Goal: Task Accomplishment & Management: Manage account settings

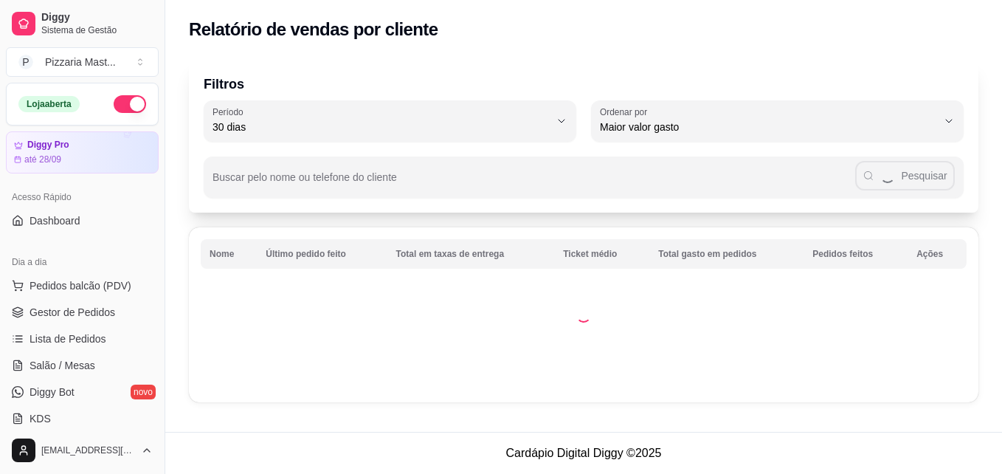
select select "30"
select select "HIGHEST_TOTAL_SPENT_WITH_ORDERS"
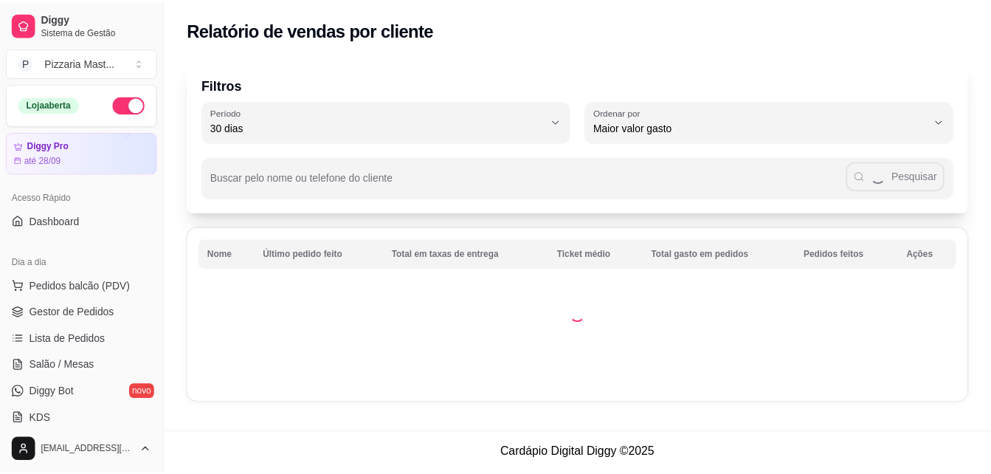
scroll to position [295, 0]
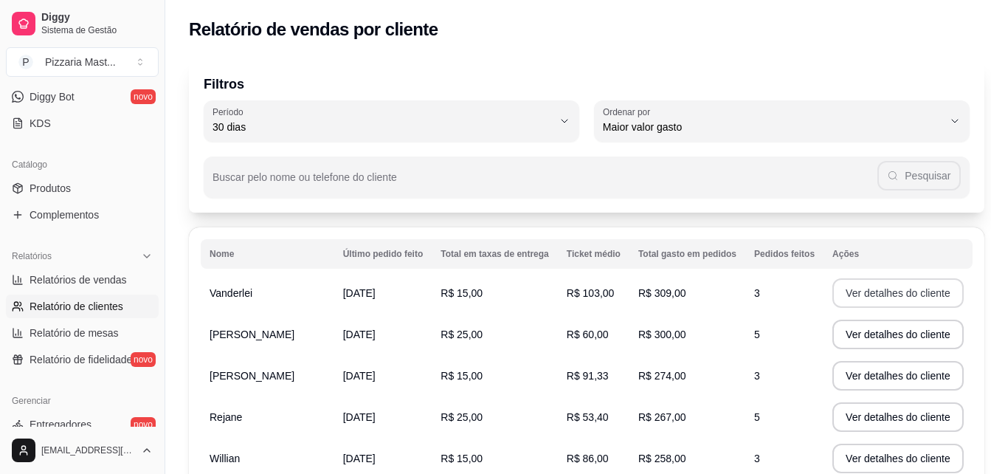
click at [866, 295] on button "Ver detalhes do cliente" at bounding box center [897, 293] width 131 height 30
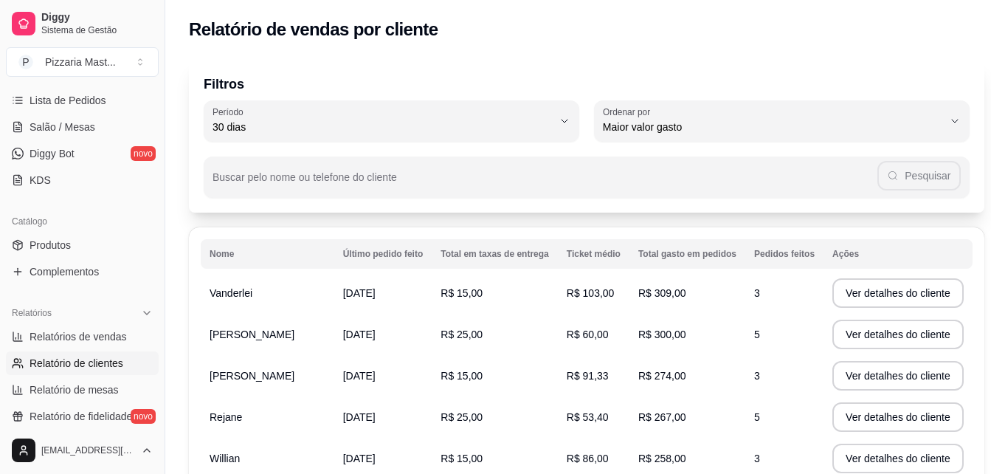
scroll to position [221, 0]
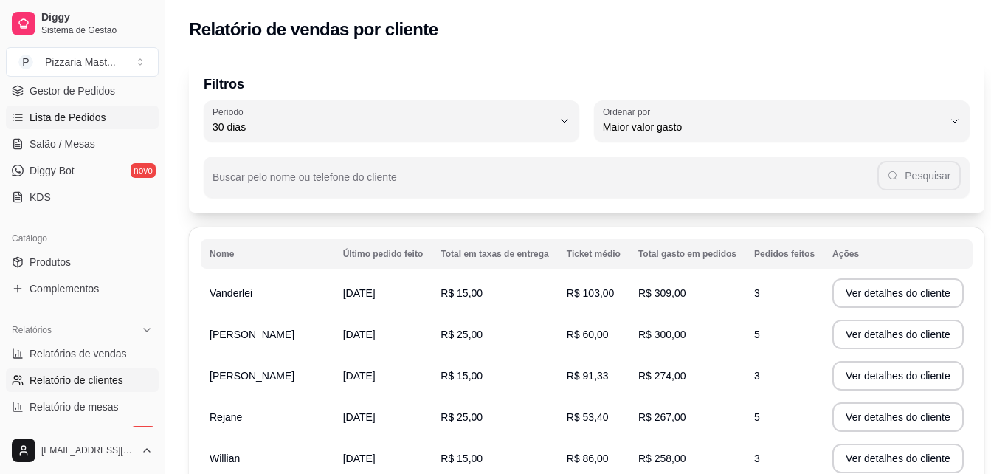
click at [84, 117] on span "Lista de Pedidos" at bounding box center [68, 117] width 77 height 15
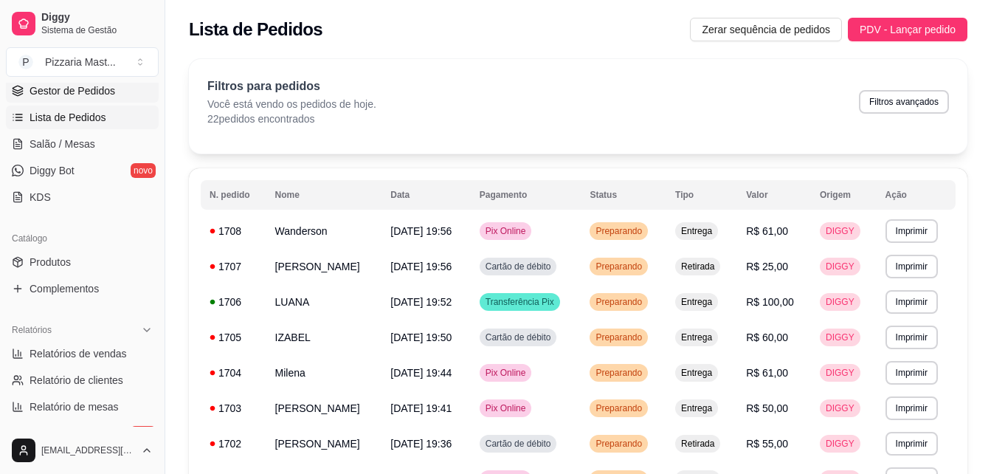
click at [112, 92] on span "Gestor de Pedidos" at bounding box center [73, 90] width 86 height 15
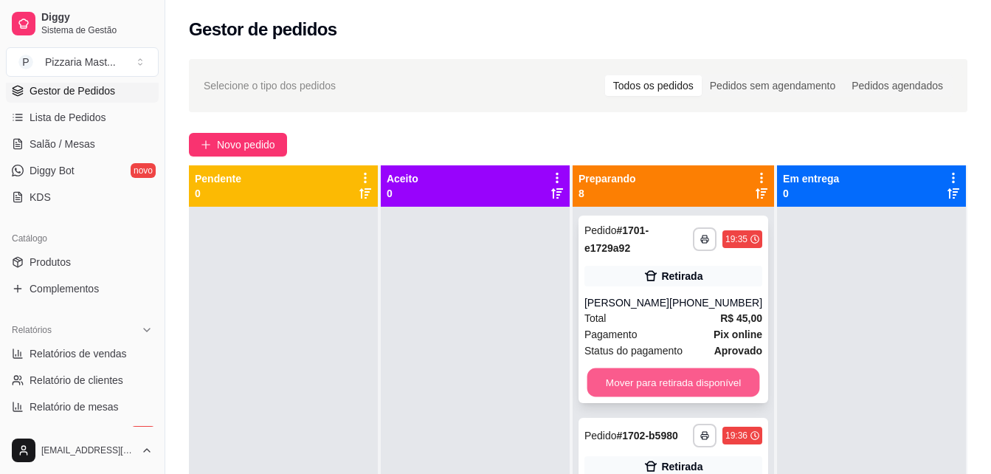
click at [718, 378] on button "Mover para retirada disponível" at bounding box center [672, 382] width 173 height 29
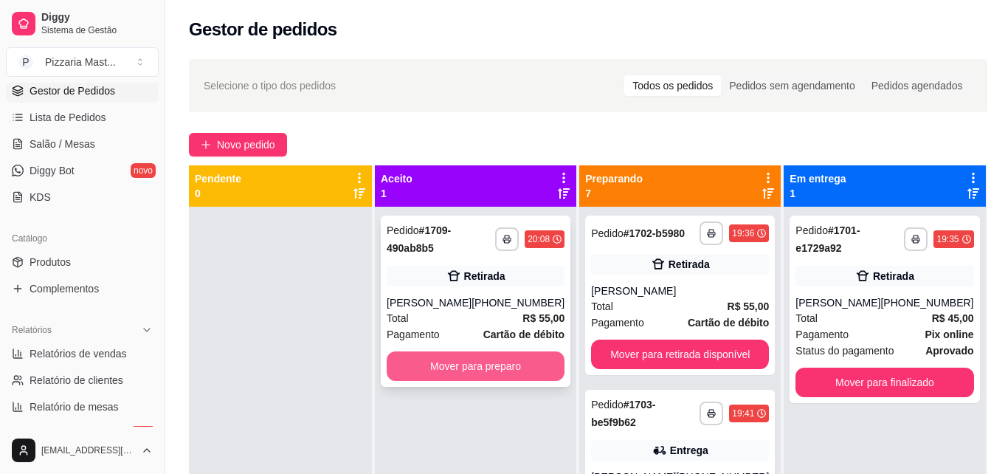
click at [441, 363] on button "Mover para preparo" at bounding box center [475, 366] width 178 height 30
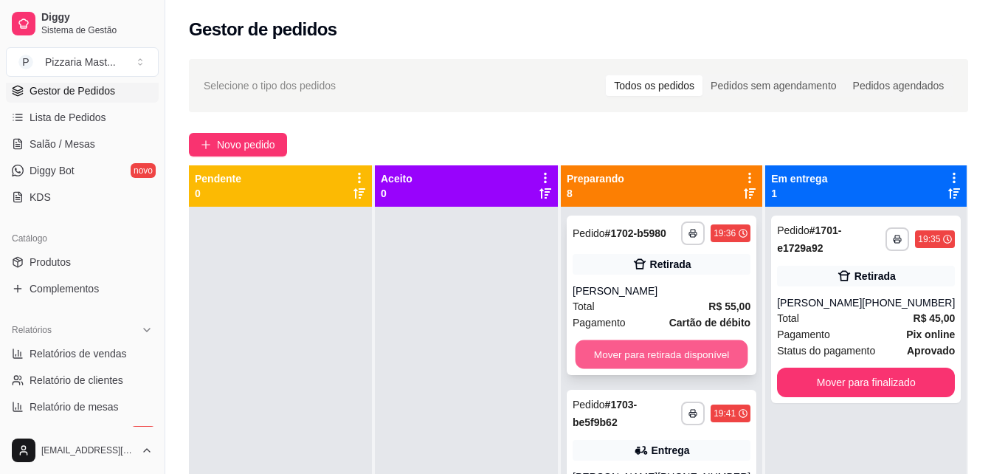
click at [708, 369] on button "Mover para retirada disponível" at bounding box center [661, 354] width 173 height 29
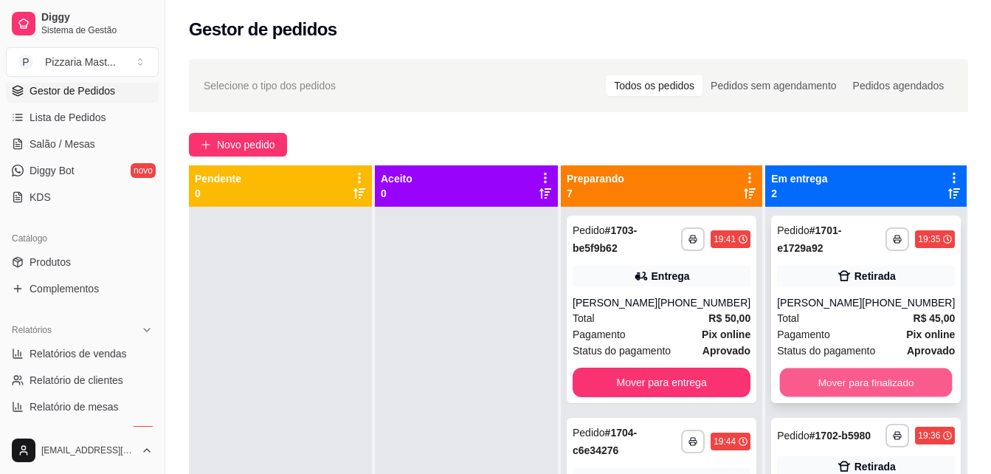
click at [818, 390] on button "Mover para finalizado" at bounding box center [866, 382] width 173 height 29
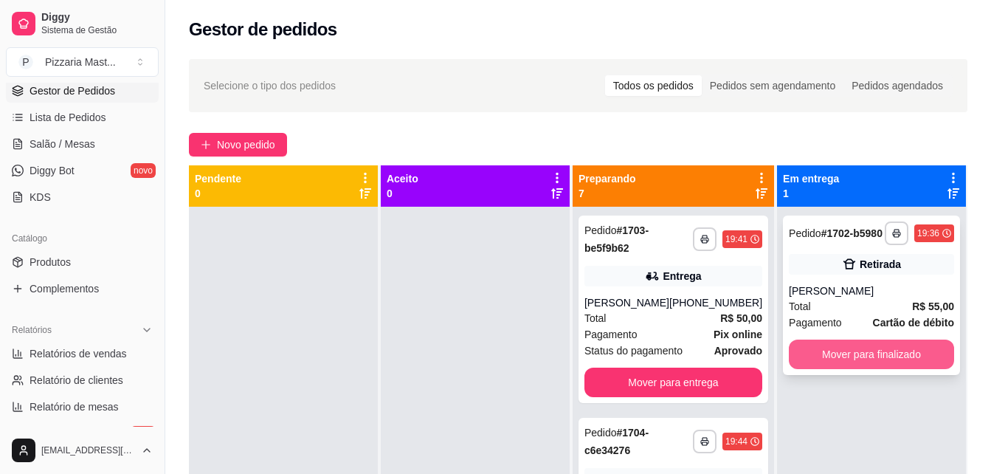
click at [829, 362] on button "Mover para finalizado" at bounding box center [870, 354] width 165 height 30
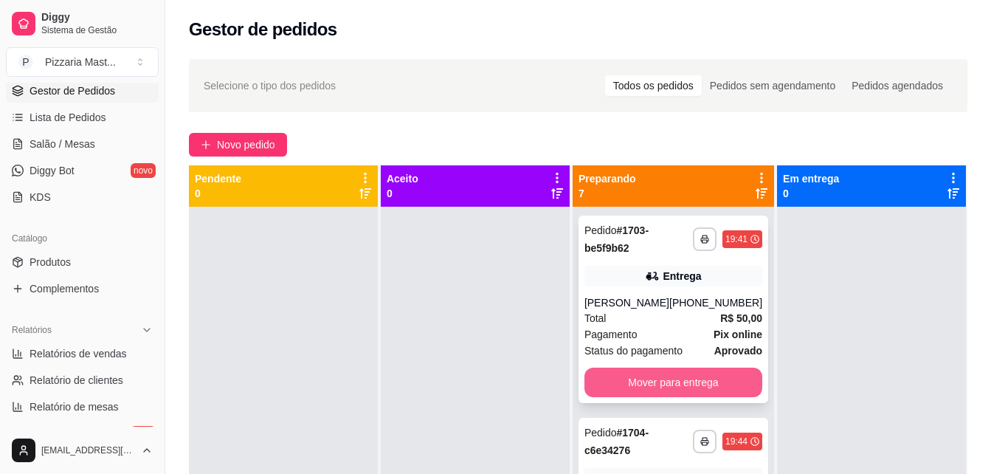
click at [684, 386] on button "Mover para entrega" at bounding box center [673, 382] width 178 height 30
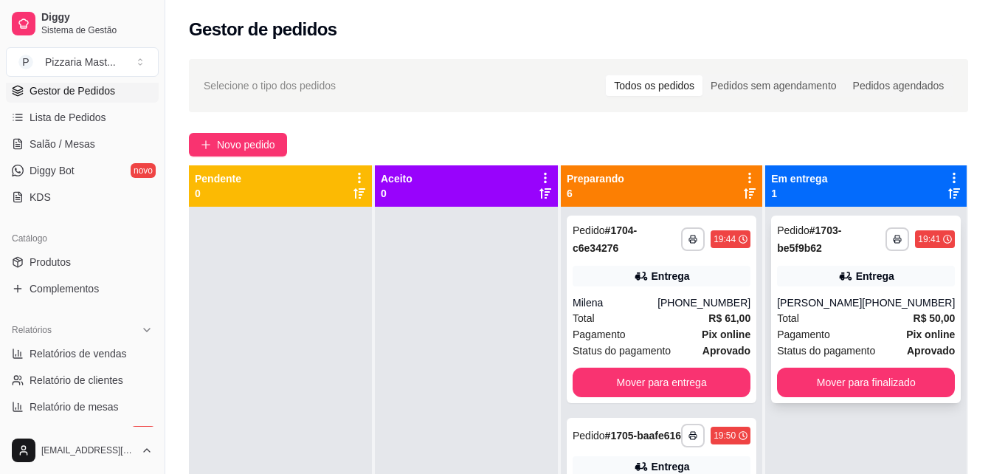
click at [849, 320] on div "Total R$ 50,00" at bounding box center [866, 318] width 178 height 16
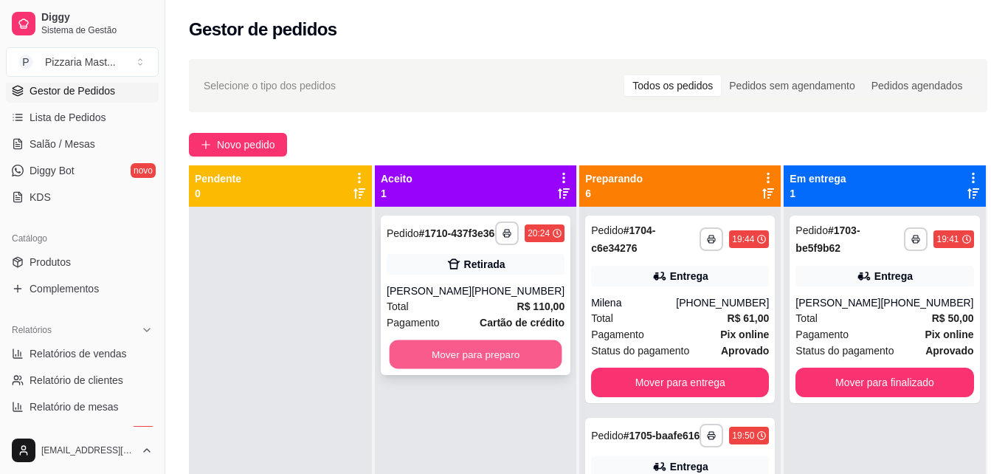
click at [507, 265] on div "**********" at bounding box center [476, 294] width 190 height 159
click at [511, 361] on button "Mover para preparo" at bounding box center [475, 354] width 173 height 29
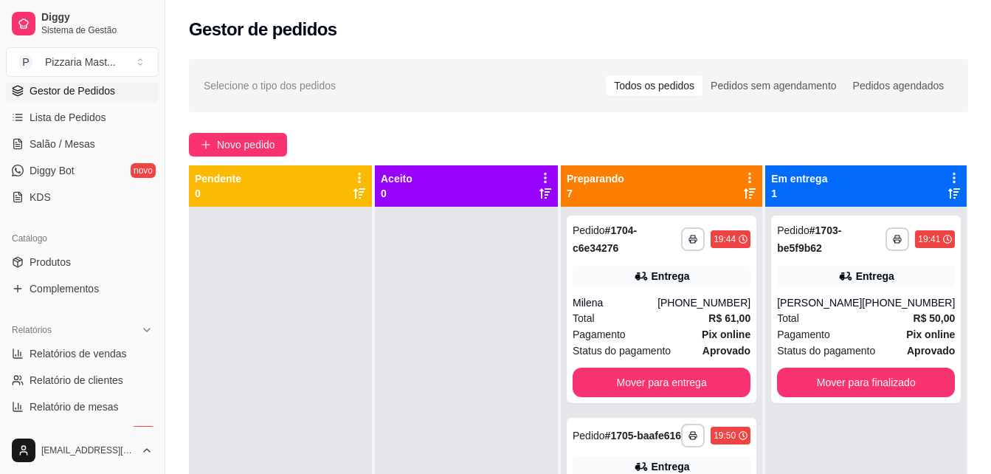
click at [226, 132] on div "**********" at bounding box center [578, 353] width 826 height 606
click at [238, 145] on span "Novo pedido" at bounding box center [246, 144] width 58 height 16
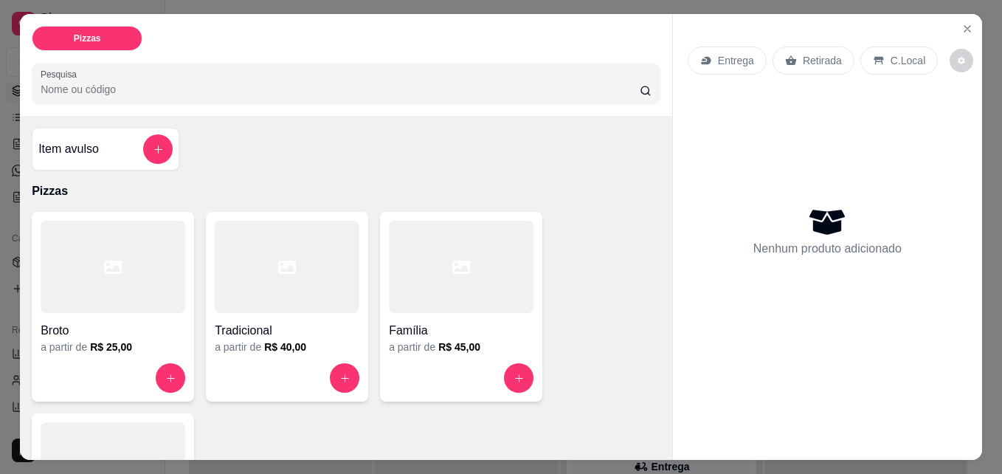
scroll to position [156, 0]
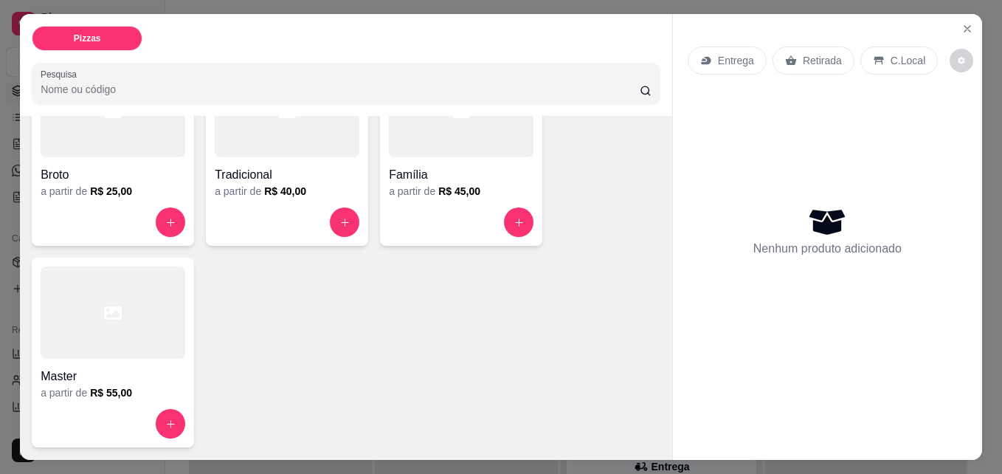
click at [141, 323] on div at bounding box center [113, 312] width 145 height 92
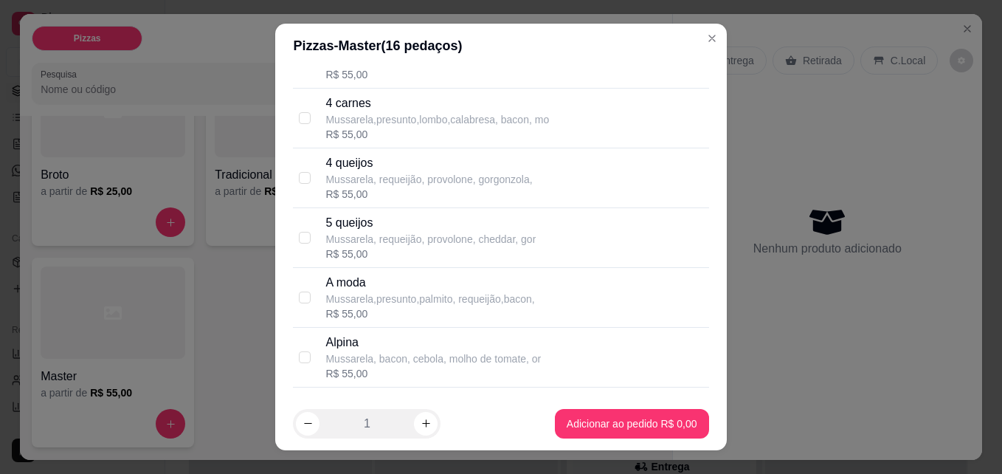
scroll to position [221, 0]
click at [331, 292] on p "Mussarela,presunto,palmito, requeijão,bacon," at bounding box center [429, 297] width 209 height 15
checkbox input "true"
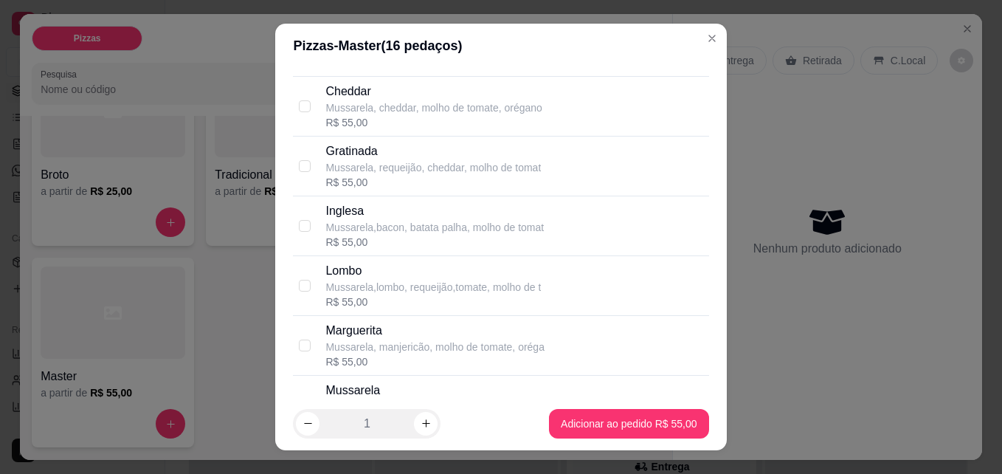
scroll to position [885, 0]
click at [441, 246] on div "R$ 55,00" at bounding box center [434, 245] width 218 height 15
checkbox input "true"
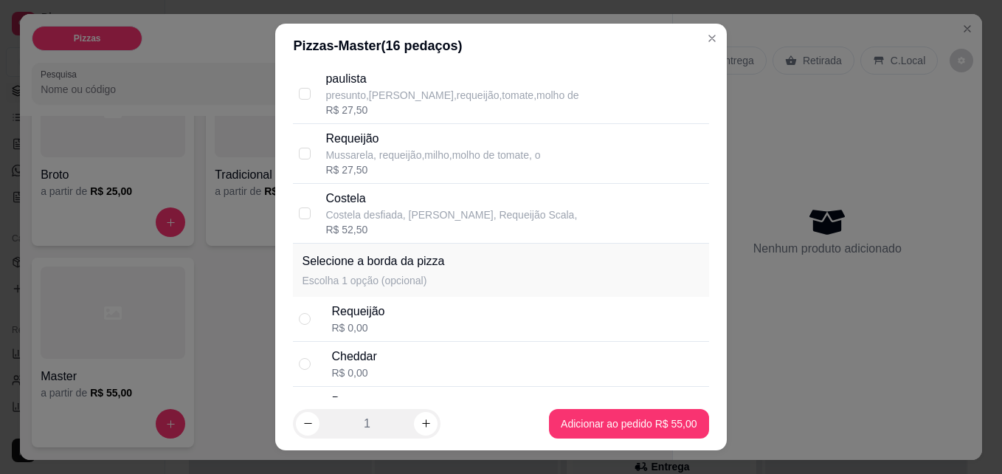
scroll to position [2065, 0]
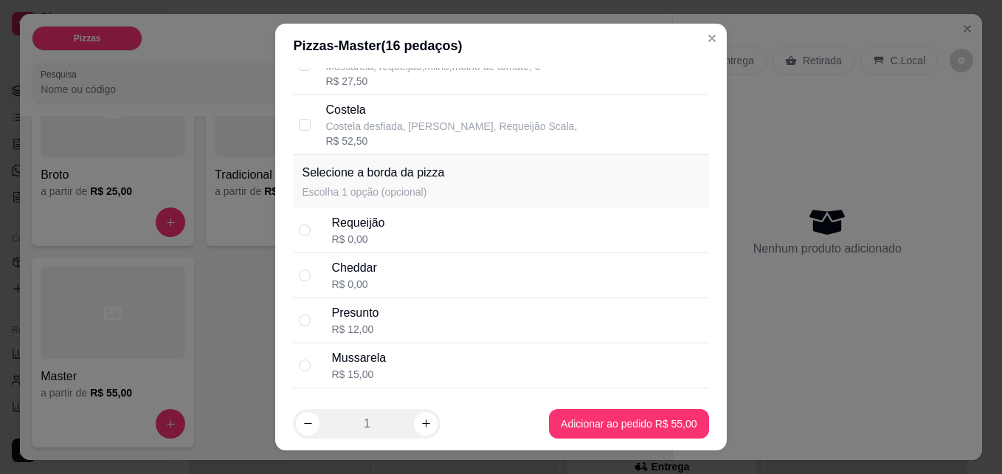
click at [349, 274] on div "Cheddar" at bounding box center [353, 268] width 45 height 18
radio input "true"
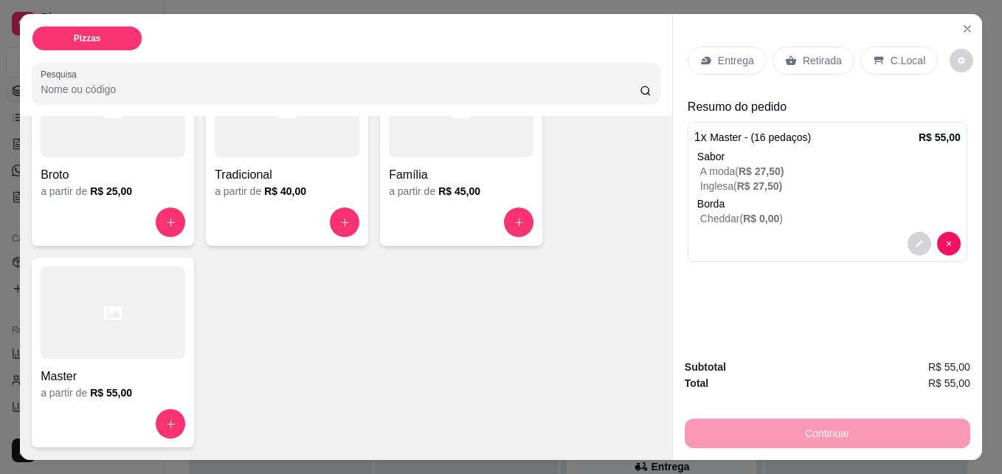
click at [734, 60] on p "Entrega" at bounding box center [736, 60] width 36 height 15
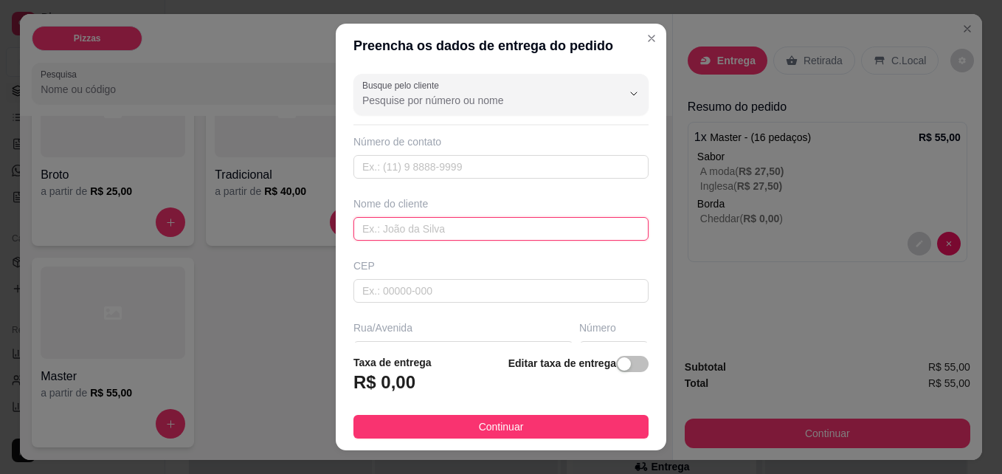
drag, startPoint x: 486, startPoint y: 236, endPoint x: 441, endPoint y: 233, distance: 45.1
click at [483, 238] on input "text" at bounding box center [500, 229] width 295 height 24
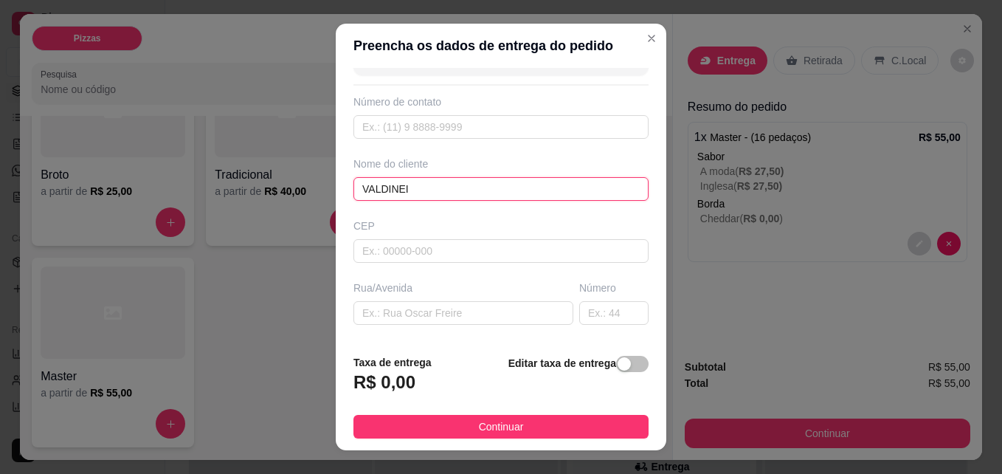
scroll to position [74, 0]
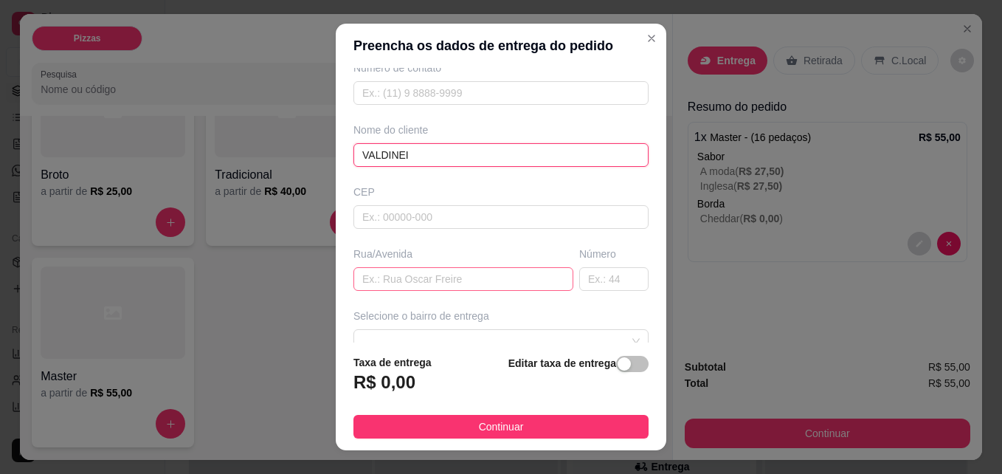
type input "VALDINEI"
click at [392, 281] on input "text" at bounding box center [463, 279] width 220 height 24
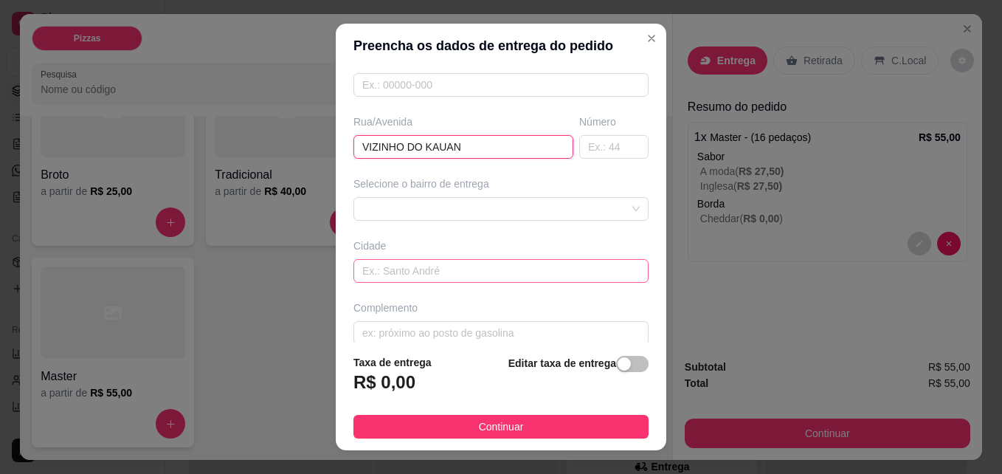
scroll to position [221, 0]
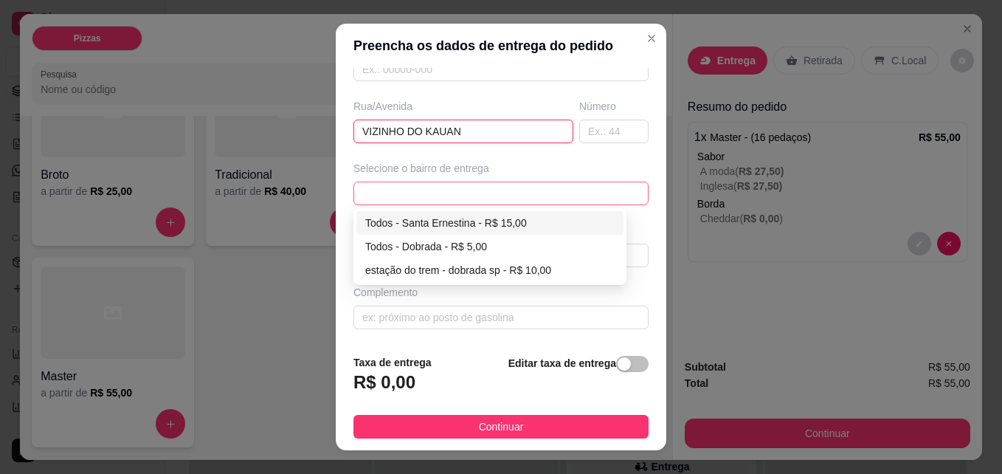
click at [482, 187] on span at bounding box center [500, 193] width 277 height 22
type input "VIZINHO DO KAUAN"
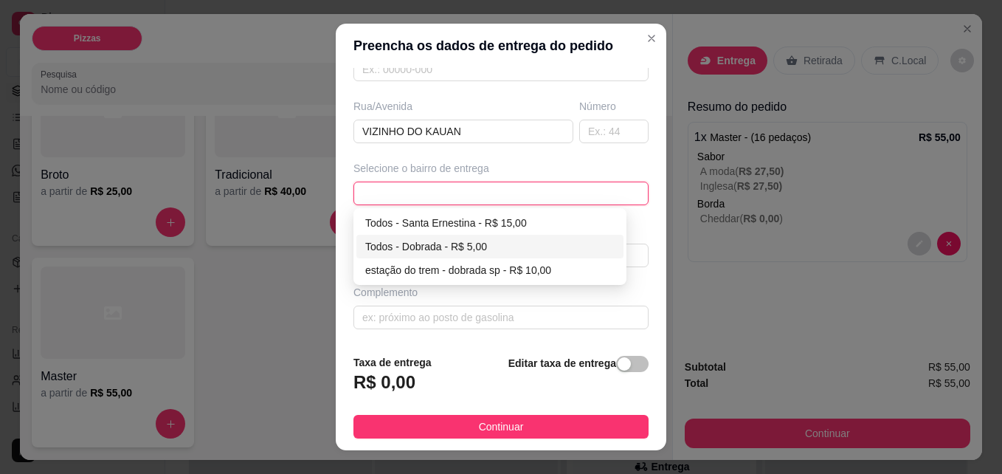
click at [458, 238] on div "Todos - Dobrada - R$ 5,00" at bounding box center [489, 246] width 249 height 16
type input "Dobrada"
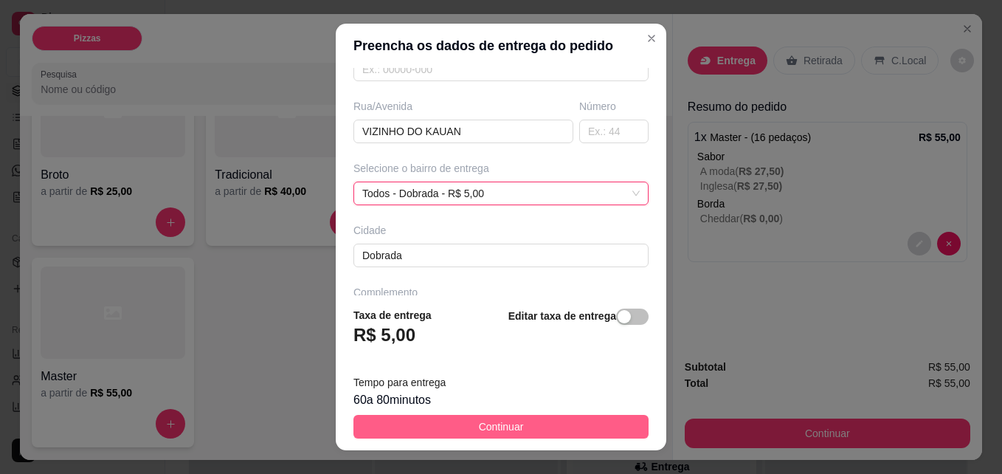
click at [485, 428] on span "Continuar" at bounding box center [501, 426] width 45 height 16
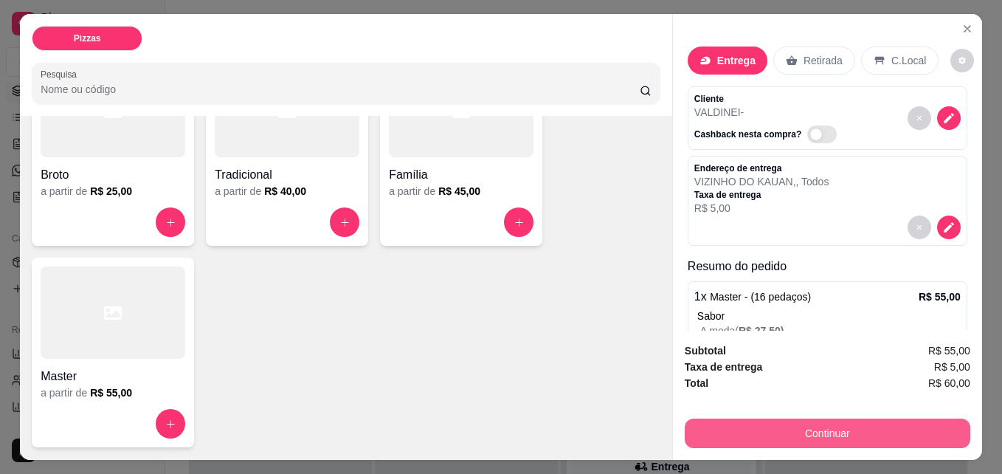
click at [836, 419] on button "Continuar" at bounding box center [826, 433] width 285 height 30
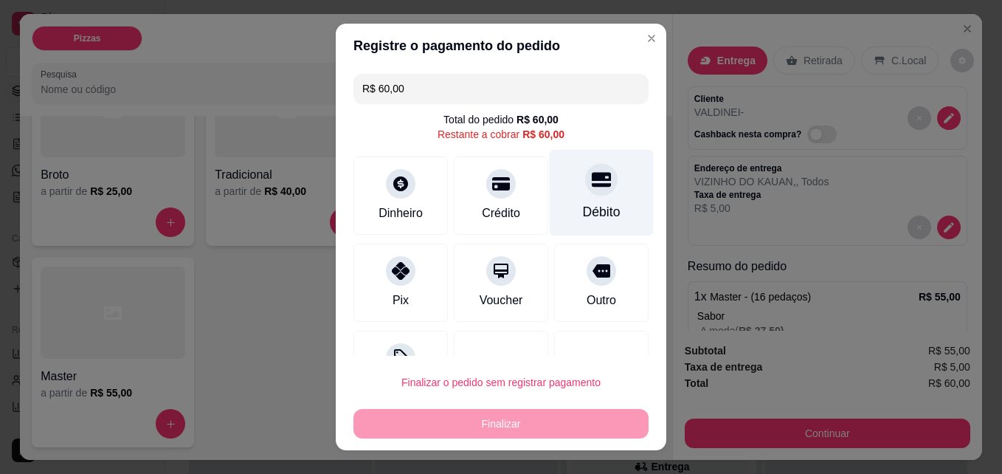
click at [583, 207] on div "Débito" at bounding box center [602, 211] width 38 height 19
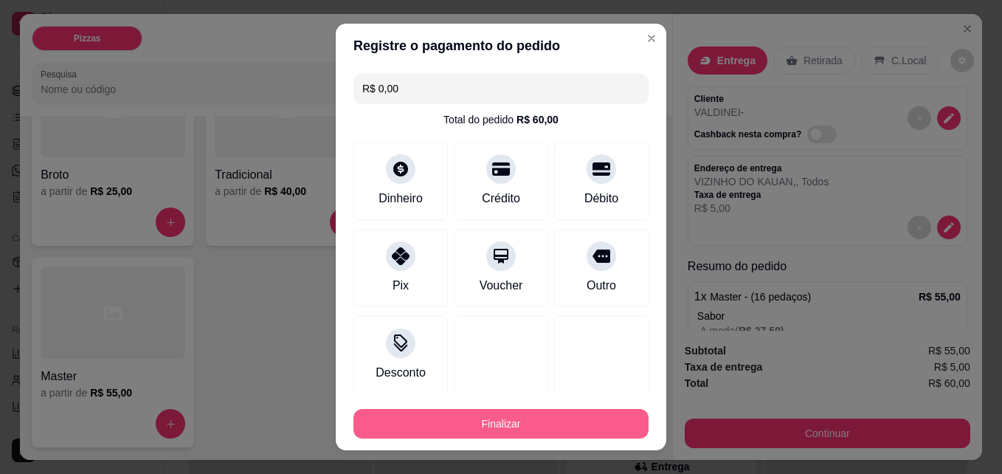
click at [512, 419] on button "Finalizar" at bounding box center [500, 424] width 295 height 30
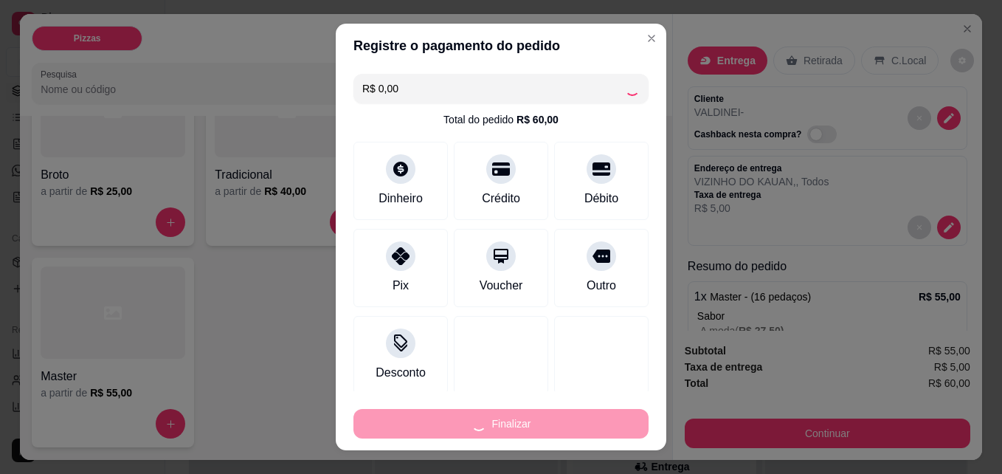
type input "-R$ 60,00"
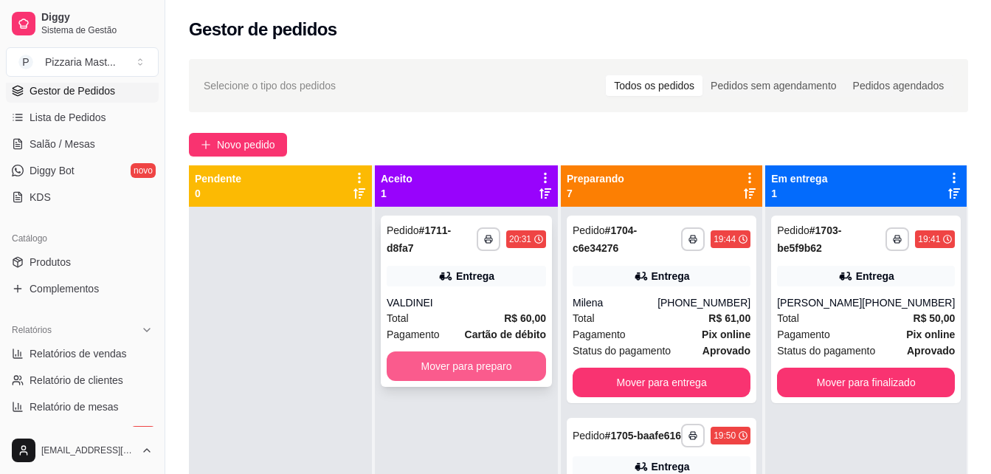
click at [518, 353] on button "Mover para preparo" at bounding box center [465, 366] width 159 height 30
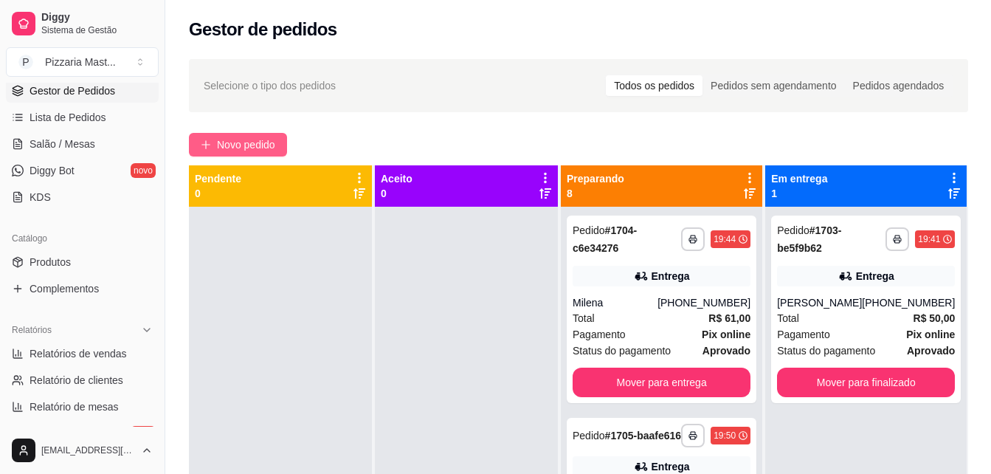
click at [275, 139] on span "Novo pedido" at bounding box center [246, 144] width 58 height 16
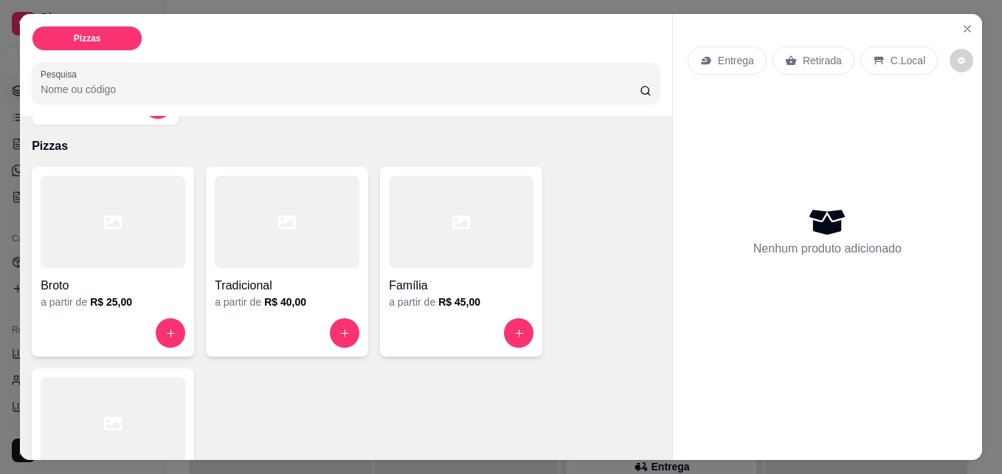
scroll to position [148, 0]
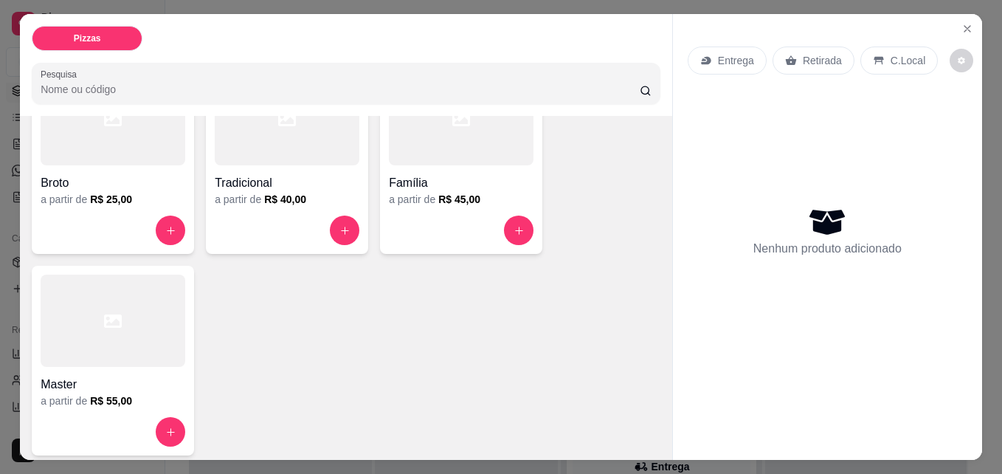
click at [91, 335] on div at bounding box center [113, 320] width 145 height 92
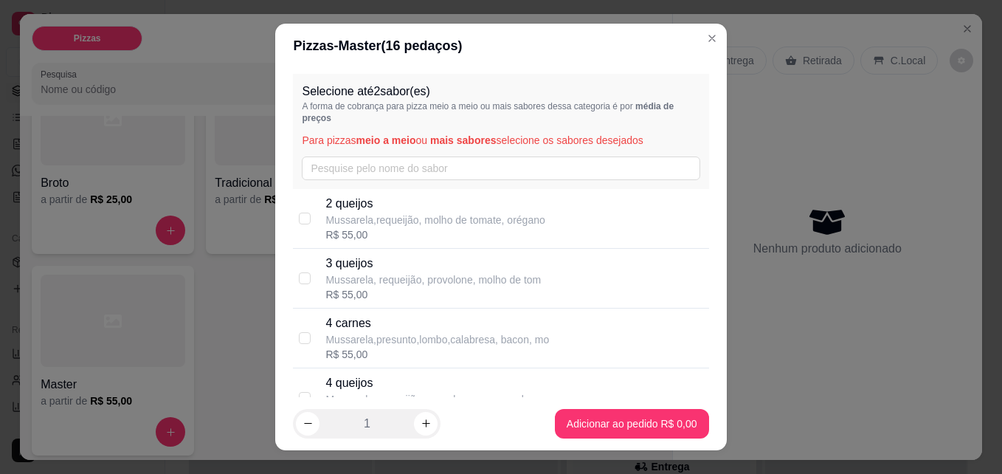
click at [350, 339] on p "Mussarela,presunto,lombo,calabresa, bacon, mo" at bounding box center [436, 339] width 223 height 15
checkbox input "true"
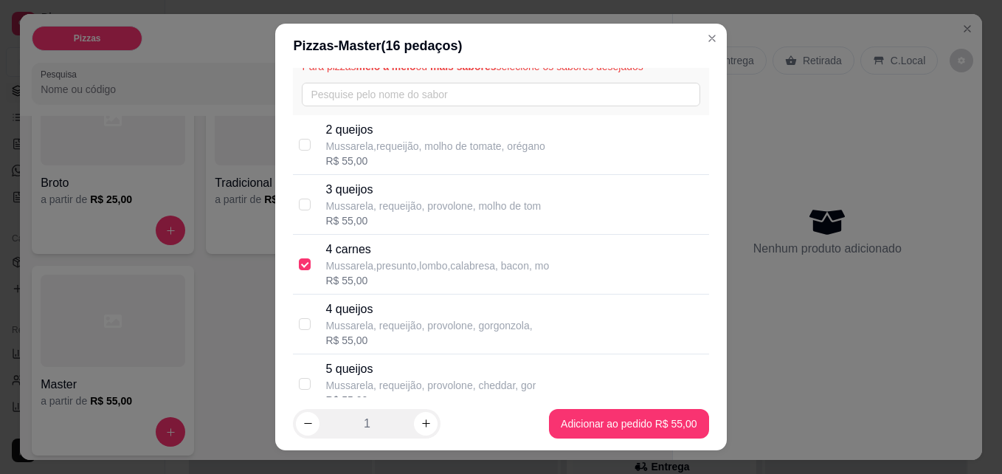
click at [363, 379] on p "Mussarela, requeijão, provolone, cheddar, gor" at bounding box center [430, 385] width 210 height 15
checkbox input "true"
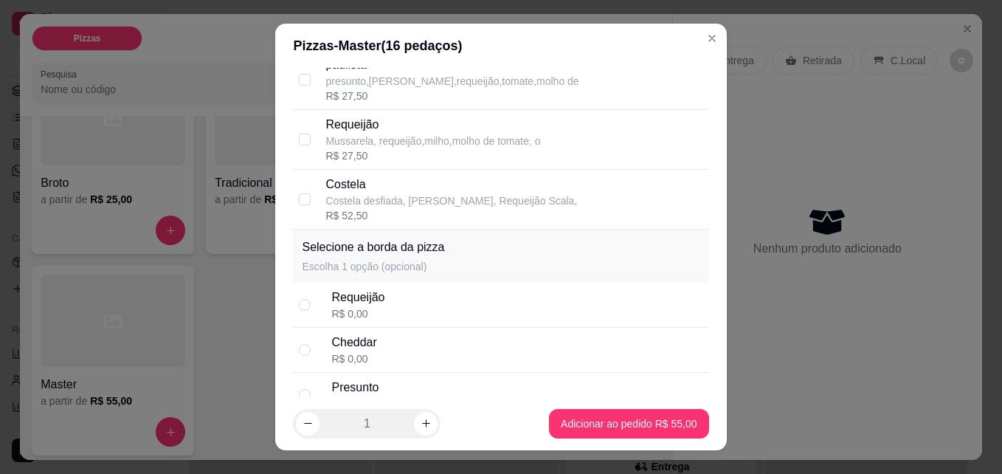
scroll to position [1991, 0]
click at [397, 316] on div "Requeijão R$ 0,00" at bounding box center [516, 304] width 371 height 32
radio input "true"
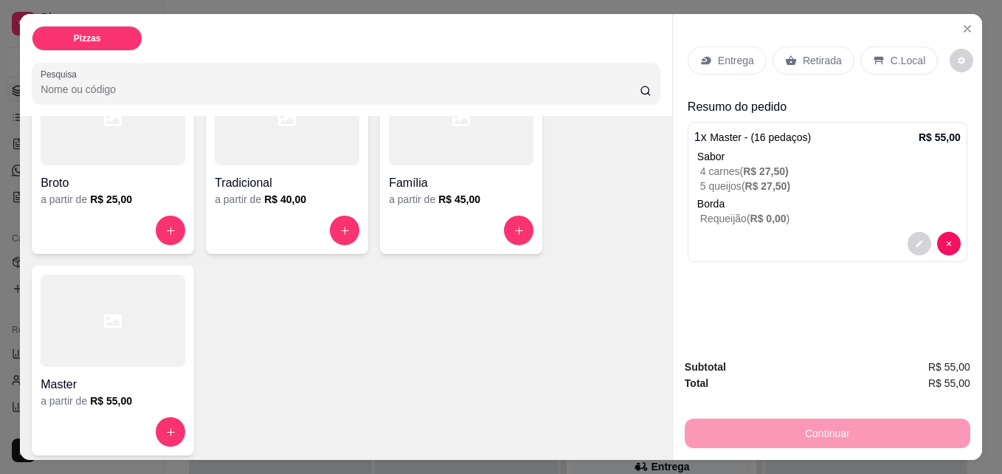
click at [718, 58] on p "Entrega" at bounding box center [736, 60] width 36 height 15
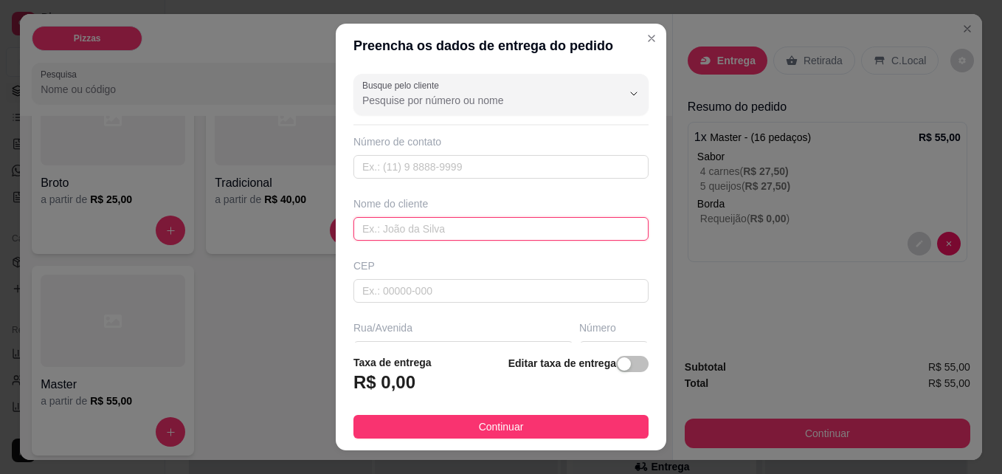
click at [462, 228] on input "text" at bounding box center [500, 229] width 295 height 24
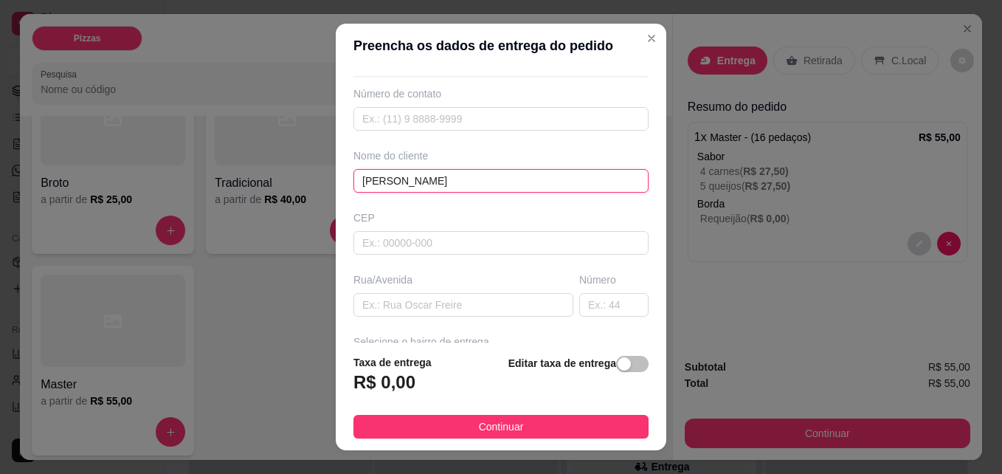
scroll to position [74, 0]
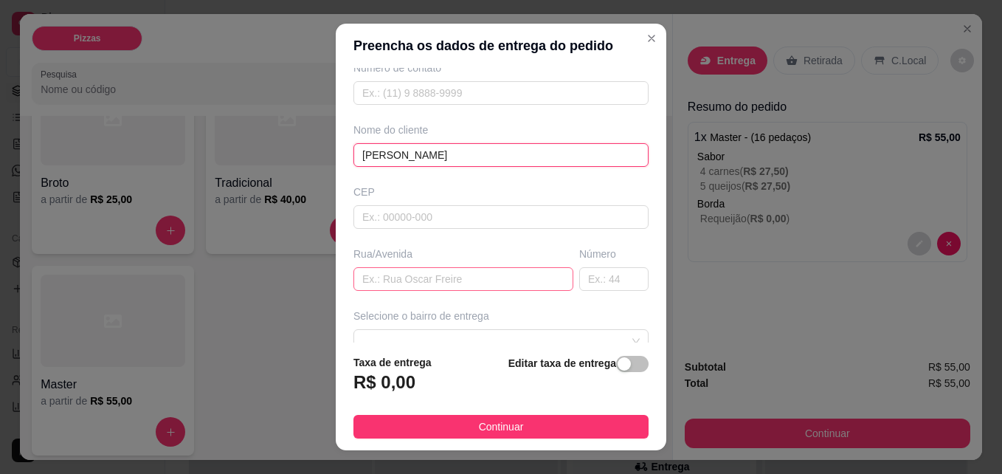
type input "[PERSON_NAME]"
click at [375, 276] on input "text" at bounding box center [463, 279] width 220 height 24
click at [389, 280] on input "JOEGE [PERSON_NAME]" at bounding box center [463, 279] width 220 height 24
type input "[PERSON_NAME]"
click at [592, 277] on input "text" at bounding box center [613, 279] width 69 height 24
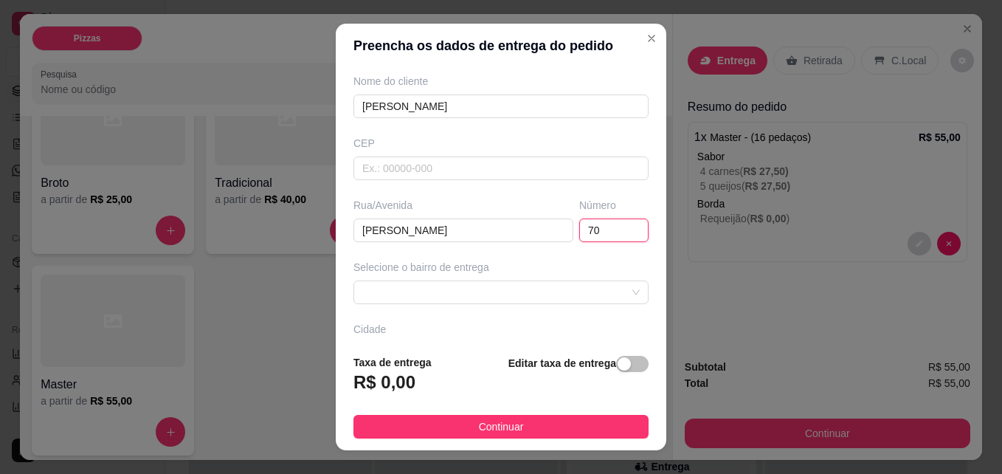
scroll to position [148, 0]
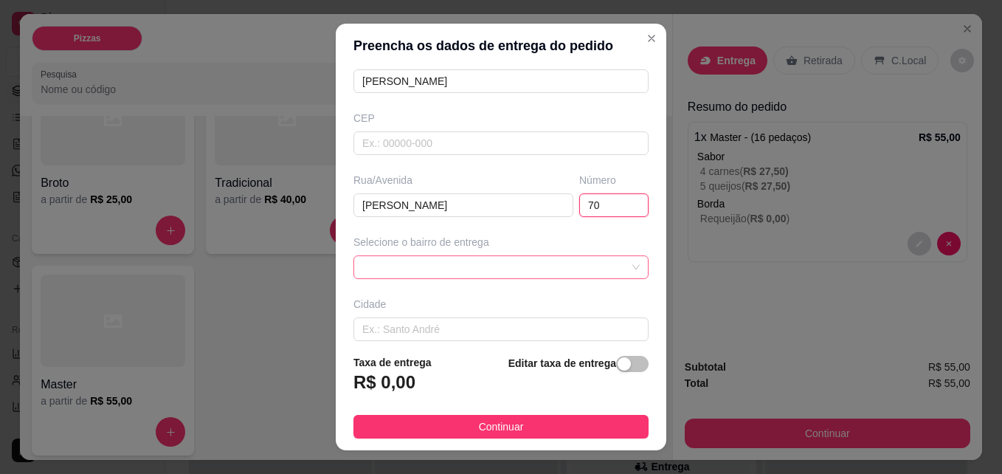
click at [503, 267] on span at bounding box center [500, 267] width 277 height 22
type input "70"
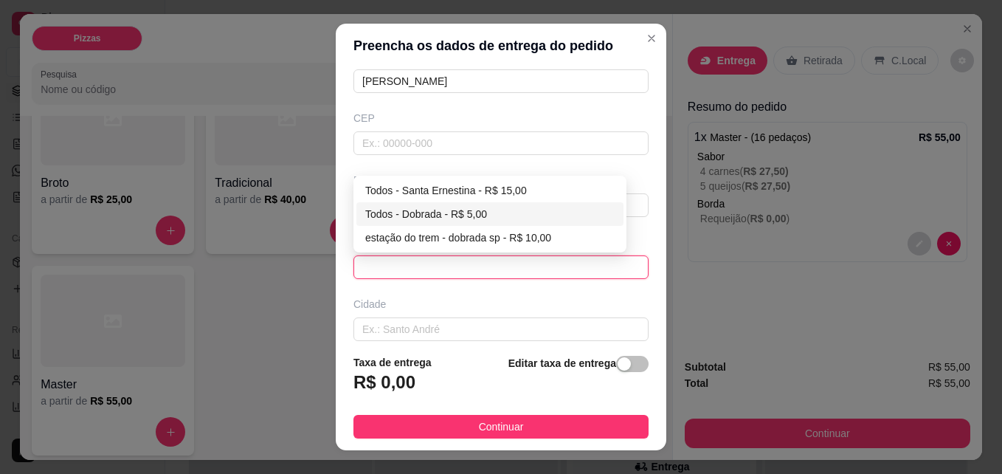
click at [457, 212] on div "Todos - Dobrada - R$ 5,00" at bounding box center [489, 214] width 249 height 16
type input "Dobrada"
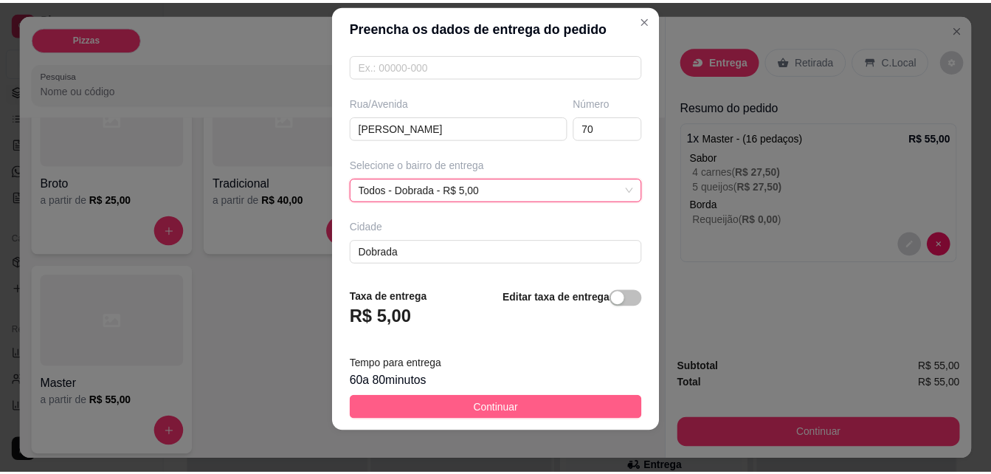
scroll to position [24, 0]
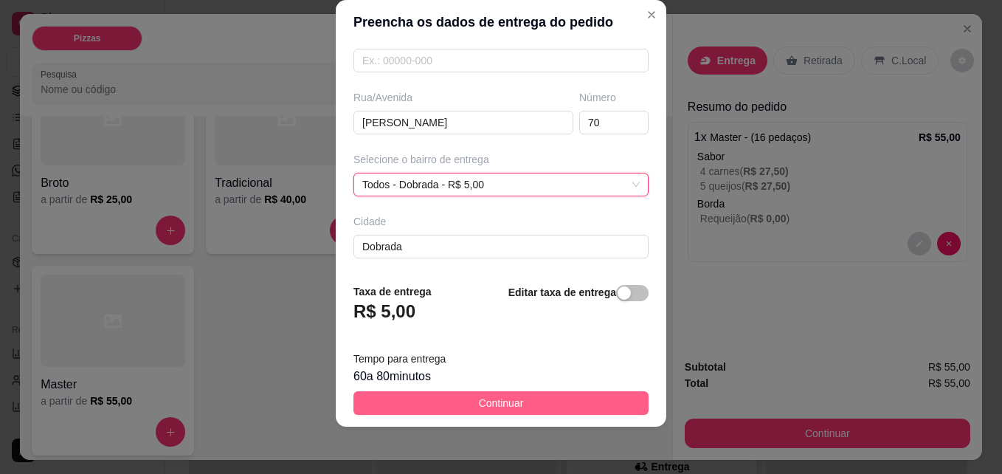
click at [441, 402] on button "Continuar" at bounding box center [500, 403] width 295 height 24
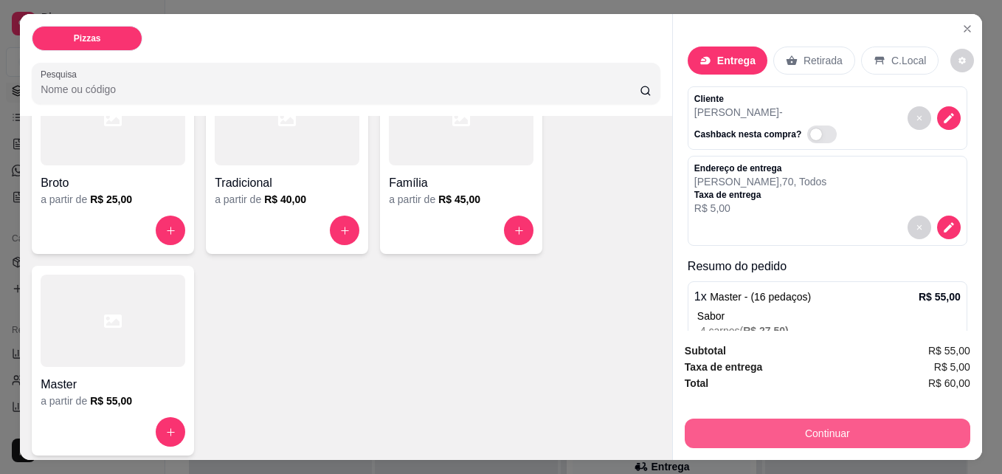
click at [723, 420] on button "Continuar" at bounding box center [826, 433] width 285 height 30
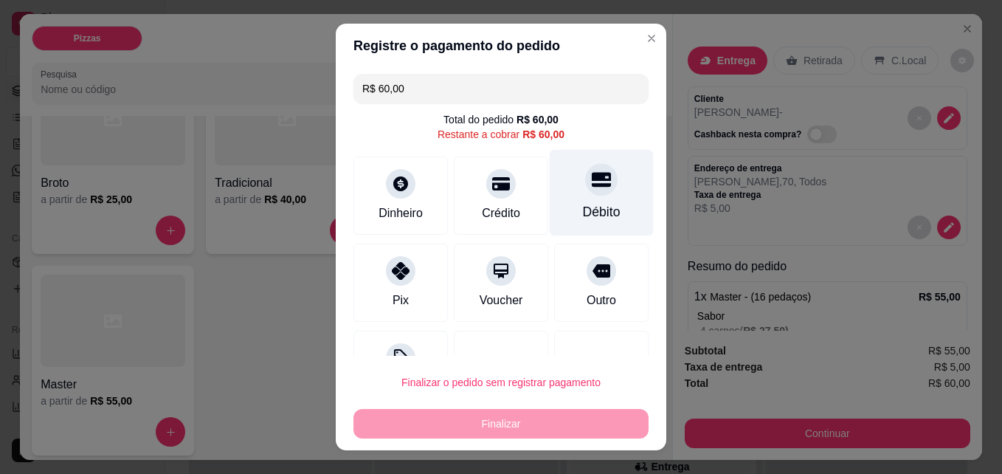
click at [585, 193] on div at bounding box center [601, 180] width 32 height 32
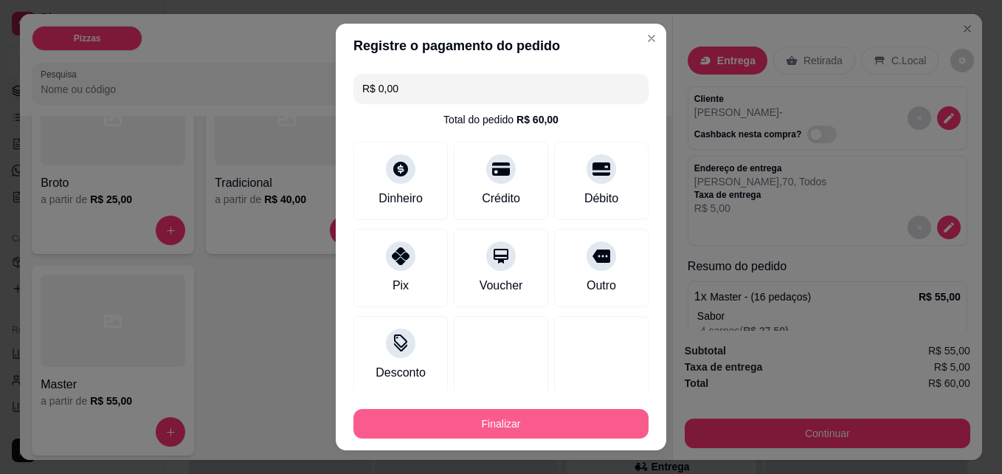
click at [516, 420] on button "Finalizar" at bounding box center [500, 424] width 295 height 30
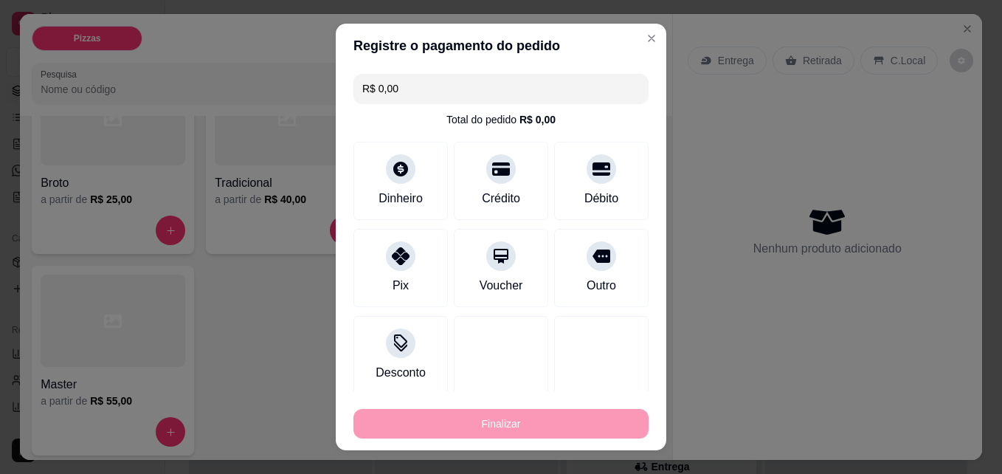
type input "-R$ 60,00"
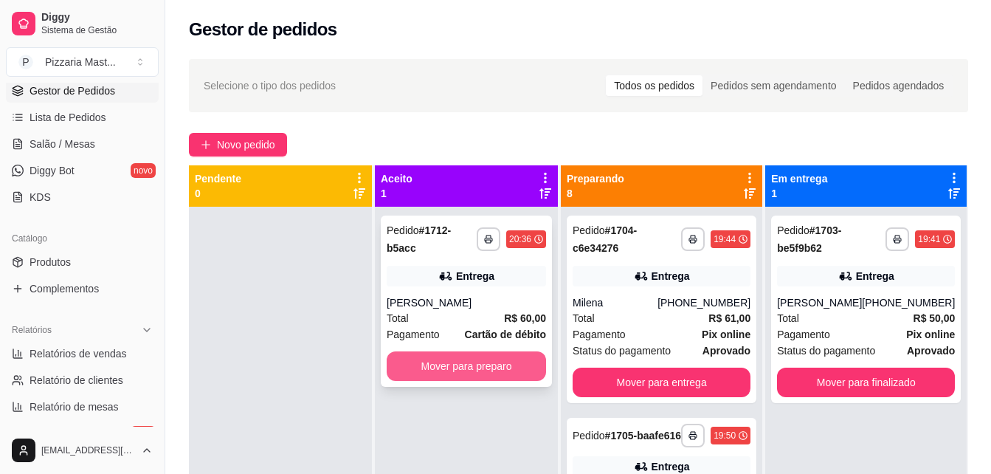
click at [483, 356] on button "Mover para preparo" at bounding box center [465, 366] width 159 height 30
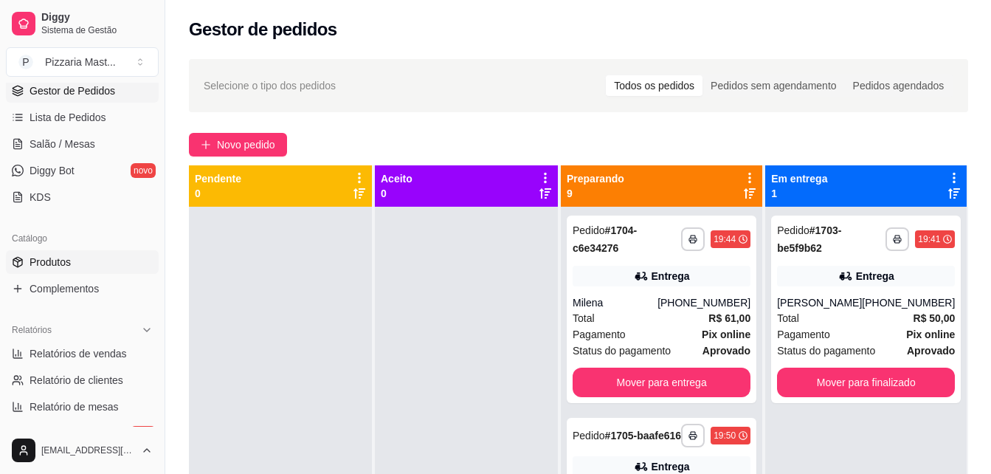
click at [75, 257] on link "Produtos" at bounding box center [82, 262] width 153 height 24
click at [76, 259] on link "Produtos" at bounding box center [82, 262] width 153 height 24
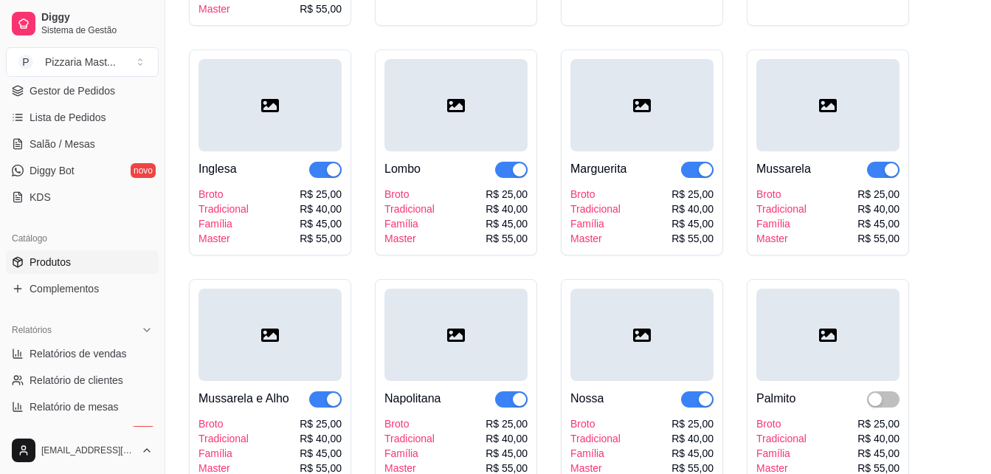
scroll to position [1328, 0]
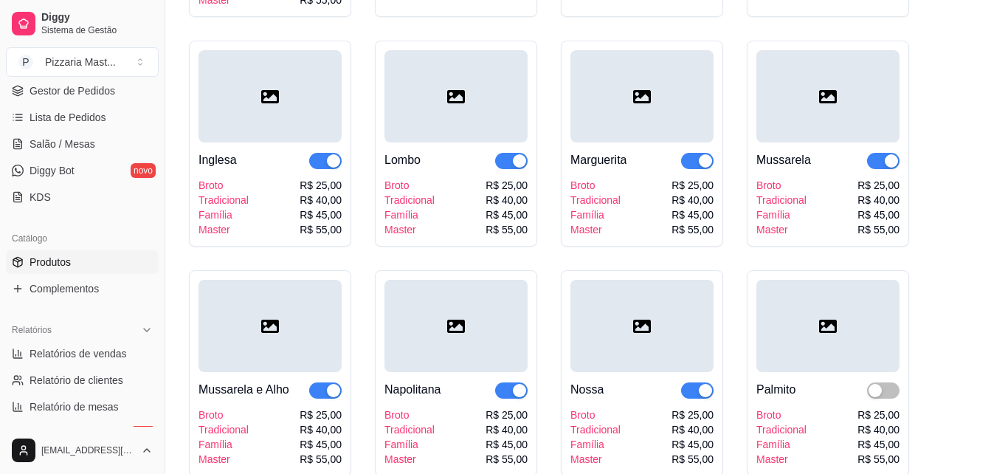
click at [319, 162] on span "button" at bounding box center [325, 161] width 32 height 16
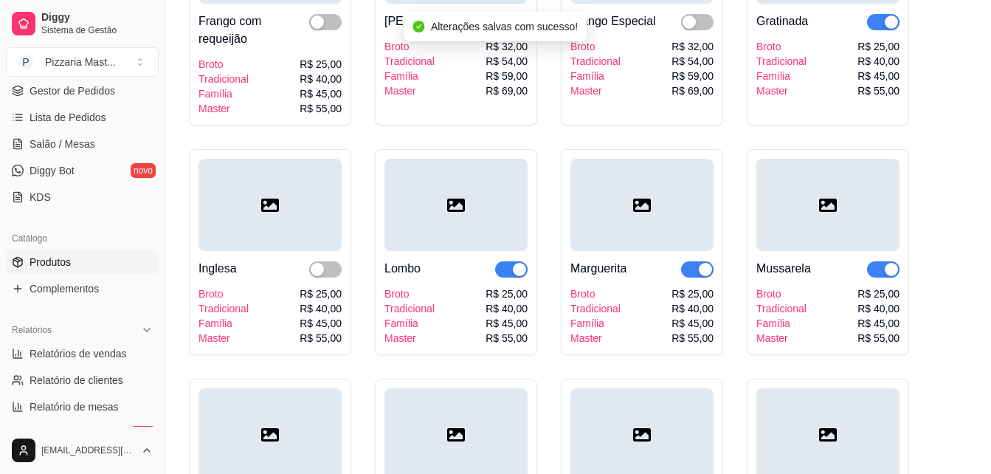
scroll to position [1033, 0]
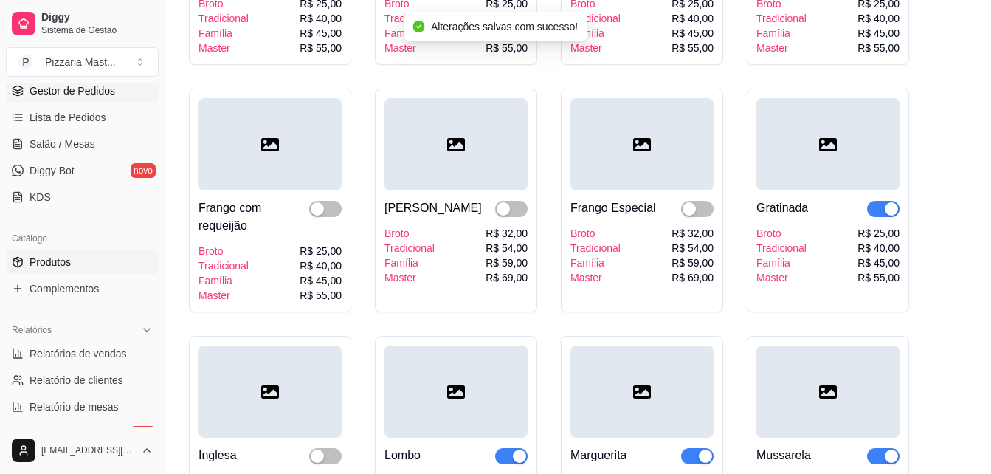
click at [94, 94] on span "Gestor de Pedidos" at bounding box center [73, 90] width 86 height 15
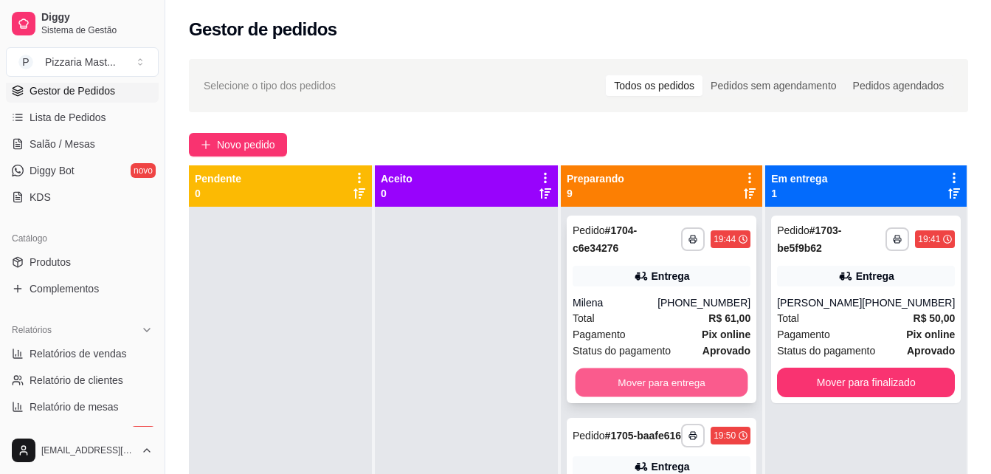
click at [692, 380] on button "Mover para entrega" at bounding box center [661, 382] width 173 height 29
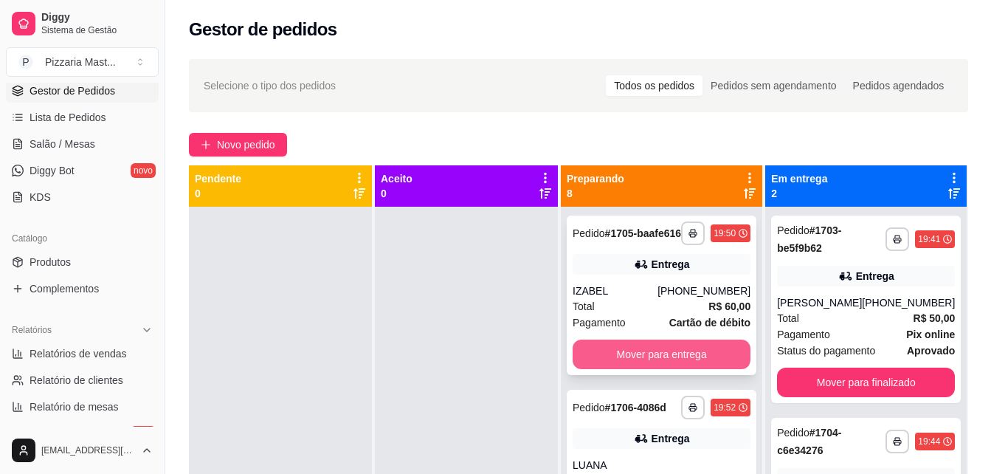
click at [656, 352] on button "Mover para entrega" at bounding box center [661, 354] width 178 height 30
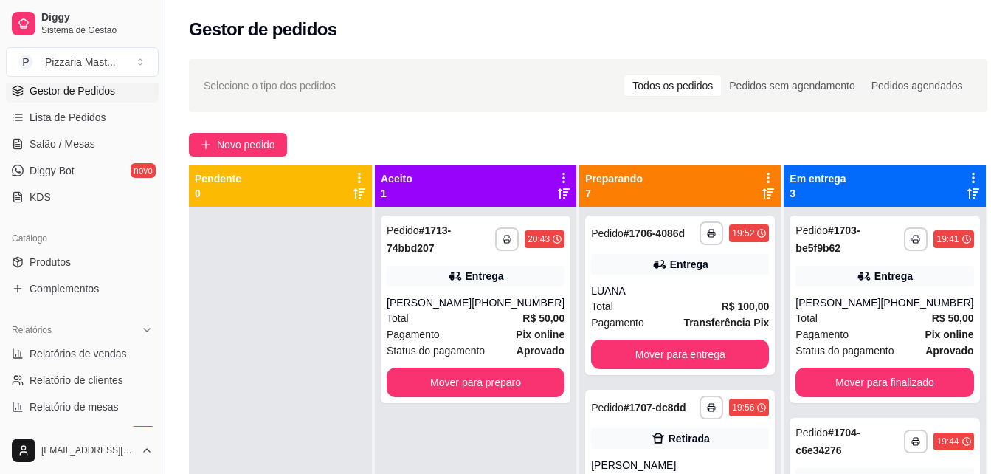
click at [521, 368] on button "Mover para preparo" at bounding box center [475, 382] width 178 height 30
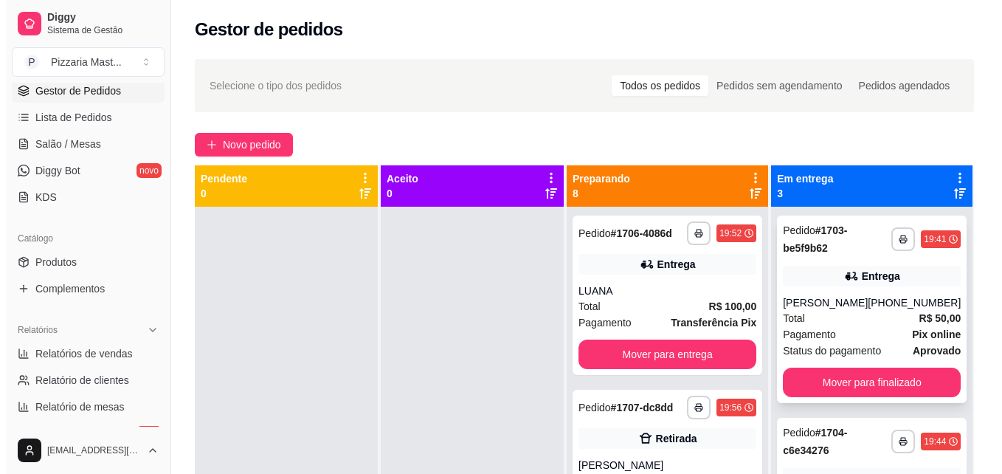
scroll to position [131, 0]
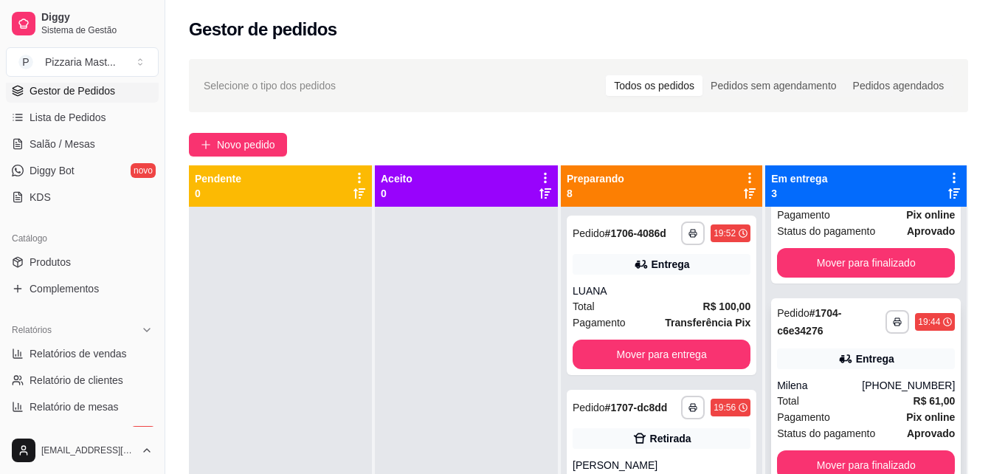
click at [836, 409] on div "Pagamento Pix online" at bounding box center [866, 417] width 178 height 16
click at [252, 145] on span "Novo pedido" at bounding box center [246, 144] width 58 height 16
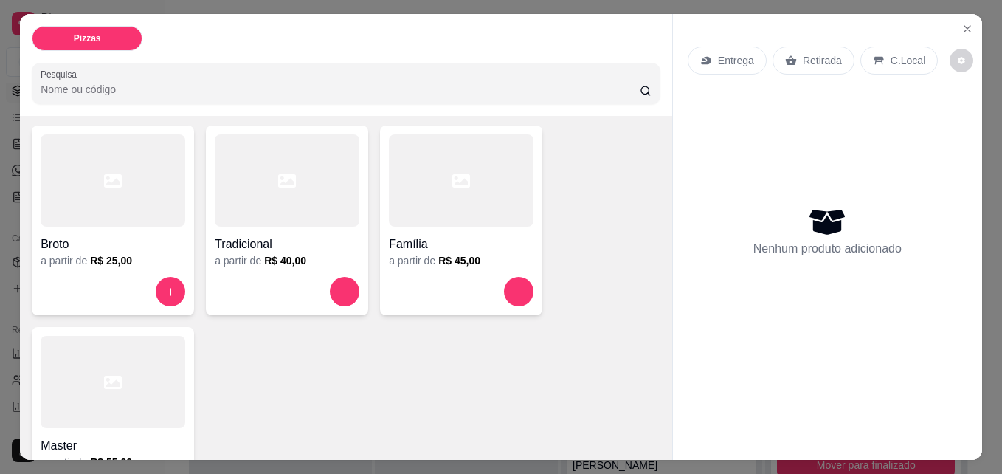
scroll to position [148, 0]
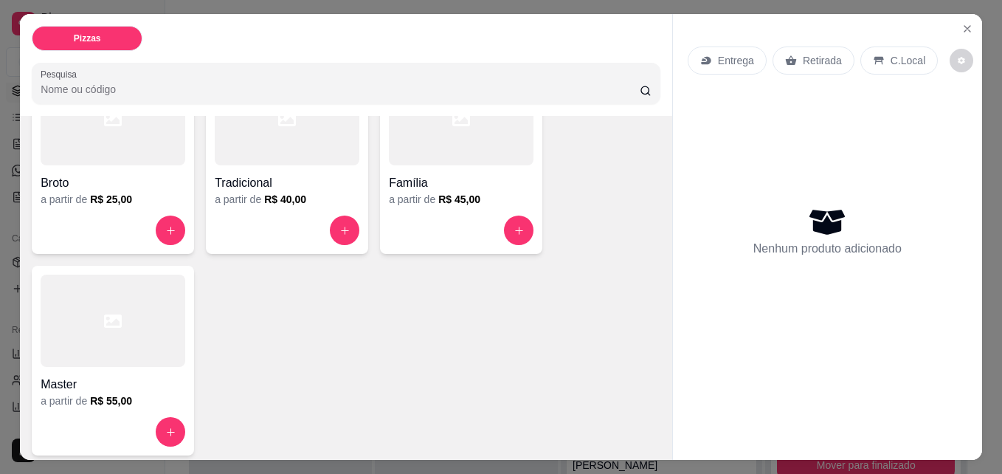
click at [104, 318] on icon at bounding box center [113, 321] width 18 height 18
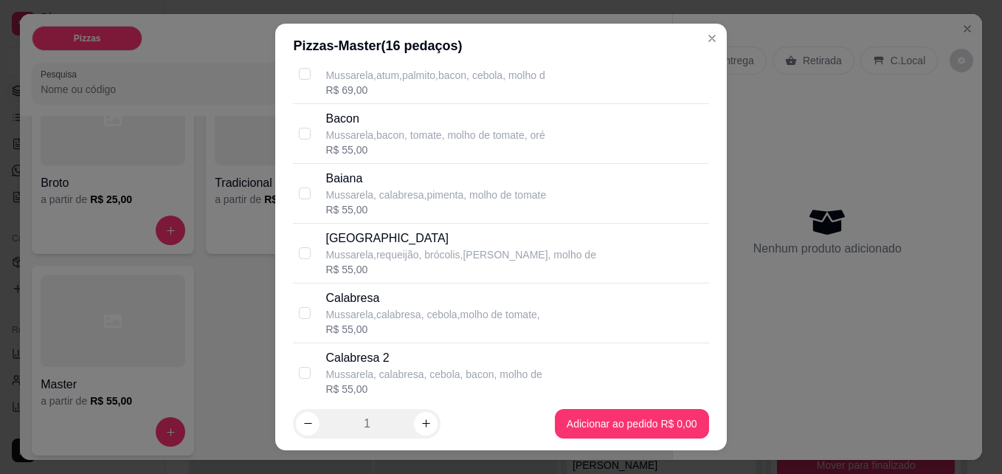
scroll to position [590, 0]
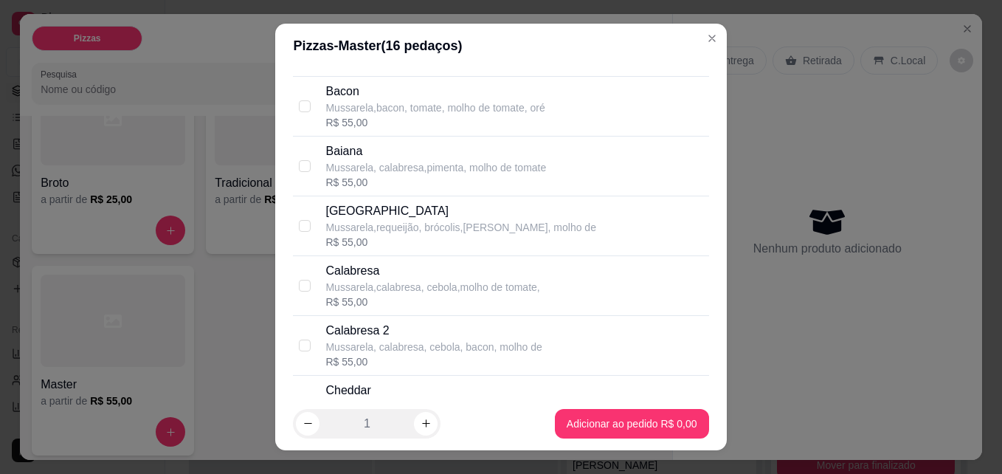
click at [382, 300] on div "R$ 55,00" at bounding box center [432, 301] width 214 height 15
checkbox input "true"
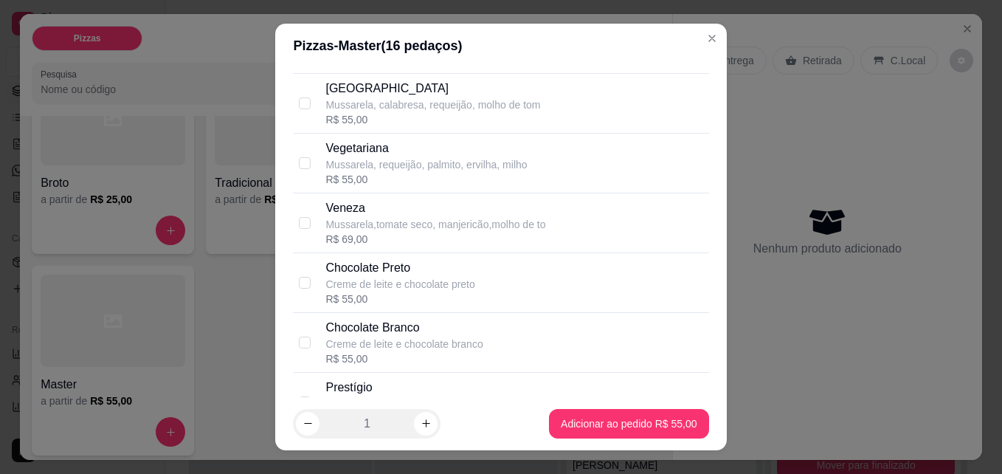
scroll to position [1623, 0]
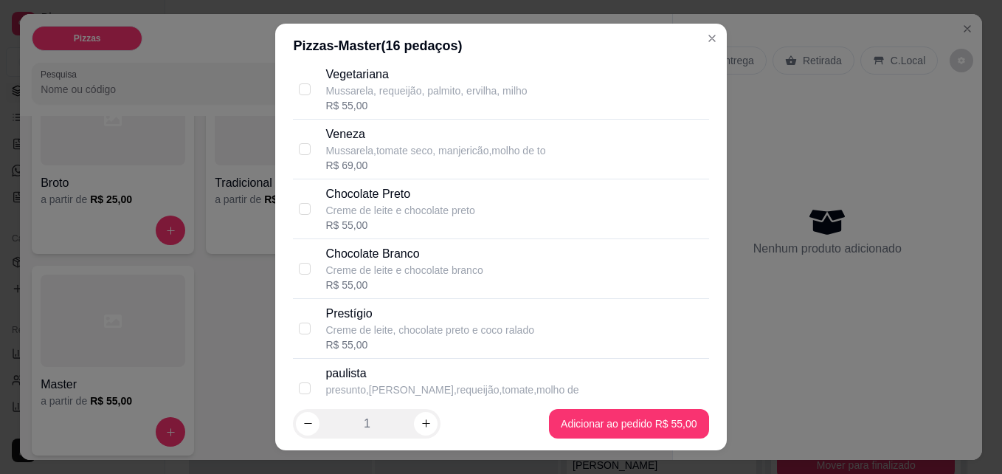
click at [386, 319] on p "Prestígio" at bounding box center [429, 314] width 209 height 18
checkbox input "true"
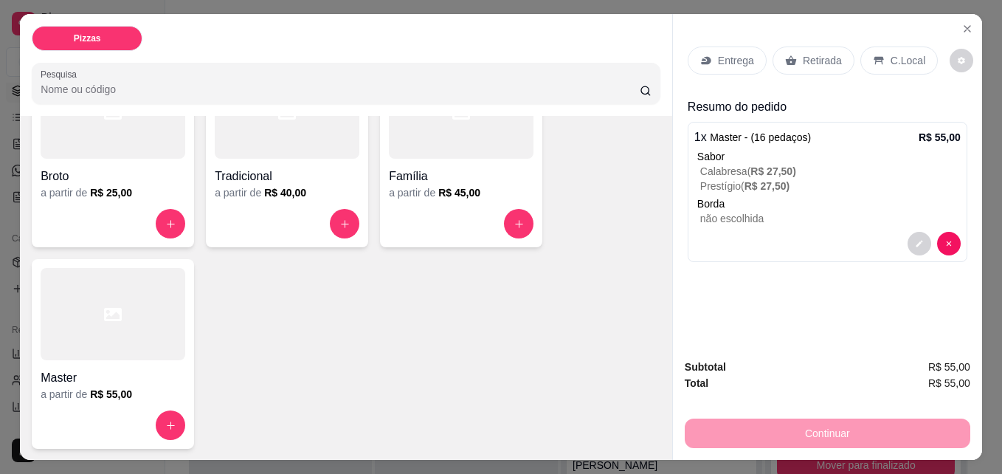
scroll to position [156, 0]
click at [124, 315] on div at bounding box center [113, 312] width 145 height 92
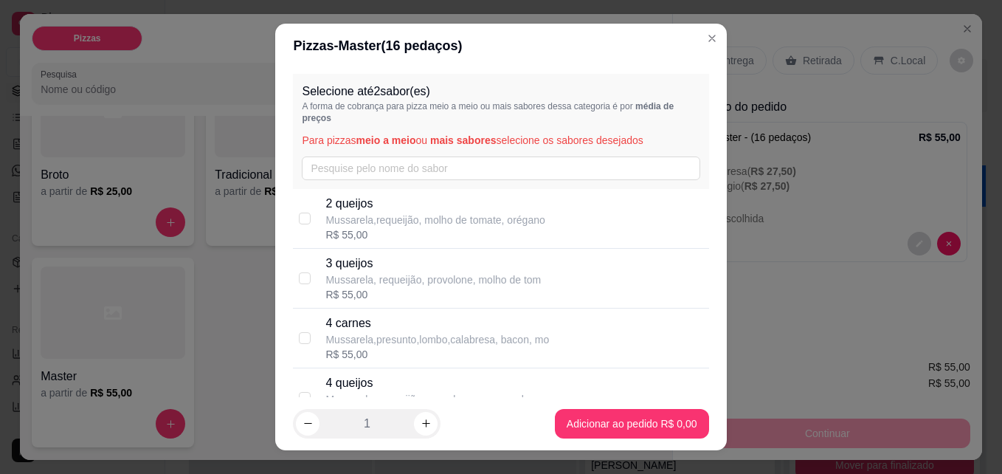
click at [339, 343] on p "Mussarela,presunto,lombo,calabresa, bacon, mo" at bounding box center [436, 339] width 223 height 15
checkbox input "true"
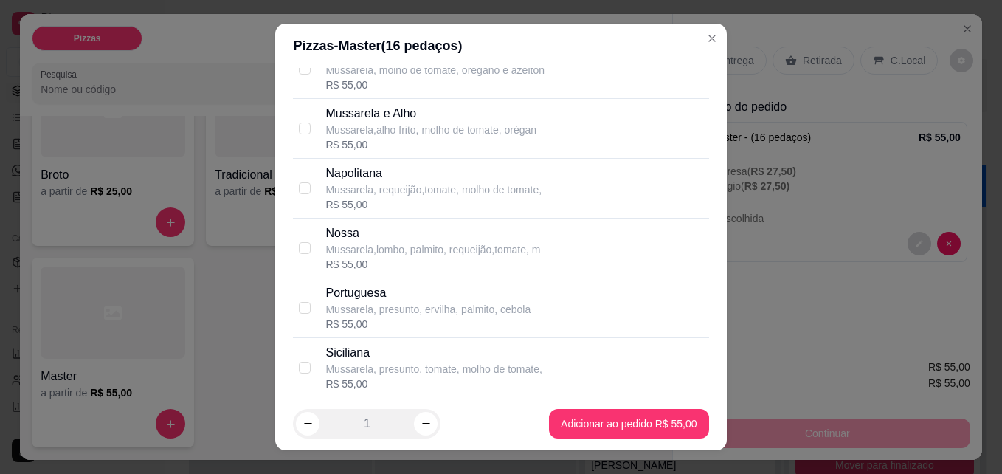
scroll to position [1254, 0]
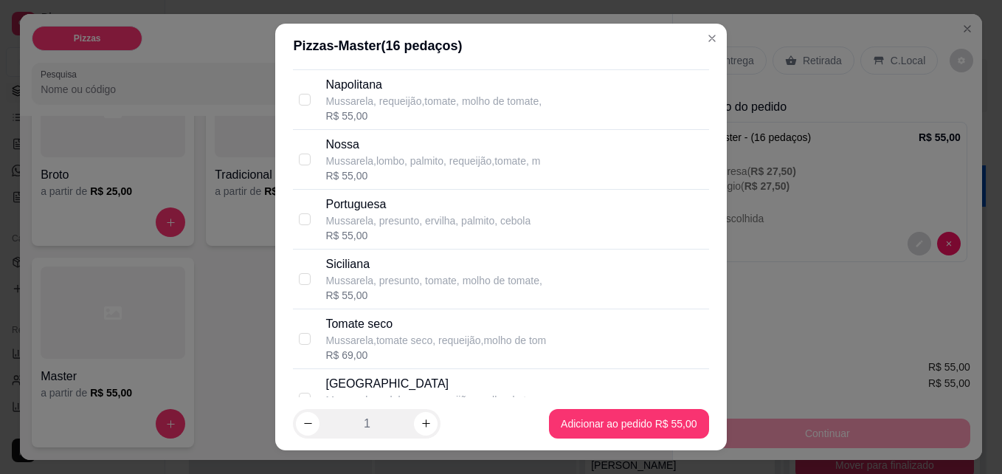
click at [429, 226] on p "Mussarela, presunto, ervilha, palmito, cebola" at bounding box center [427, 220] width 205 height 15
checkbox input "true"
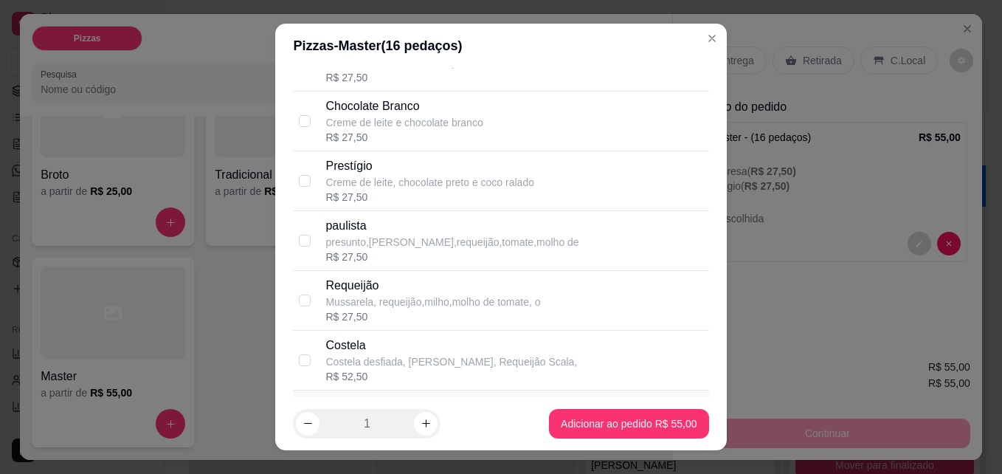
scroll to position [2065, 0]
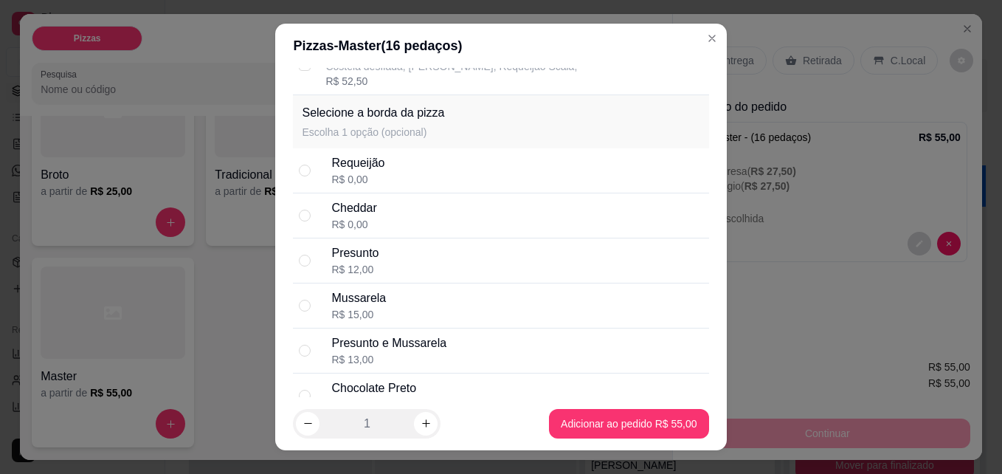
click at [401, 212] on div "Cheddar R$ 0,00" at bounding box center [516, 215] width 371 height 32
radio input "true"
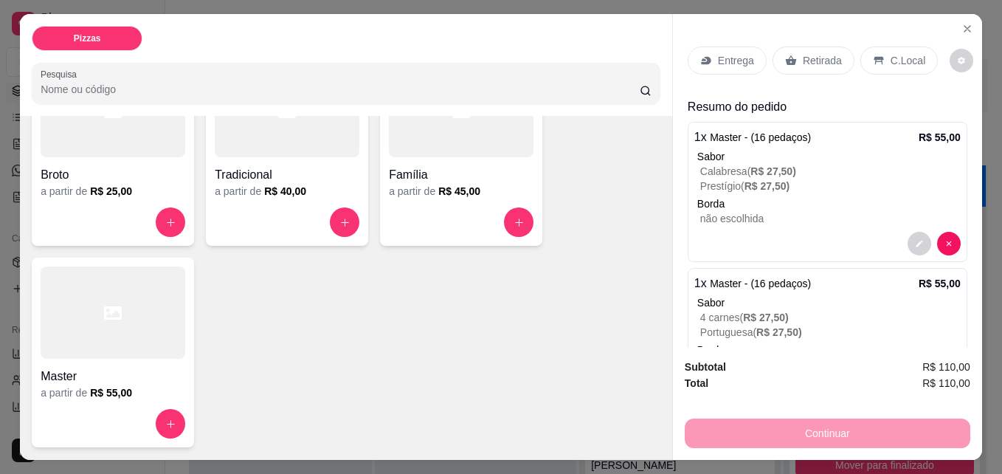
click at [710, 53] on div "Entrega" at bounding box center [726, 60] width 79 height 28
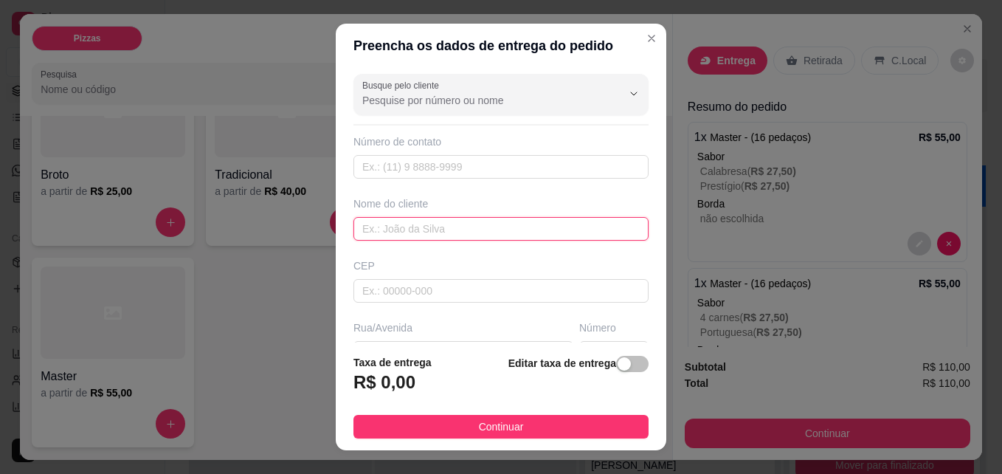
click at [471, 235] on input "text" at bounding box center [500, 229] width 295 height 24
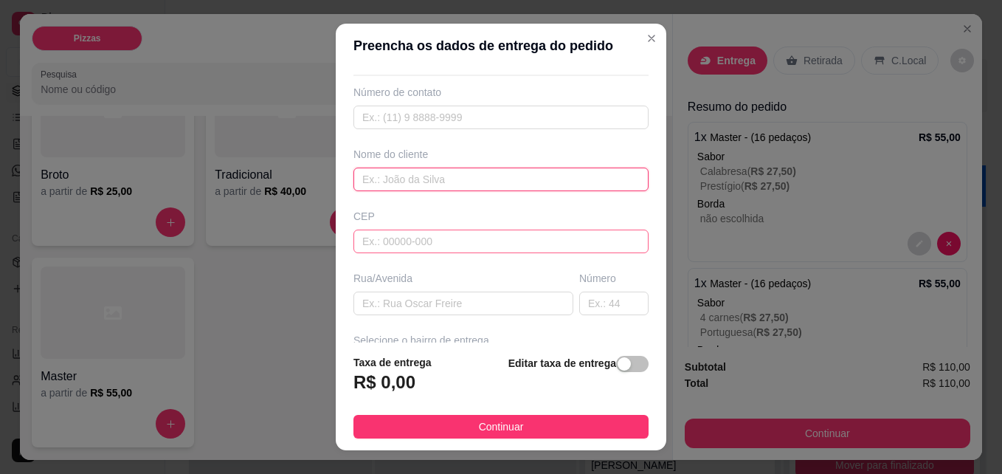
scroll to position [74, 0]
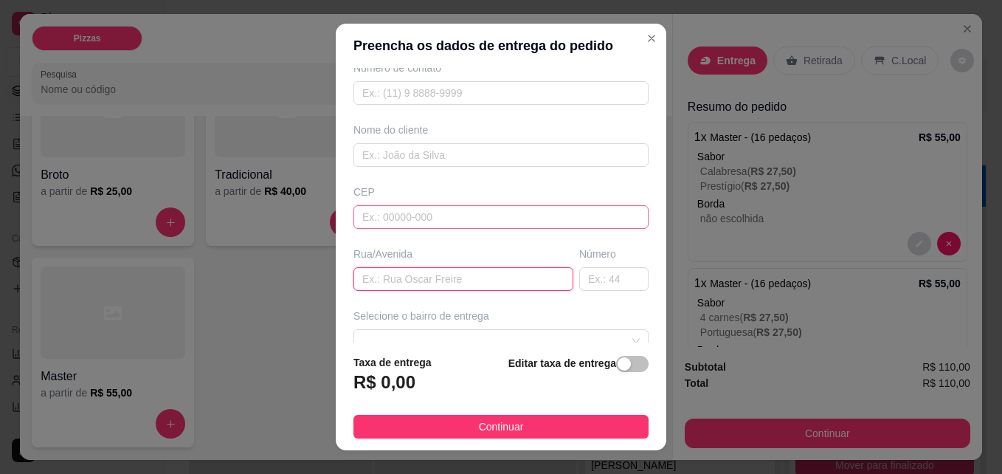
click at [451, 280] on input "text" at bounding box center [463, 279] width 220 height 24
click at [448, 281] on input "text" at bounding box center [463, 279] width 220 height 24
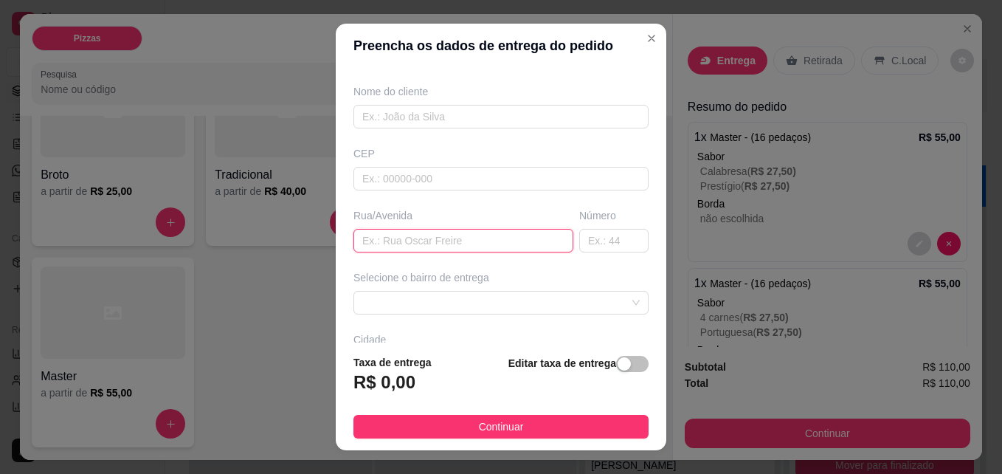
scroll to position [148, 0]
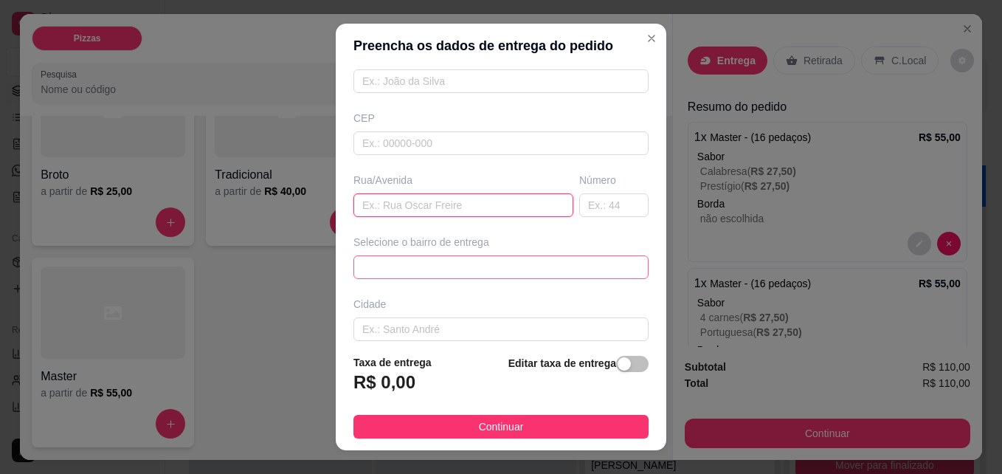
click at [420, 267] on span at bounding box center [500, 267] width 277 height 22
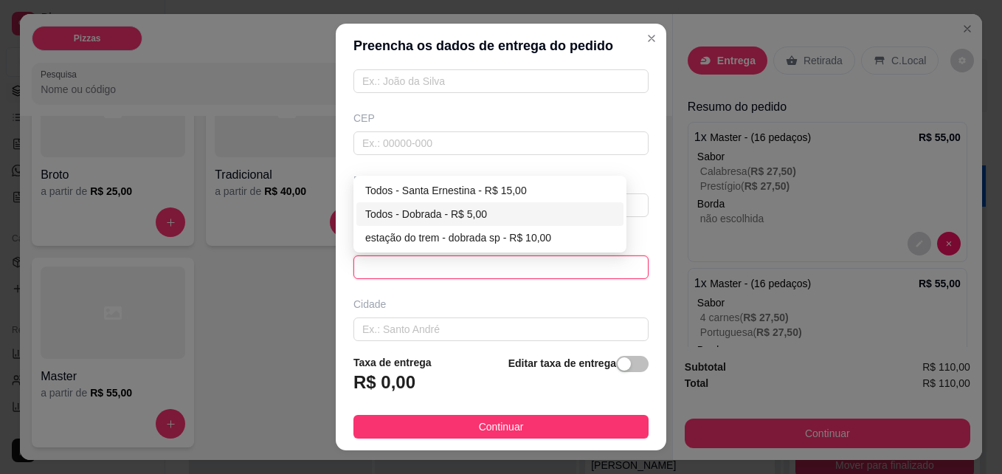
click at [431, 213] on div "Todos - Dobrada - R$ 5,00" at bounding box center [489, 214] width 249 height 16
type input "Dobrada"
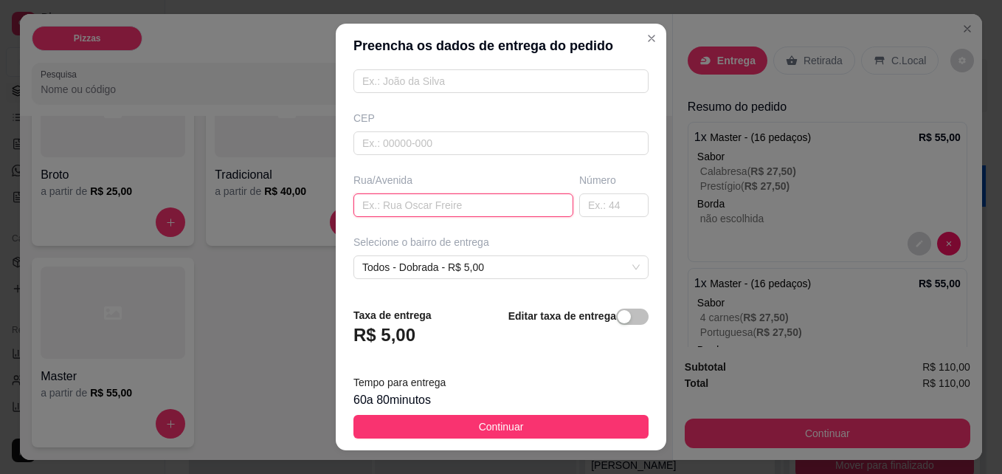
click at [418, 210] on input "text" at bounding box center [463, 205] width 220 height 24
type input "[PERSON_NAME]"
click at [579, 201] on input "text" at bounding box center [613, 205] width 69 height 24
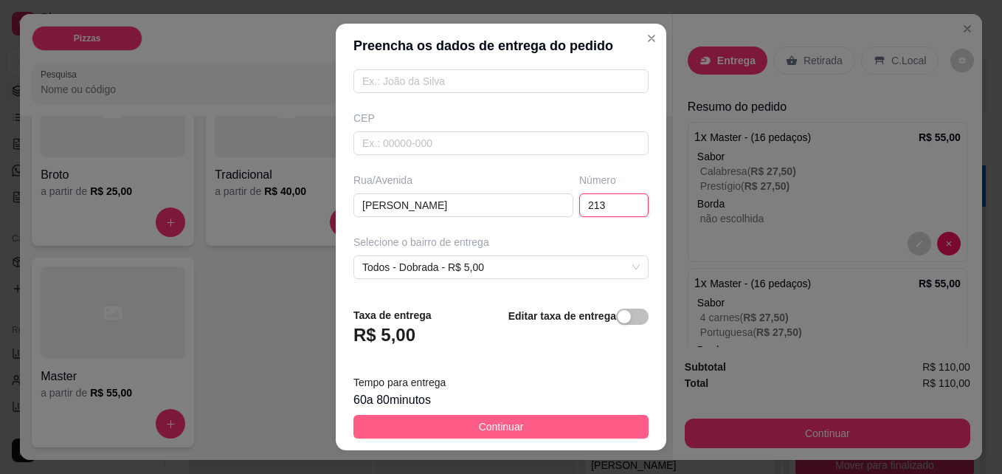
type input "213"
click at [440, 422] on button "Continuar" at bounding box center [500, 427] width 295 height 24
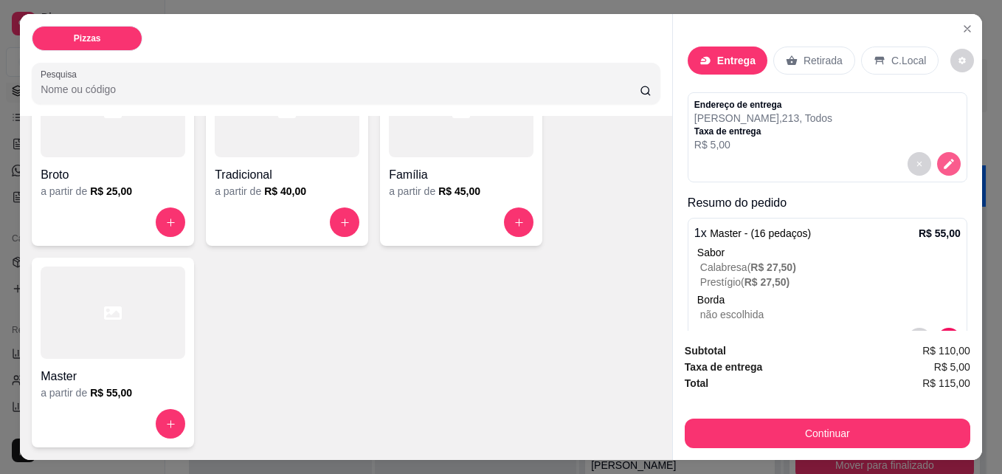
click at [942, 159] on icon "decrease-product-quantity" at bounding box center [948, 163] width 13 height 13
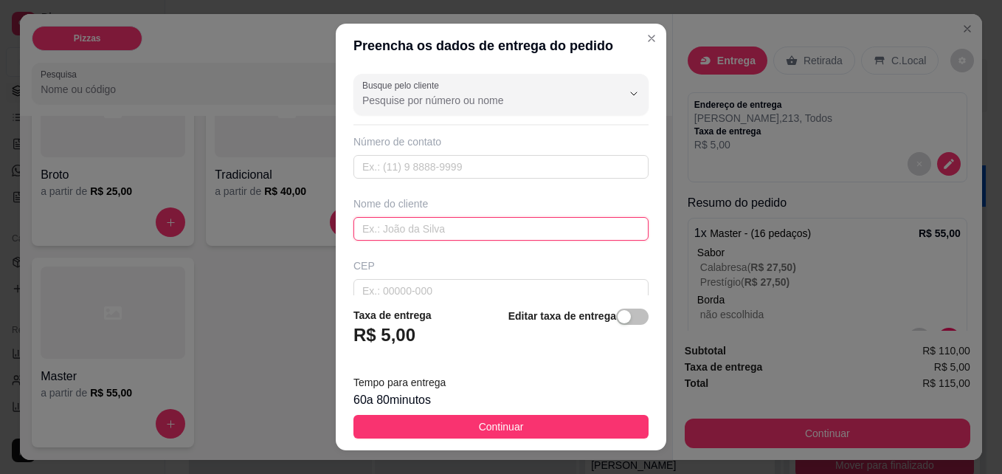
click at [403, 230] on input "text" at bounding box center [500, 229] width 295 height 24
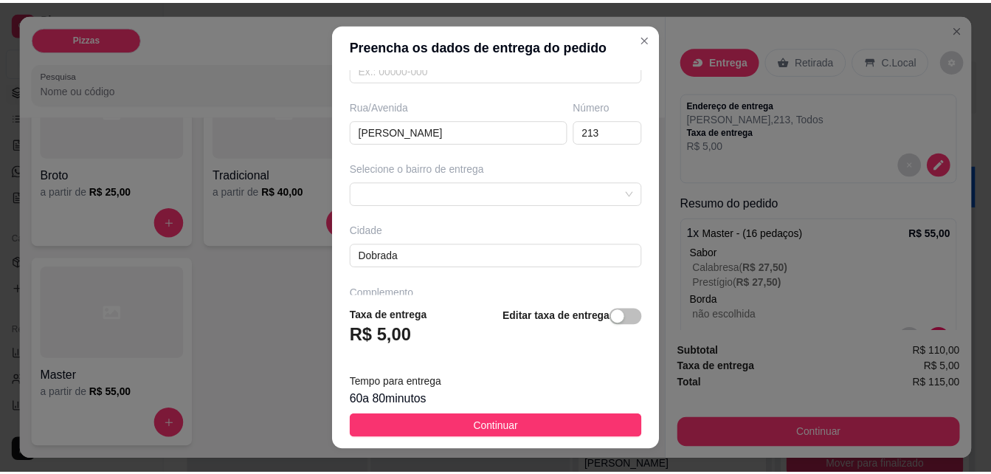
scroll to position [24, 0]
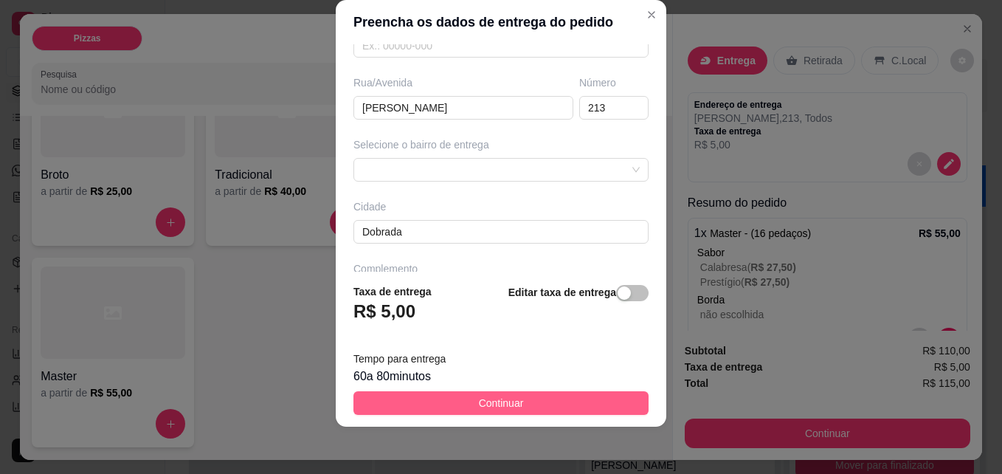
type input "VITORIA"
click at [451, 394] on button "Continuar" at bounding box center [500, 403] width 295 height 24
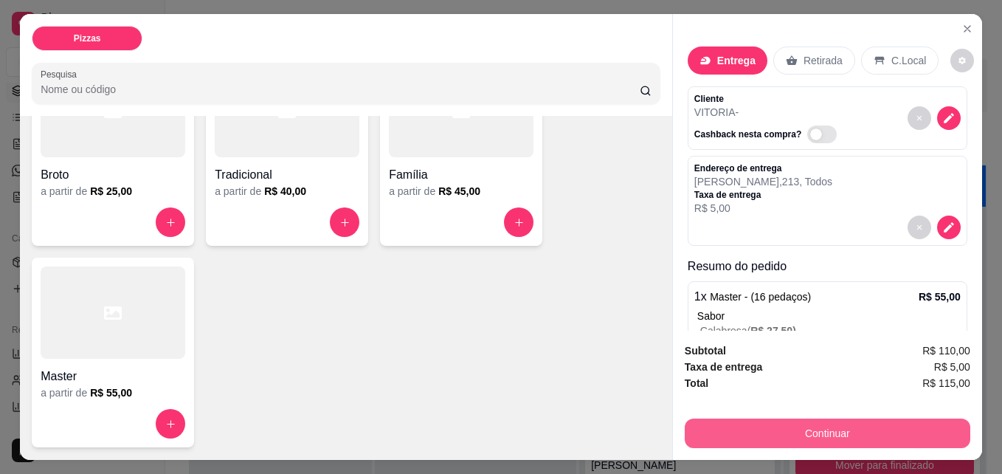
click at [698, 423] on button "Continuar" at bounding box center [826, 433] width 285 height 30
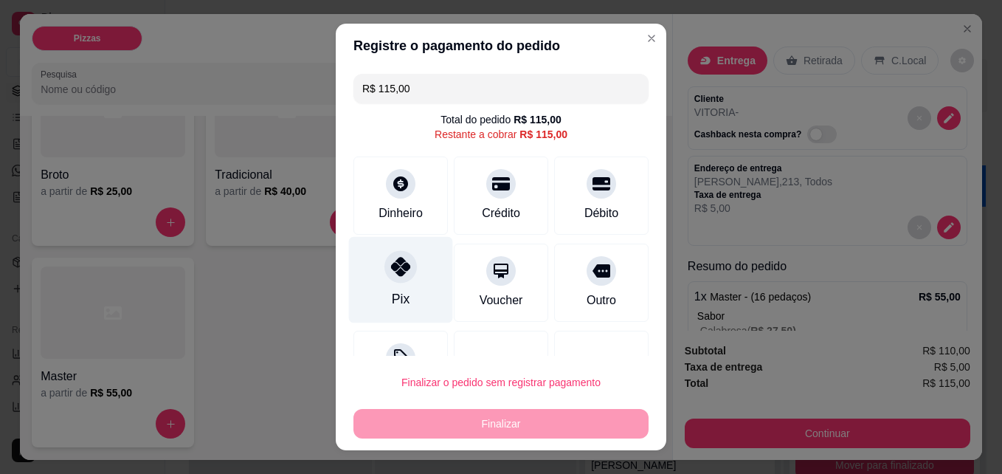
click at [401, 280] on div "Pix" at bounding box center [401, 280] width 104 height 86
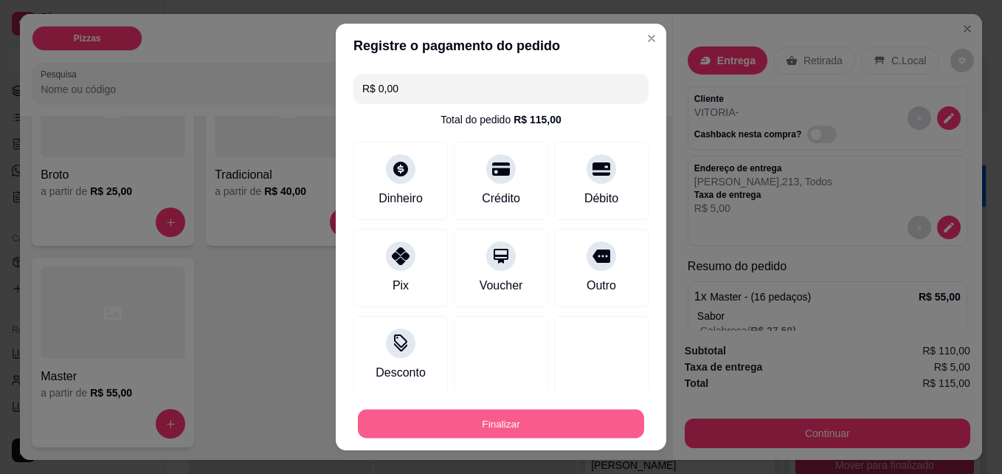
click at [445, 411] on button "Finalizar" at bounding box center [501, 423] width 286 height 29
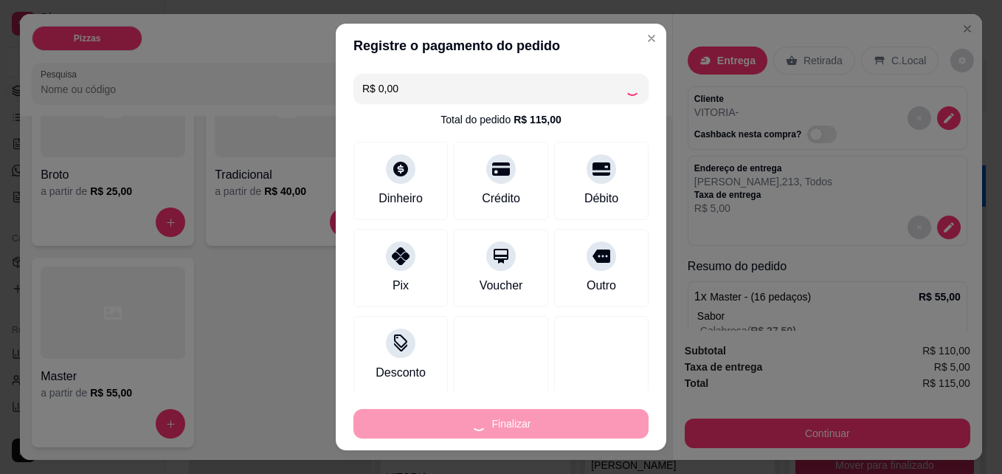
type input "-R$ 115,00"
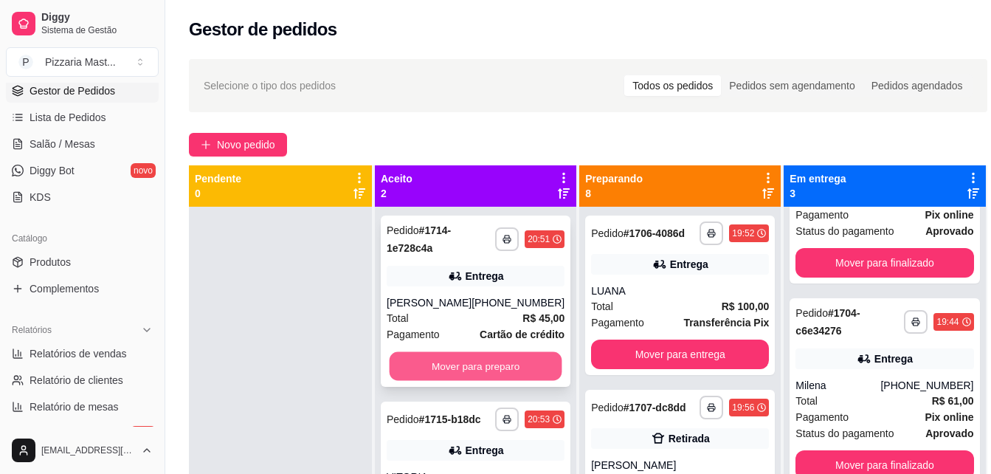
click at [466, 377] on button "Mover para preparo" at bounding box center [475, 366] width 173 height 29
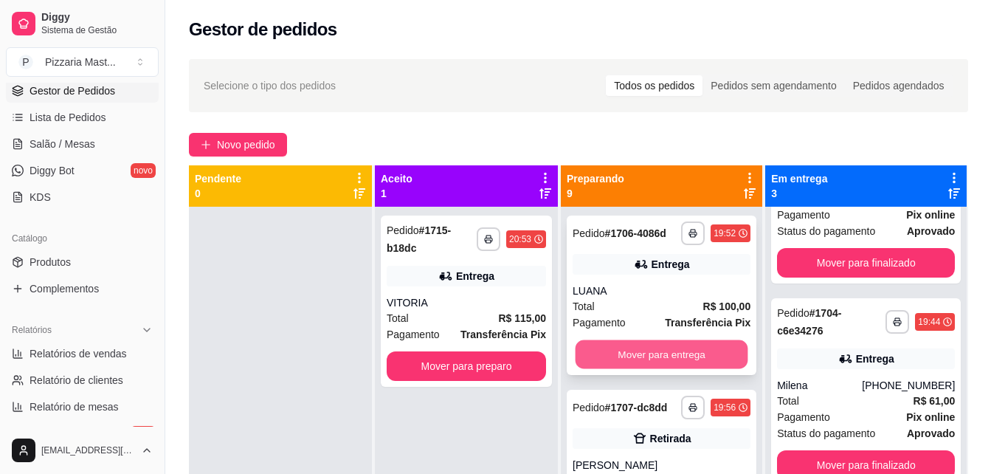
click at [673, 368] on button "Mover para entrega" at bounding box center [661, 354] width 173 height 29
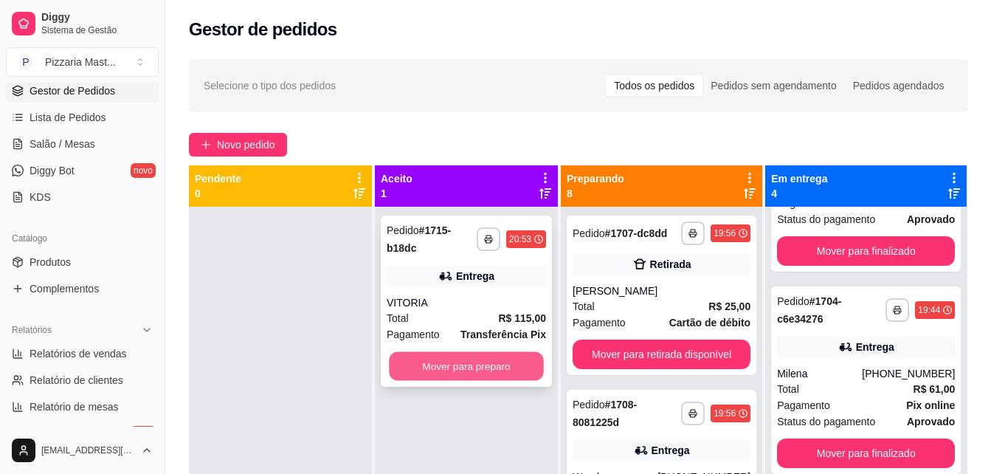
click at [504, 352] on button "Mover para preparo" at bounding box center [466, 366] width 155 height 29
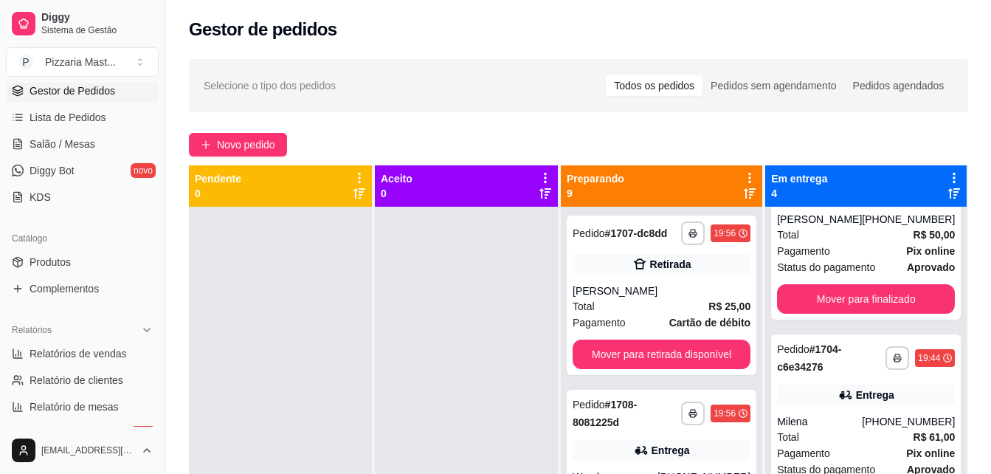
scroll to position [58, 0]
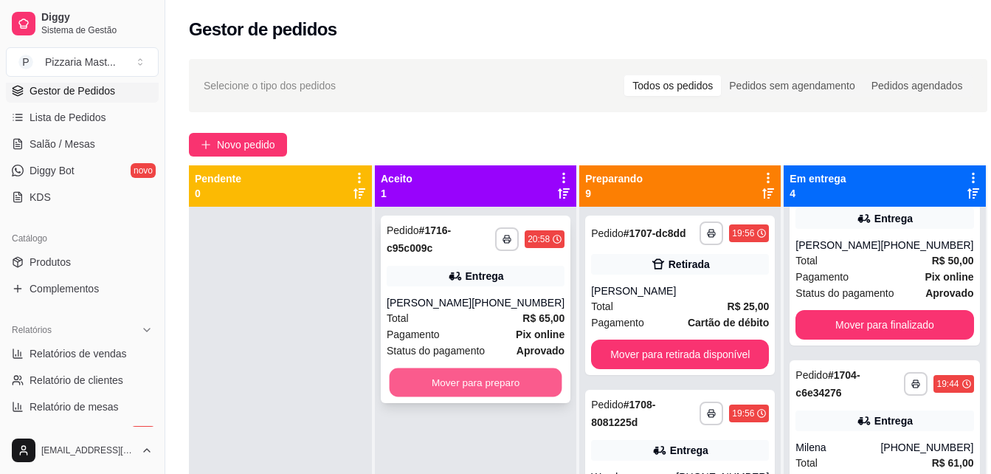
click at [538, 372] on button "Mover para preparo" at bounding box center [475, 382] width 173 height 29
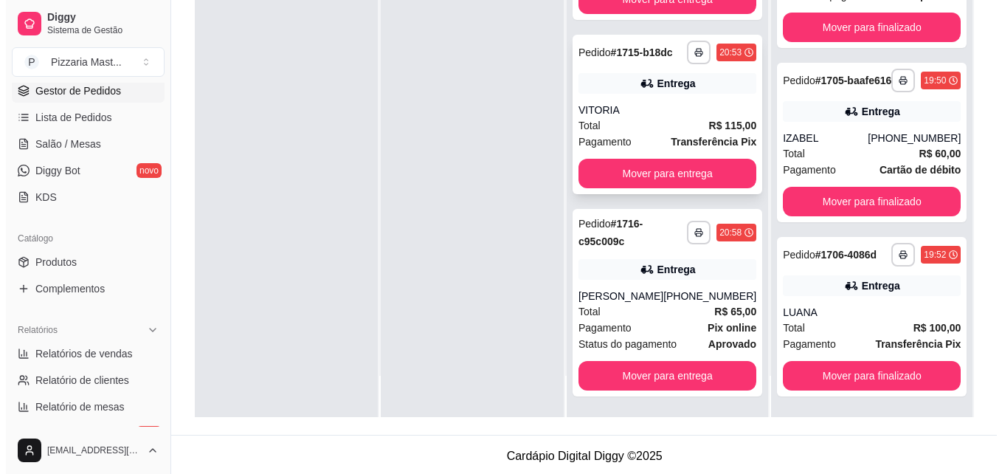
scroll to position [225, 0]
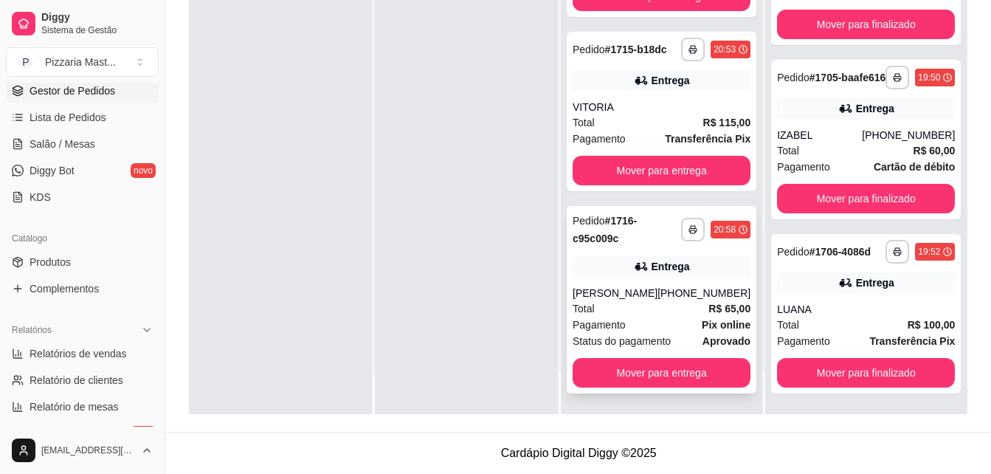
click at [614, 280] on div "**********" at bounding box center [661, 299] width 190 height 187
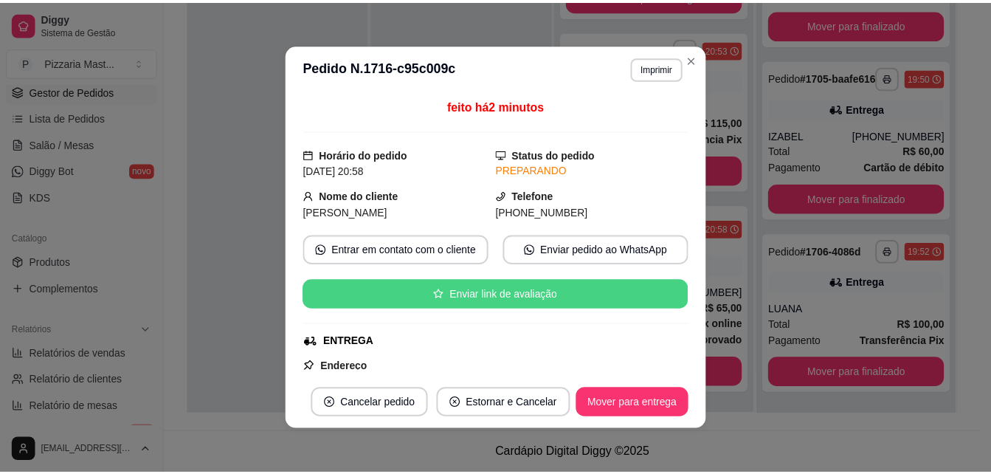
scroll to position [74, 0]
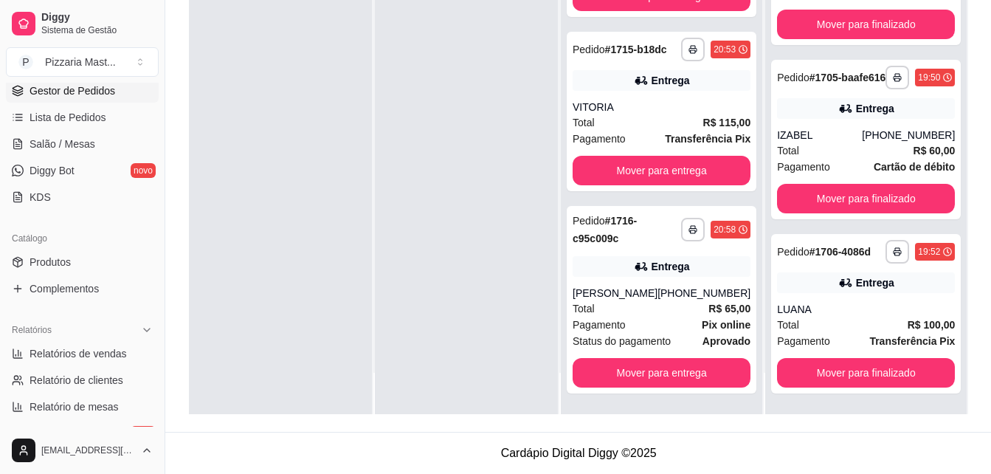
click at [316, 228] on div at bounding box center [280, 177] width 183 height 474
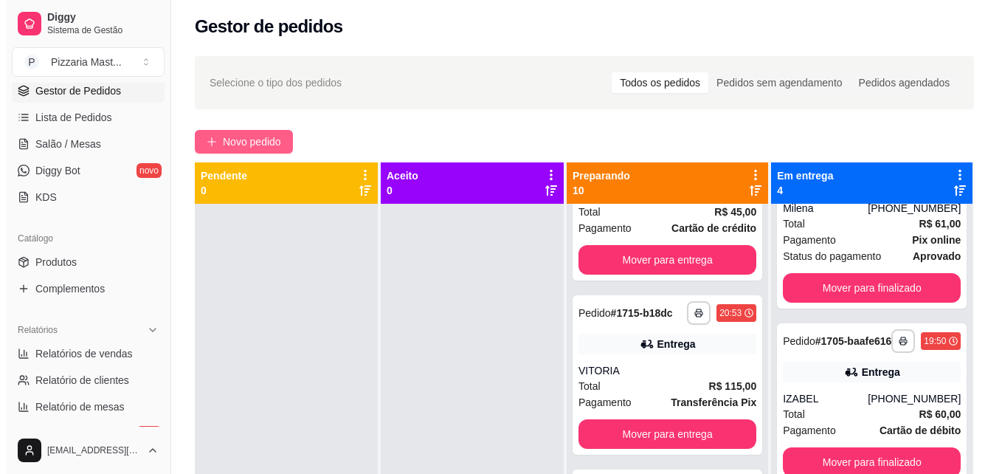
scroll to position [0, 0]
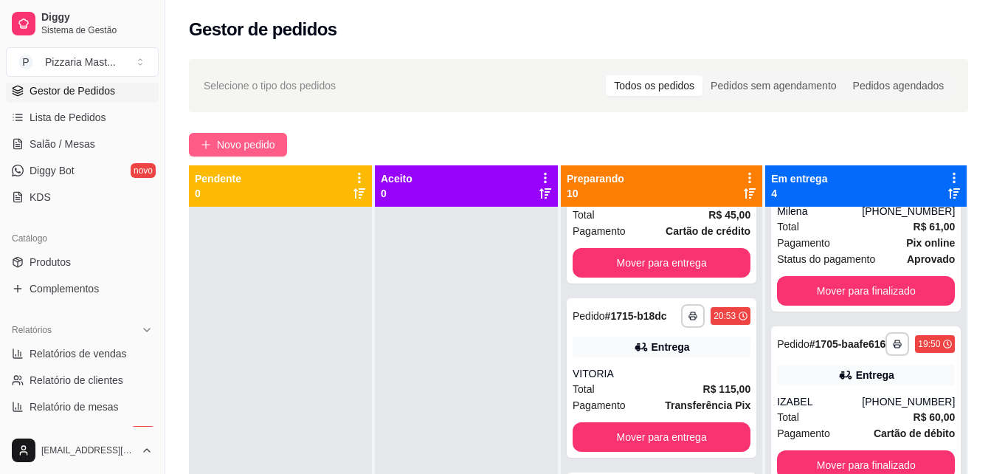
click at [246, 135] on button "Novo pedido" at bounding box center [238, 145] width 98 height 24
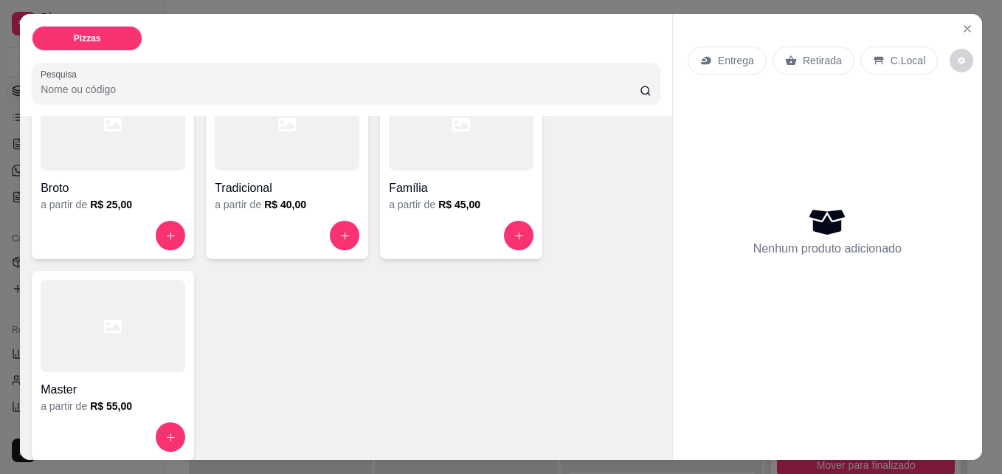
scroll to position [148, 0]
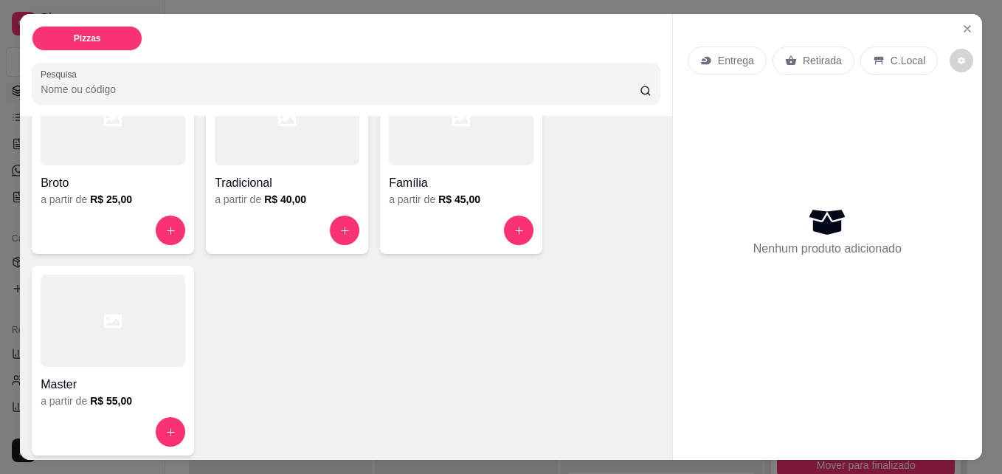
click at [440, 192] on h6 "R$ 45,00" at bounding box center [459, 199] width 42 height 15
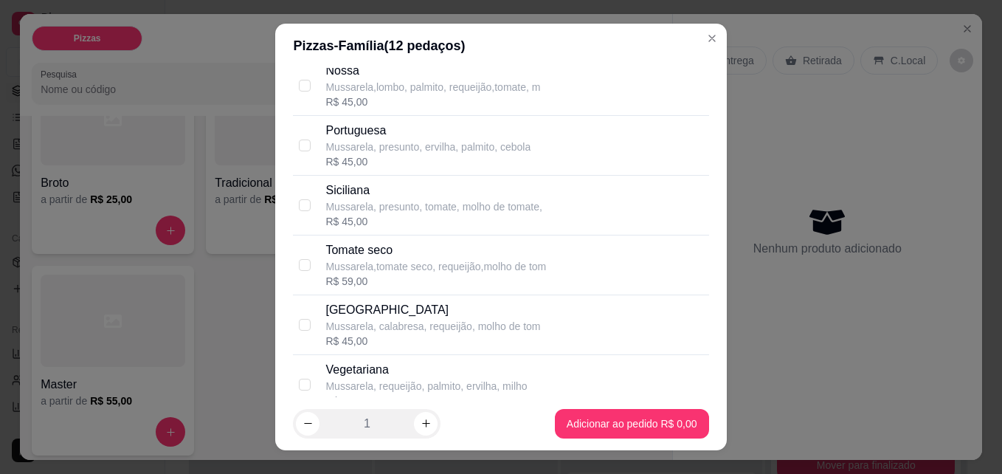
scroll to position [1401, 0]
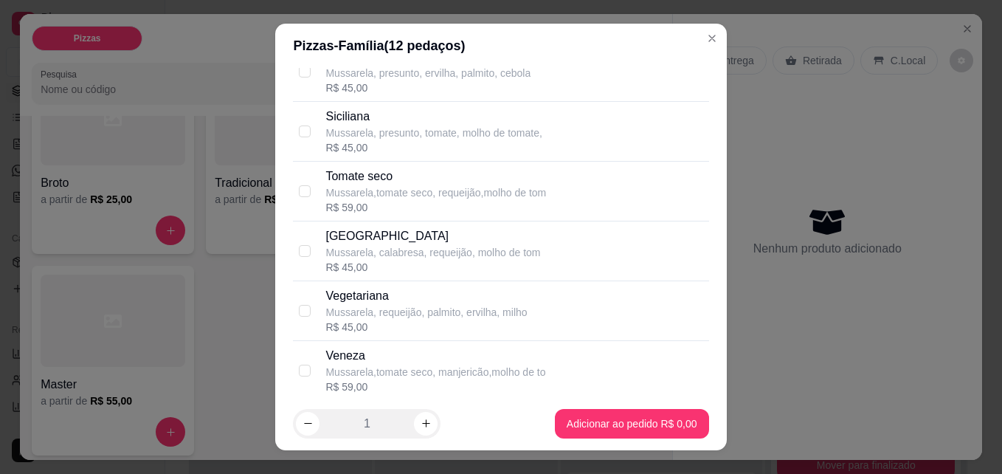
click at [391, 269] on div "R$ 45,00" at bounding box center [432, 267] width 215 height 15
checkbox input "true"
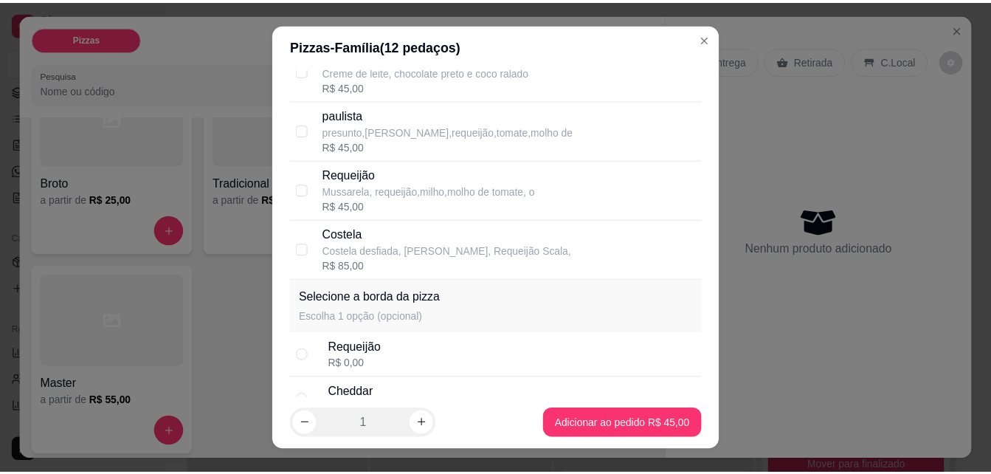
scroll to position [1918, 0]
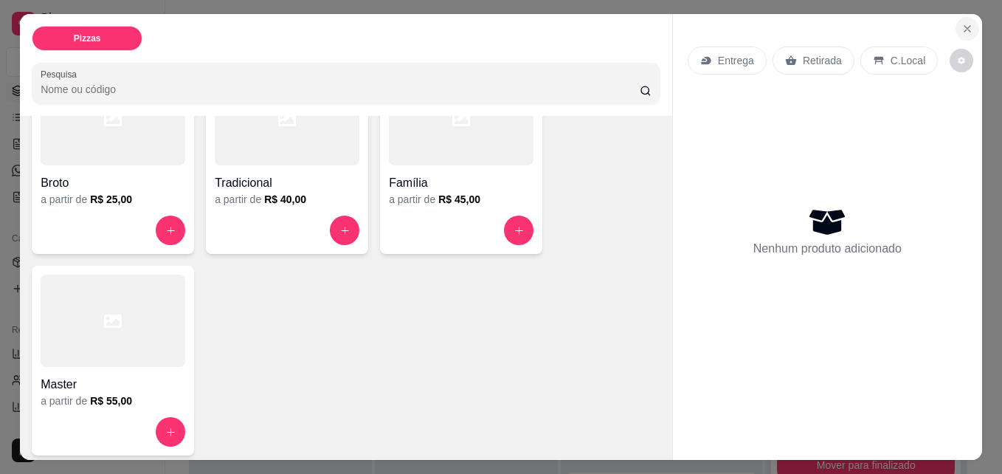
click at [967, 23] on icon "Close" at bounding box center [967, 29] width 12 height 12
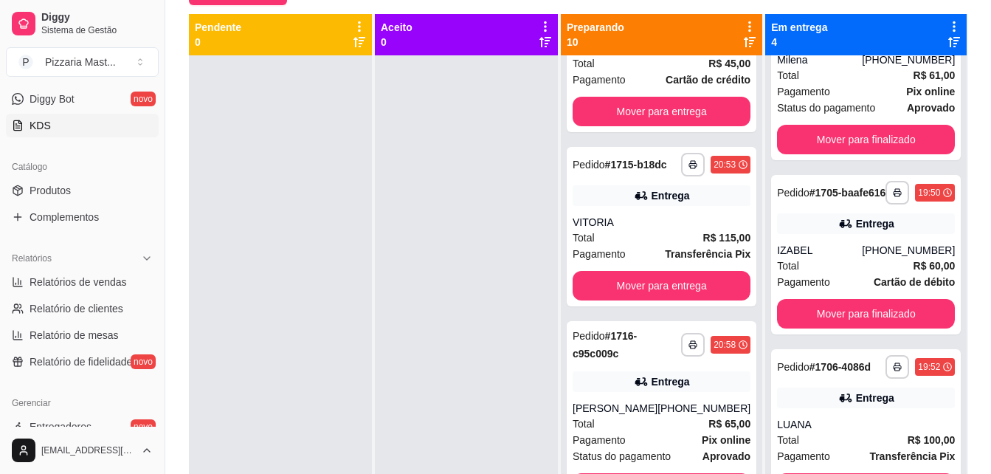
scroll to position [219, 0]
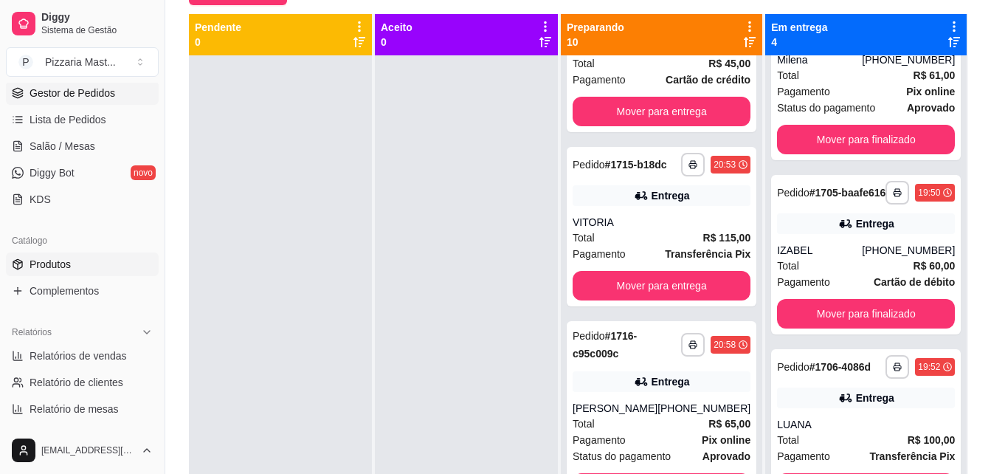
click at [70, 265] on span "Produtos" at bounding box center [50, 264] width 41 height 15
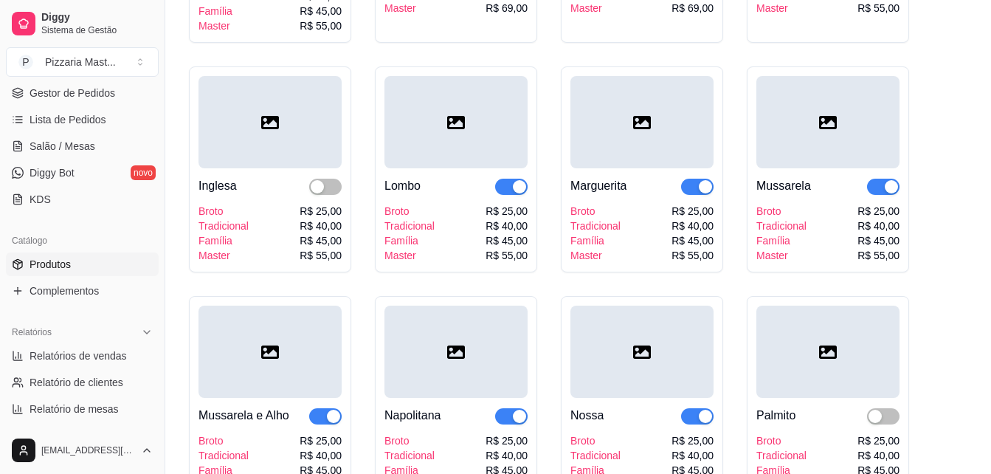
scroll to position [1328, 0]
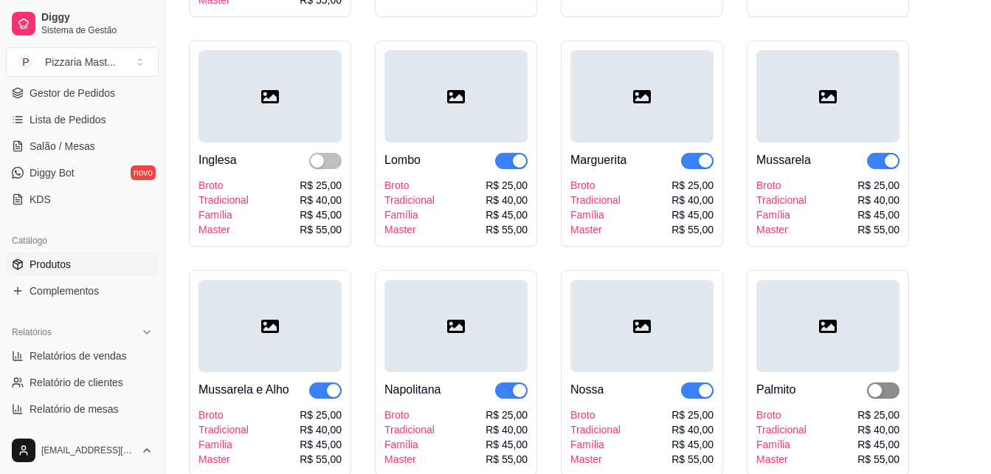
click at [878, 388] on div "button" at bounding box center [874, 390] width 13 height 13
click at [111, 94] on span "Gestor de Pedidos" at bounding box center [73, 93] width 86 height 15
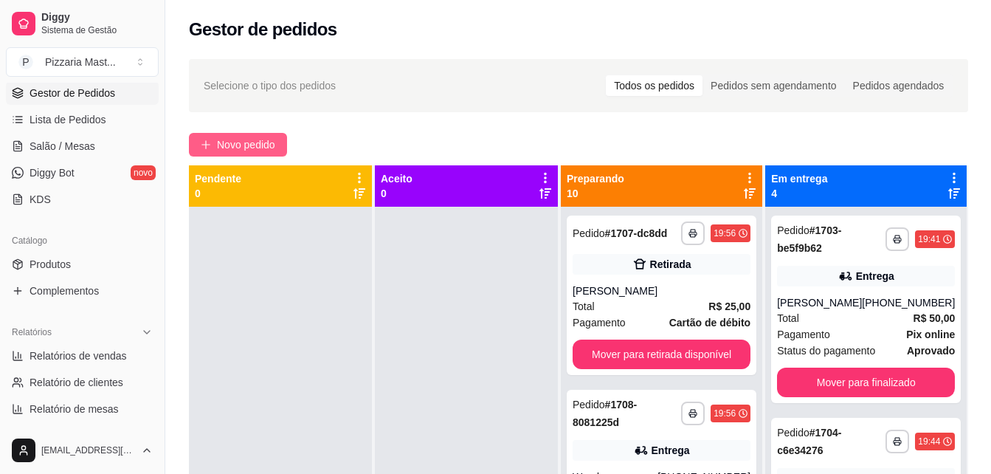
click at [234, 145] on span "Novo pedido" at bounding box center [246, 144] width 58 height 16
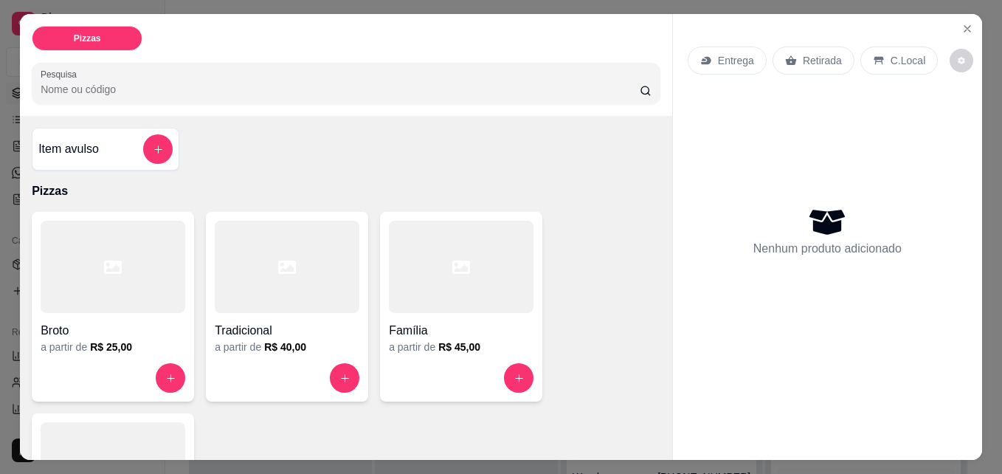
click at [405, 288] on div at bounding box center [461, 267] width 145 height 92
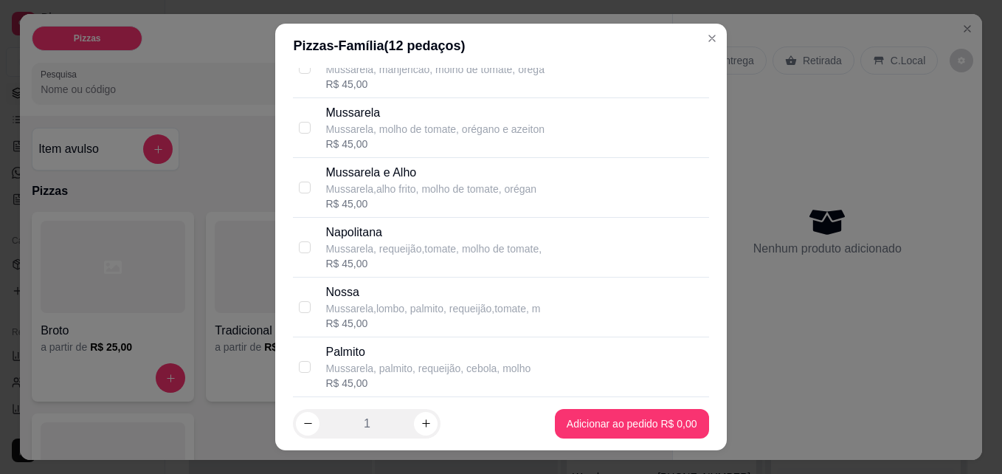
scroll to position [1180, 0]
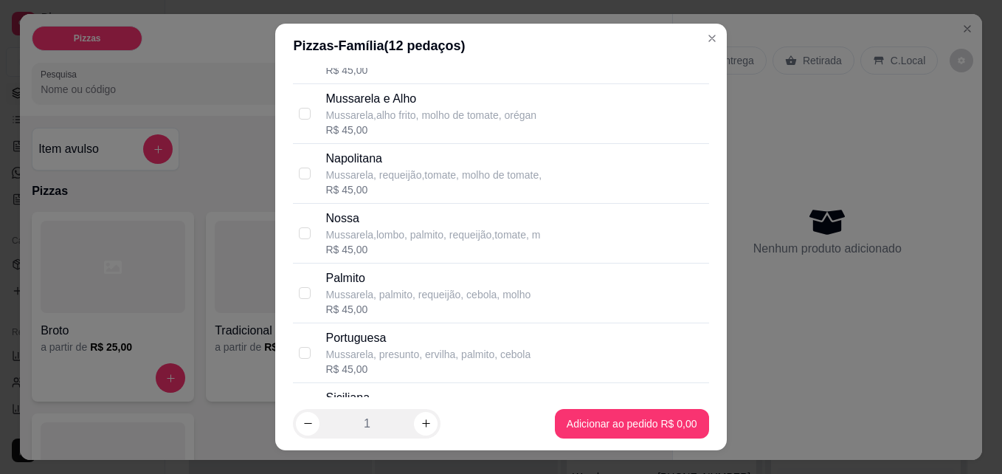
click at [416, 287] on p "Mussarela, palmito, requeijão, cebola, molho" at bounding box center [427, 294] width 205 height 15
checkbox input "true"
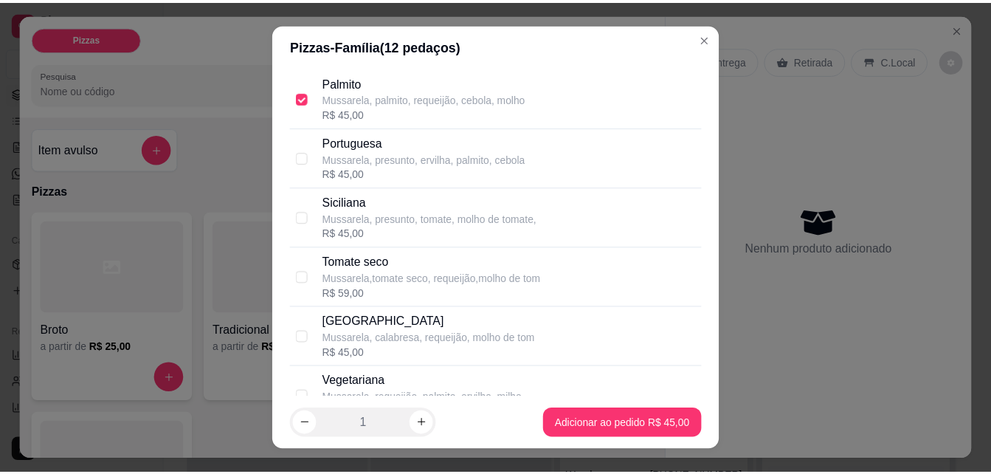
scroll to position [1401, 0]
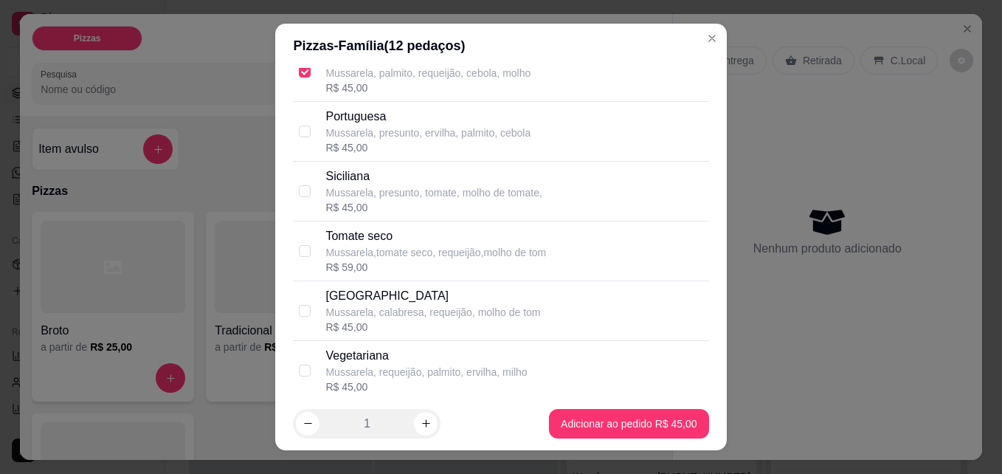
click at [405, 307] on p "Mussarela, calabresa, requeijão, molho de tom" at bounding box center [432, 312] width 215 height 15
checkbox input "true"
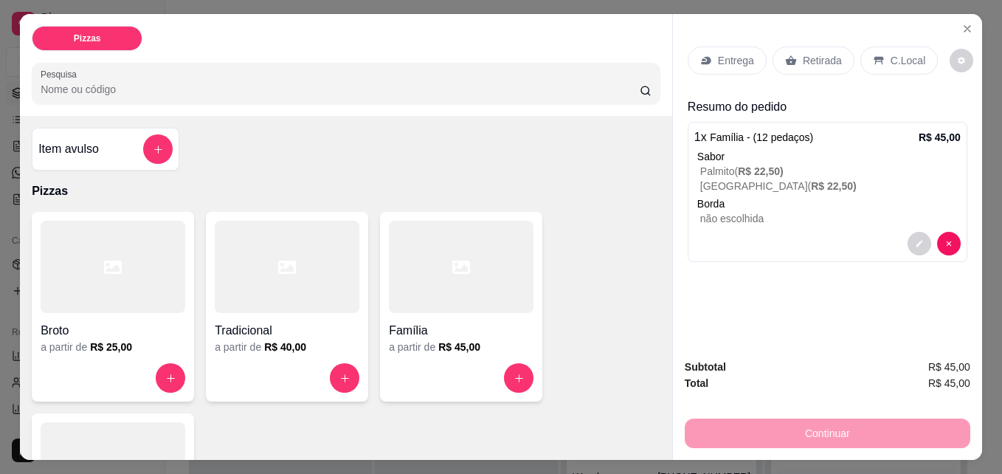
click at [818, 53] on p "Retirada" at bounding box center [821, 60] width 39 height 15
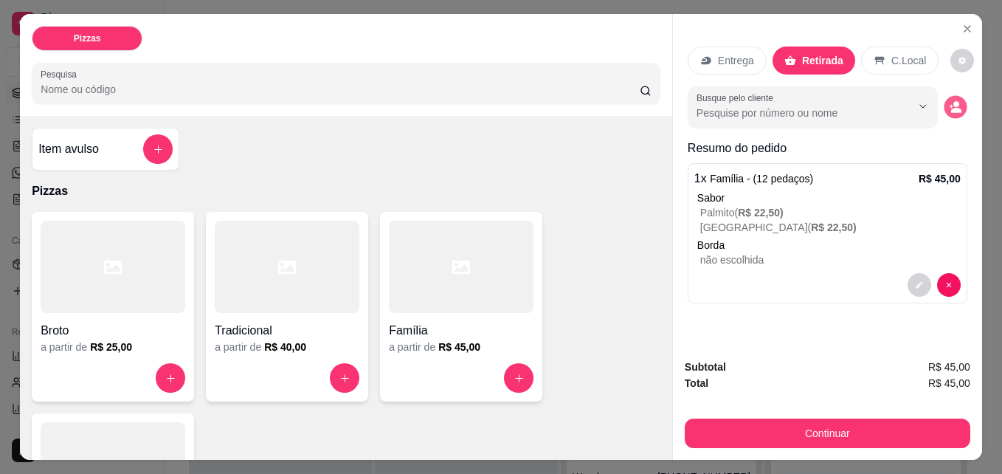
click at [949, 101] on icon "decrease-product-quantity" at bounding box center [955, 107] width 13 height 13
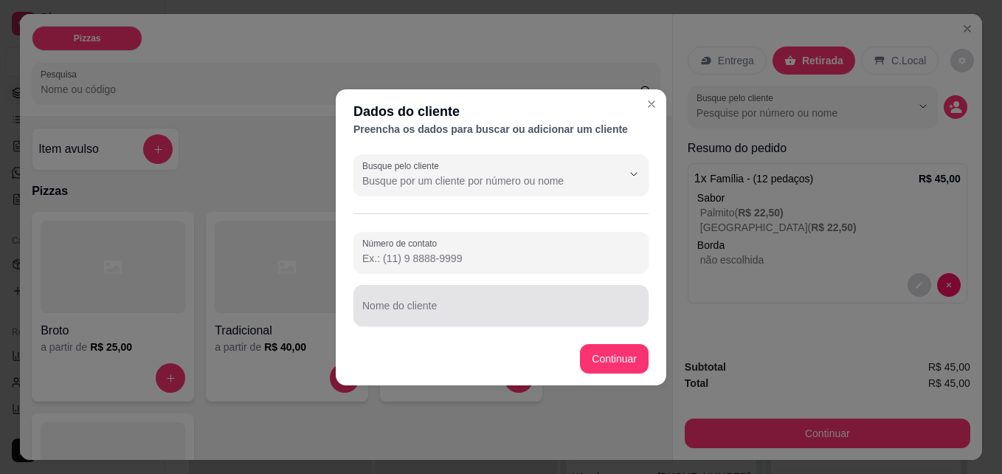
click at [487, 322] on div "Nome do cliente" at bounding box center [500, 305] width 295 height 41
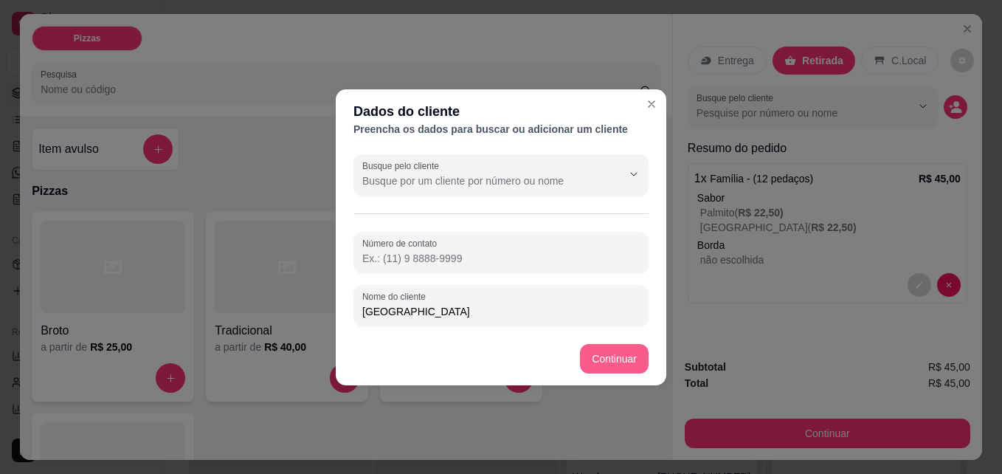
type input "[GEOGRAPHIC_DATA]"
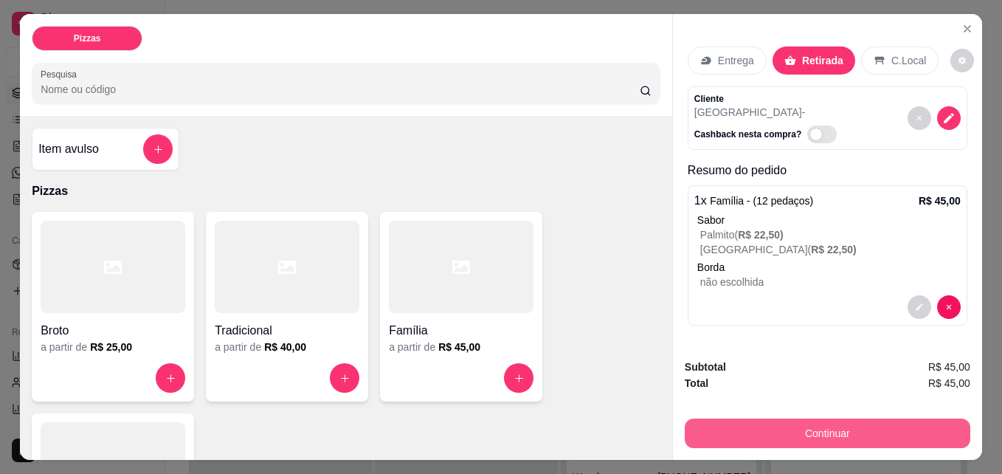
click at [760, 432] on button "Continuar" at bounding box center [826, 433] width 285 height 30
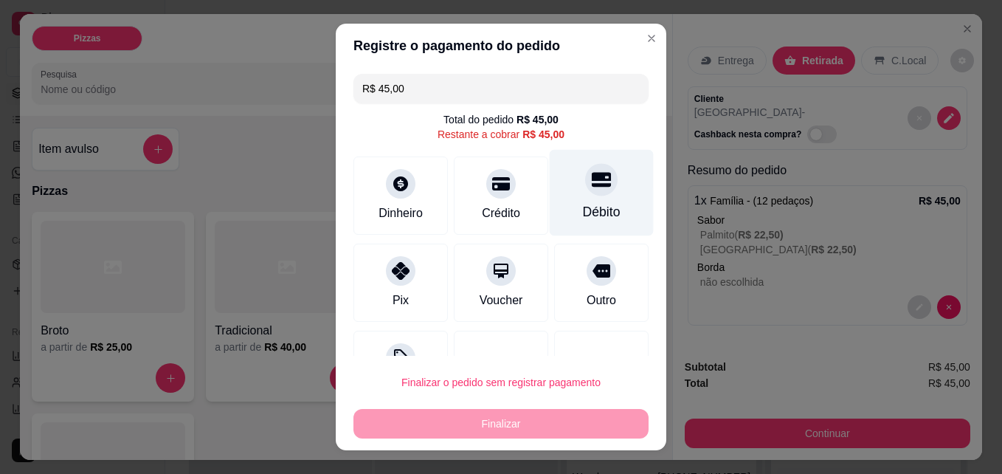
click at [584, 207] on div "Débito" at bounding box center [602, 211] width 38 height 19
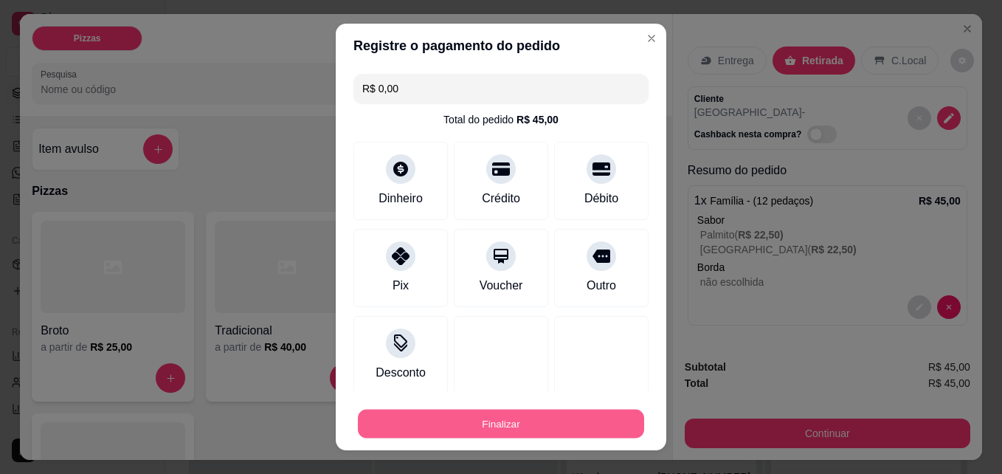
click at [589, 427] on button "Finalizar" at bounding box center [501, 423] width 286 height 29
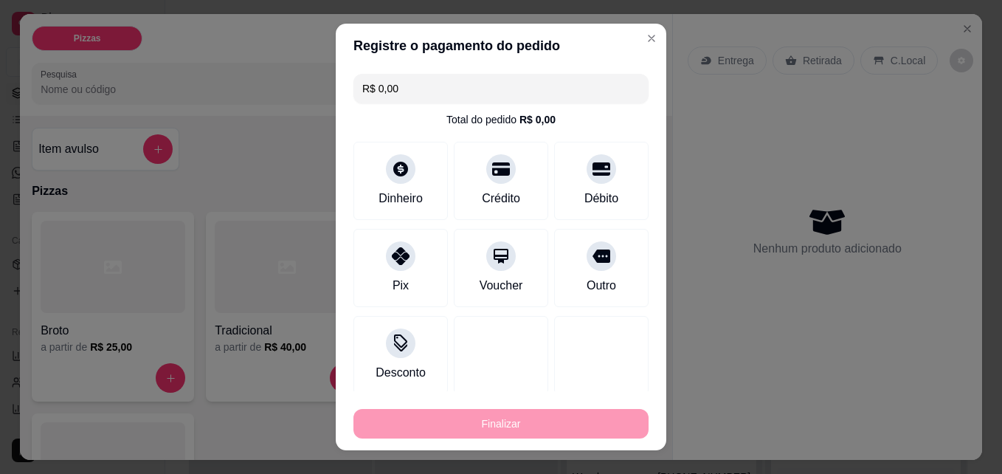
type input "-R$ 45,00"
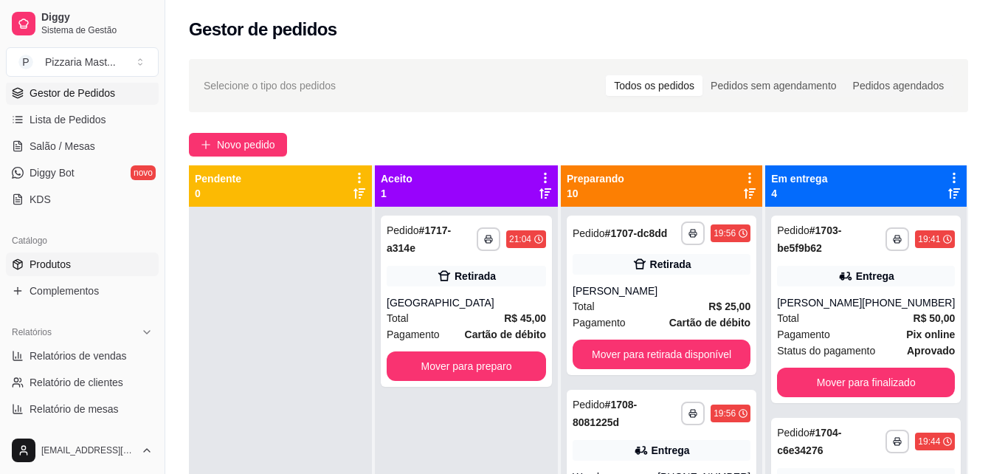
click at [93, 270] on link "Produtos" at bounding box center [82, 264] width 153 height 24
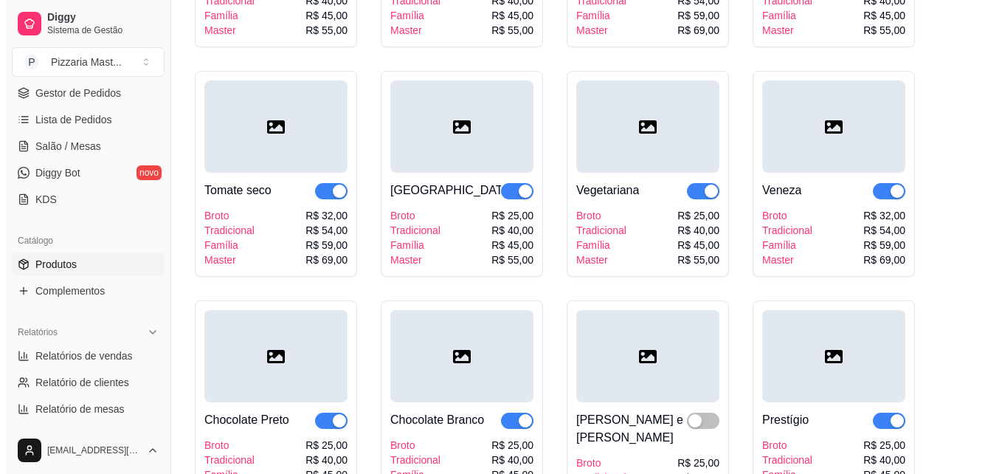
scroll to position [1991, 0]
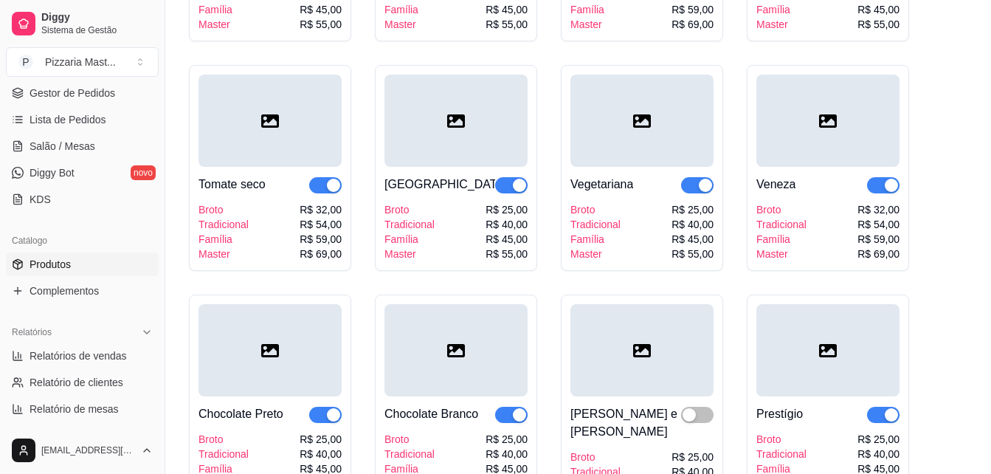
click at [473, 252] on div "Broto Tradicional Família Master R$ 25,00 R$ 40,00 R$ 45,00 R$ 55,00" at bounding box center [455, 231] width 143 height 59
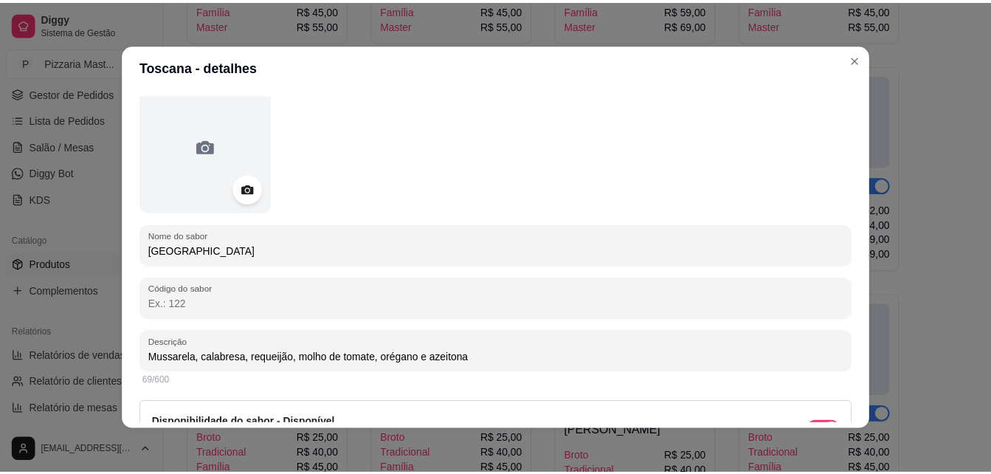
scroll to position [148, 0]
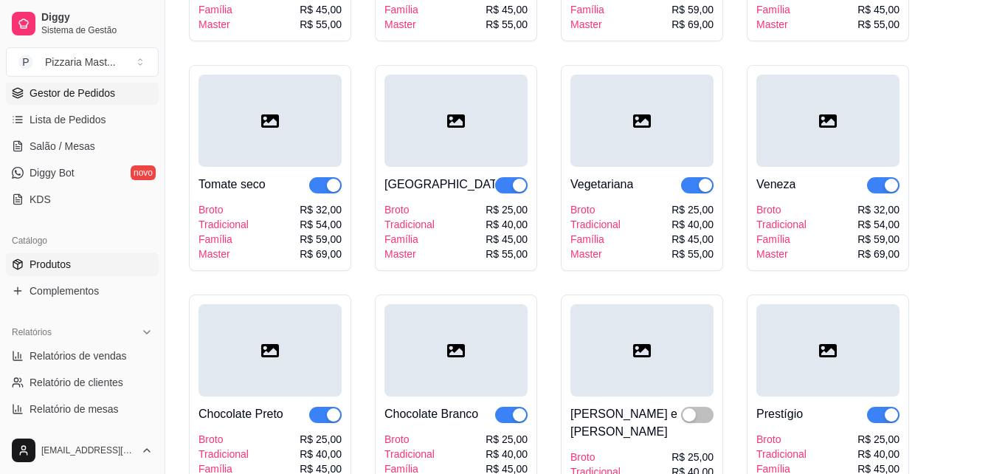
click at [119, 94] on link "Gestor de Pedidos" at bounding box center [82, 93] width 153 height 24
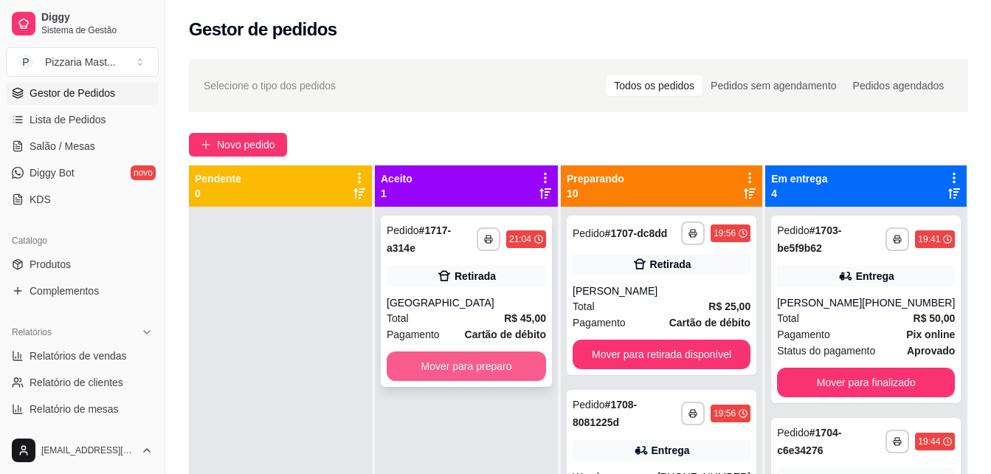
click at [495, 351] on button "Mover para preparo" at bounding box center [465, 366] width 159 height 30
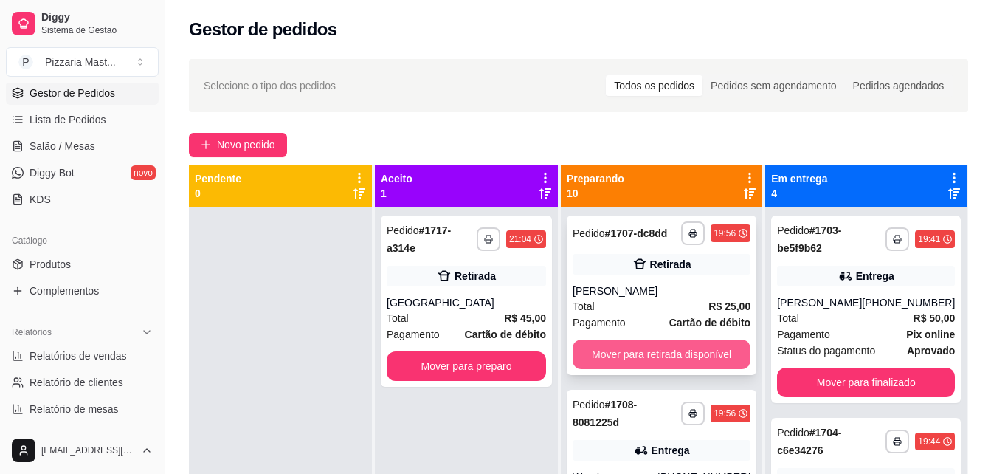
click at [741, 364] on button "Mover para retirada disponível" at bounding box center [661, 354] width 178 height 30
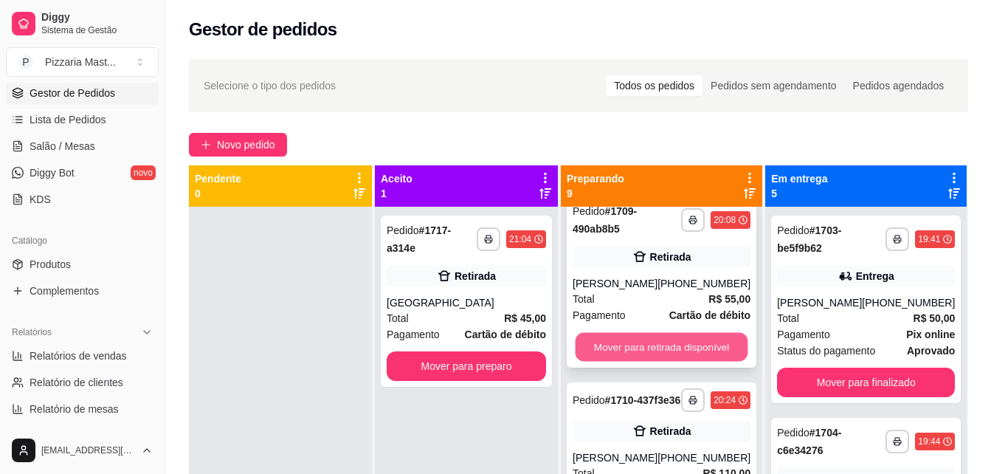
click at [639, 353] on button "Mover para retirada disponível" at bounding box center [661, 347] width 173 height 29
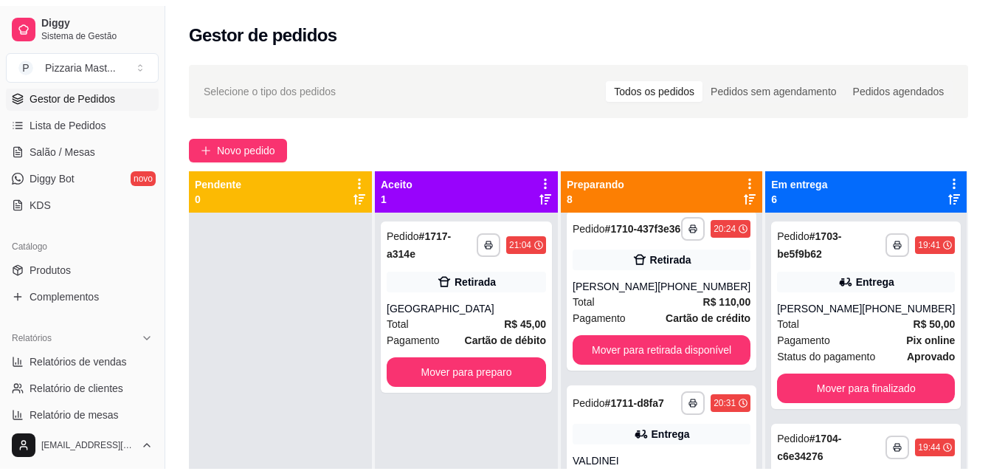
scroll to position [50, 0]
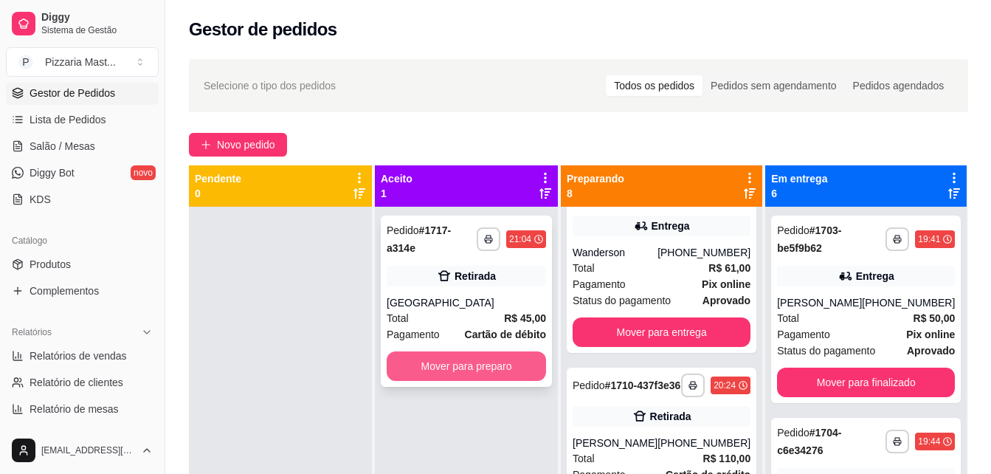
click at [526, 351] on button "Mover para preparo" at bounding box center [465, 366] width 159 height 30
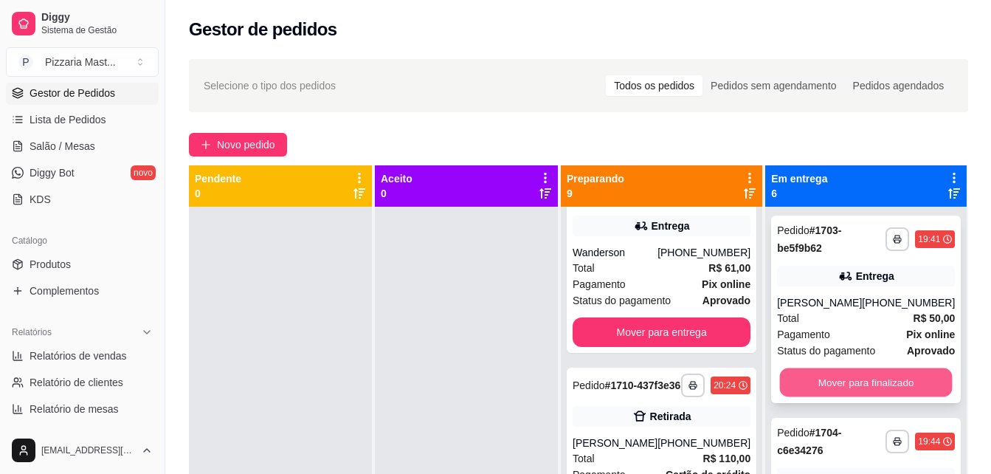
click at [908, 386] on button "Mover para finalizado" at bounding box center [866, 382] width 173 height 29
click at [905, 386] on button "Mover para finalizado" at bounding box center [866, 382] width 173 height 29
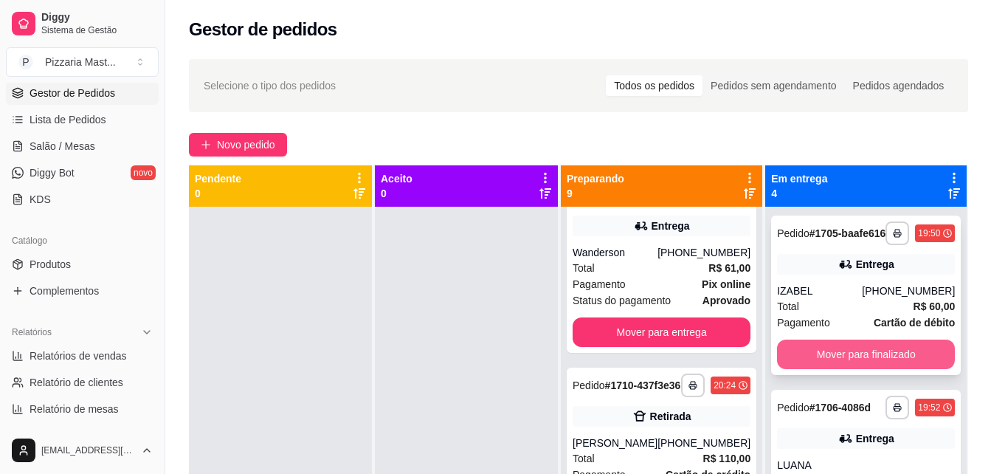
click at [887, 369] on button "Mover para finalizado" at bounding box center [866, 354] width 178 height 30
click at [886, 365] on button "Mover para finalizado" at bounding box center [866, 354] width 178 height 30
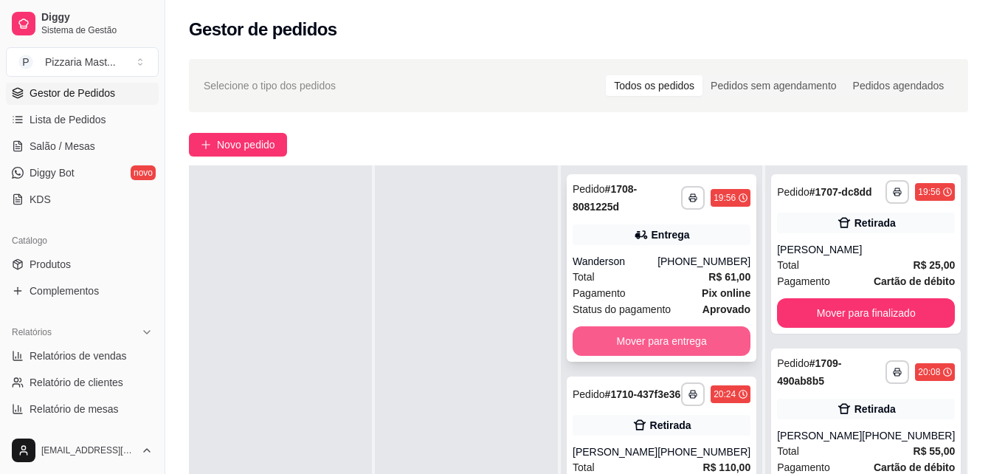
scroll to position [0, 0]
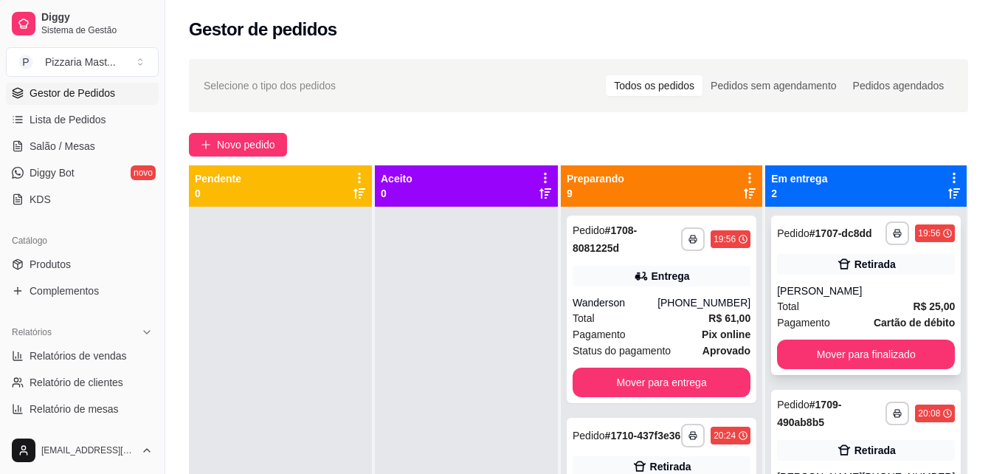
click at [873, 314] on div "Total R$ 25,00" at bounding box center [866, 306] width 178 height 16
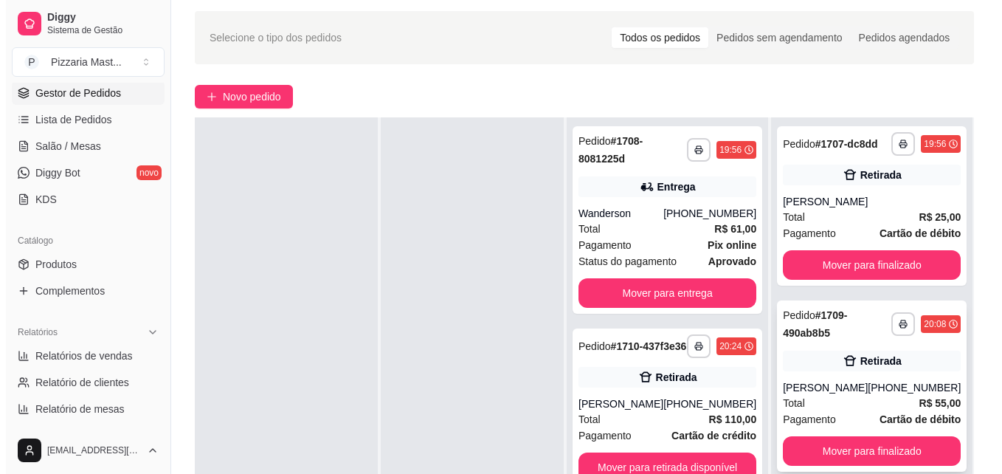
scroll to position [74, 0]
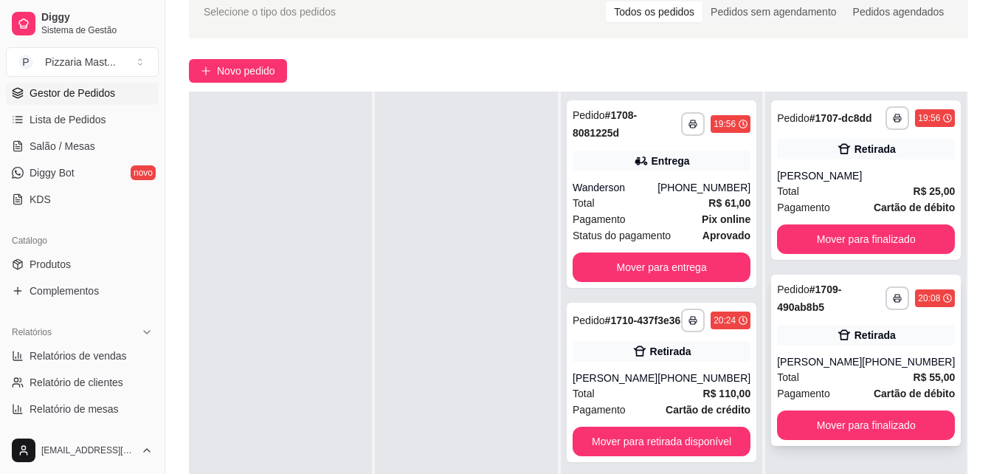
click at [884, 399] on strong "Cartão de débito" at bounding box center [913, 393] width 81 height 12
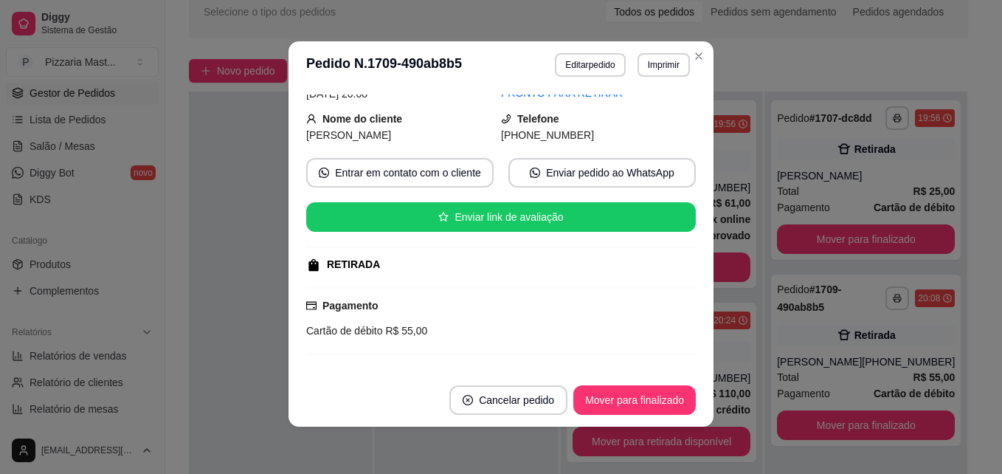
scroll to position [148, 0]
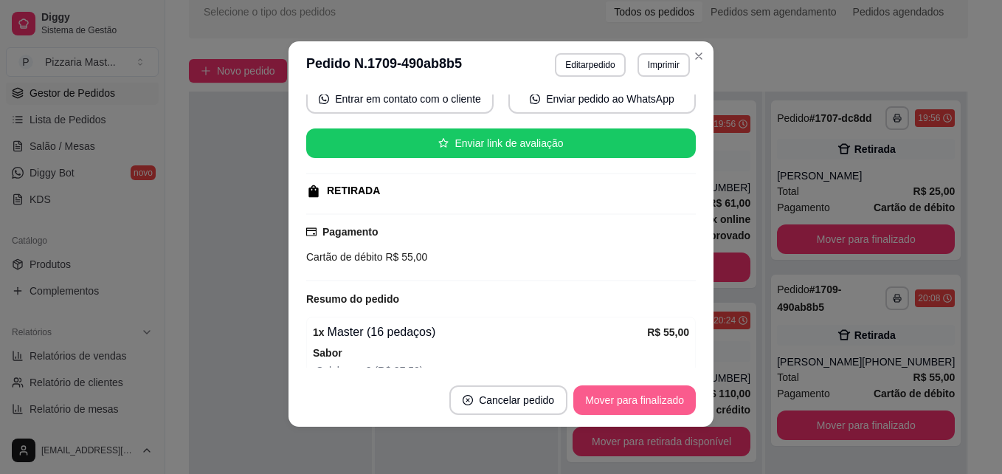
click at [598, 406] on button "Mover para finalizado" at bounding box center [634, 400] width 122 height 30
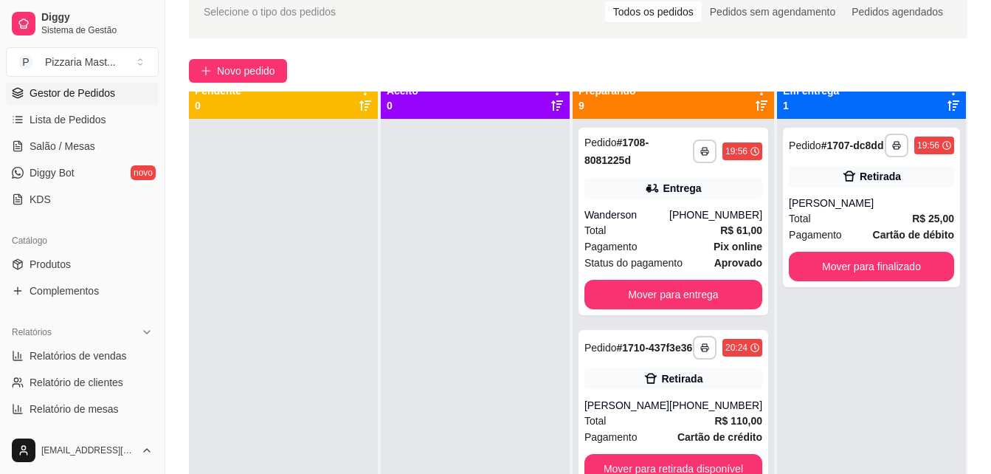
scroll to position [0, 0]
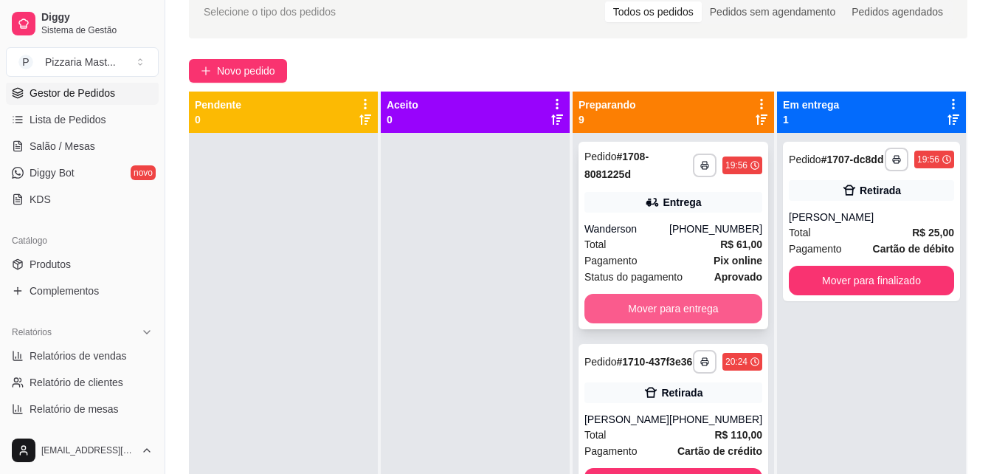
click at [670, 312] on button "Mover para entrega" at bounding box center [673, 309] width 178 height 30
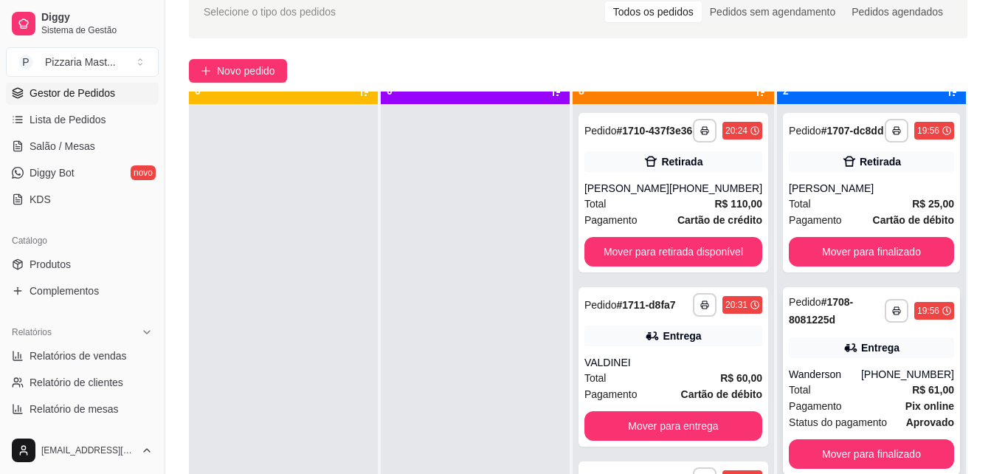
scroll to position [41, 0]
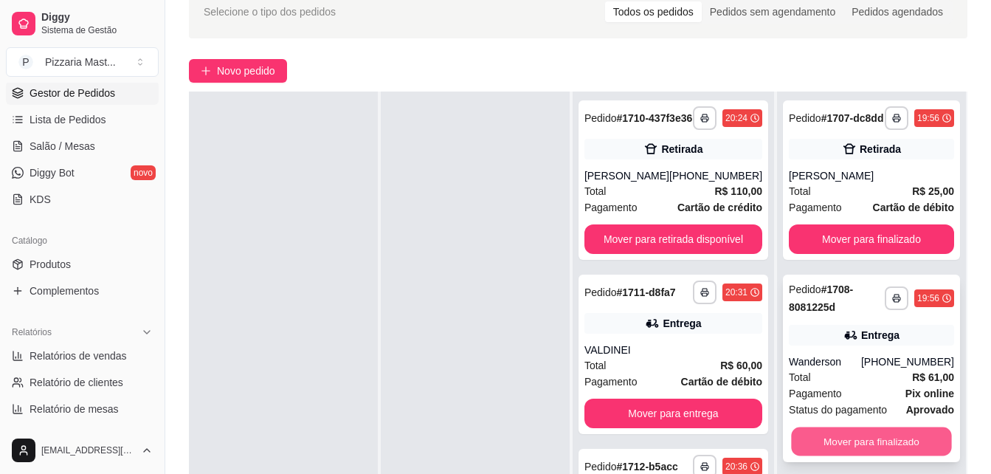
click at [855, 439] on button "Mover para finalizado" at bounding box center [871, 441] width 160 height 29
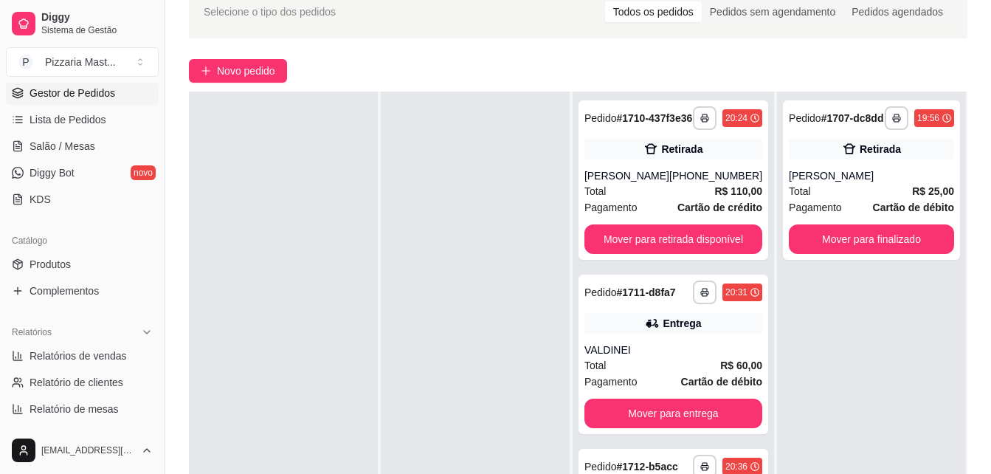
scroll to position [0, 0]
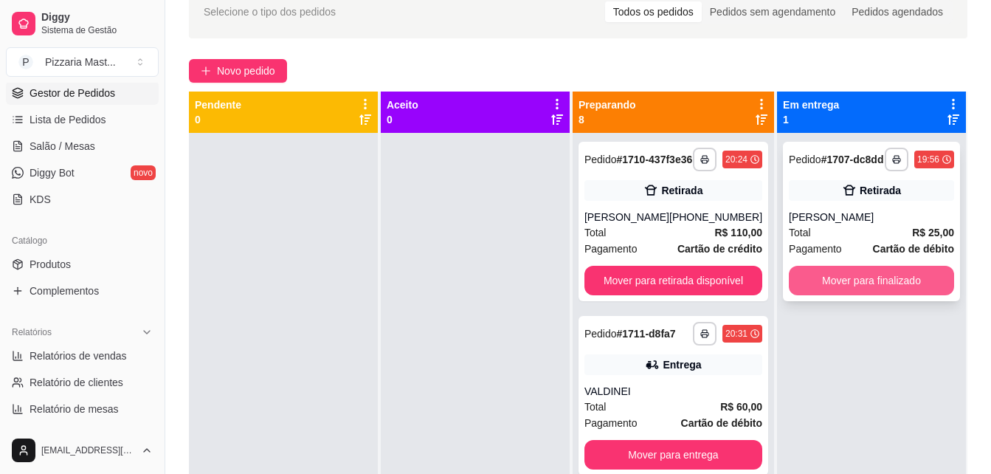
click at [880, 291] on button "Mover para finalizado" at bounding box center [870, 281] width 165 height 30
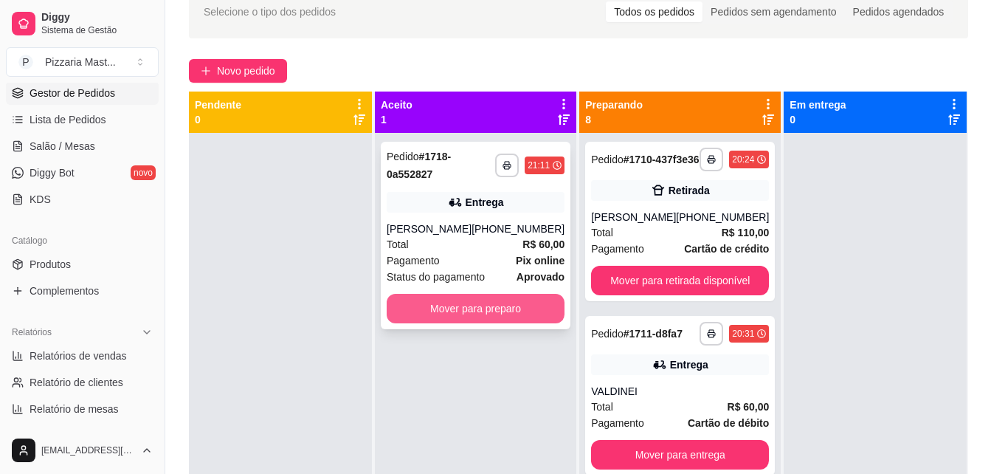
click at [527, 306] on button "Mover para preparo" at bounding box center [475, 309] width 178 height 30
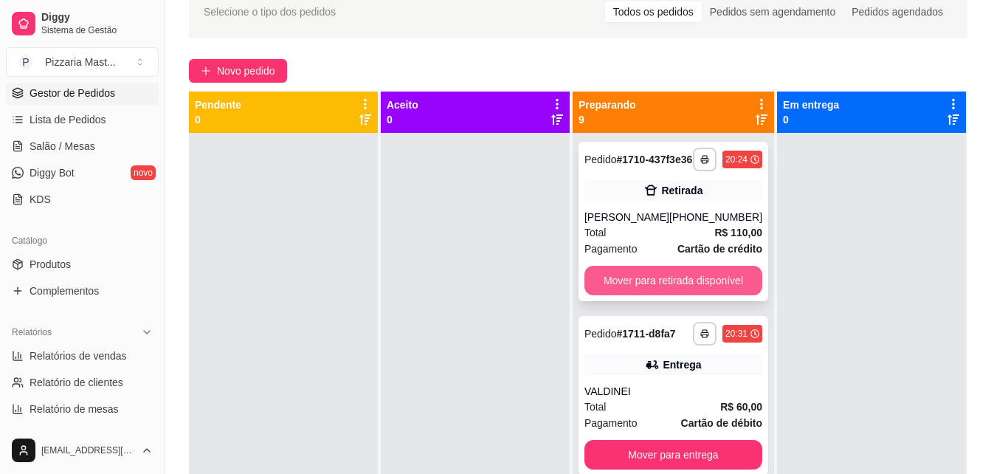
click at [626, 285] on button "Mover para retirada disponível" at bounding box center [673, 281] width 178 height 30
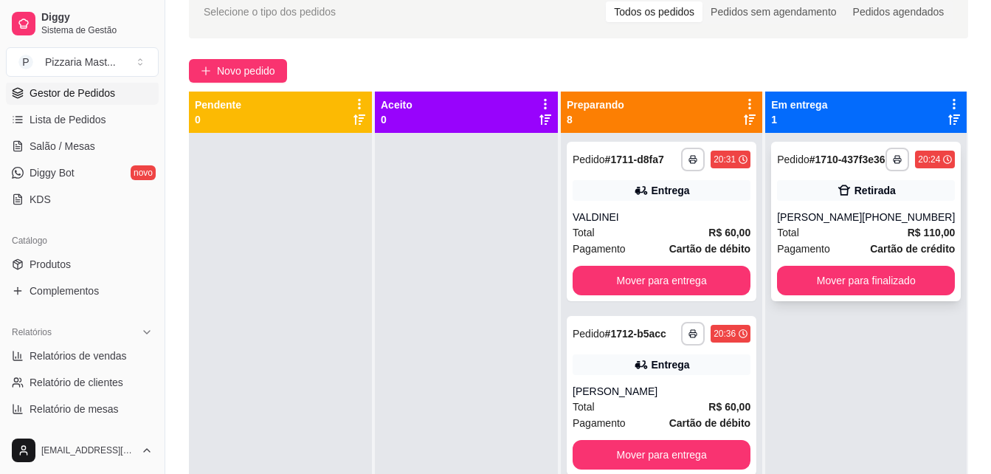
click at [789, 240] on span "Total" at bounding box center [788, 232] width 22 height 16
click at [558, 386] on div at bounding box center [466, 370] width 183 height 474
click at [559, 386] on div "Aceito 0" at bounding box center [467, 348] width 184 height 515
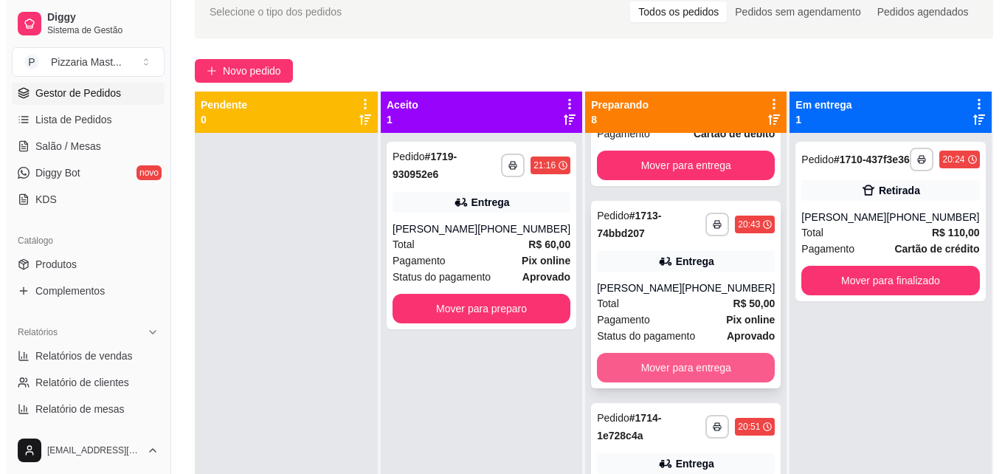
scroll to position [295, 0]
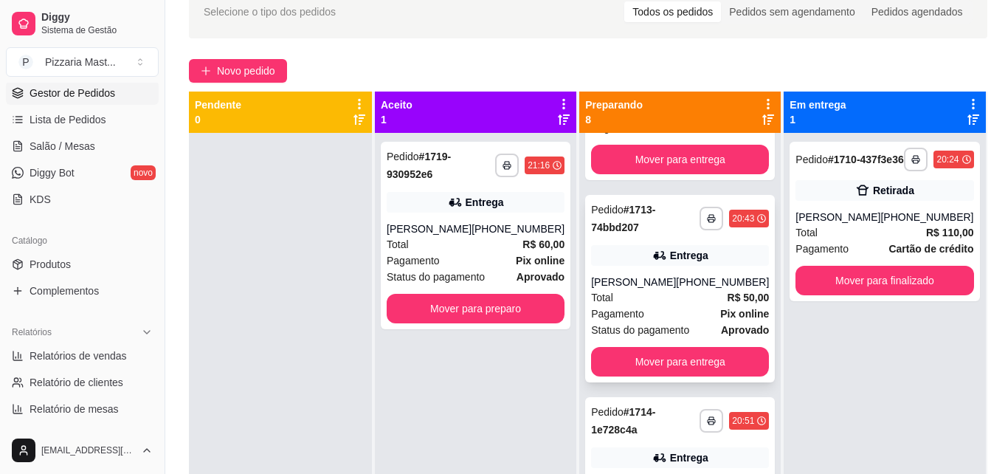
click at [656, 319] on div "Pagamento Pix online" at bounding box center [680, 313] width 178 height 16
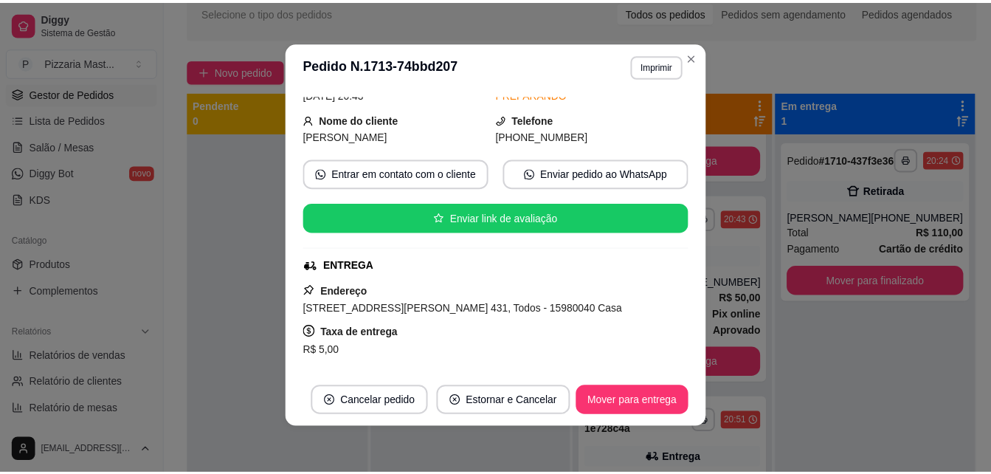
scroll to position [3, 0]
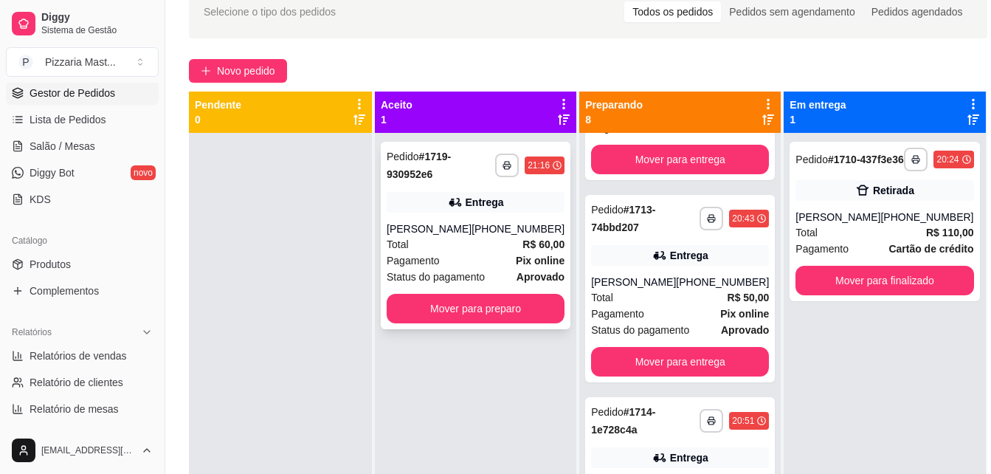
click at [490, 291] on div "**********" at bounding box center [476, 235] width 190 height 187
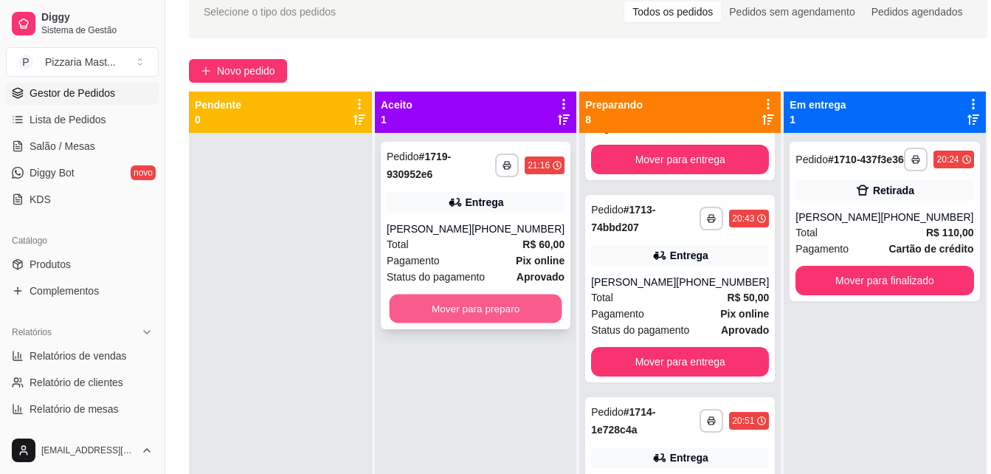
click at [434, 299] on button "Mover para preparo" at bounding box center [475, 308] width 173 height 29
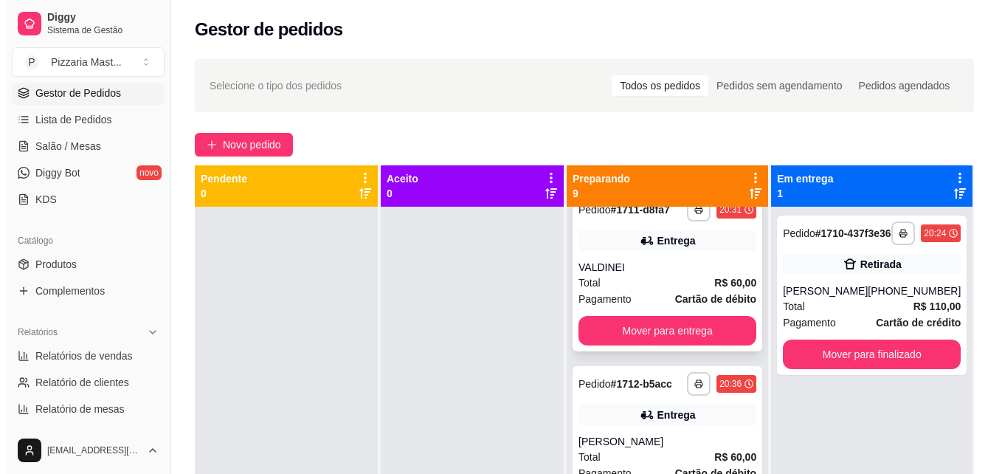
scroll to position [0, 0]
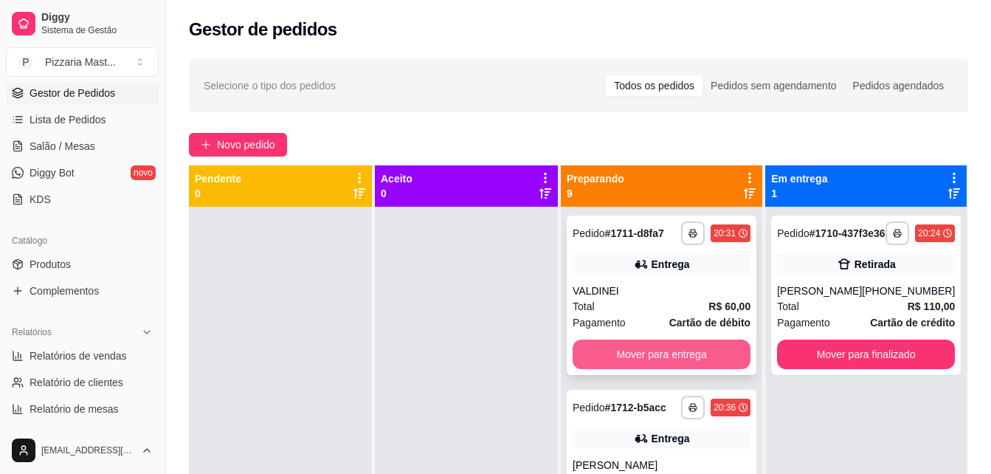
click at [690, 353] on button "Mover para entrega" at bounding box center [661, 354] width 178 height 30
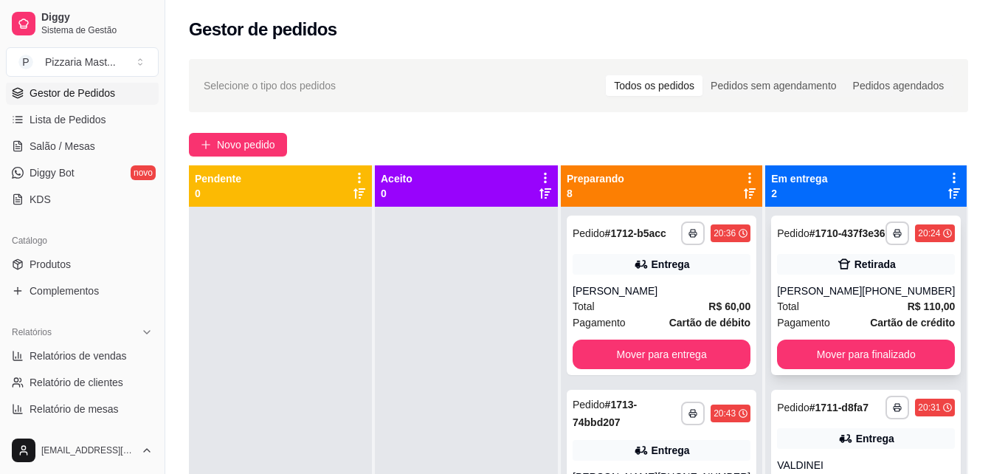
click at [864, 314] on div "Total R$ 110,00" at bounding box center [866, 306] width 178 height 16
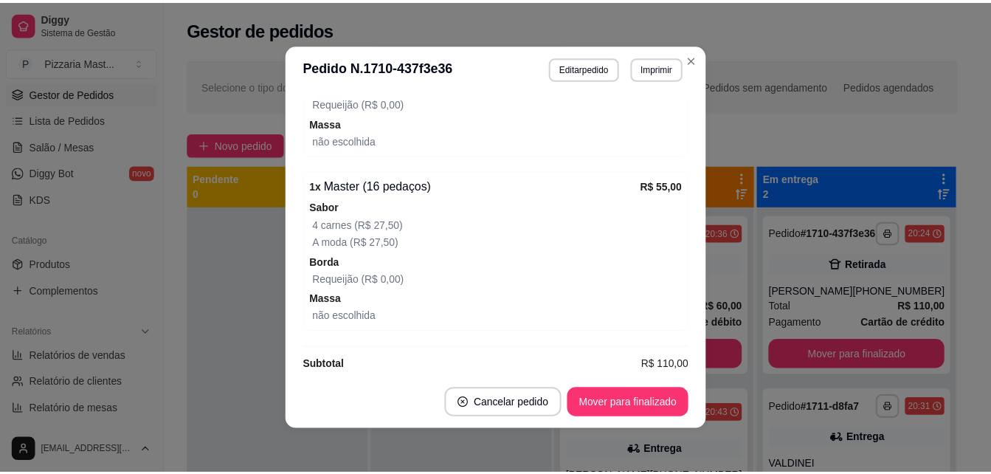
scroll to position [490, 0]
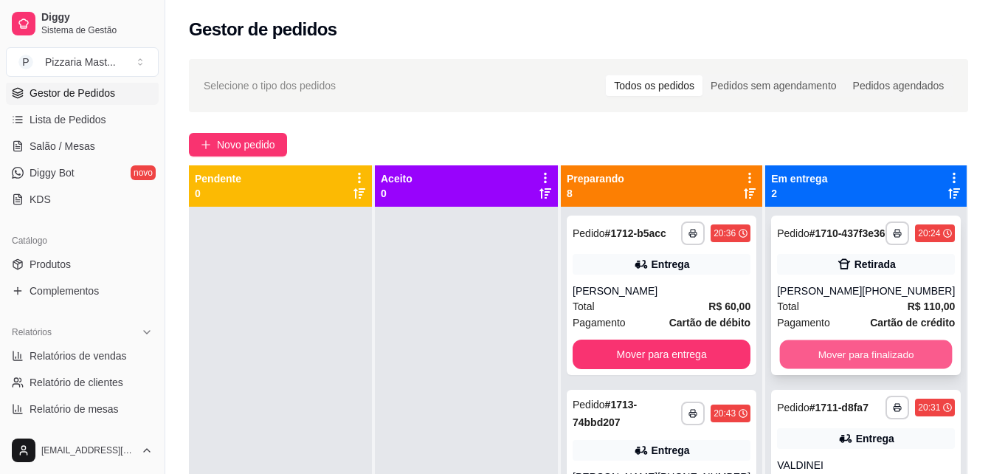
click at [845, 367] on button "Mover para finalizado" at bounding box center [866, 354] width 173 height 29
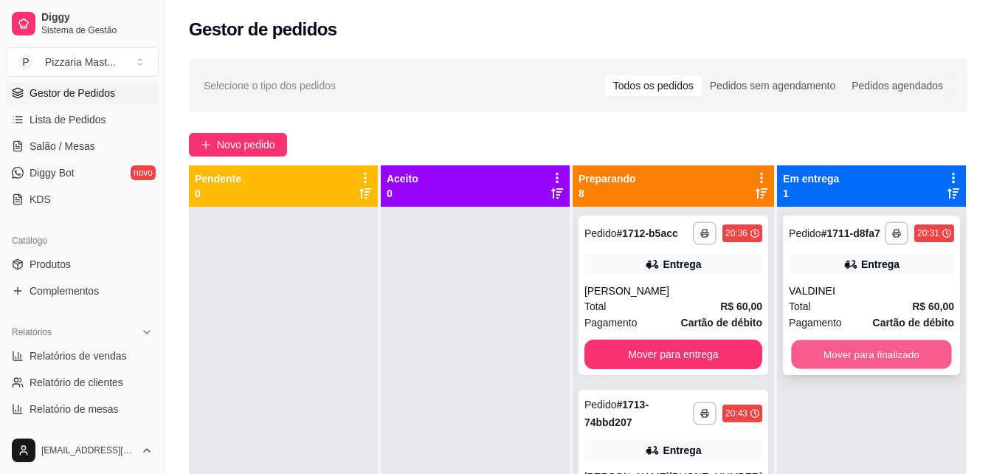
click at [845, 347] on button "Mover para finalizado" at bounding box center [871, 354] width 160 height 29
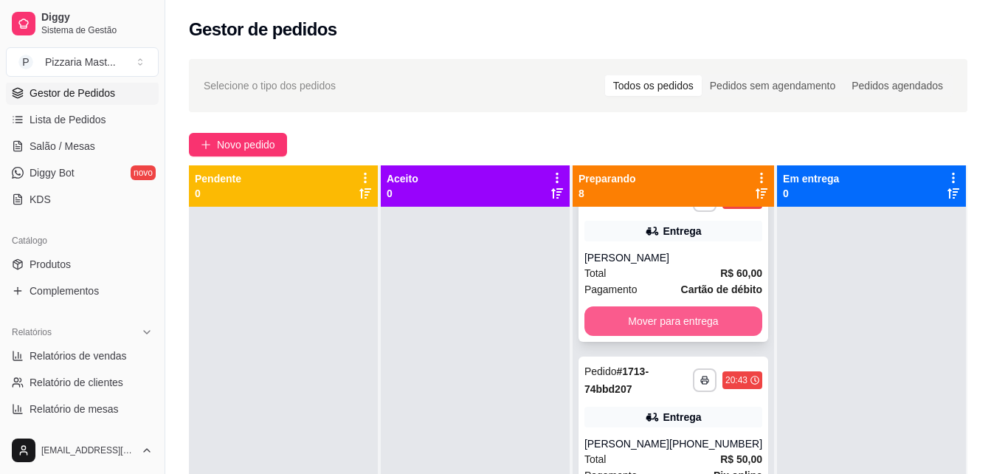
scroll to position [0, 0]
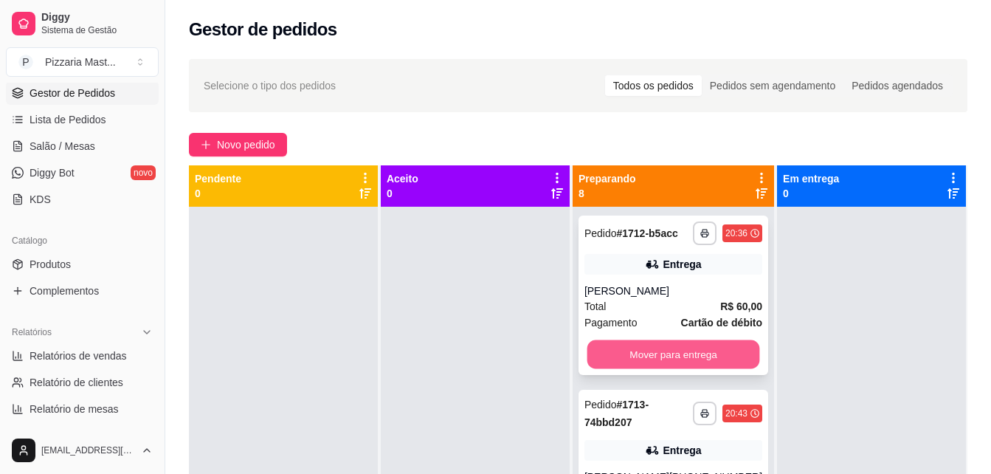
click at [659, 348] on button "Mover para entrega" at bounding box center [672, 354] width 173 height 29
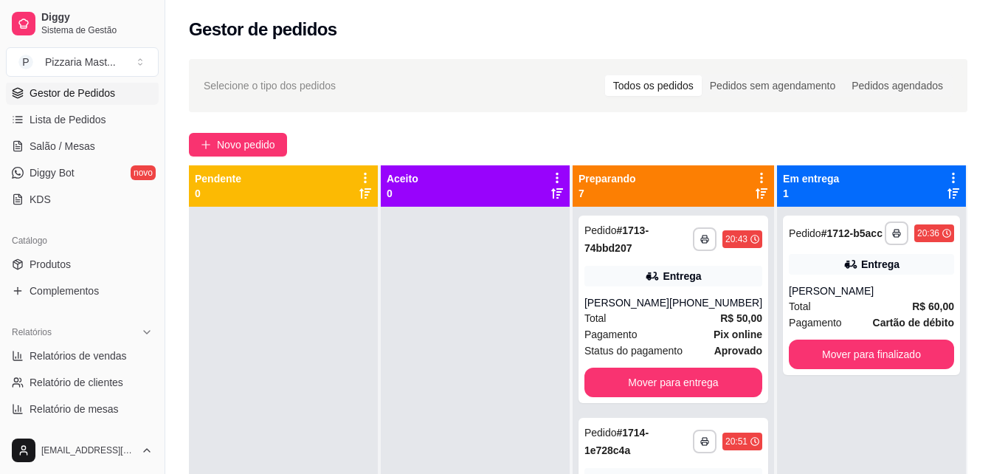
click at [476, 444] on div at bounding box center [475, 444] width 189 height 474
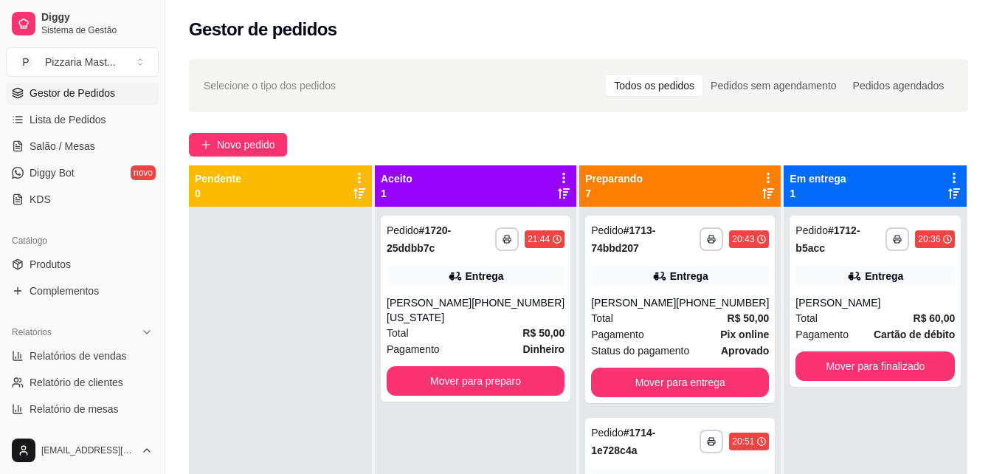
click at [462, 415] on div "**********" at bounding box center [475, 444] width 201 height 474
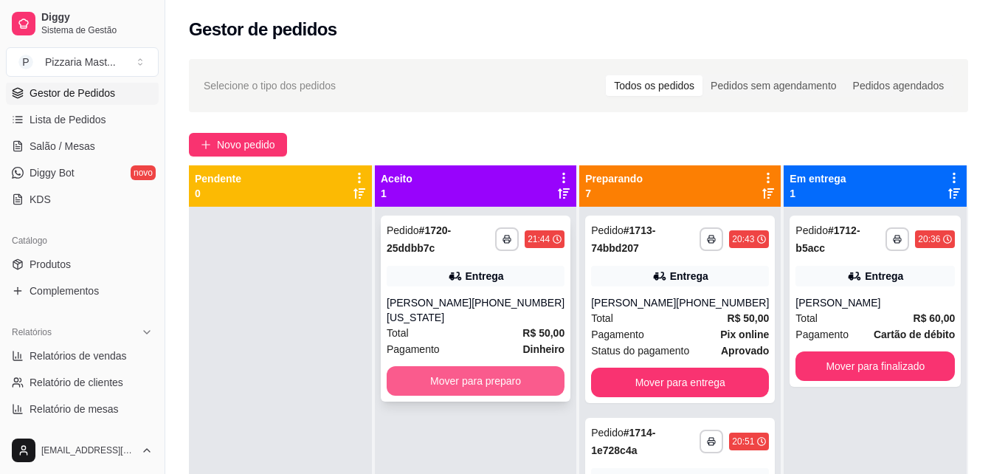
click at [438, 374] on button "Mover para preparo" at bounding box center [475, 381] width 178 height 30
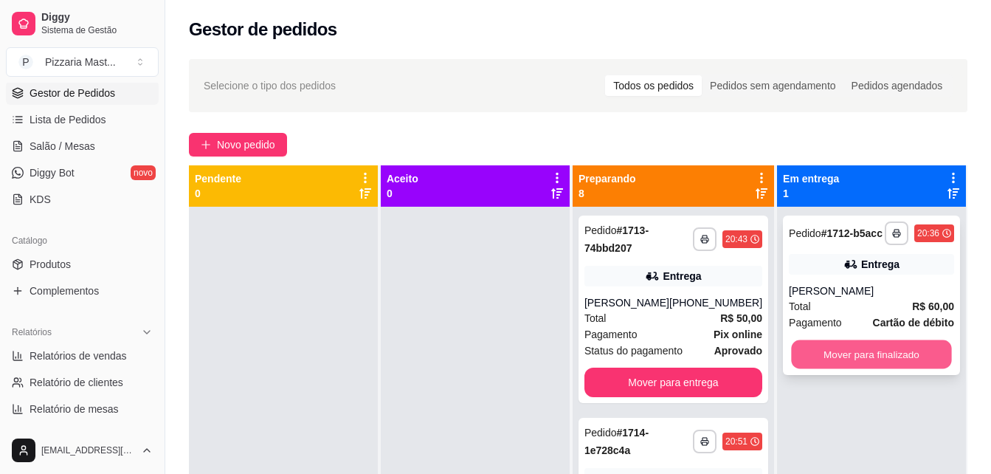
click at [800, 356] on button "Mover para finalizado" at bounding box center [871, 354] width 160 height 29
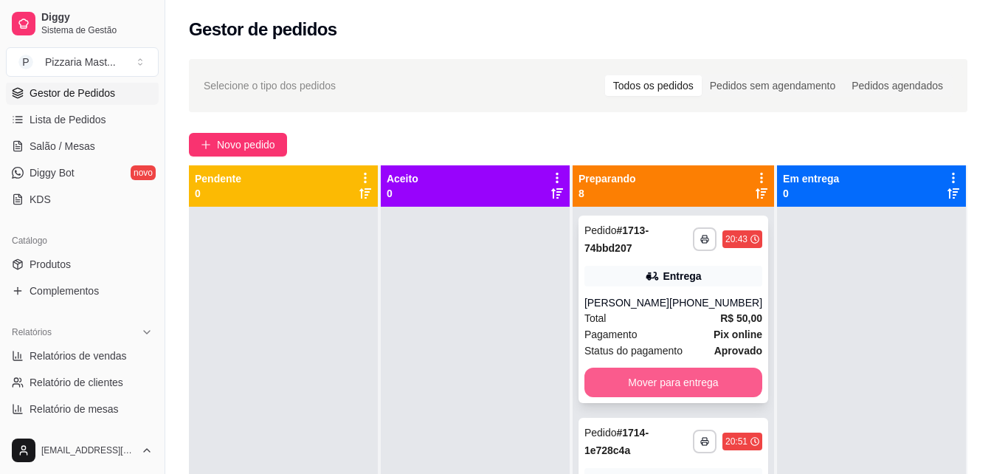
click at [697, 386] on button "Mover para entrega" at bounding box center [673, 382] width 178 height 30
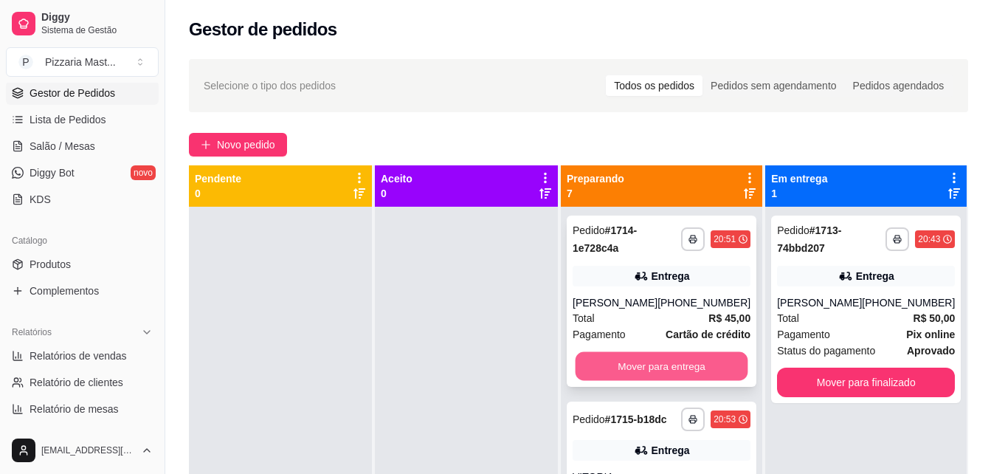
click at [610, 374] on button "Mover para entrega" at bounding box center [661, 366] width 173 height 29
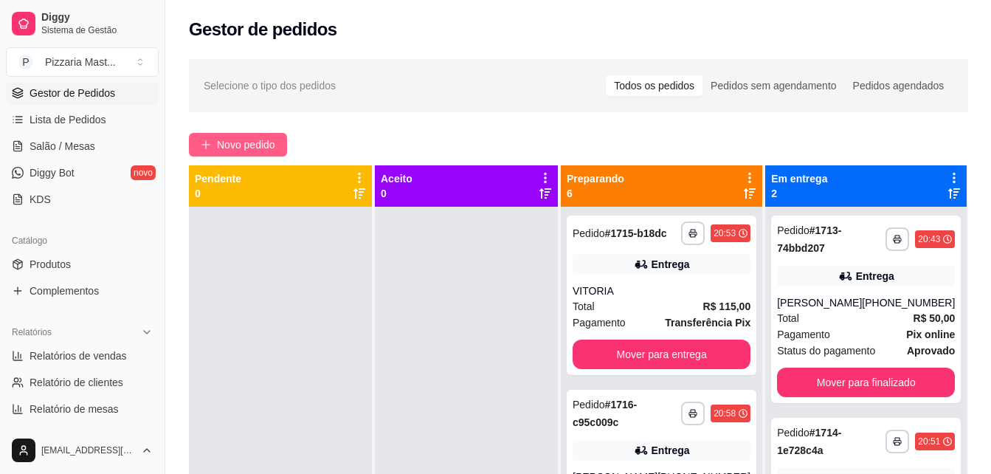
click at [268, 145] on span "Novo pedido" at bounding box center [246, 144] width 58 height 16
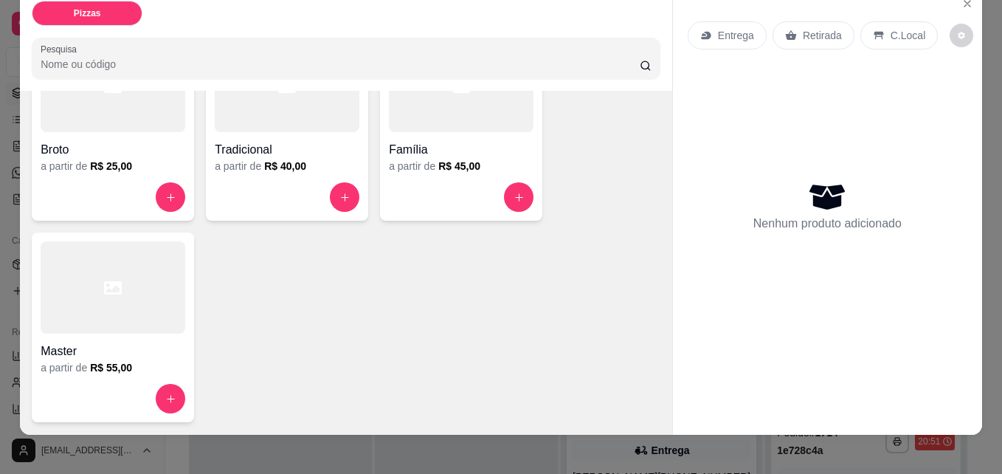
scroll to position [38, 0]
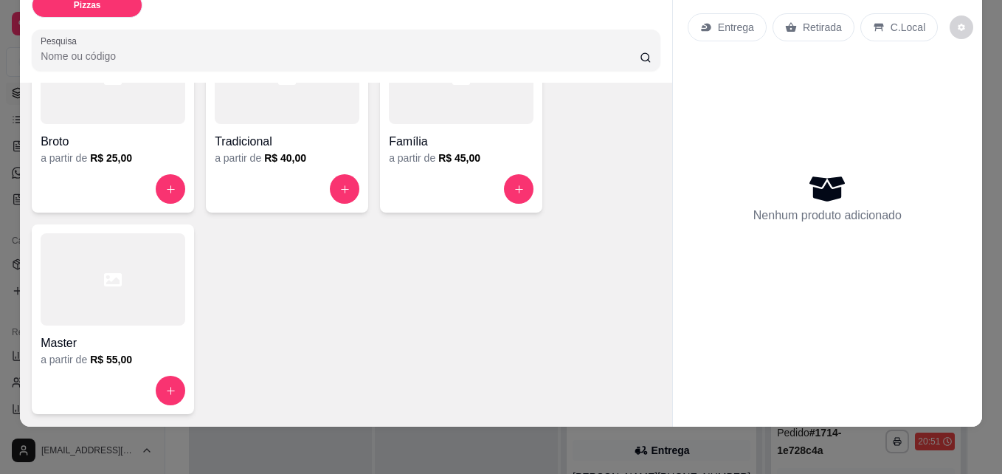
click at [74, 288] on div at bounding box center [113, 279] width 145 height 92
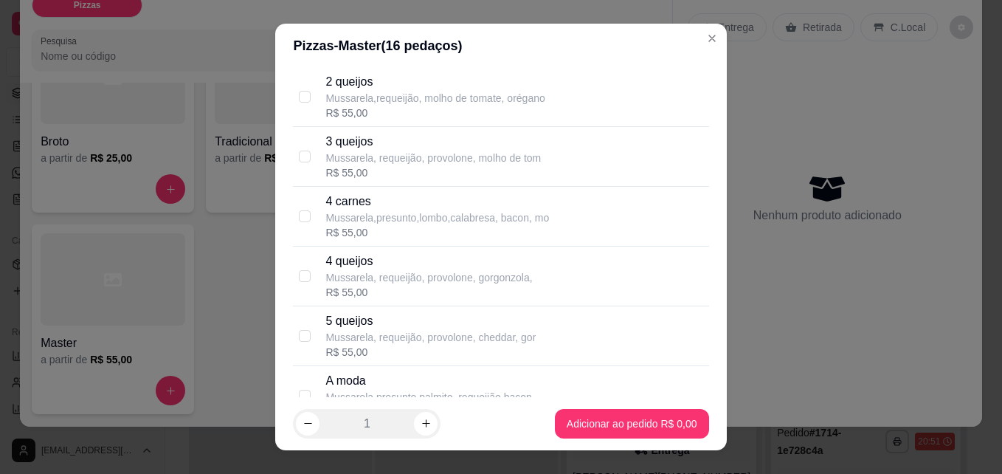
scroll to position [148, 0]
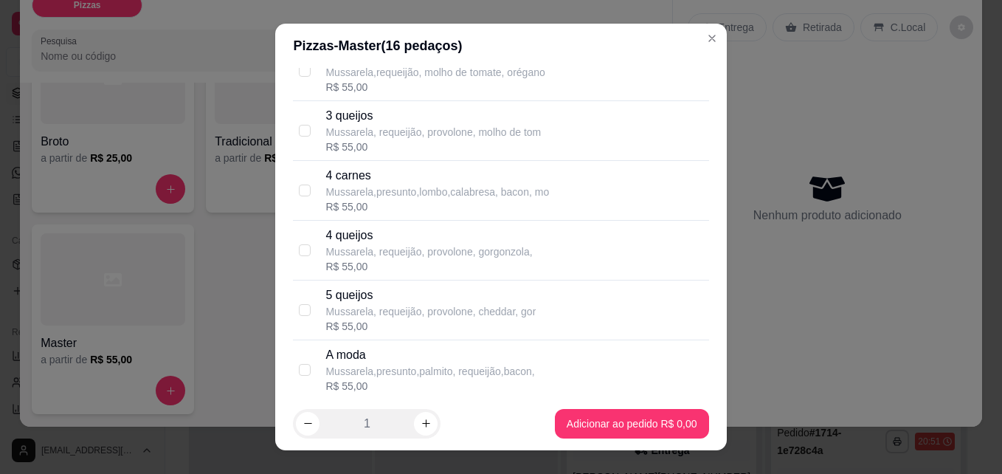
click at [353, 256] on p "Mussarela, requeijão, provolone, gorgonzola," at bounding box center [428, 251] width 207 height 15
checkbox input "true"
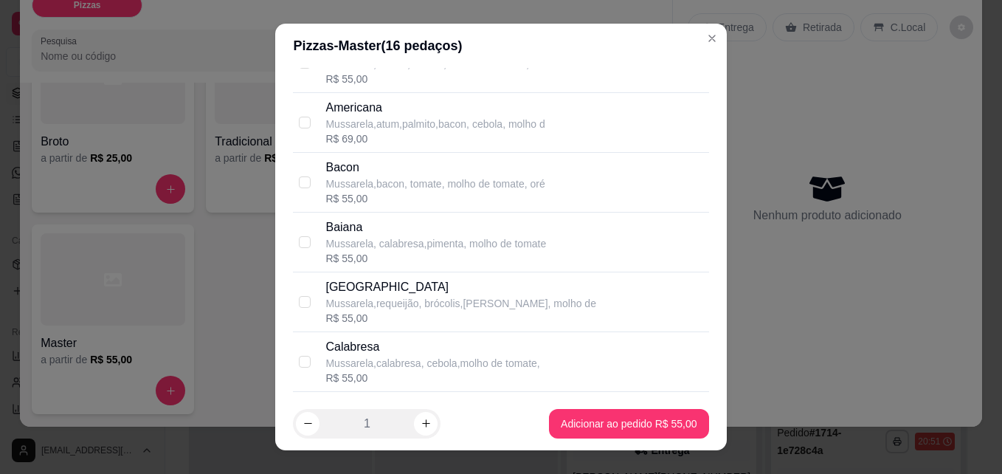
scroll to position [516, 0]
click at [375, 286] on p "[GEOGRAPHIC_DATA]" at bounding box center [460, 285] width 271 height 18
checkbox input "true"
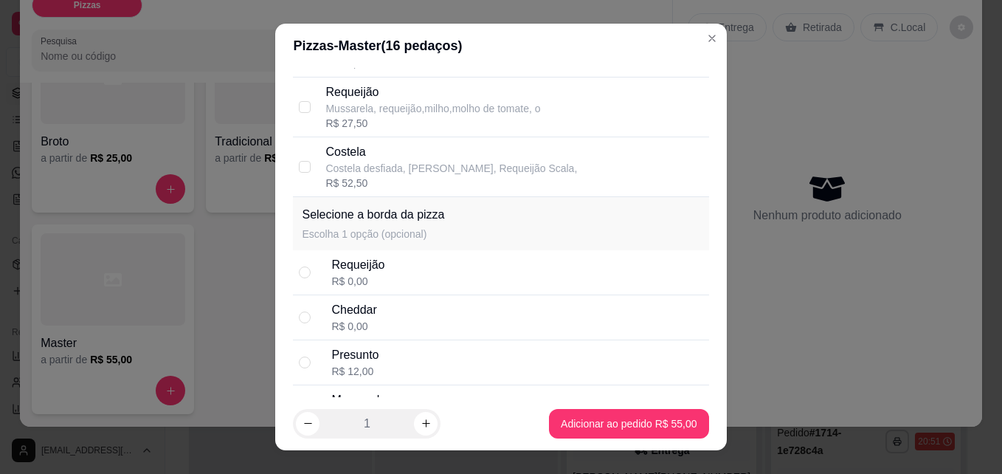
scroll to position [2065, 0]
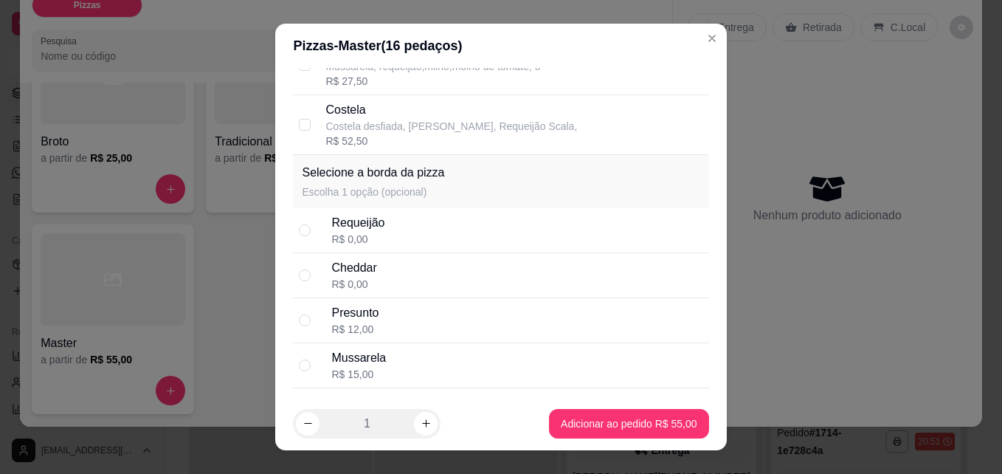
click at [368, 264] on div "Cheddar" at bounding box center [353, 268] width 45 height 18
radio input "true"
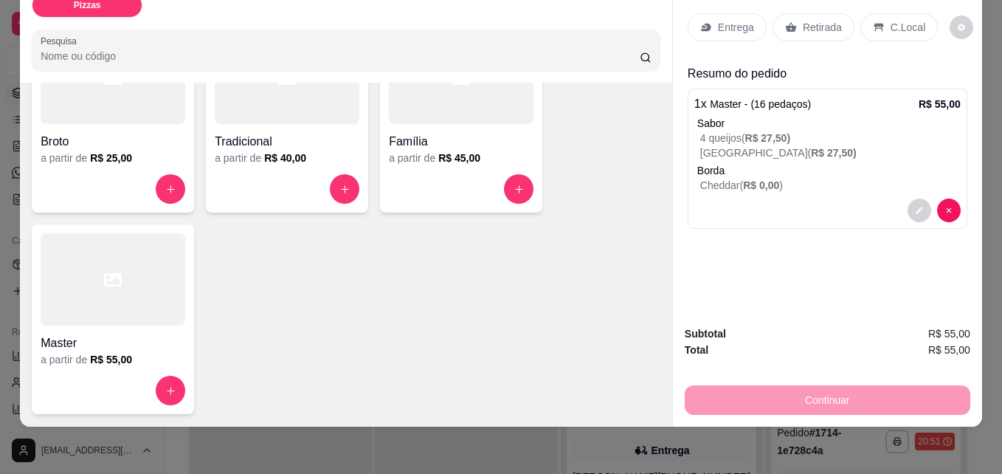
scroll to position [0, 0]
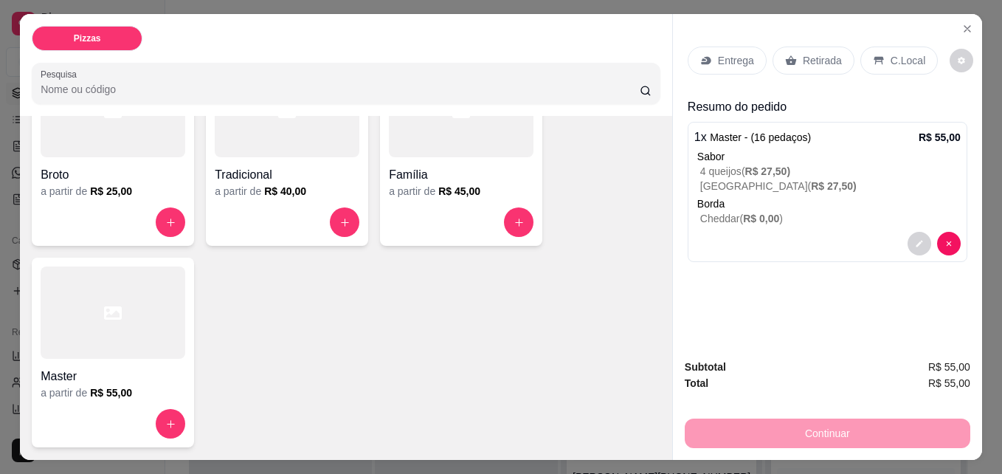
click at [744, 55] on p "Entrega" at bounding box center [736, 60] width 36 height 15
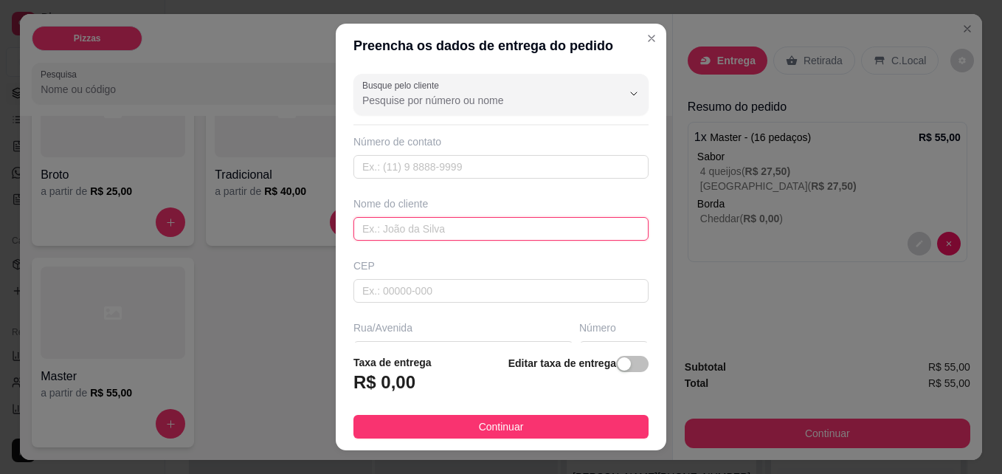
click at [426, 236] on input "text" at bounding box center [500, 229] width 295 height 24
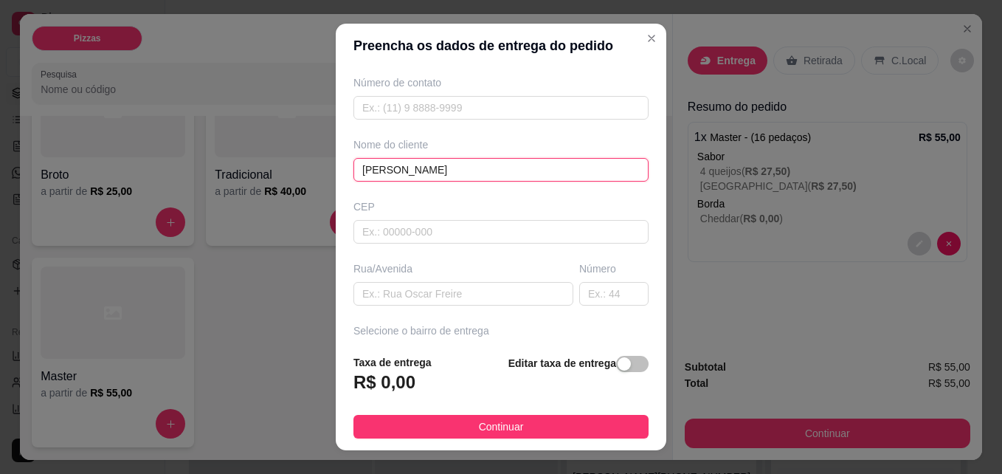
scroll to position [74, 0]
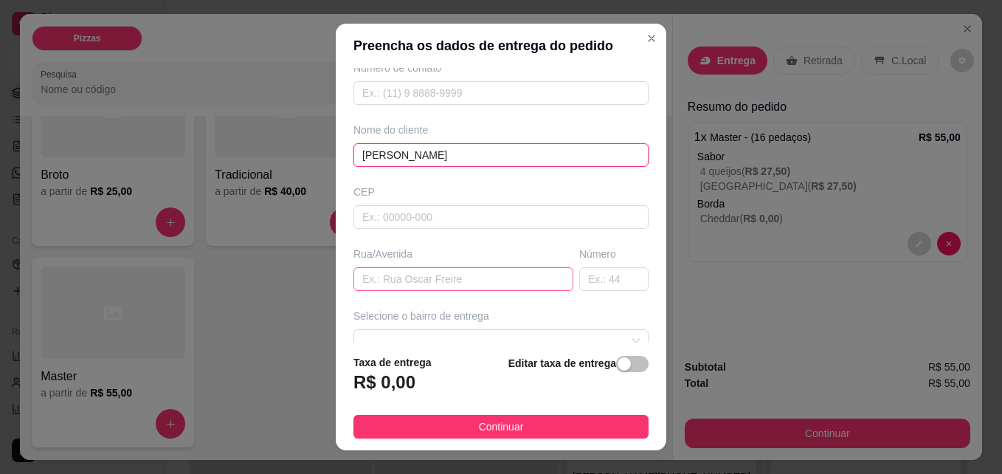
type input "[PERSON_NAME]"
click at [372, 282] on input "text" at bounding box center [463, 279] width 220 height 24
type input "R"
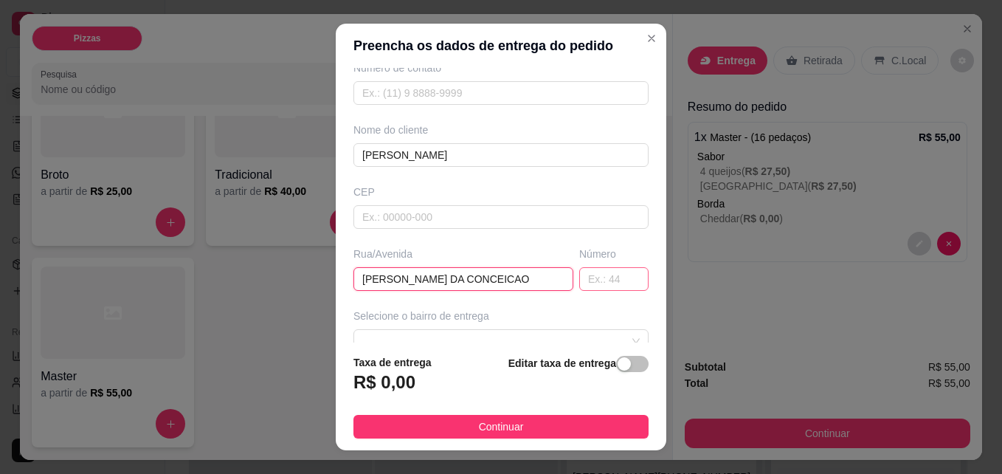
type input "[PERSON_NAME] DA CONCEICAO"
click at [579, 273] on input "text" at bounding box center [613, 279] width 69 height 24
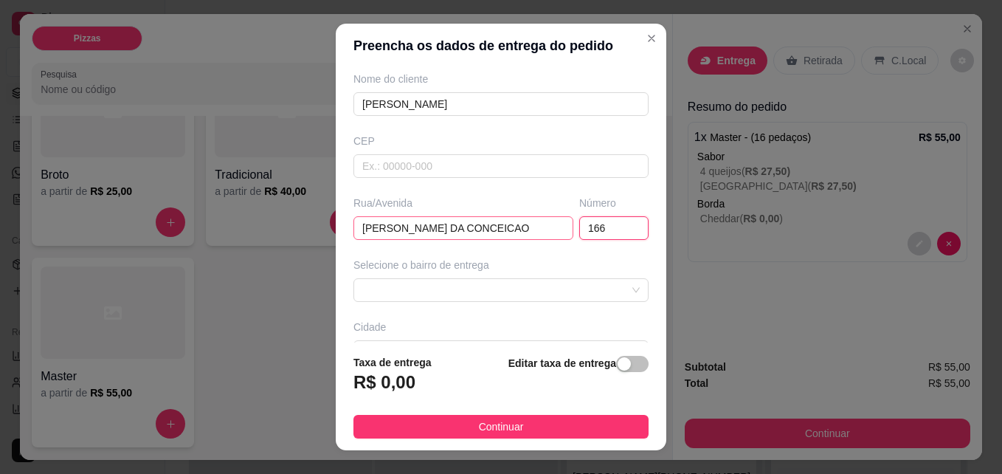
scroll to position [148, 0]
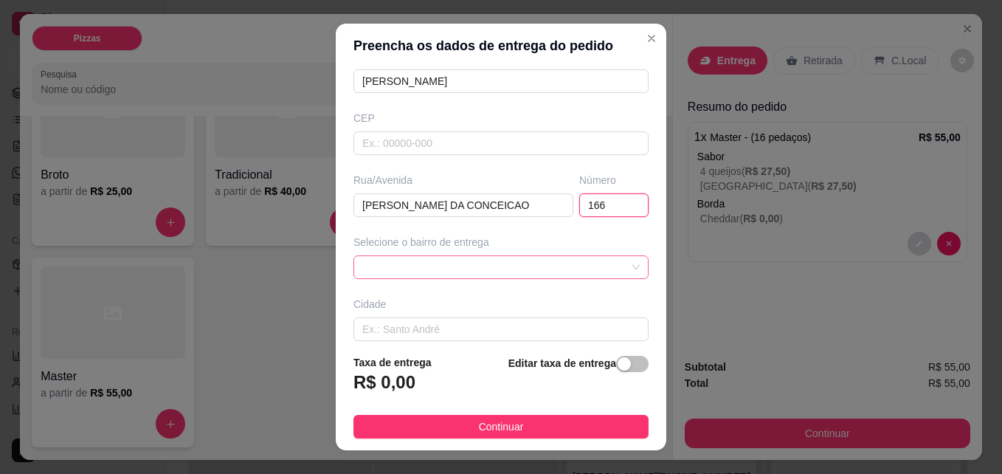
click at [431, 268] on span at bounding box center [500, 267] width 277 height 22
type input "166"
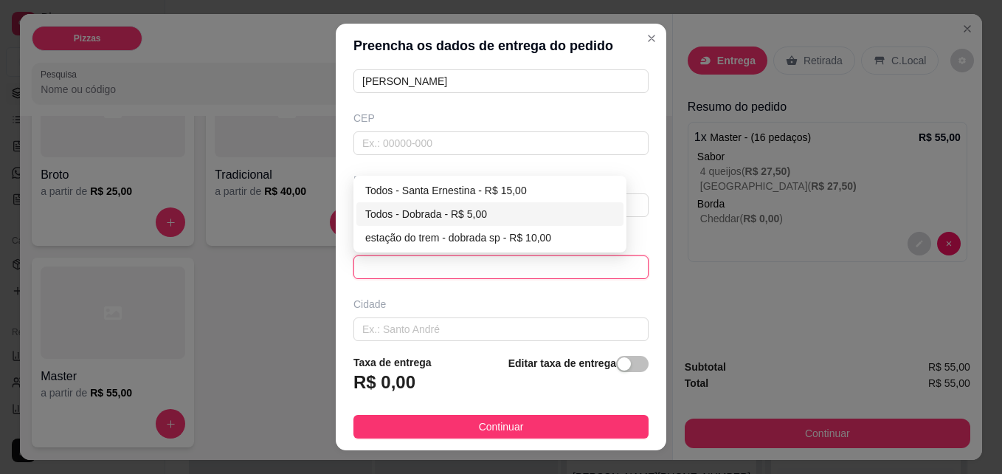
click at [466, 210] on div "Todos - Dobrada - R$ 5,00" at bounding box center [489, 214] width 249 height 16
type input "Dobrada"
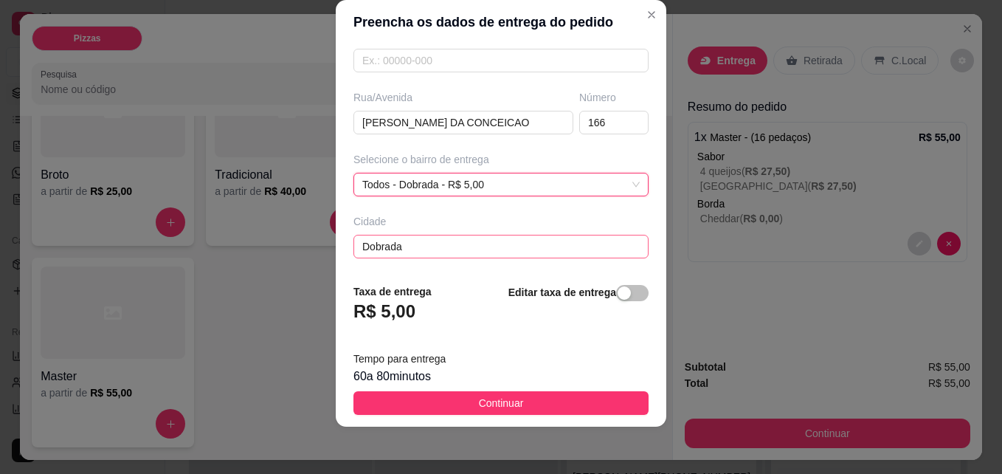
scroll to position [270, 0]
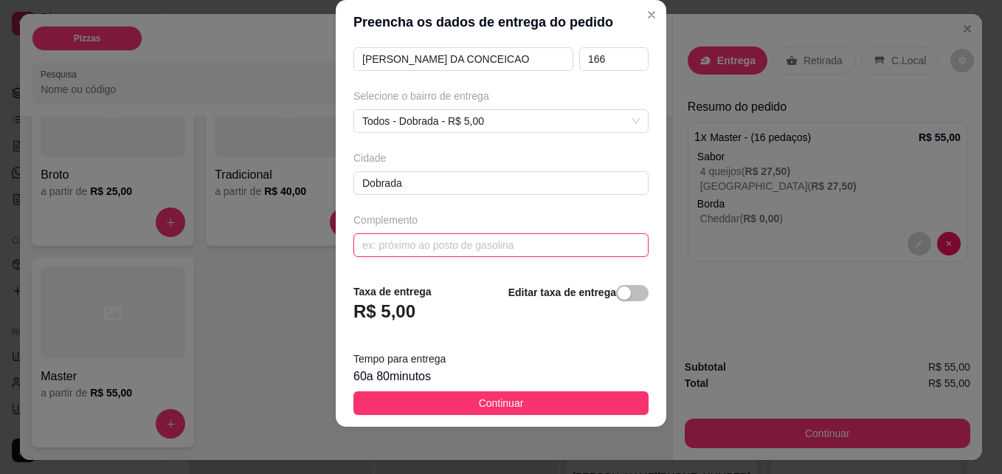
click at [427, 246] on input "text" at bounding box center [500, 245] width 295 height 24
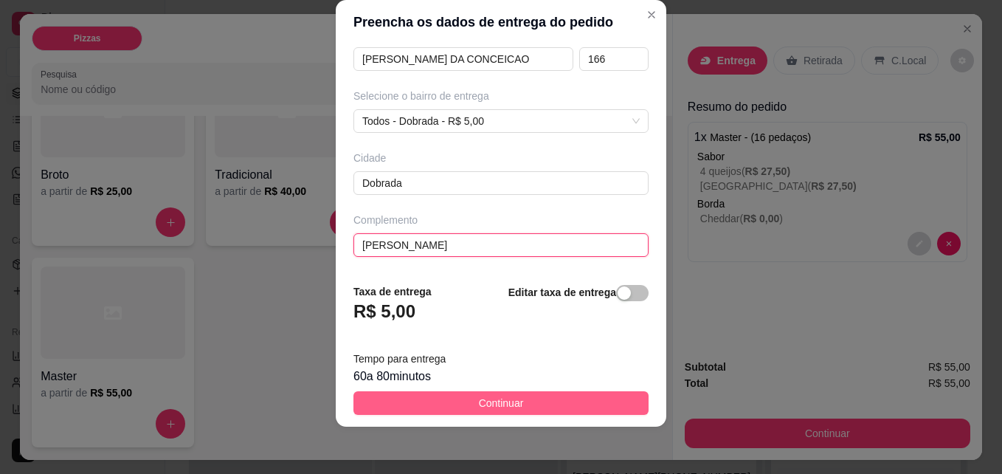
type input "[PERSON_NAME]"
click at [486, 398] on span "Continuar" at bounding box center [501, 403] width 45 height 16
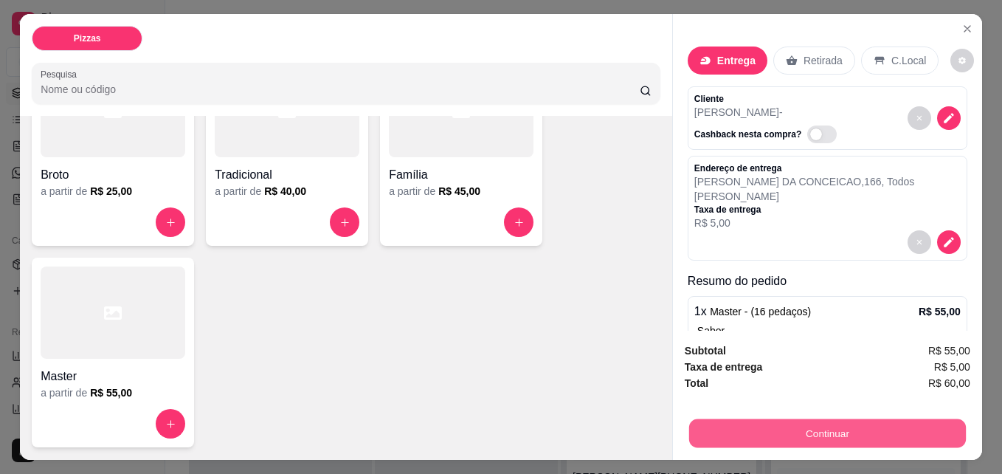
click at [701, 428] on button "Continuar" at bounding box center [827, 432] width 277 height 29
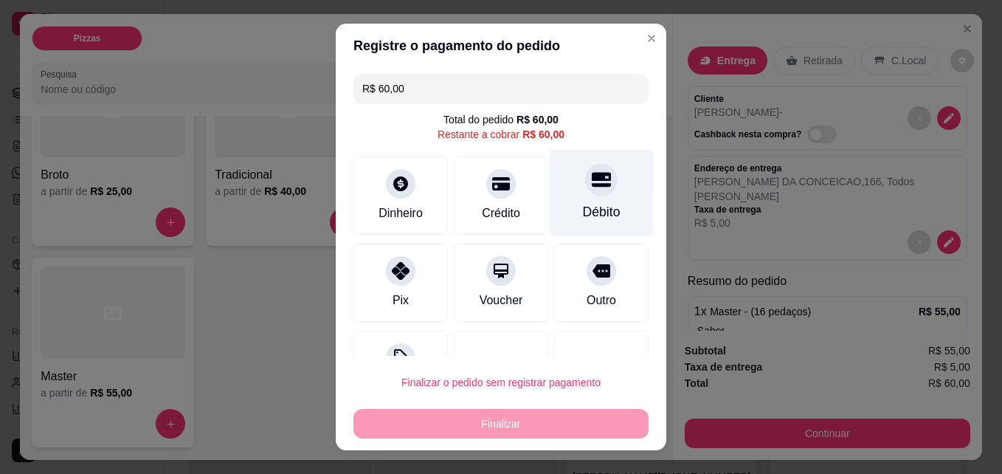
click at [583, 205] on div "Débito" at bounding box center [602, 211] width 38 height 19
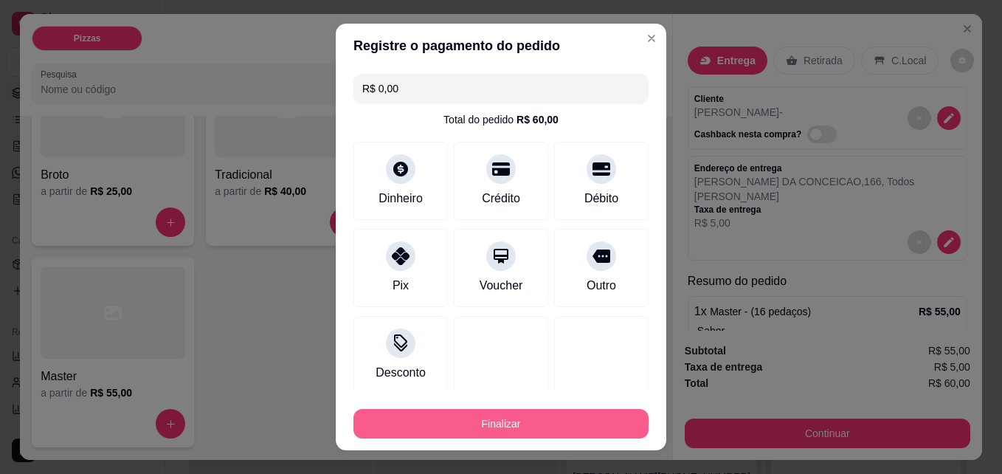
click at [459, 426] on button "Finalizar" at bounding box center [500, 424] width 295 height 30
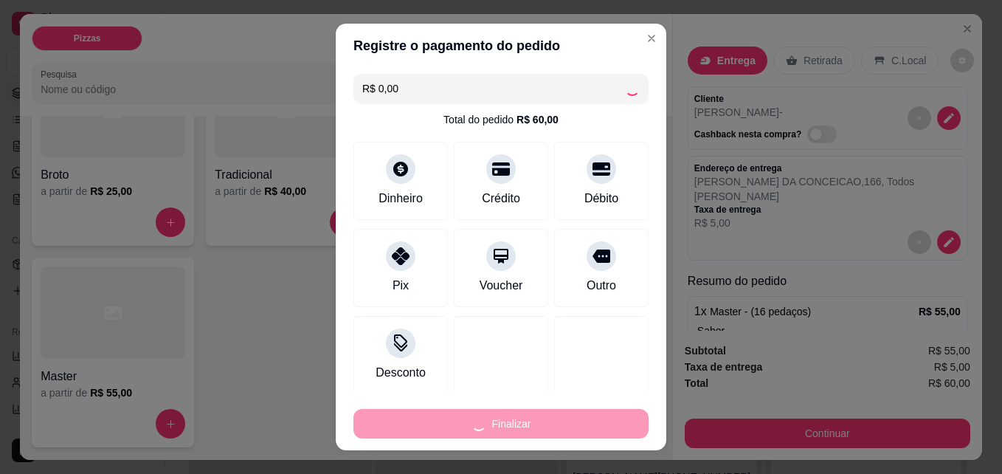
type input "-R$ 60,00"
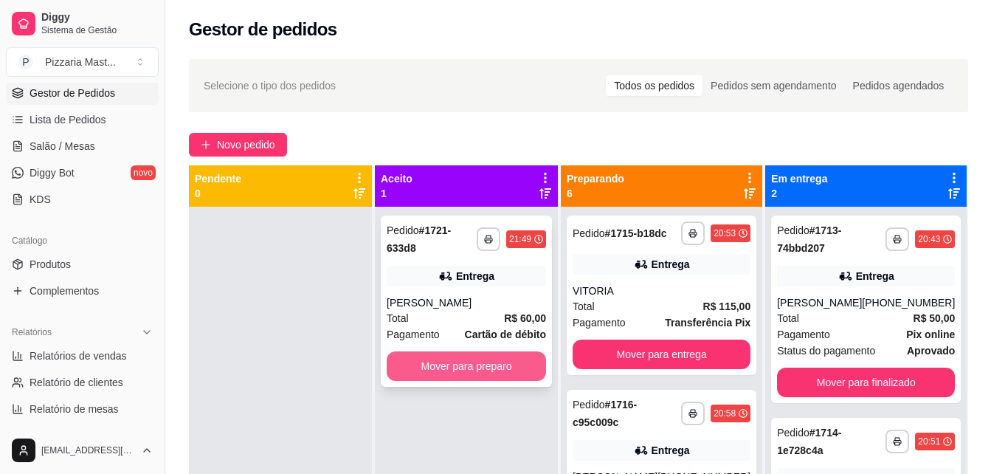
click at [522, 356] on button "Mover para preparo" at bounding box center [465, 366] width 159 height 30
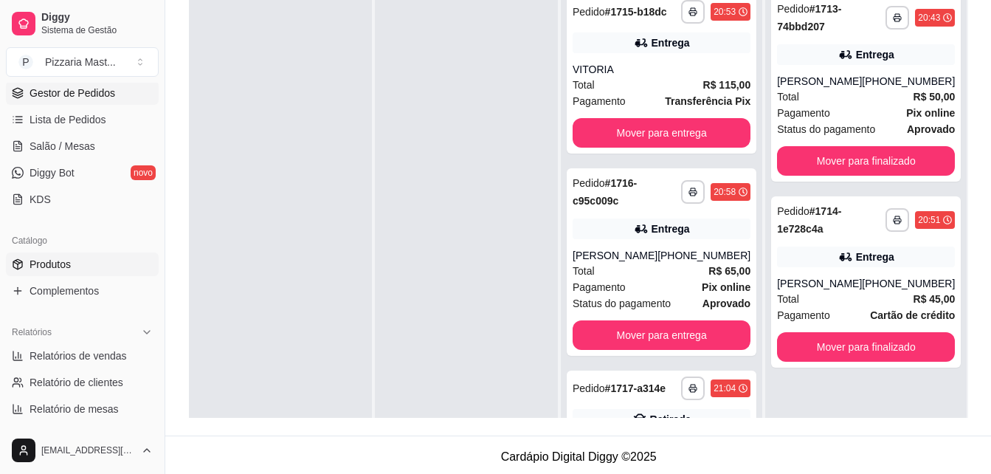
click at [58, 265] on span "Produtos" at bounding box center [50, 264] width 41 height 15
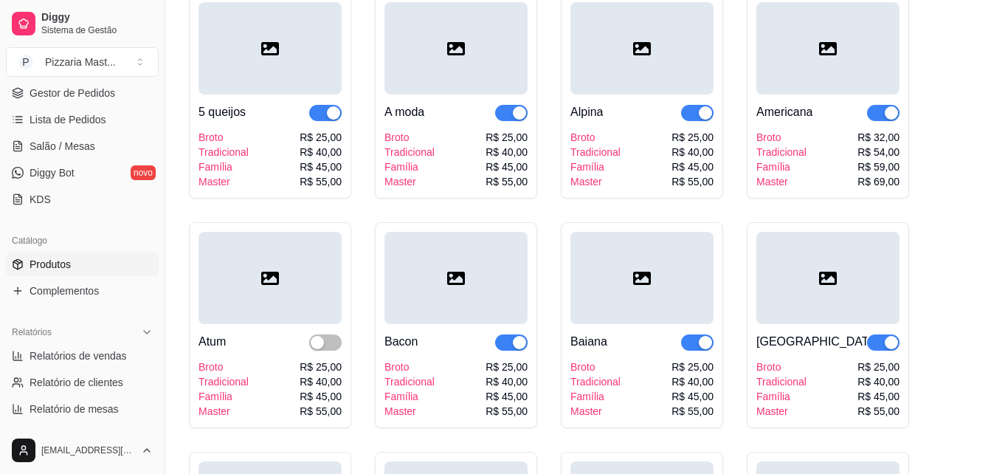
scroll to position [443, 0]
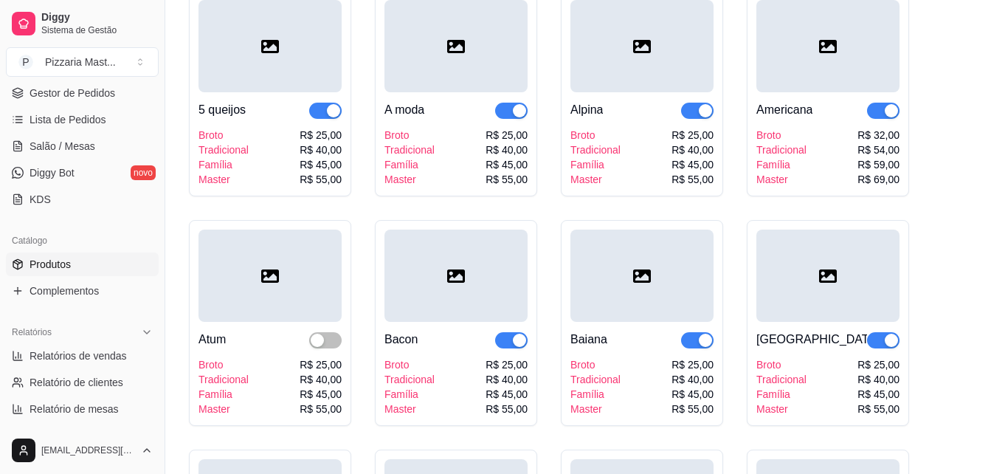
click at [876, 335] on span "button" at bounding box center [883, 340] width 32 height 16
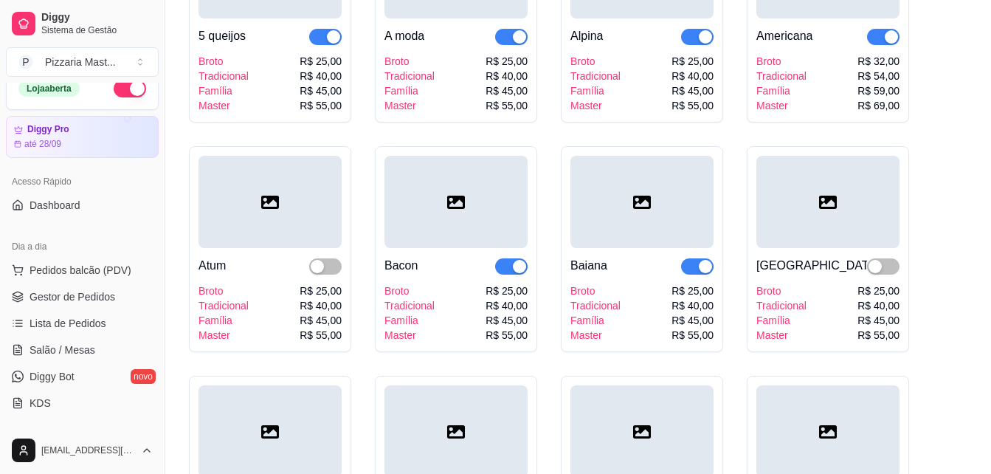
scroll to position [0, 0]
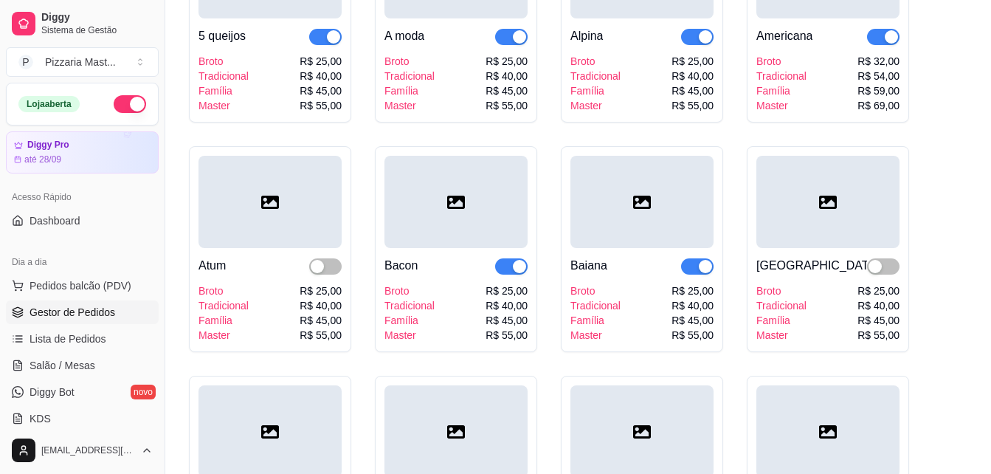
click at [127, 318] on link "Gestor de Pedidos" at bounding box center [82, 312] width 153 height 24
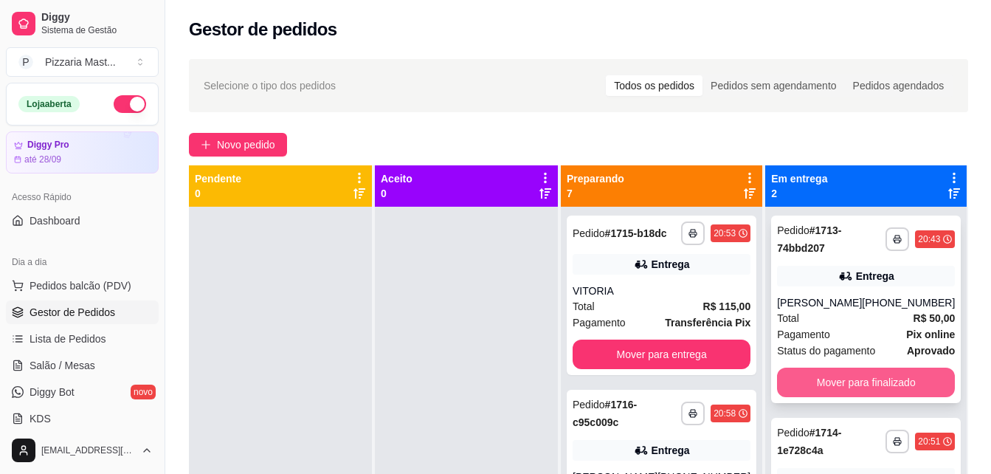
click at [857, 378] on button "Mover para finalizado" at bounding box center [866, 382] width 178 height 30
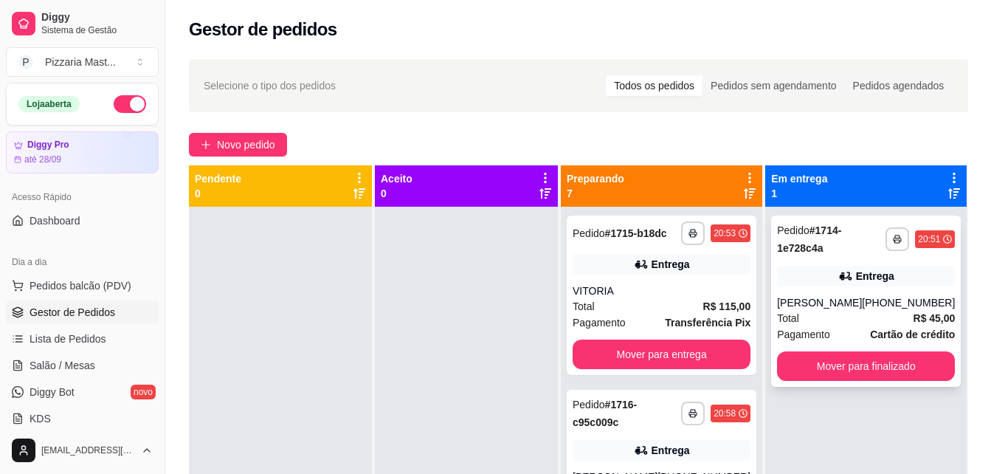
click at [792, 310] on div "[PERSON_NAME]" at bounding box center [819, 302] width 85 height 15
click at [420, 317] on div at bounding box center [466, 444] width 183 height 474
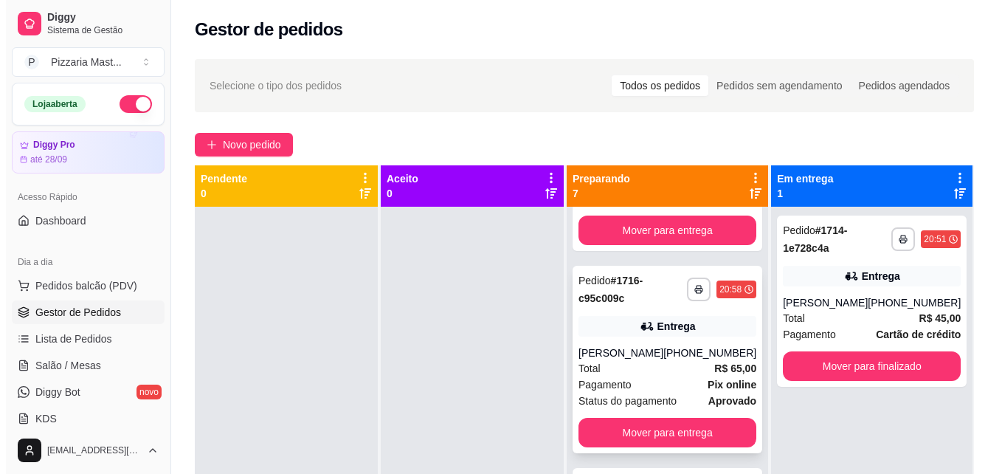
scroll to position [148, 0]
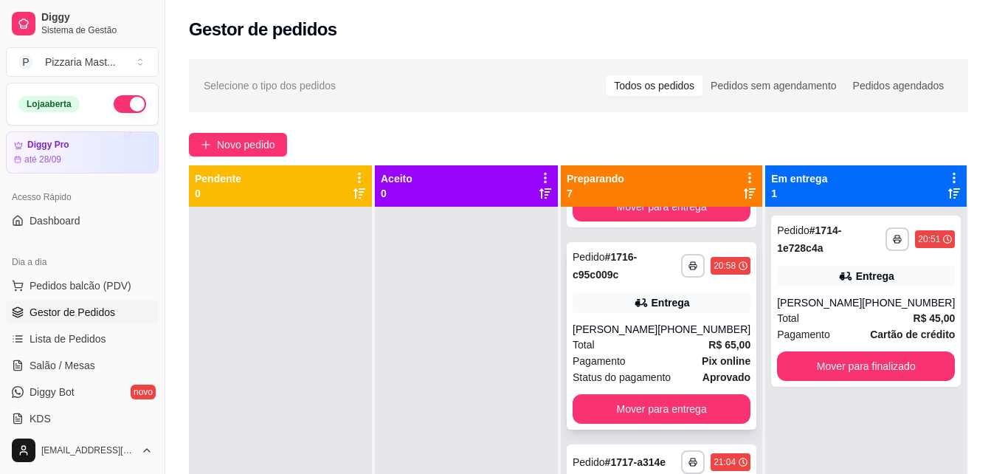
click at [638, 348] on div "Total R$ 65,00" at bounding box center [661, 344] width 178 height 16
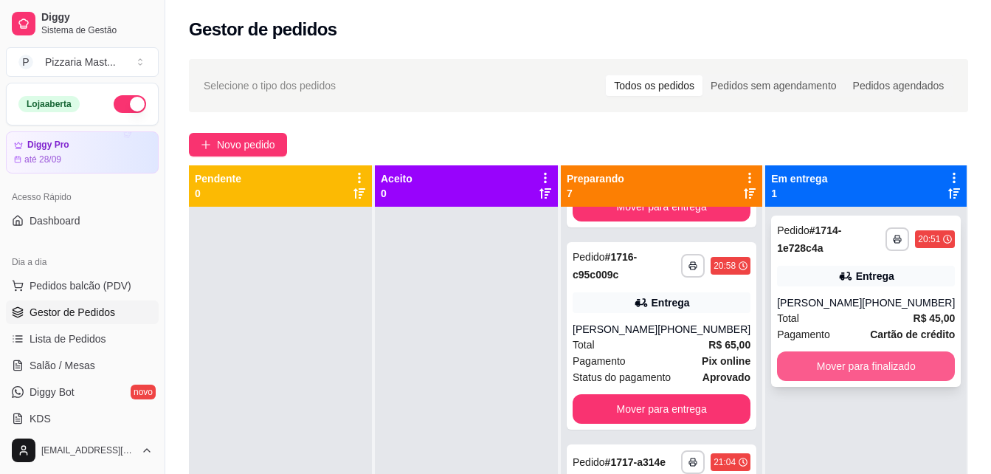
click at [821, 381] on button "Mover para finalizado" at bounding box center [866, 366] width 178 height 30
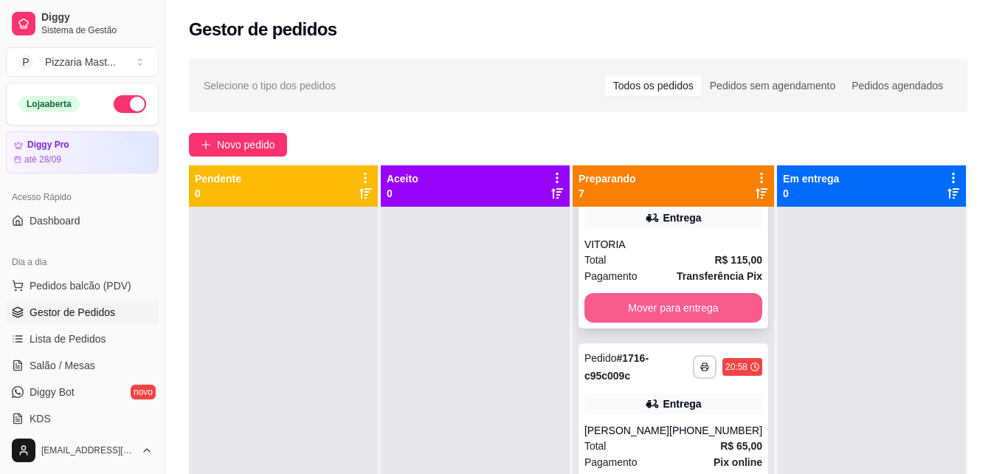
scroll to position [0, 0]
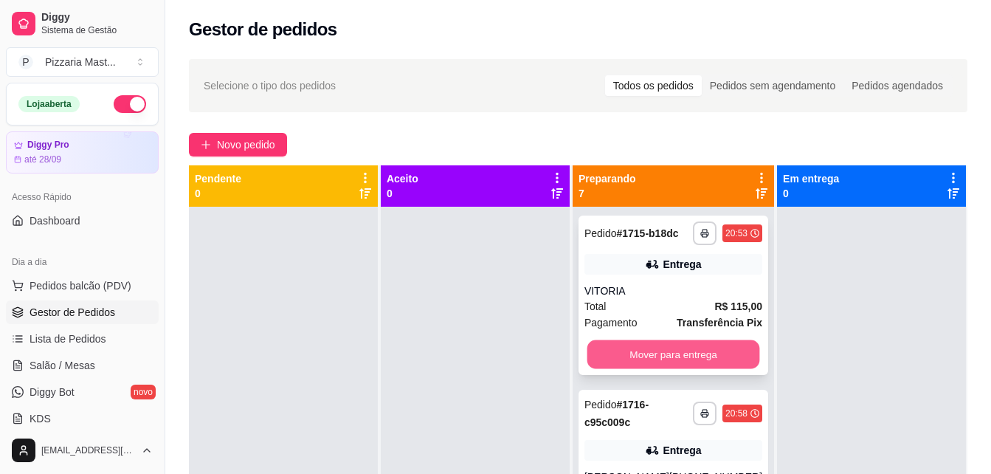
click at [651, 356] on button "Mover para entrega" at bounding box center [672, 354] width 173 height 29
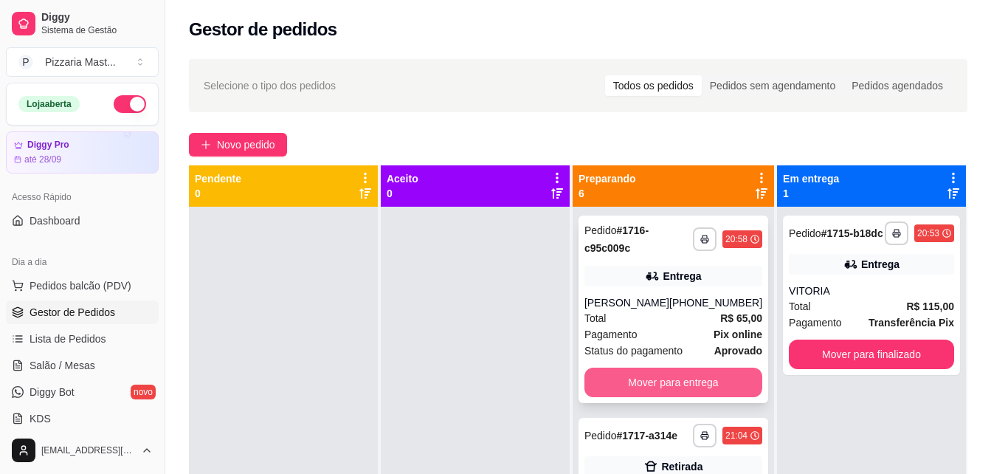
click at [629, 378] on button "Mover para entrega" at bounding box center [673, 382] width 178 height 30
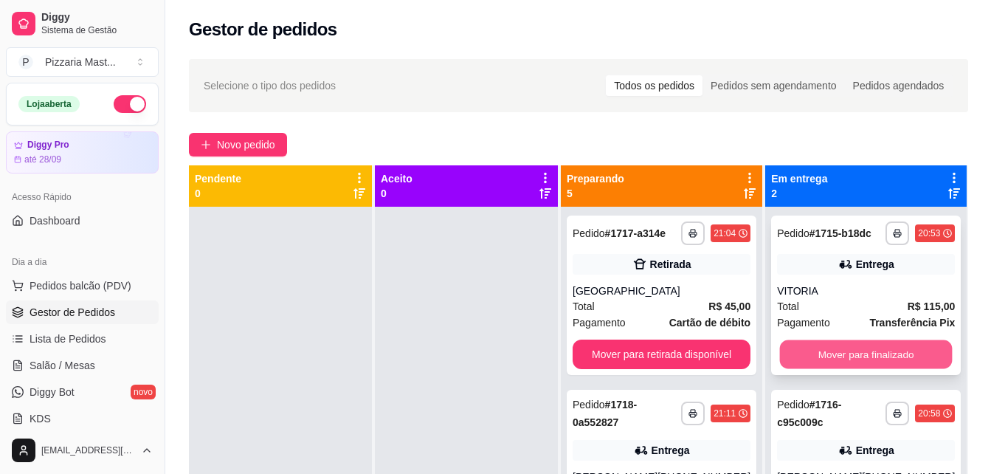
click at [831, 337] on div "**********" at bounding box center [866, 294] width 190 height 159
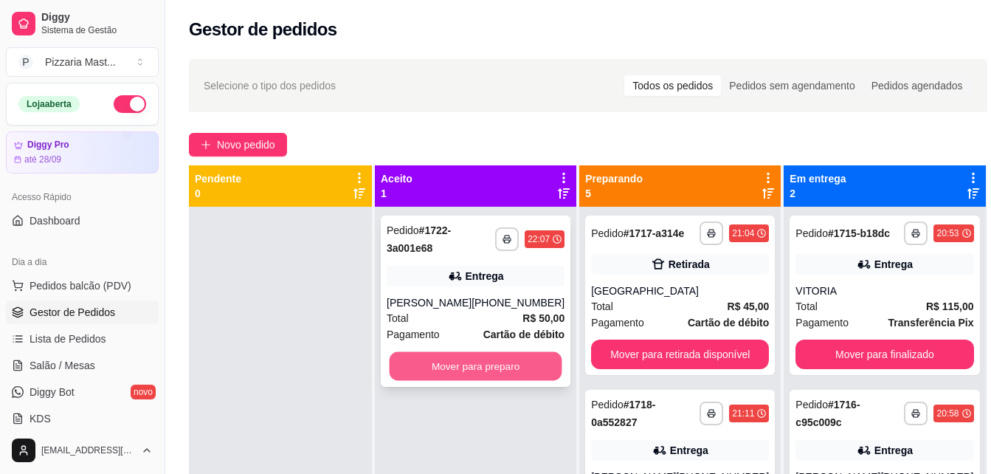
click at [423, 355] on button "Mover para preparo" at bounding box center [475, 366] width 173 height 29
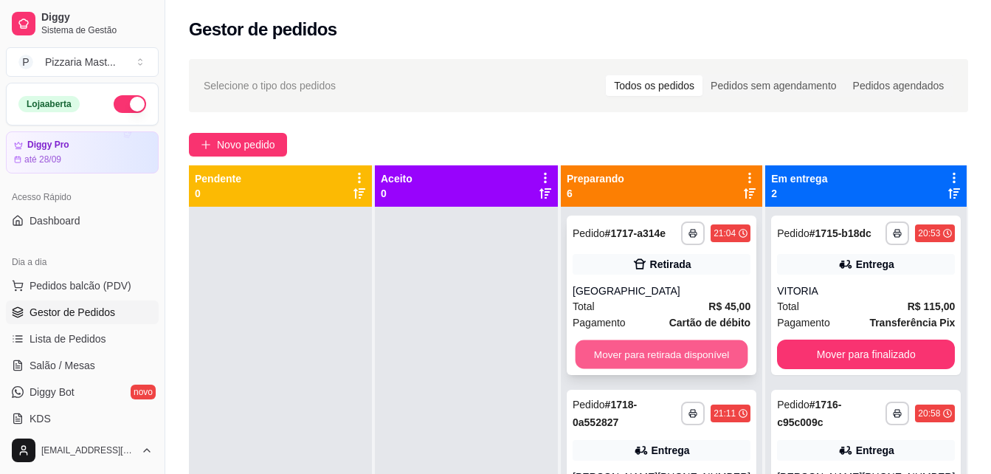
click at [714, 350] on button "Mover para retirada disponível" at bounding box center [661, 354] width 173 height 29
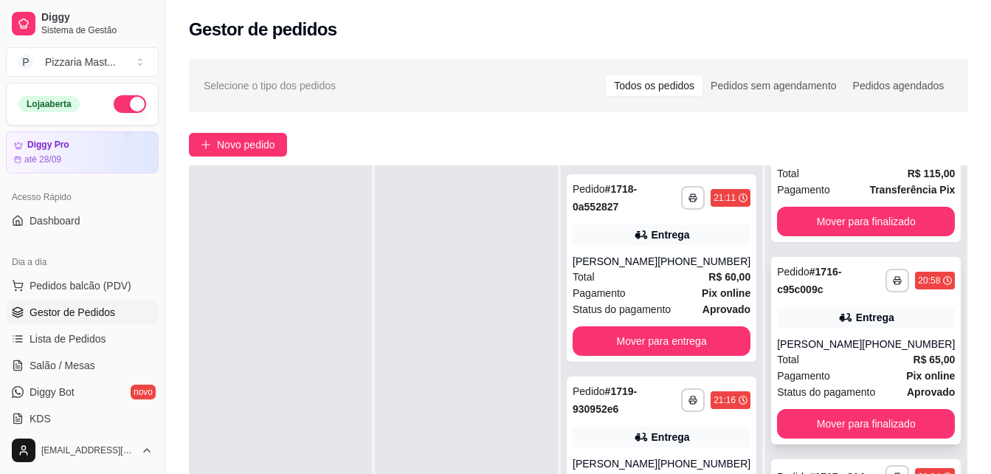
scroll to position [148, 0]
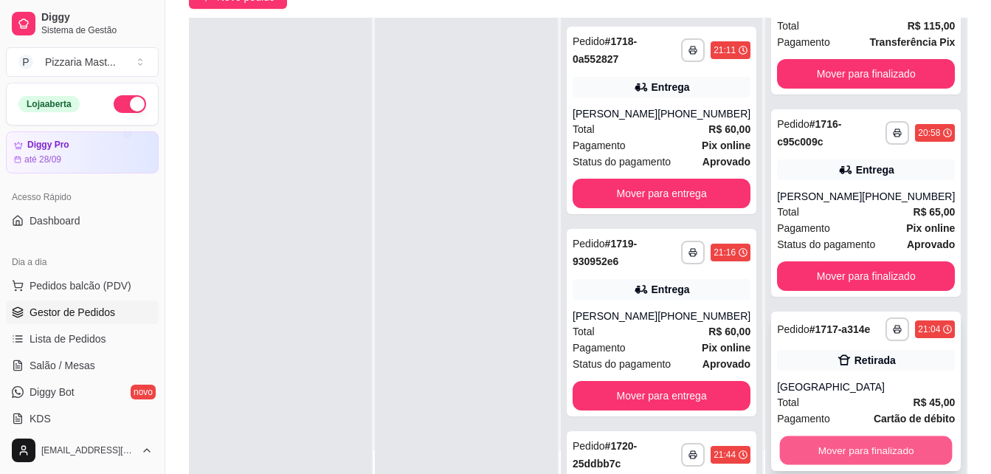
click at [839, 456] on button "Mover para finalizado" at bounding box center [866, 450] width 173 height 29
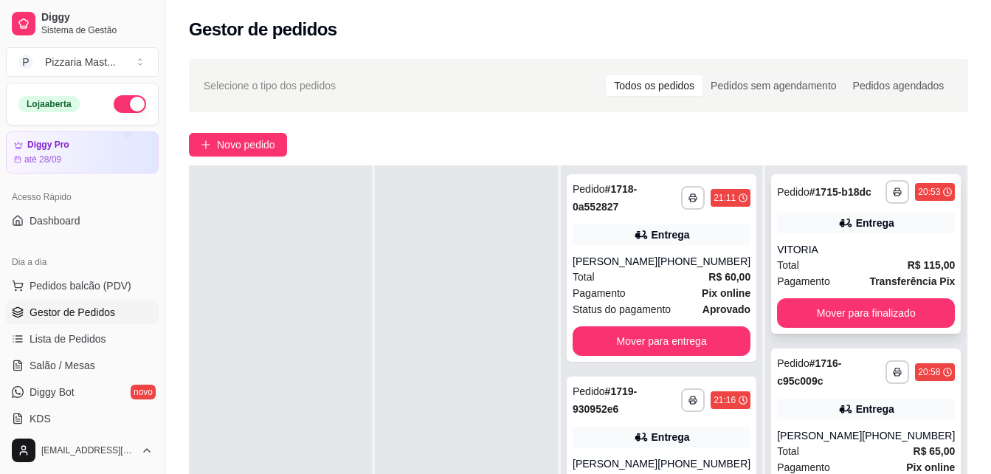
scroll to position [0, 0]
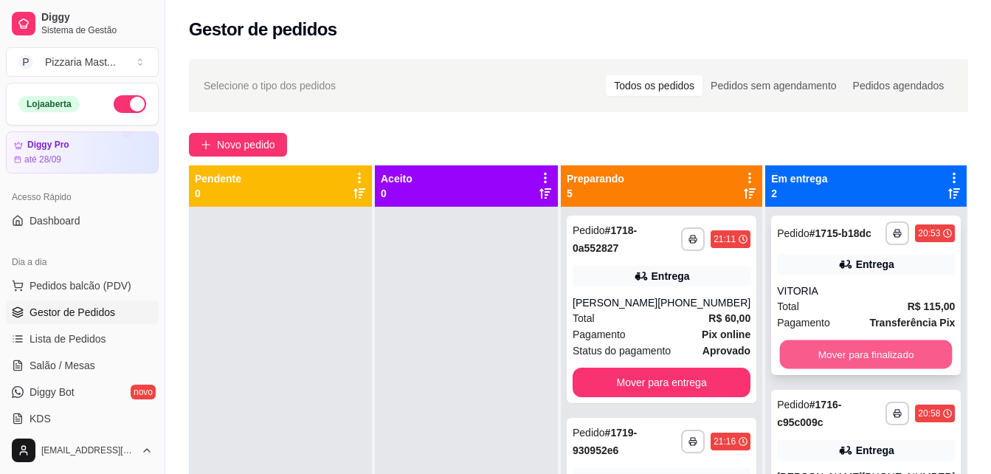
click at [911, 348] on button "Mover para finalizado" at bounding box center [866, 354] width 173 height 29
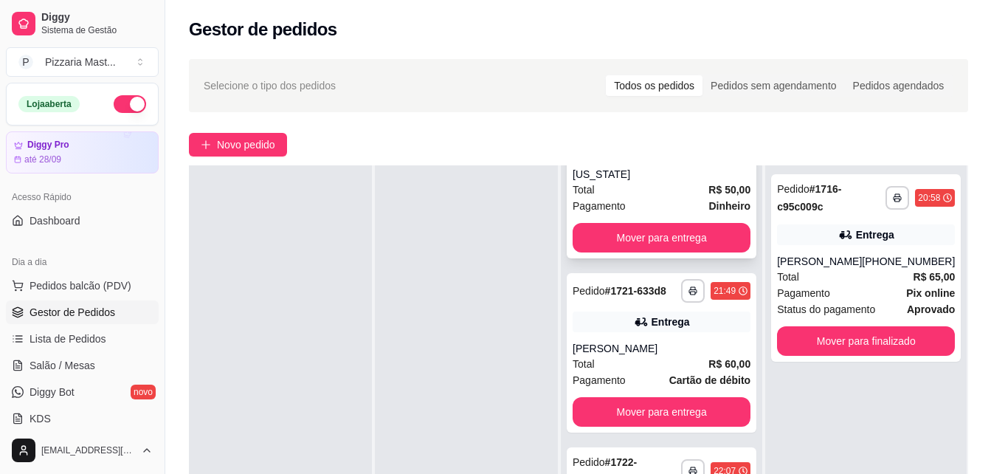
scroll to position [518, 0]
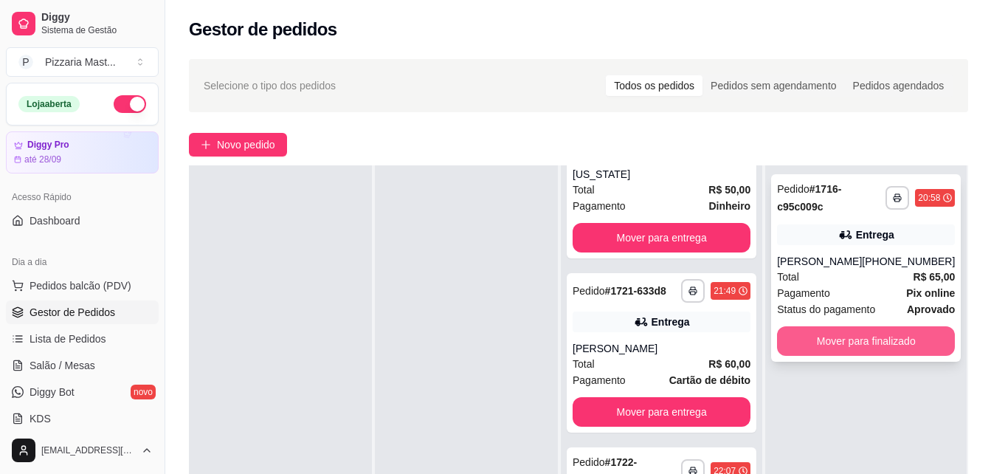
click at [854, 336] on button "Mover para finalizado" at bounding box center [866, 341] width 178 height 30
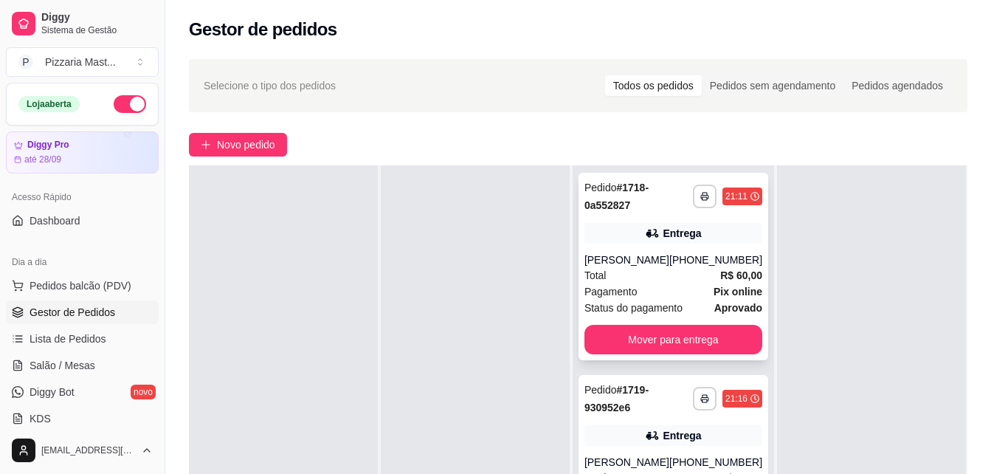
scroll to position [0, 0]
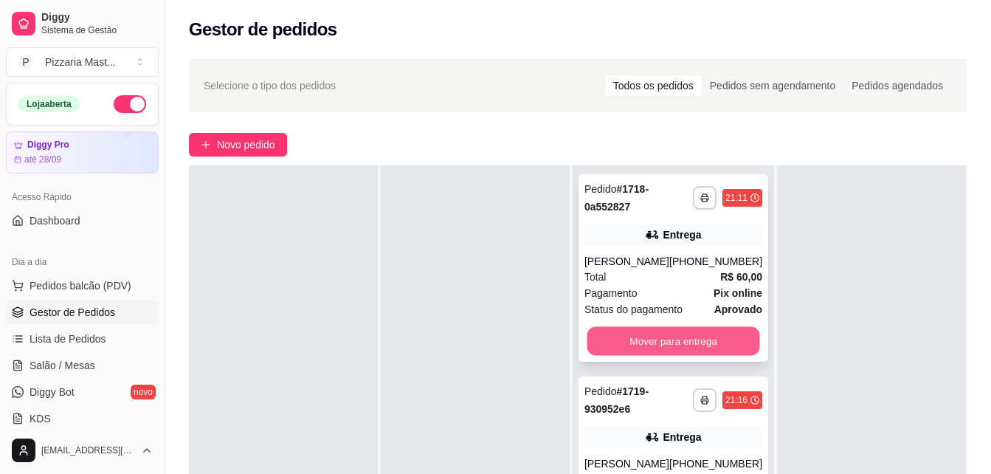
click at [621, 339] on button "Mover para entrega" at bounding box center [672, 341] width 173 height 29
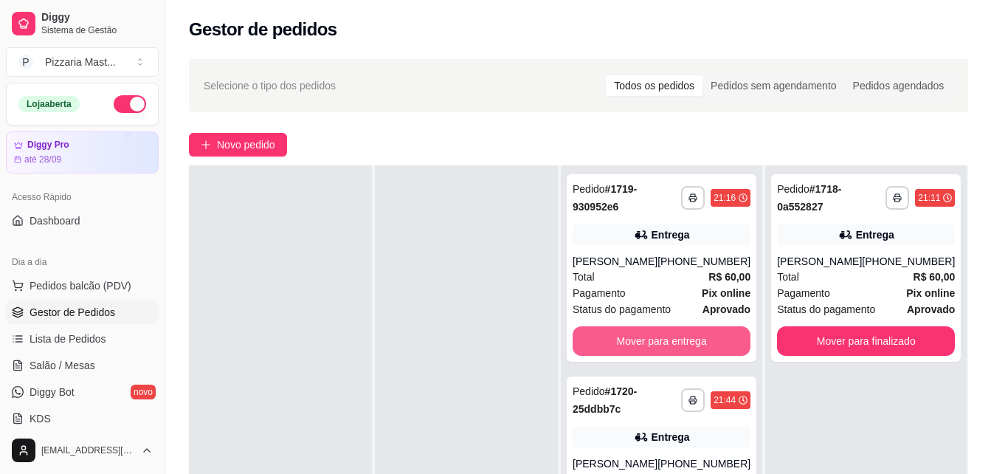
click at [621, 339] on button "Mover para entrega" at bounding box center [661, 341] width 178 height 30
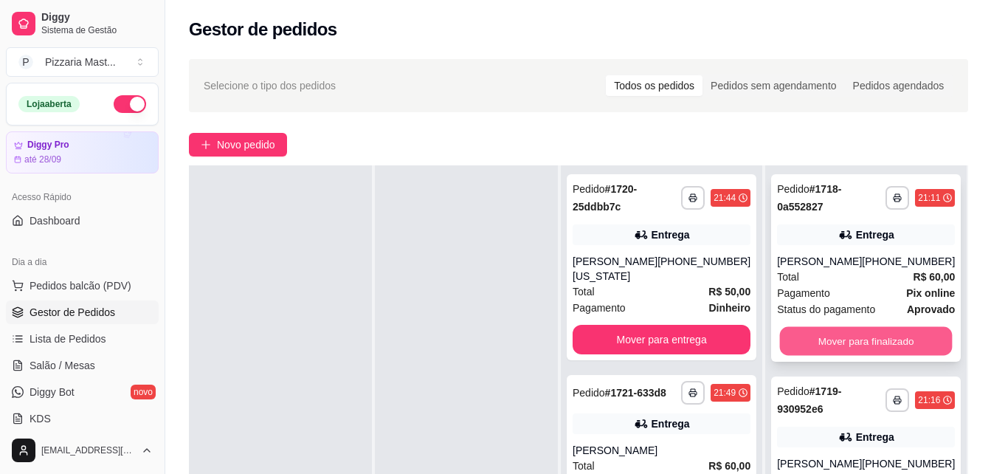
click at [800, 330] on button "Mover para finalizado" at bounding box center [866, 341] width 173 height 29
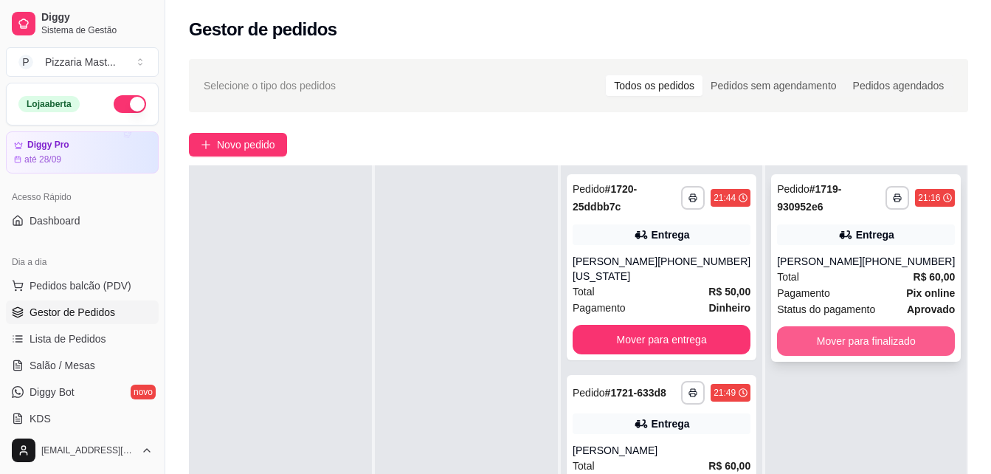
click at [810, 333] on button "Mover para finalizado" at bounding box center [866, 341] width 178 height 30
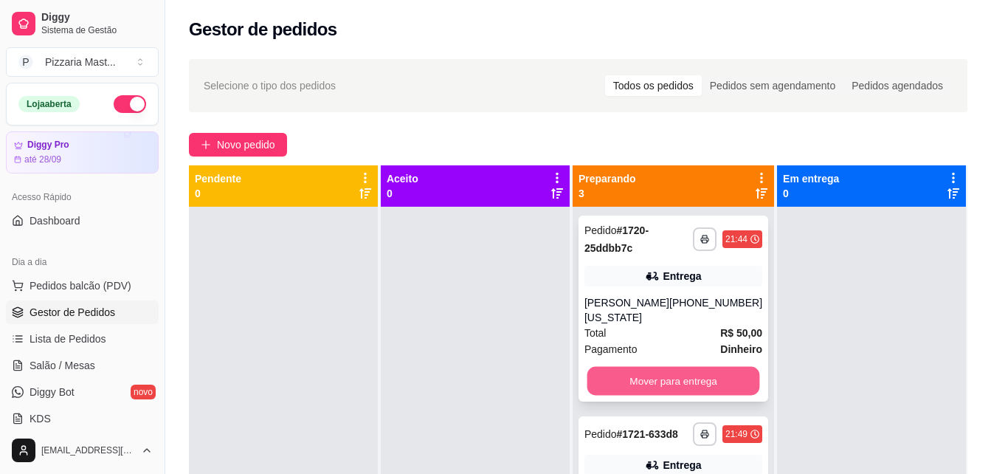
click at [646, 372] on button "Mover para entrega" at bounding box center [672, 381] width 173 height 29
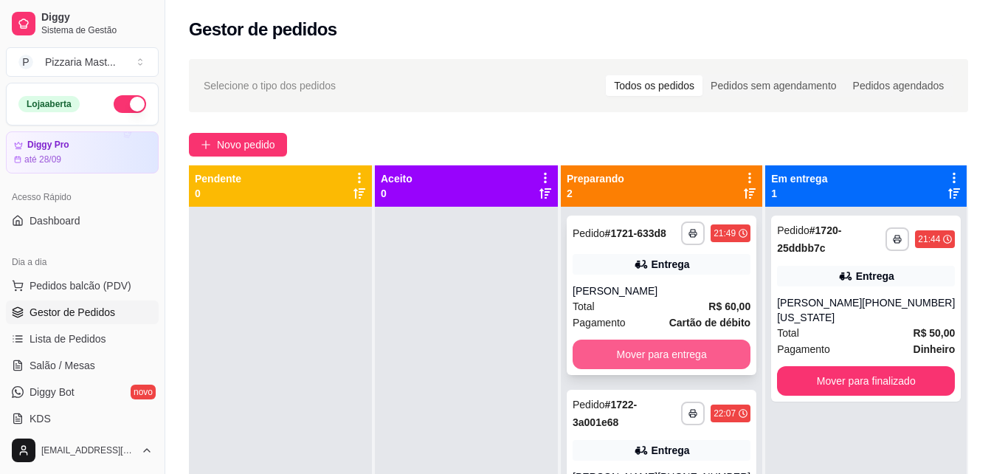
click at [705, 350] on button "Mover para entrega" at bounding box center [661, 354] width 178 height 30
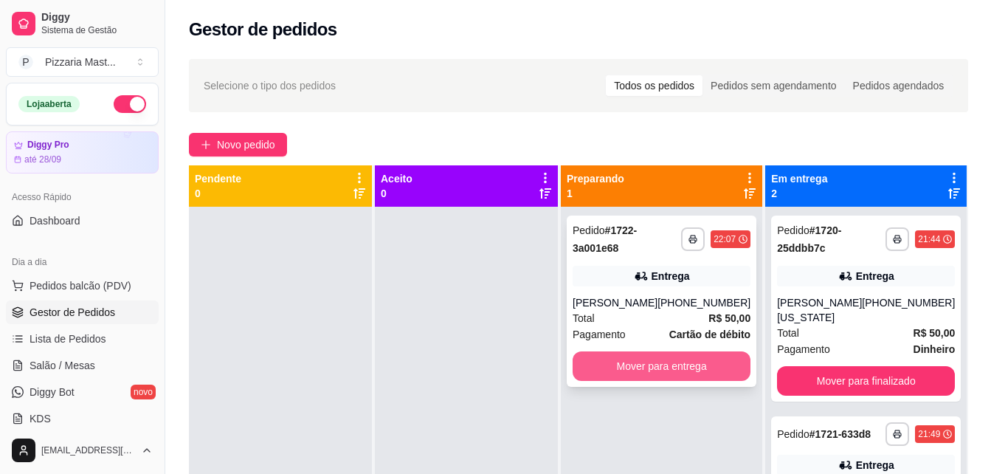
click at [703, 361] on button "Mover para entrega" at bounding box center [661, 366] width 178 height 30
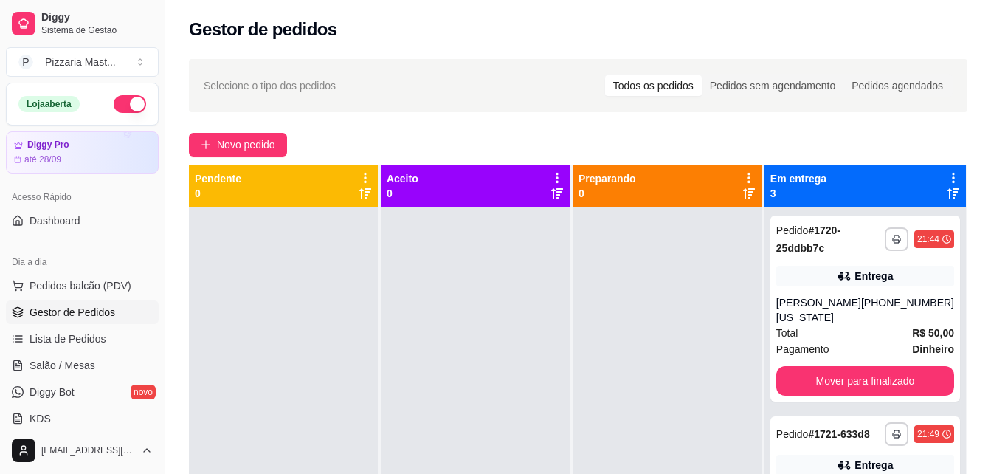
click at [920, 132] on div "**********" at bounding box center [577, 353] width 825 height 606
click at [86, 335] on span "Lista de Pedidos" at bounding box center [68, 338] width 77 height 15
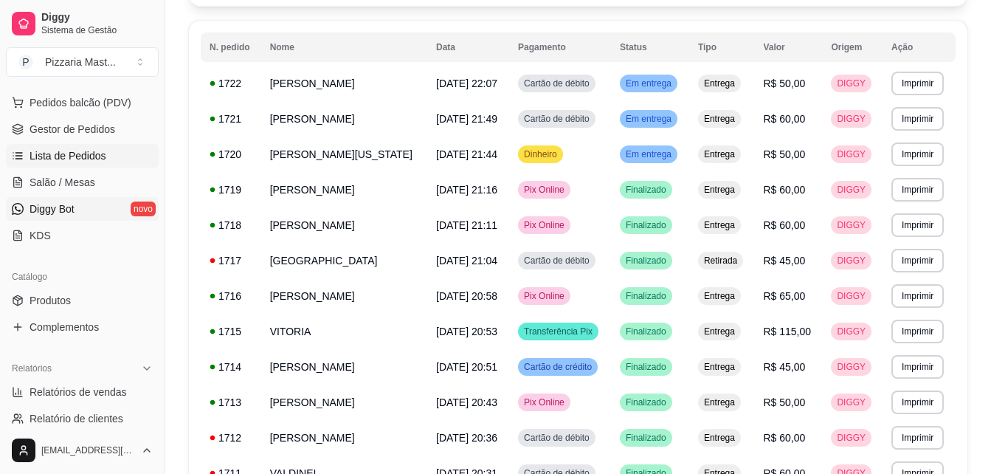
scroll to position [72, 0]
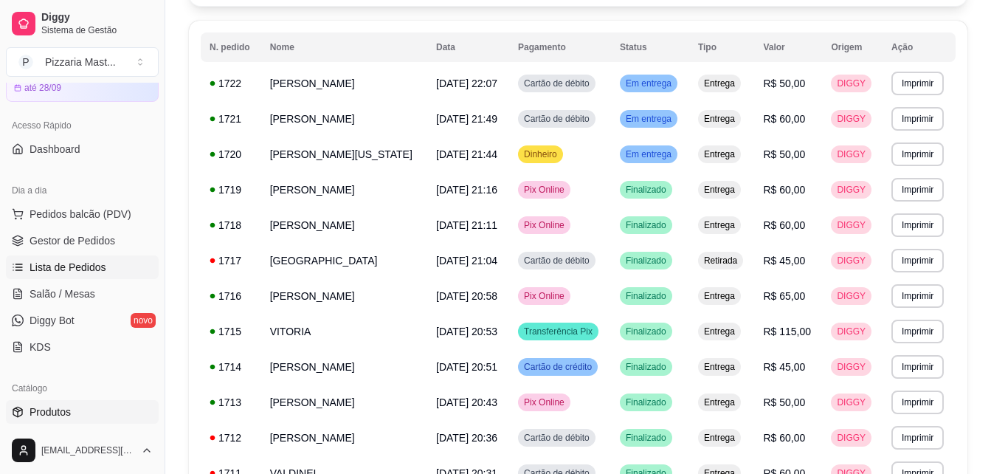
click at [71, 412] on link "Produtos" at bounding box center [82, 412] width 153 height 24
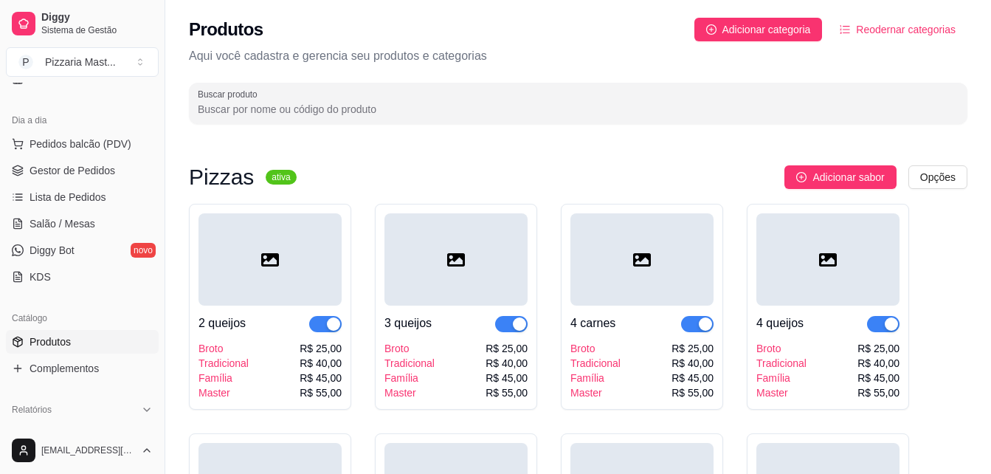
scroll to position [148, 0]
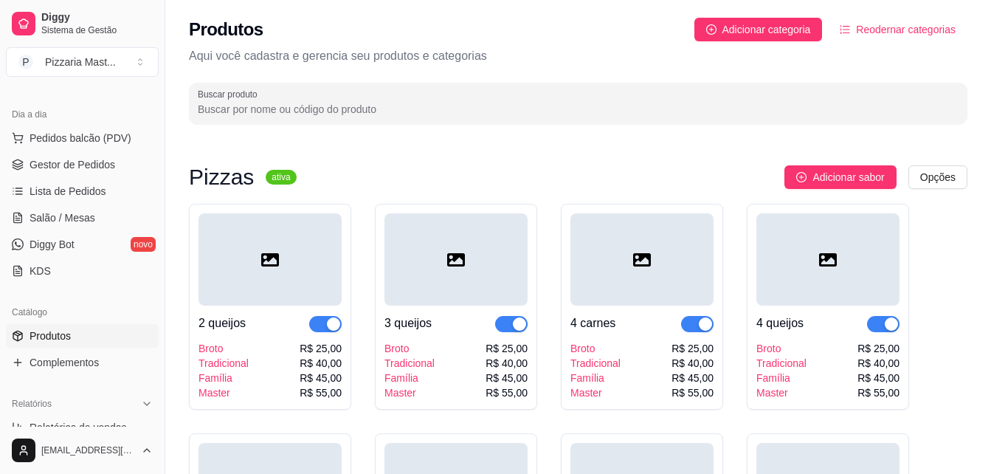
click at [108, 342] on link "Produtos" at bounding box center [82, 336] width 153 height 24
click at [114, 190] on link "Lista de Pedidos" at bounding box center [82, 191] width 153 height 24
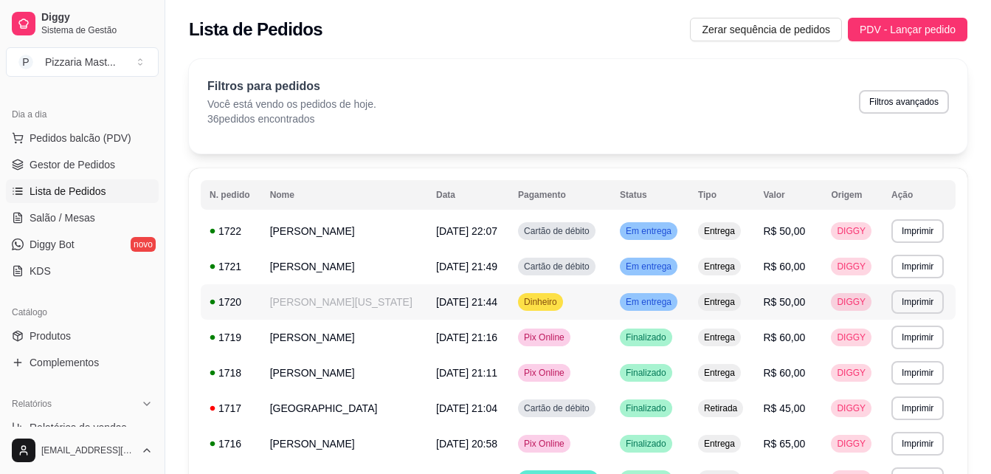
scroll to position [74, 0]
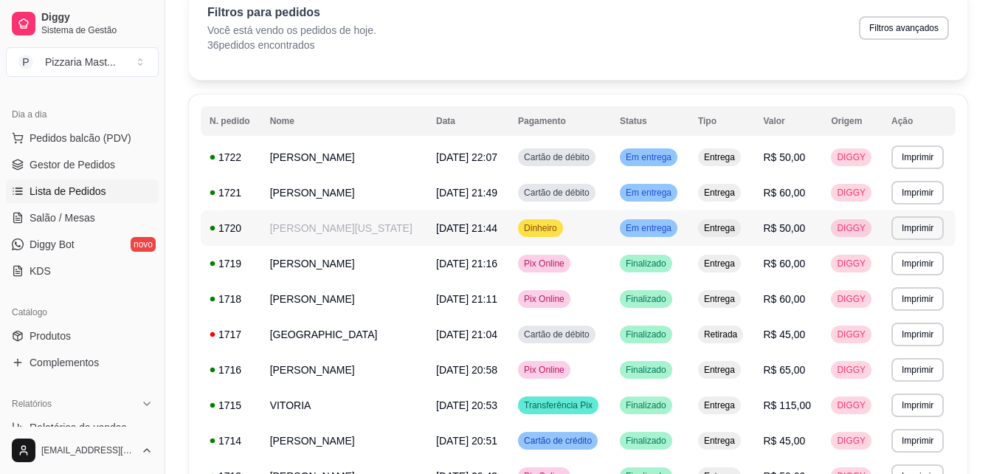
click at [666, 229] on span "Em entrega" at bounding box center [649, 228] width 52 height 12
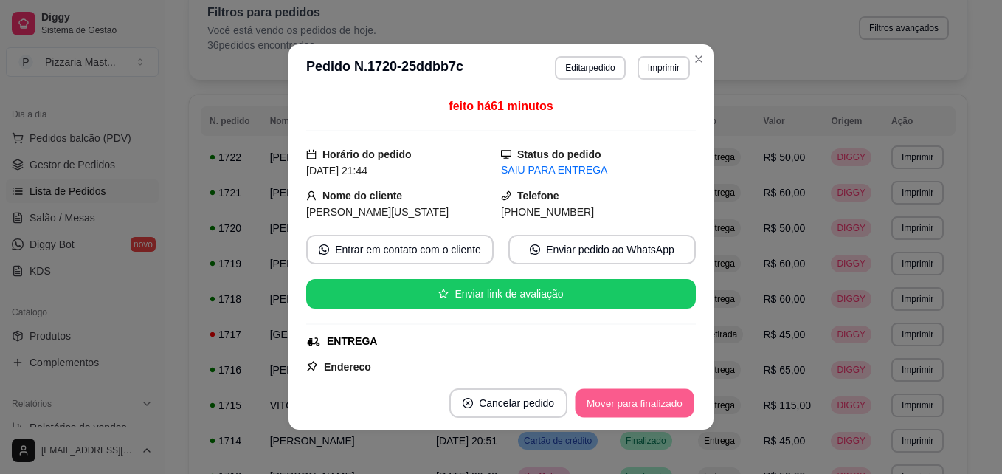
click at [685, 403] on button "Mover para finalizado" at bounding box center [634, 403] width 119 height 29
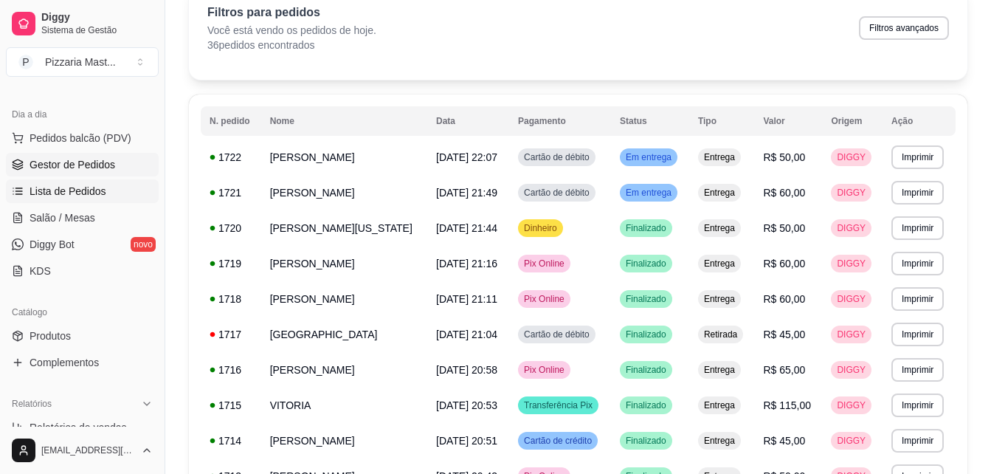
click at [119, 156] on link "Gestor de Pedidos" at bounding box center [82, 165] width 153 height 24
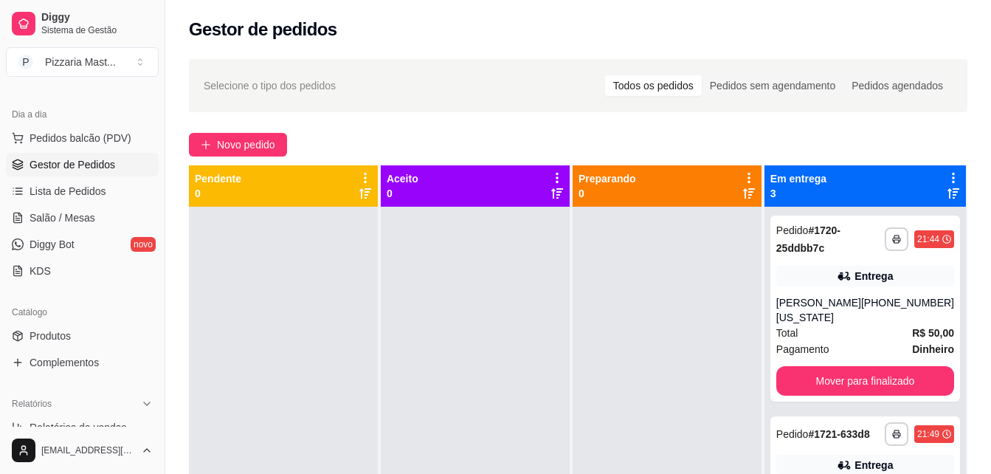
click at [119, 156] on link "Gestor de Pedidos" at bounding box center [82, 165] width 153 height 24
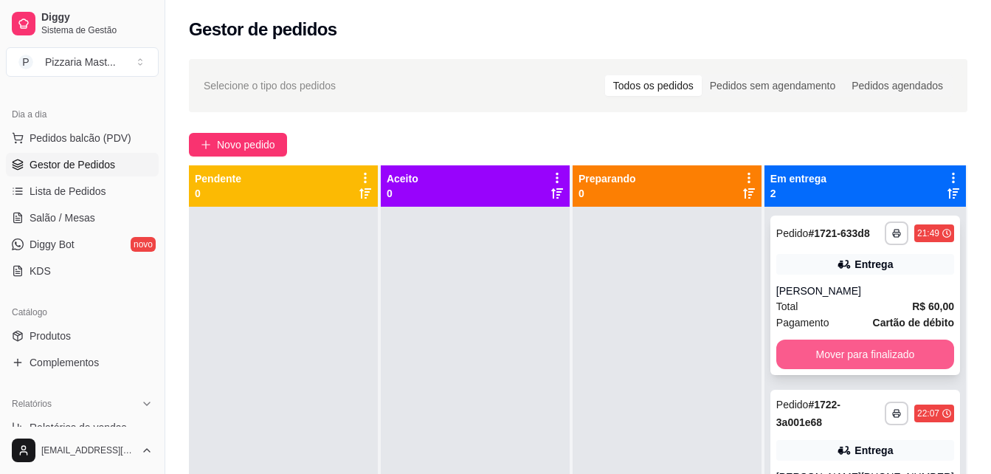
click at [884, 343] on button "Mover para finalizado" at bounding box center [865, 354] width 178 height 30
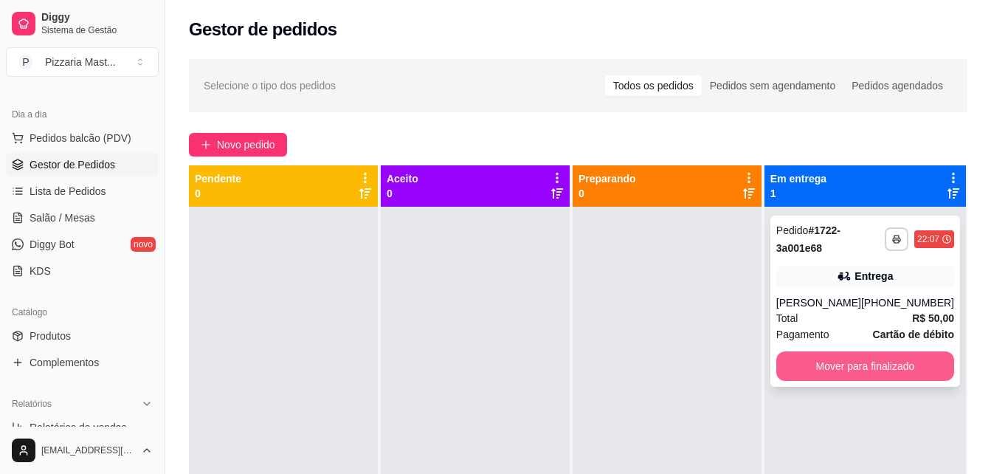
click at [887, 358] on button "Mover para finalizado" at bounding box center [865, 366] width 178 height 30
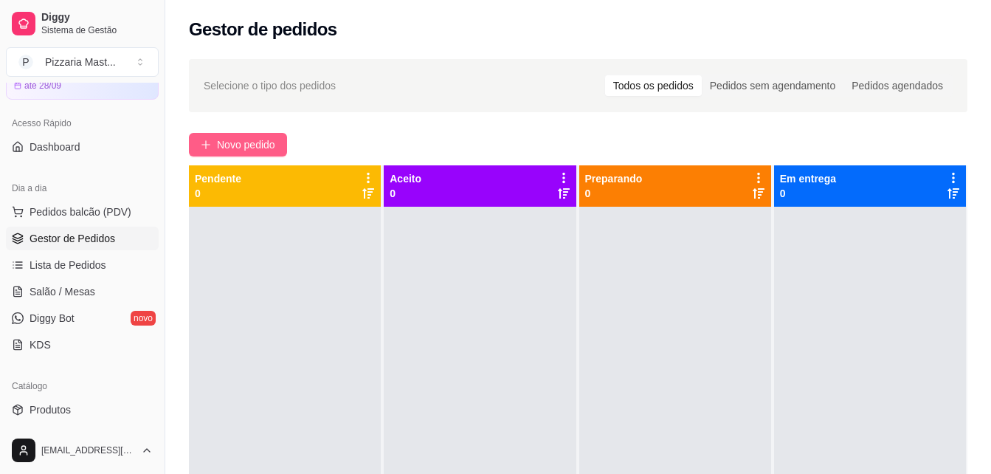
click at [235, 147] on span "Novo pedido" at bounding box center [246, 144] width 58 height 16
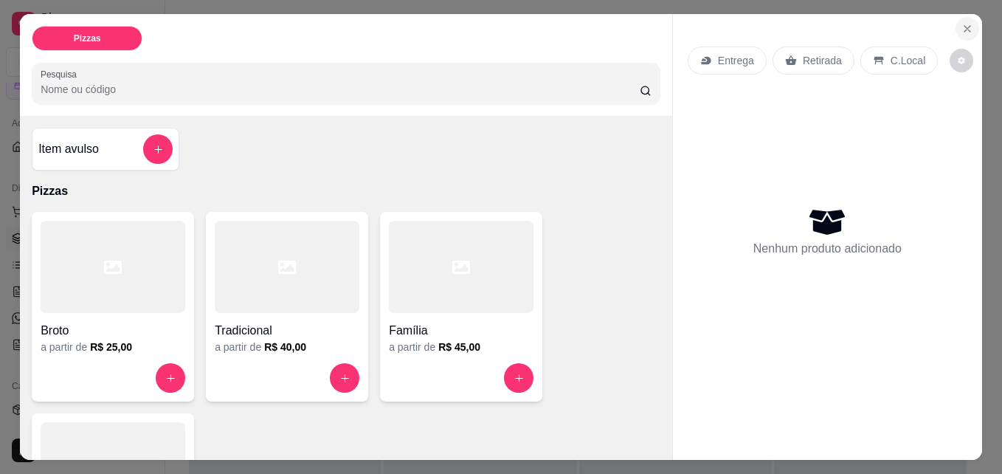
click at [961, 23] on icon "Close" at bounding box center [967, 29] width 12 height 12
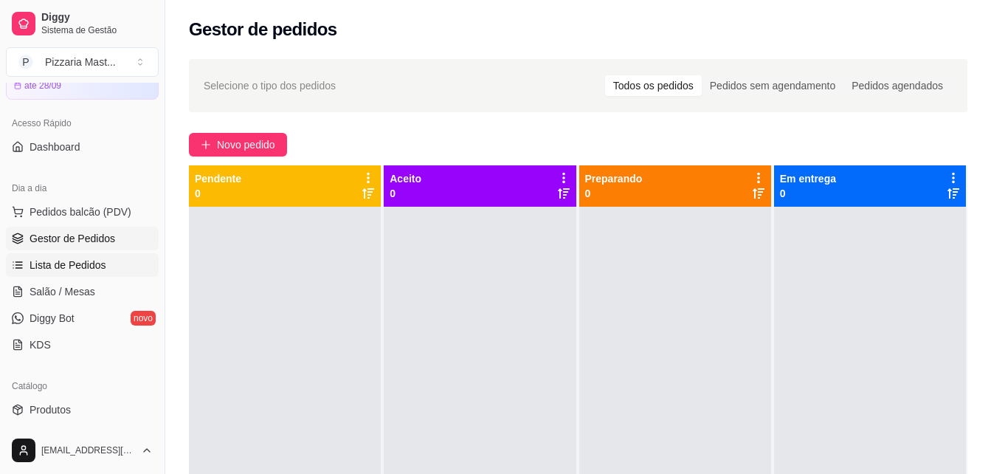
click at [80, 270] on span "Lista de Pedidos" at bounding box center [68, 264] width 77 height 15
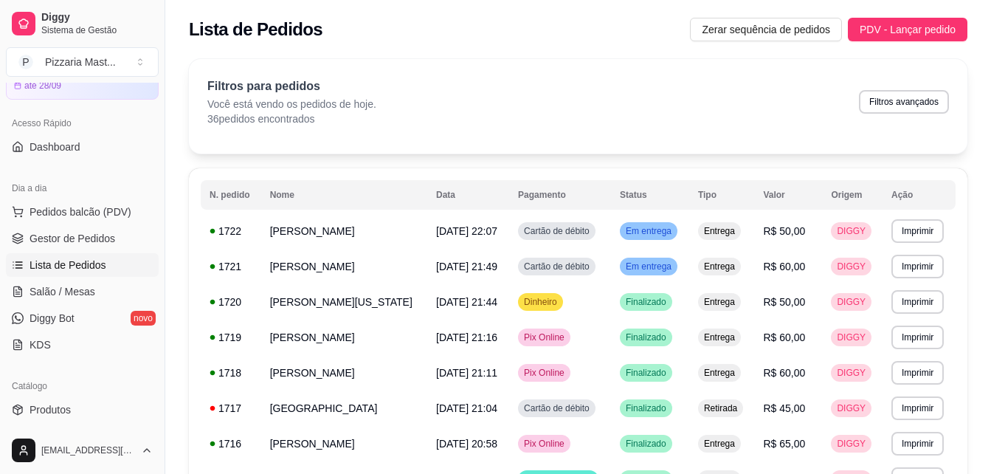
click at [110, 265] on link "Lista de Pedidos" at bounding box center [82, 265] width 153 height 24
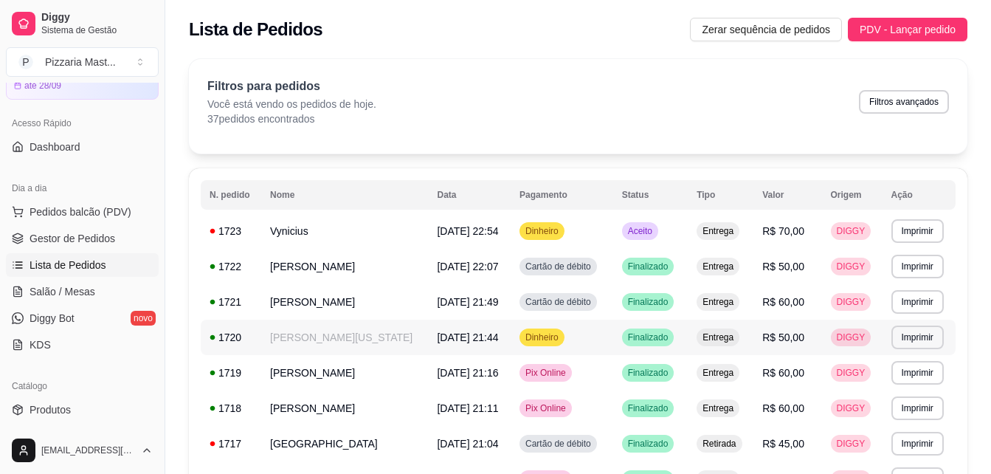
click at [753, 311] on td "Entrega" at bounding box center [720, 301] width 66 height 35
click at [121, 241] on link "Gestor de Pedidos" at bounding box center [82, 238] width 153 height 24
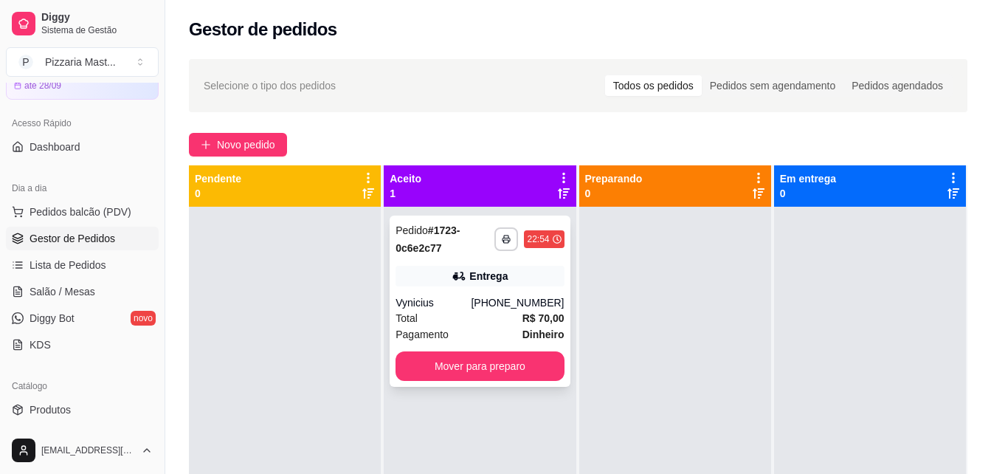
click at [514, 326] on div "Pagamento Dinheiro" at bounding box center [479, 334] width 168 height 16
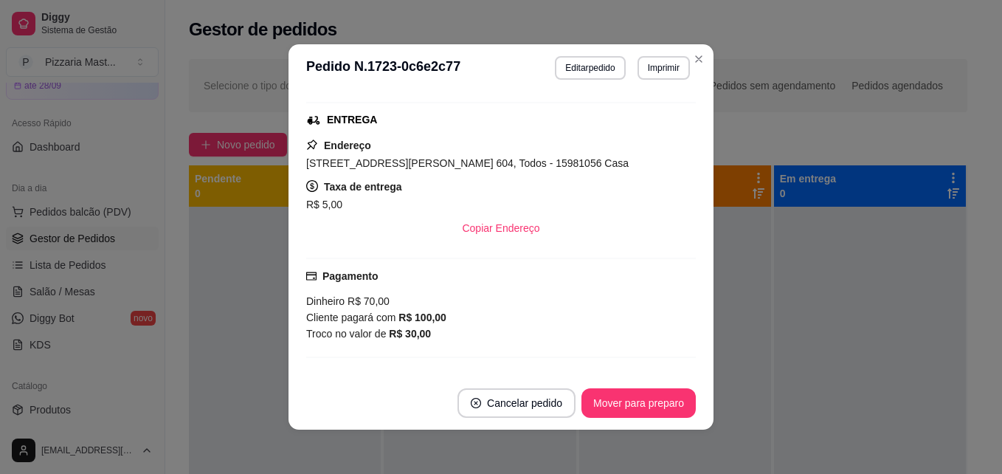
scroll to position [295, 0]
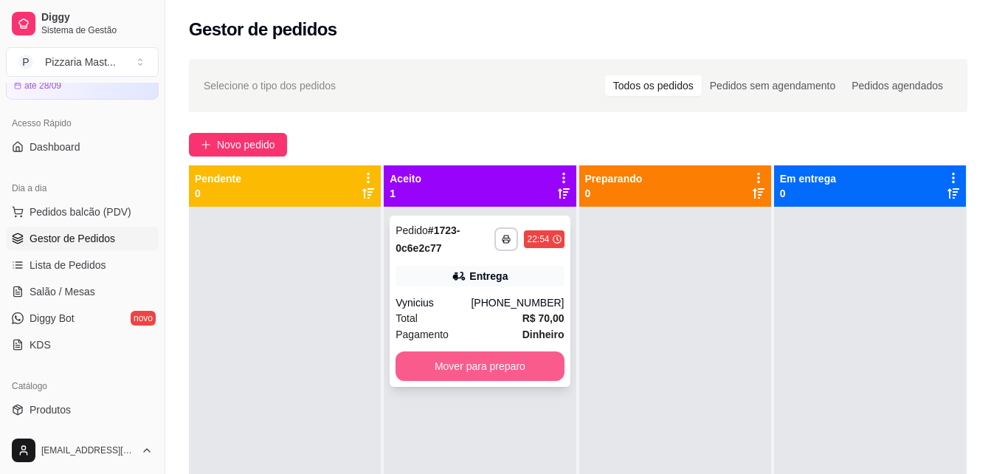
click at [518, 361] on button "Mover para preparo" at bounding box center [479, 366] width 168 height 30
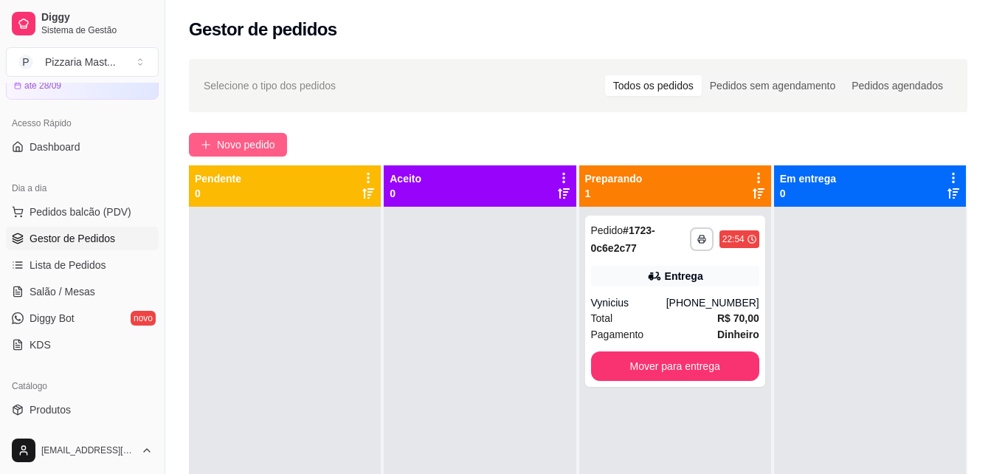
click at [213, 145] on button "Novo pedido" at bounding box center [238, 145] width 98 height 24
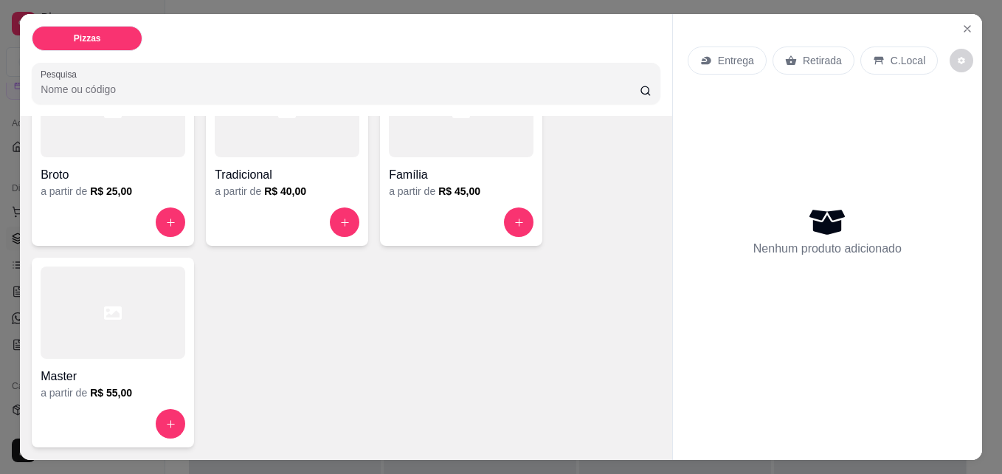
scroll to position [8, 0]
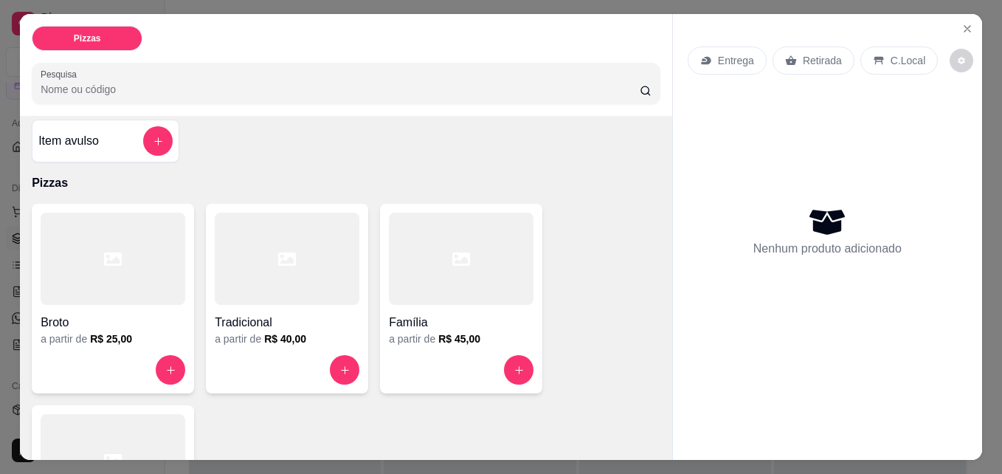
click at [935, 21] on div "Entrega Retirada C.Local Nenhum produto adicionado" at bounding box center [827, 224] width 309 height 421
click at [955, 29] on button "Close" at bounding box center [967, 29] width 24 height 24
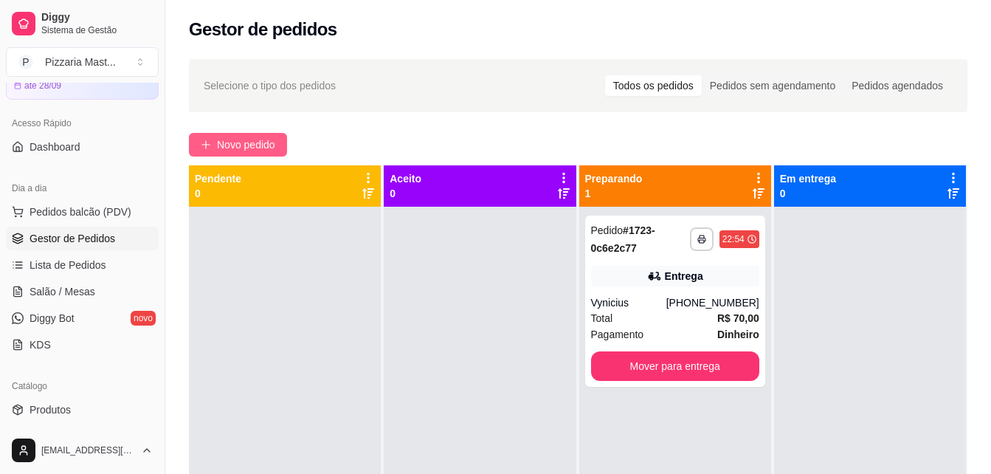
click at [212, 136] on button "Novo pedido" at bounding box center [238, 145] width 98 height 24
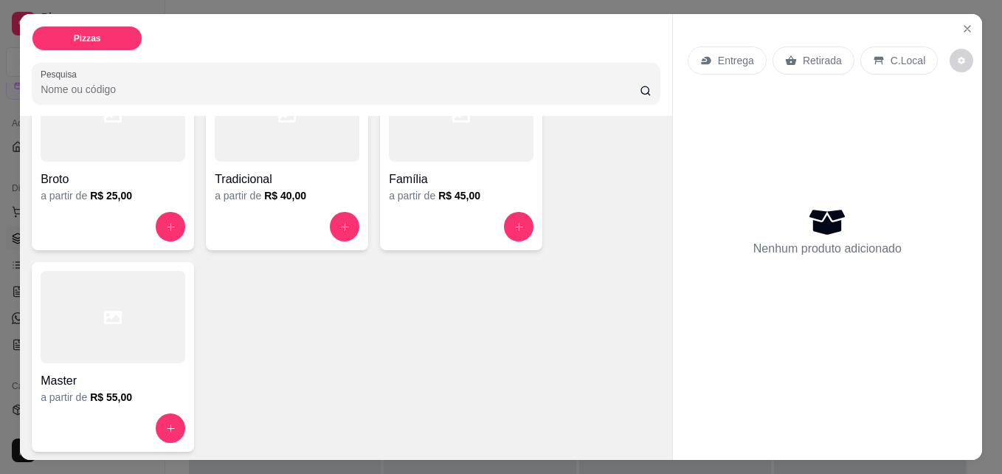
scroll to position [156, 0]
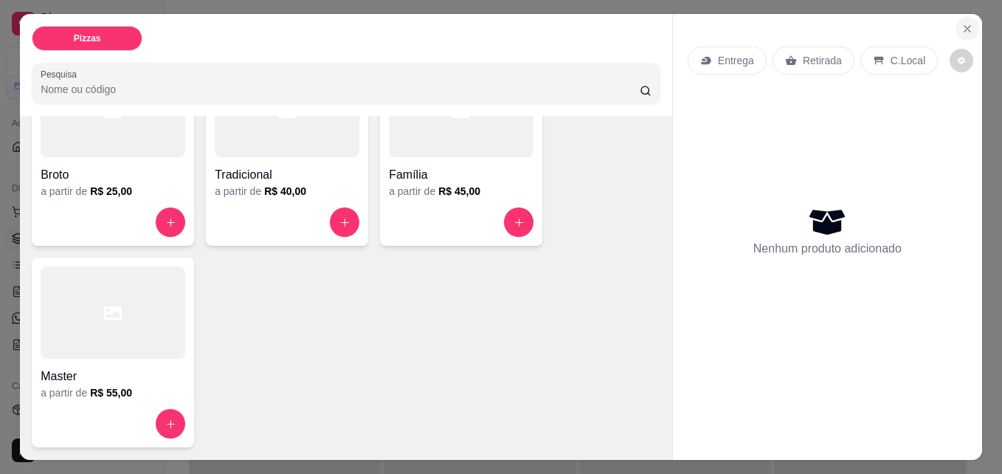
click at [964, 26] on icon "Close" at bounding box center [967, 29] width 6 height 6
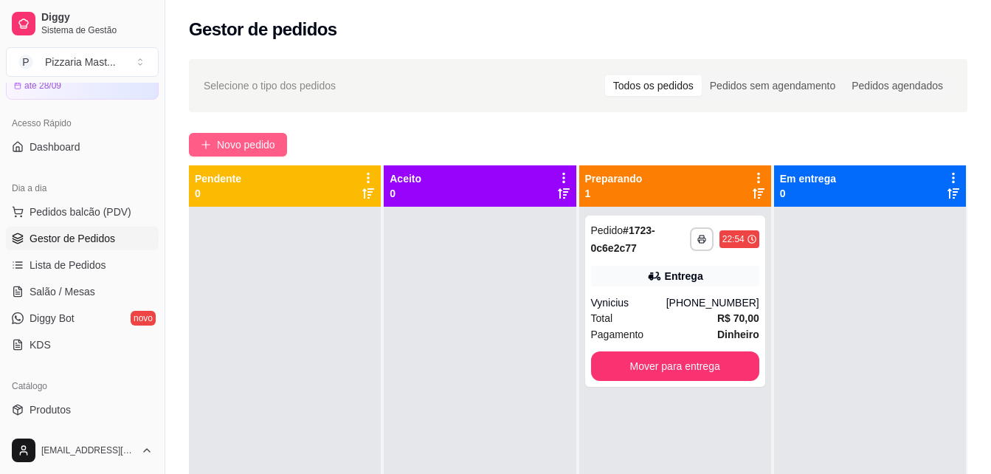
click at [250, 142] on span "Novo pedido" at bounding box center [246, 144] width 58 height 16
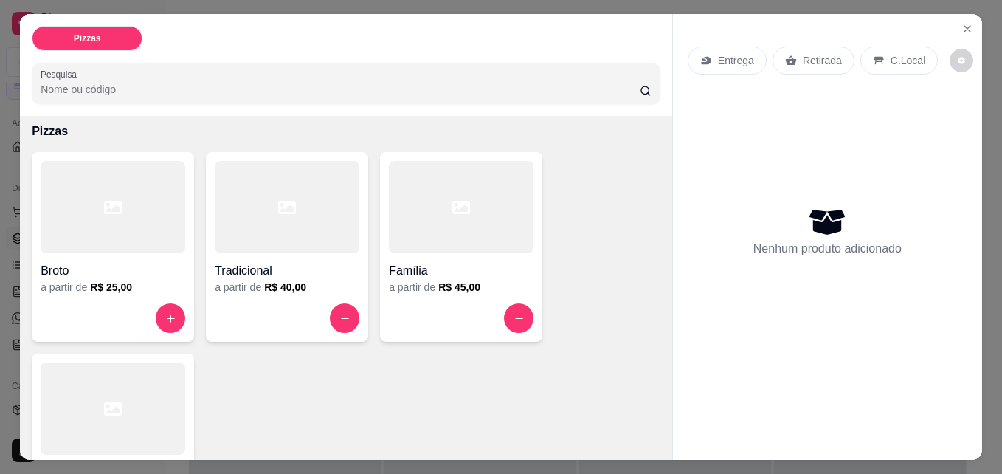
scroll to position [74, 0]
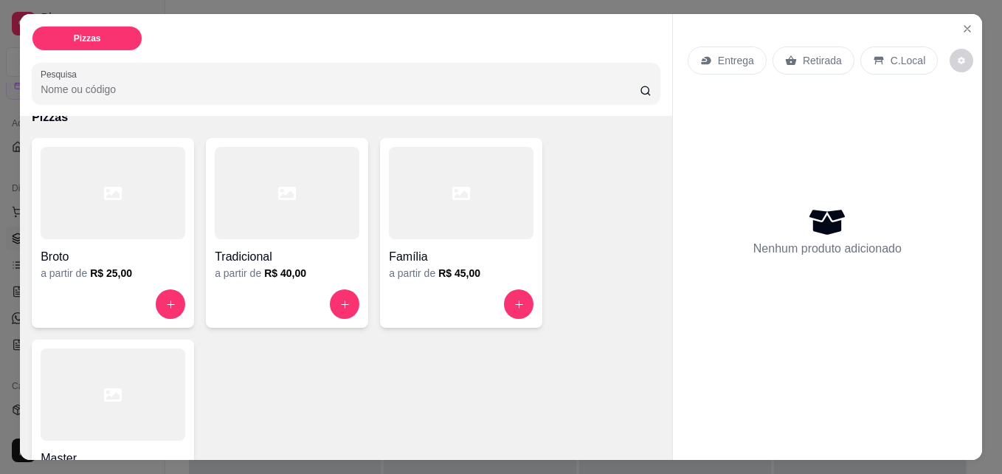
click at [448, 266] on h6 "R$ 45,00" at bounding box center [459, 273] width 42 height 15
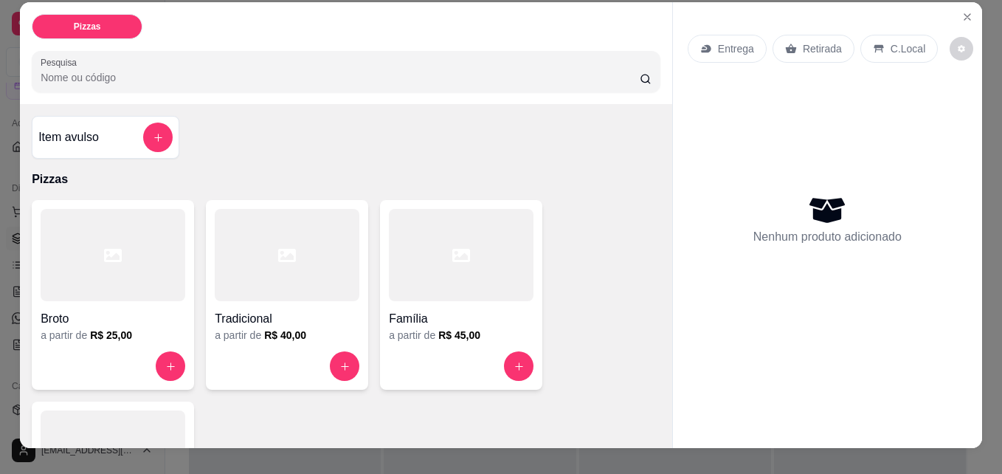
scroll to position [0, 0]
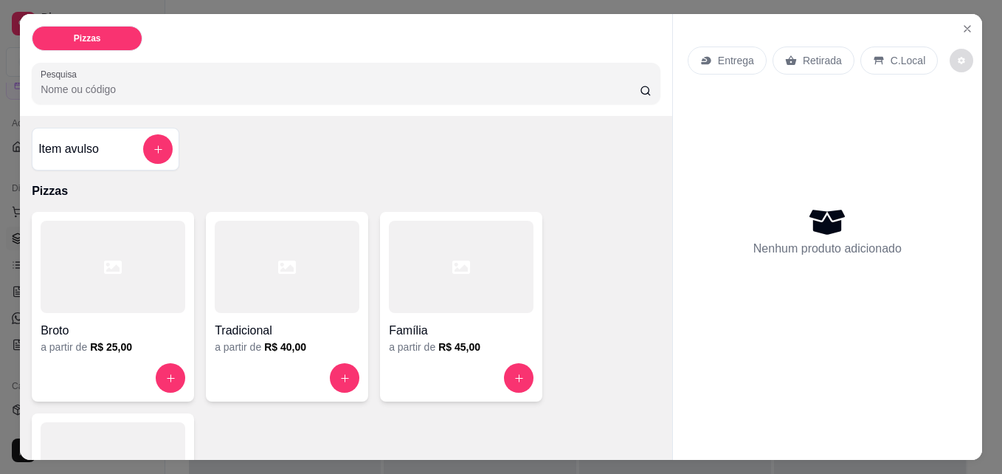
click at [957, 56] on icon "decrease-product-quantity" at bounding box center [961, 60] width 9 height 9
click at [961, 27] on icon "Close" at bounding box center [967, 29] width 12 height 12
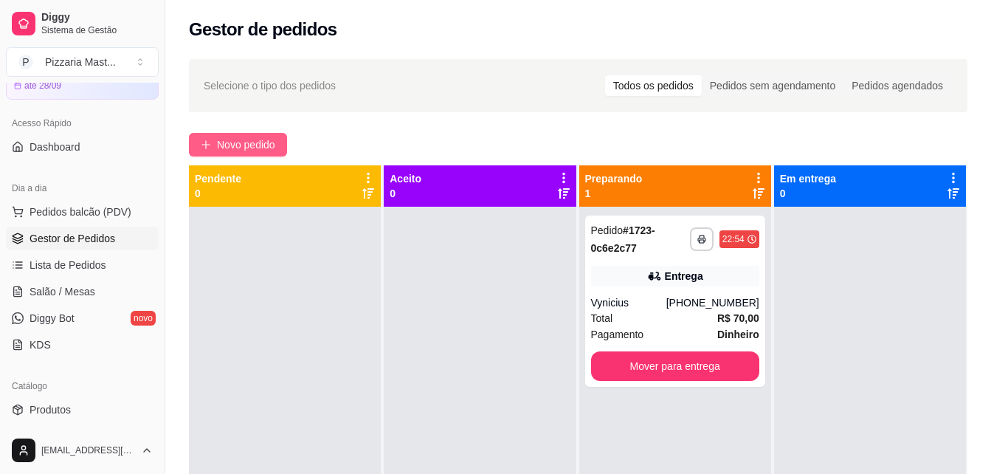
click at [233, 134] on button "Novo pedido" at bounding box center [238, 145] width 98 height 24
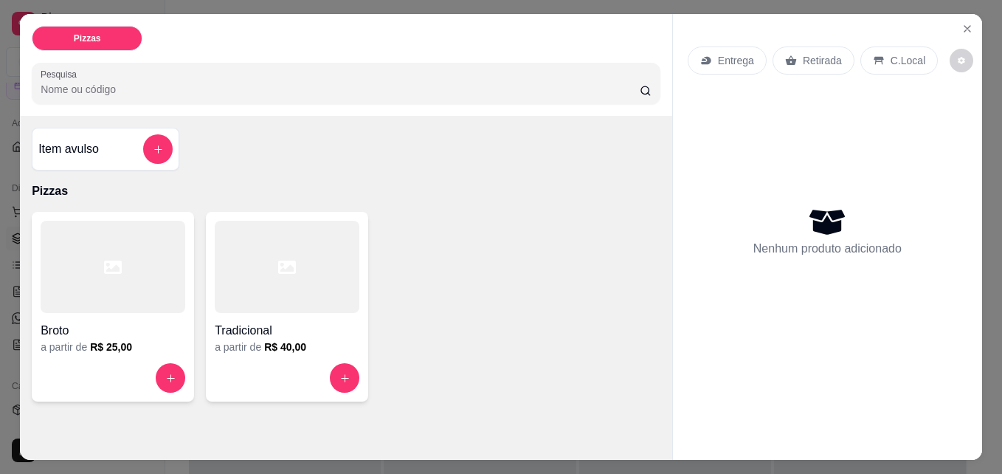
click at [470, 237] on div "Broto a partir de R$ 25,00 Tradicional a partir de R$ 40,00" at bounding box center [346, 307] width 628 height 190
click at [971, 27] on button "Close" at bounding box center [967, 29] width 24 height 24
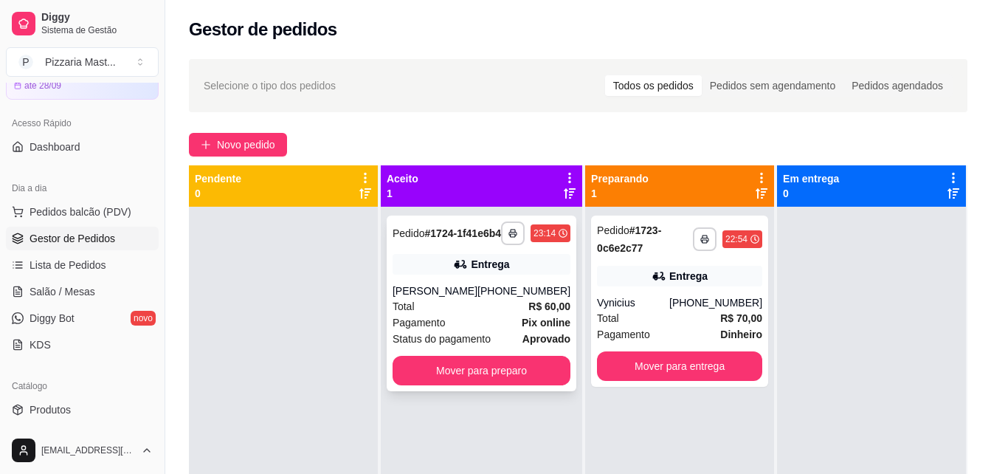
click at [478, 314] on div "Total R$ 60,00" at bounding box center [481, 306] width 178 height 16
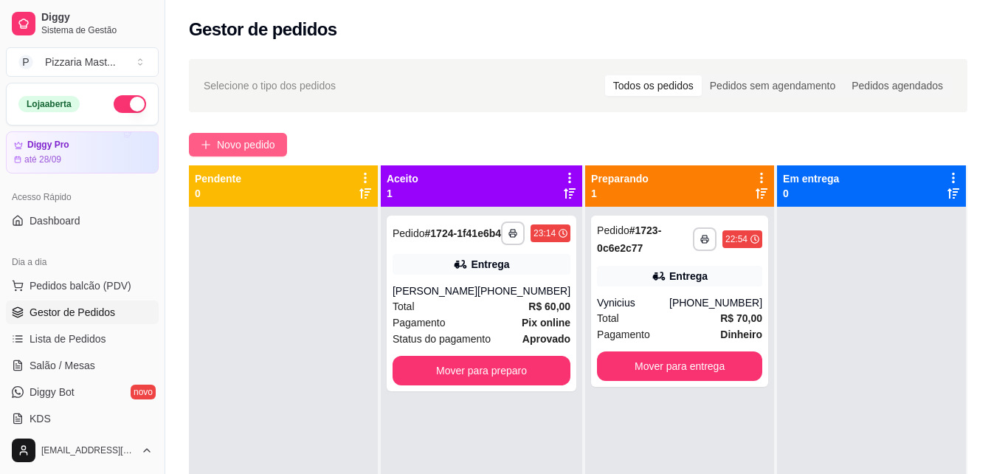
click at [218, 144] on span "Novo pedido" at bounding box center [246, 144] width 58 height 16
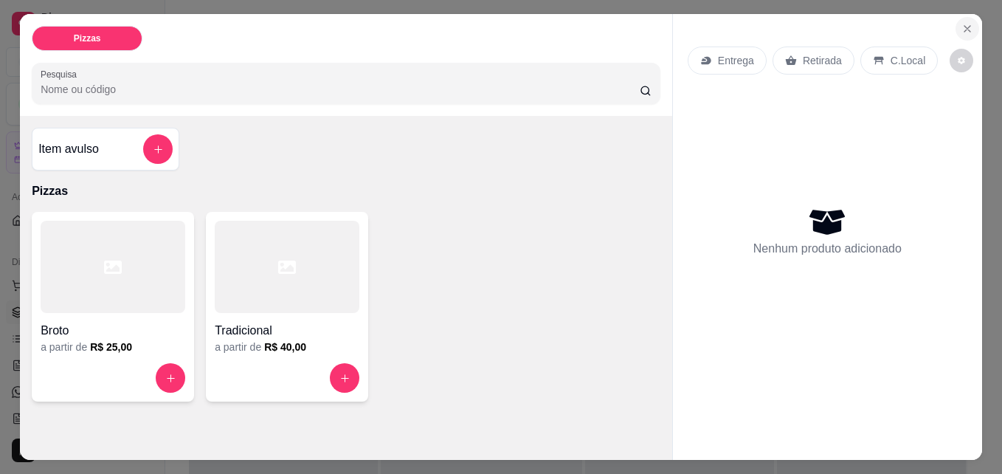
click at [964, 26] on icon "Close" at bounding box center [967, 29] width 6 height 6
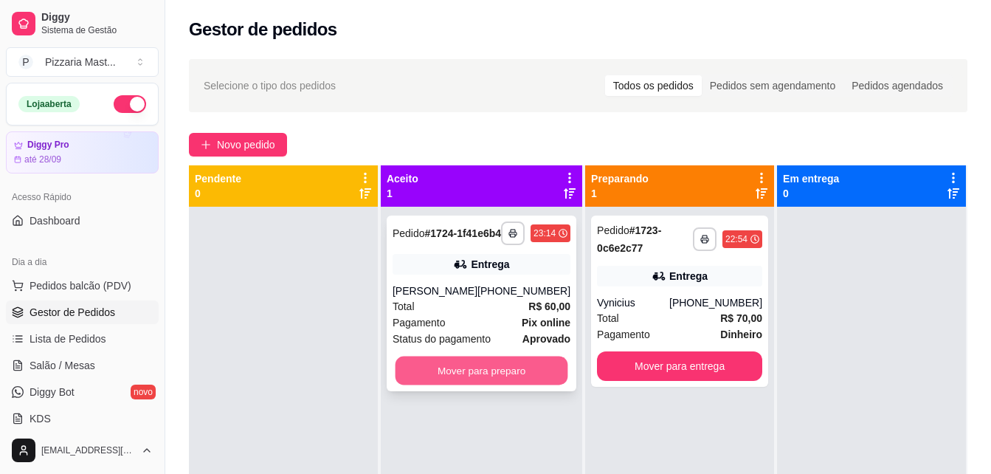
click at [465, 378] on button "Mover para preparo" at bounding box center [481, 370] width 173 height 29
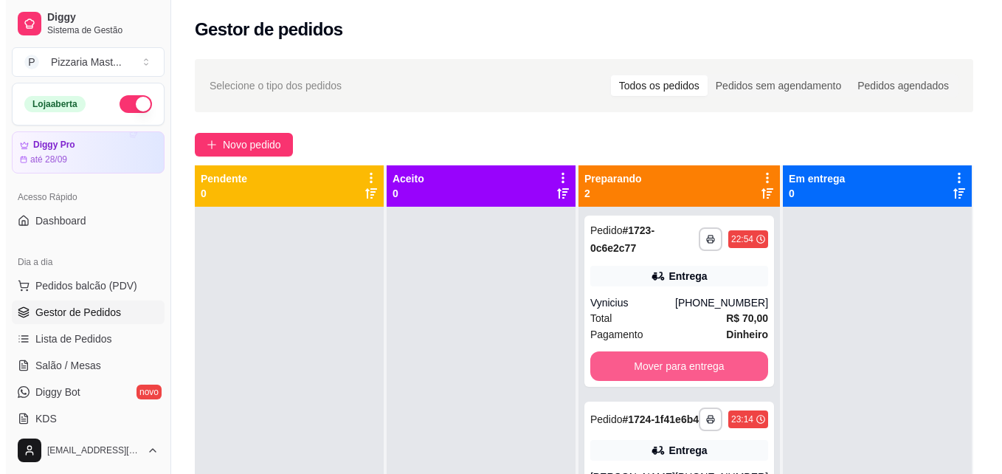
scroll to position [41, 0]
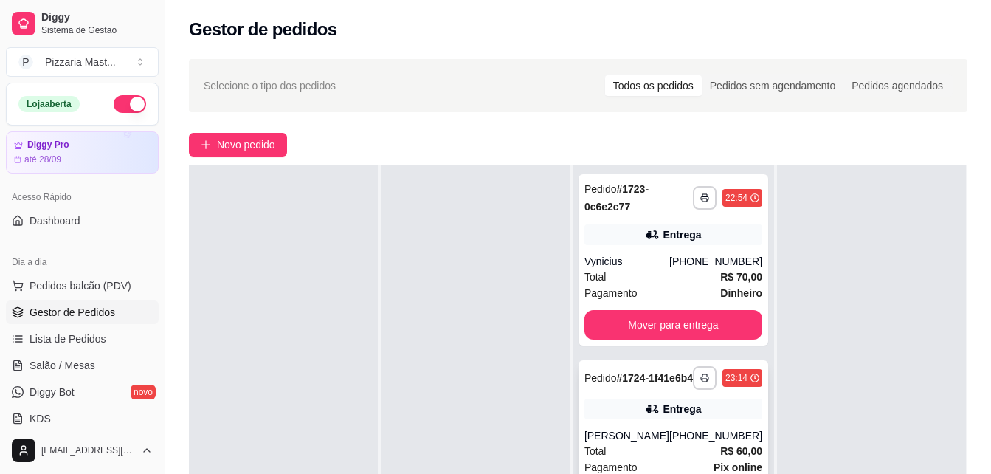
click at [625, 419] on div "Entrega" at bounding box center [673, 408] width 178 height 21
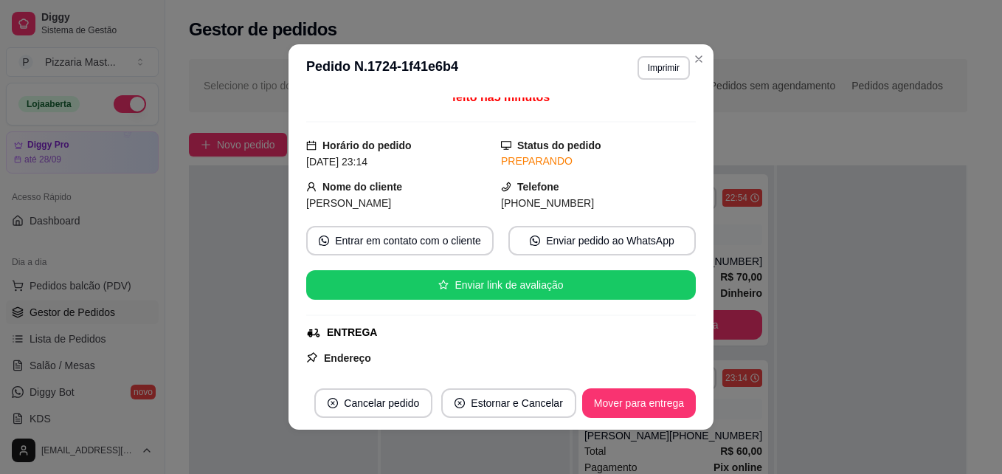
scroll to position [0, 0]
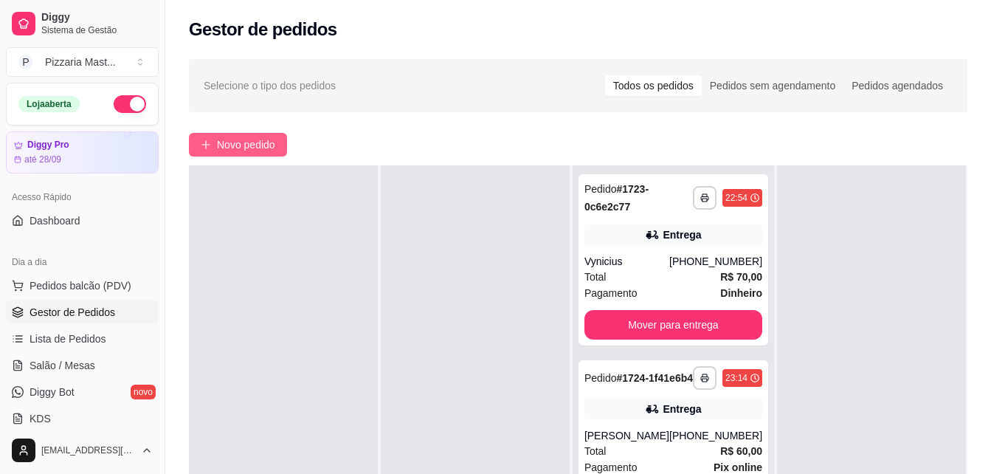
click at [260, 139] on span "Novo pedido" at bounding box center [246, 144] width 58 height 16
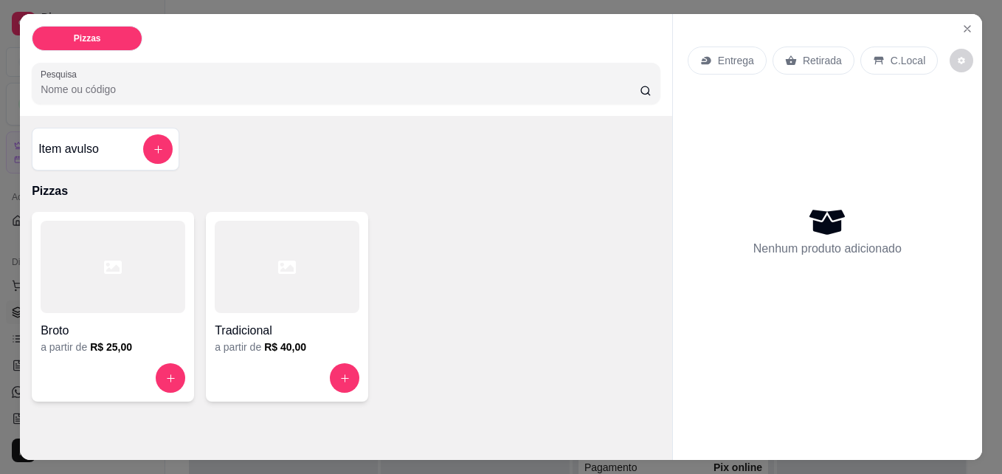
click at [115, 350] on div "Broto a partir de R$ 25,00" at bounding box center [113, 307] width 162 height 190
click at [971, 14] on div "Entrega Retirada C.Local Nenhum produto adicionado" at bounding box center [827, 224] width 309 height 421
click at [964, 23] on icon "Close" at bounding box center [967, 29] width 12 height 12
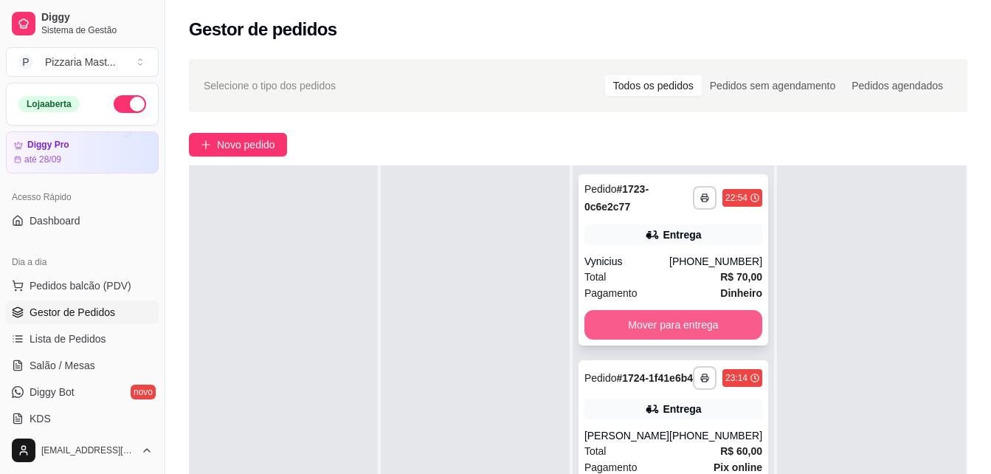
click at [696, 328] on button "Mover para entrega" at bounding box center [673, 325] width 178 height 30
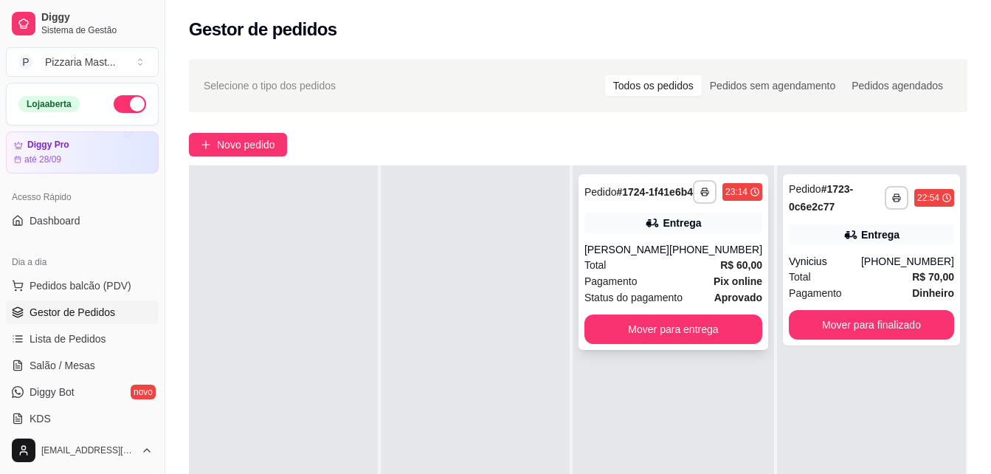
click at [698, 273] on div "Total R$ 60,00" at bounding box center [673, 265] width 178 height 16
click at [668, 289] on div "Pagamento Pix online" at bounding box center [673, 281] width 178 height 16
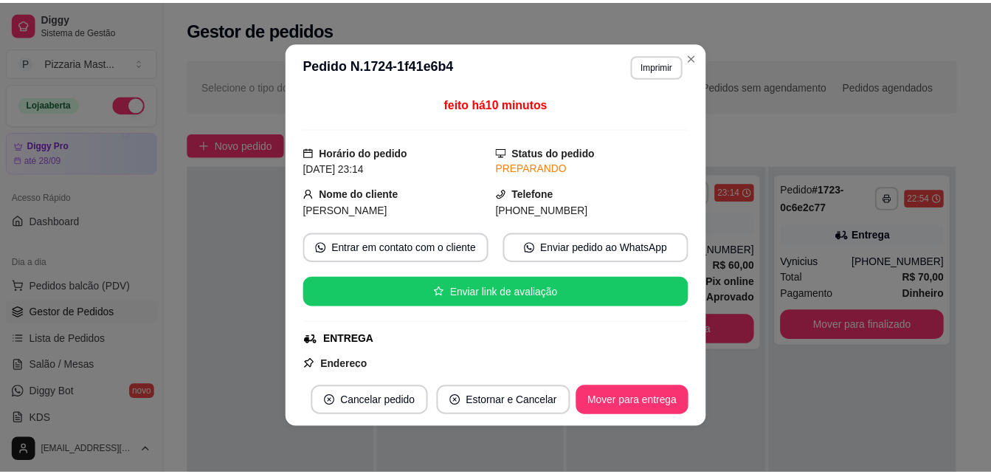
scroll to position [3, 0]
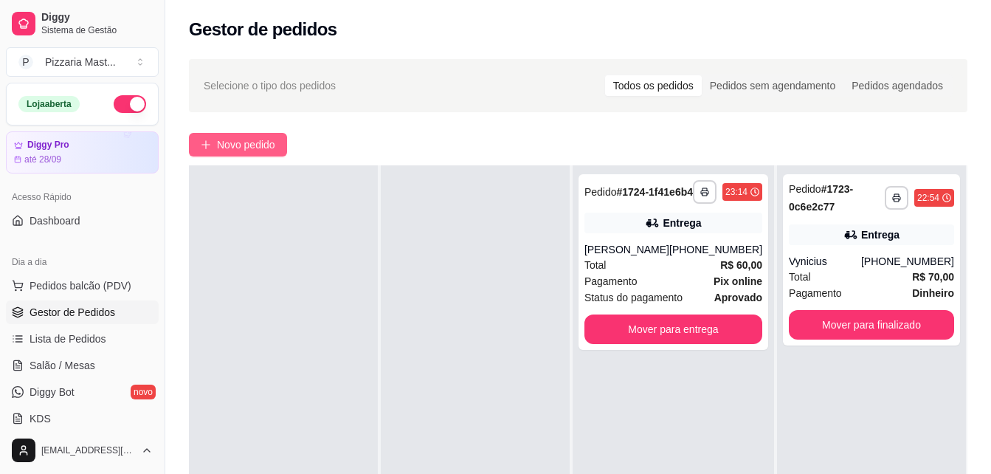
click at [222, 141] on span "Novo pedido" at bounding box center [246, 144] width 58 height 16
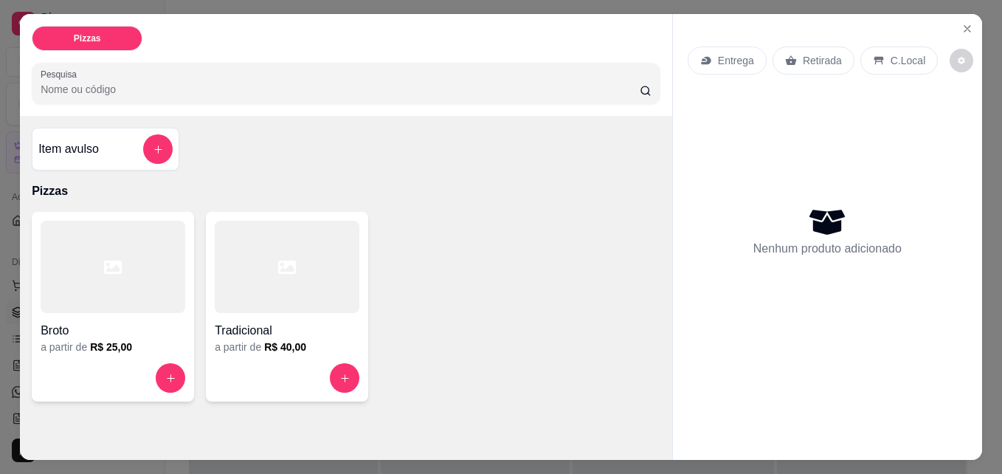
click at [283, 305] on div at bounding box center [287, 267] width 145 height 92
click at [965, 17] on button "Close" at bounding box center [967, 29] width 24 height 24
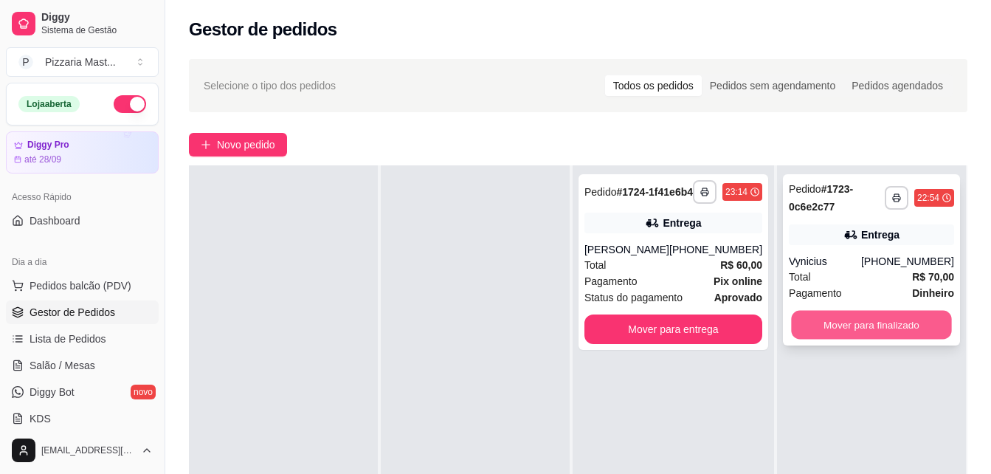
click at [847, 322] on button "Mover para finalizado" at bounding box center [871, 325] width 160 height 29
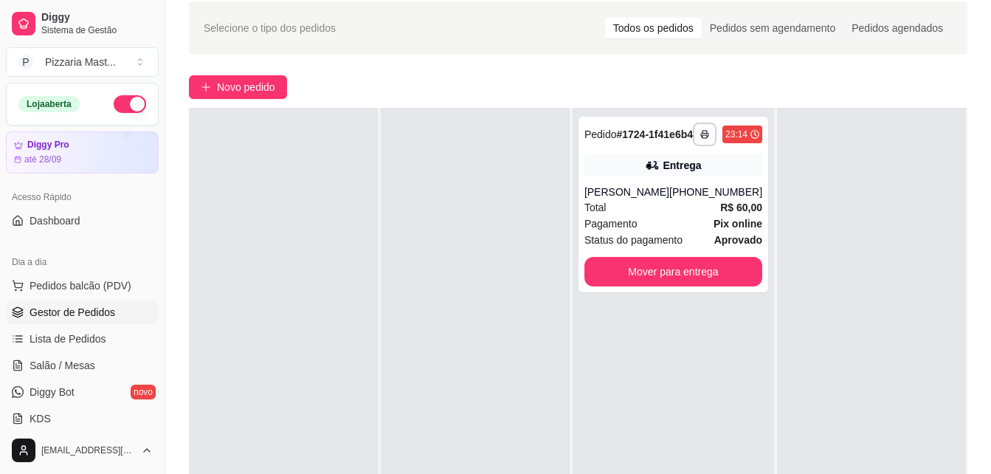
scroll to position [74, 0]
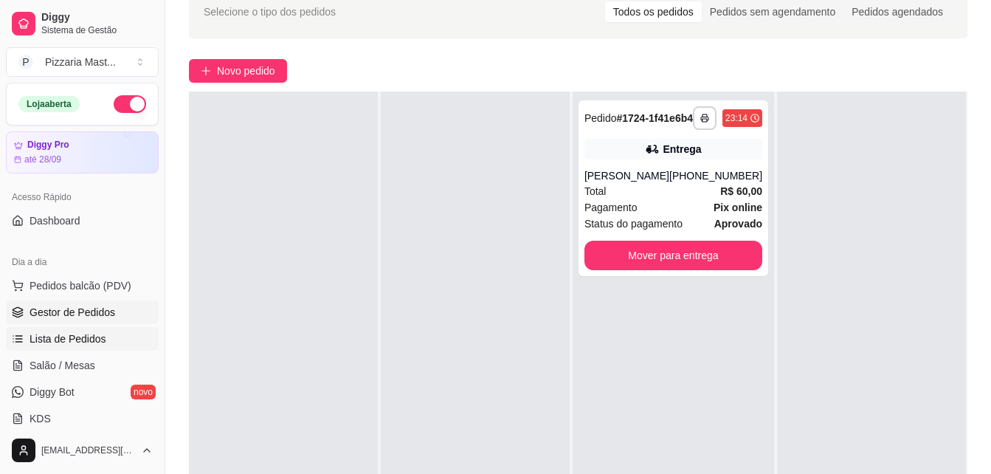
click at [31, 341] on span "Lista de Pedidos" at bounding box center [68, 338] width 77 height 15
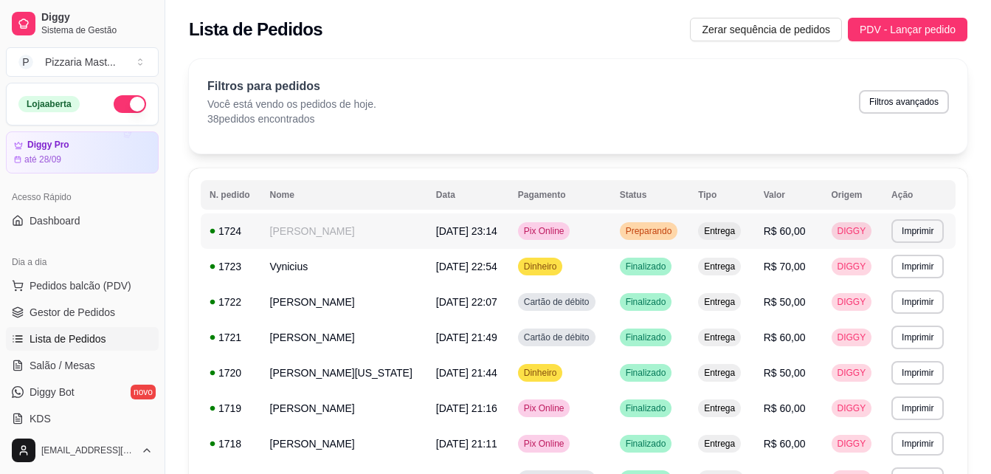
click at [647, 226] on span "Preparando" at bounding box center [649, 231] width 52 height 12
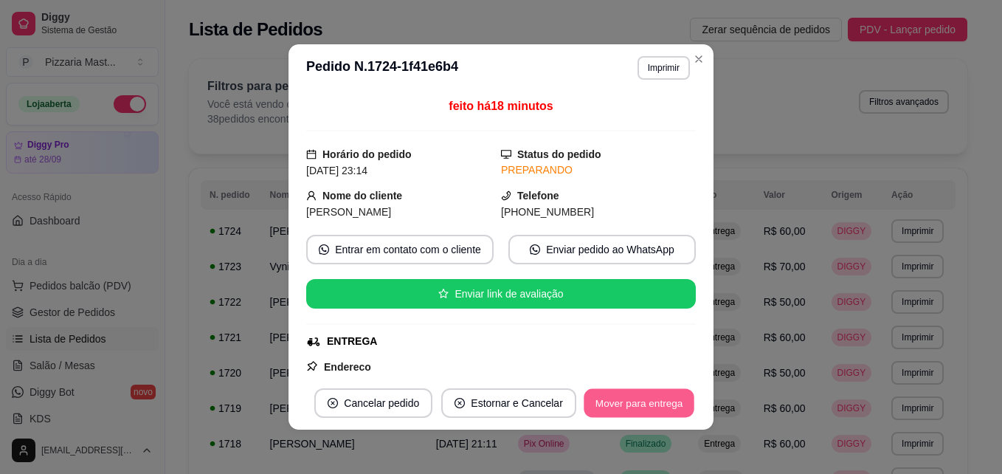
click at [628, 402] on button "Mover para entrega" at bounding box center [638, 403] width 111 height 29
click at [628, 402] on button "Mover para finalizado" at bounding box center [634, 403] width 119 height 29
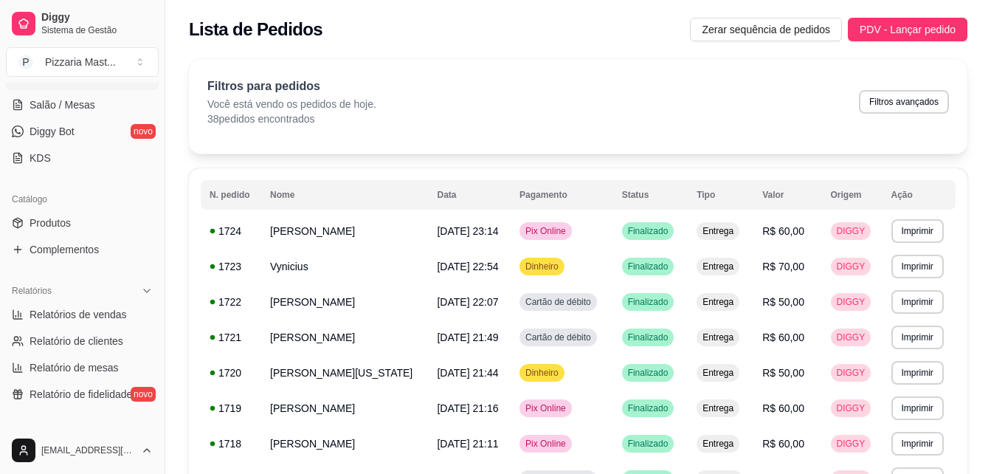
scroll to position [266, 0]
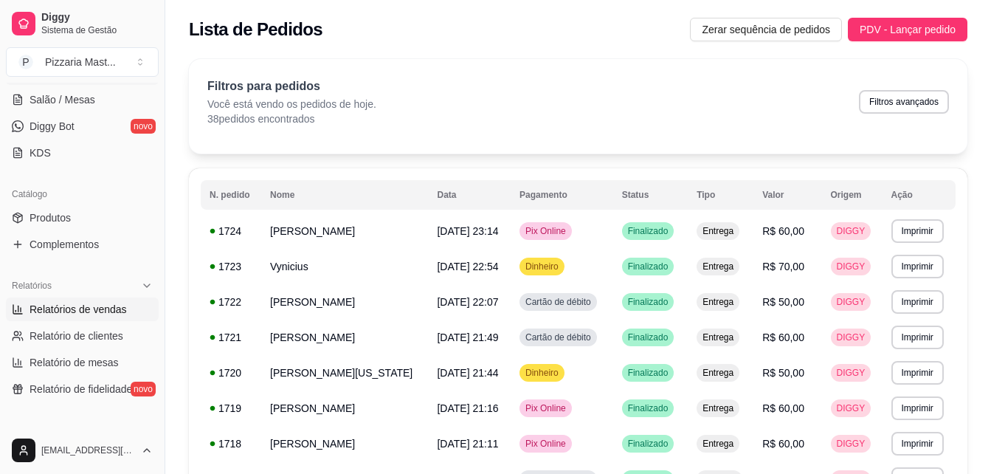
click at [78, 313] on span "Relatórios de vendas" at bounding box center [78, 309] width 97 height 15
select select "ALL"
select select "0"
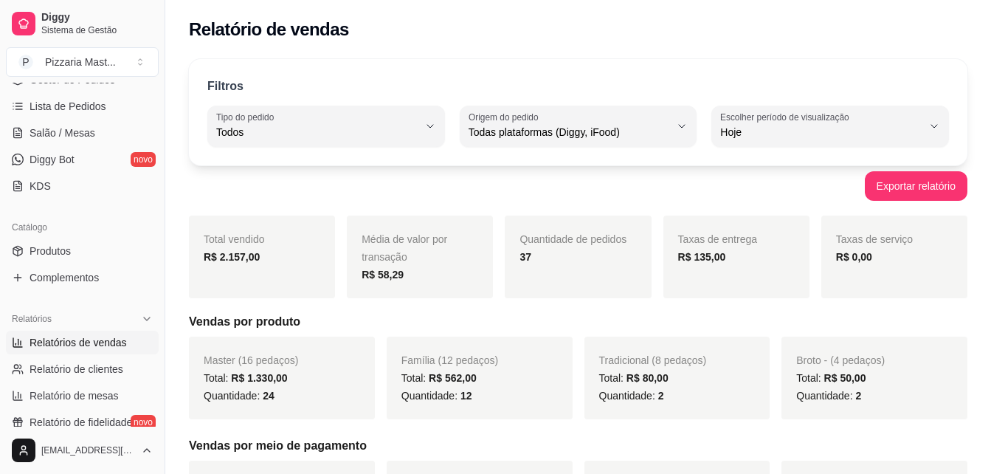
scroll to position [231, 0]
click at [36, 105] on span "Lista de Pedidos" at bounding box center [68, 107] width 77 height 15
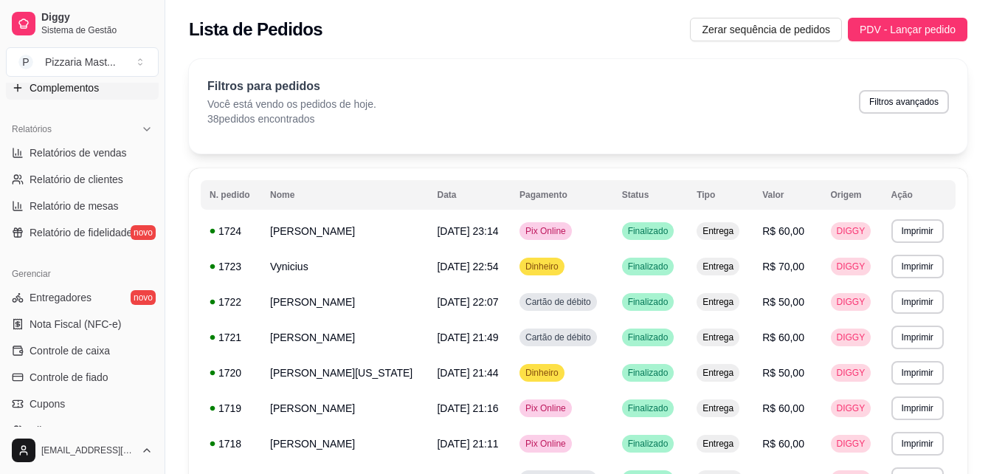
scroll to position [439, 0]
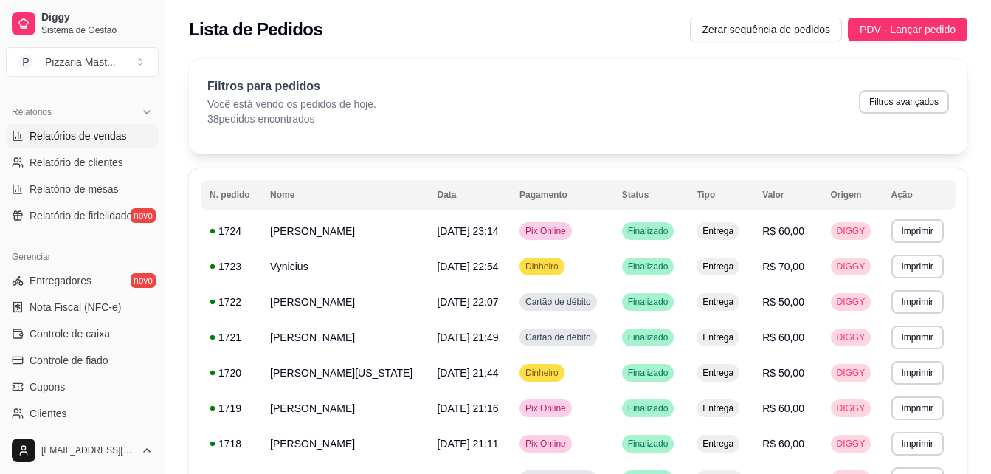
click at [85, 140] on span "Relatórios de vendas" at bounding box center [78, 135] width 97 height 15
select select "ALL"
select select "0"
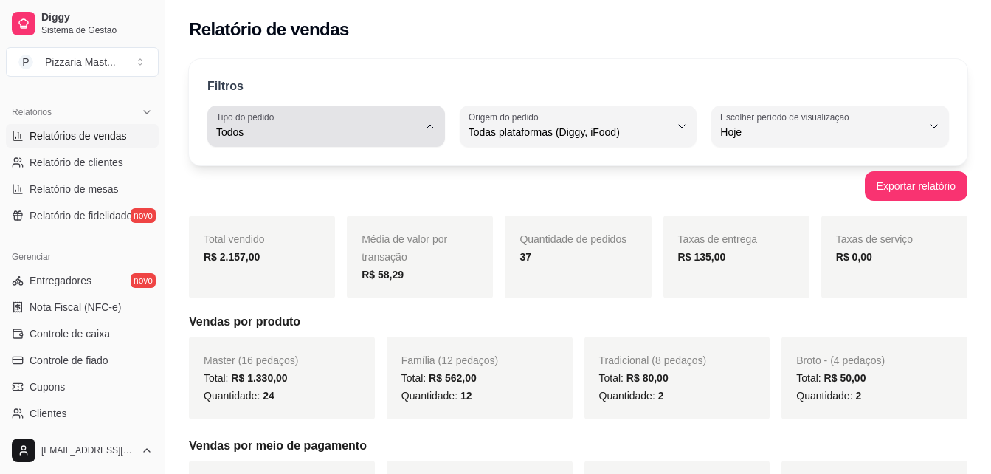
click at [235, 119] on label "Tipo do pedido" at bounding box center [247, 117] width 63 height 13
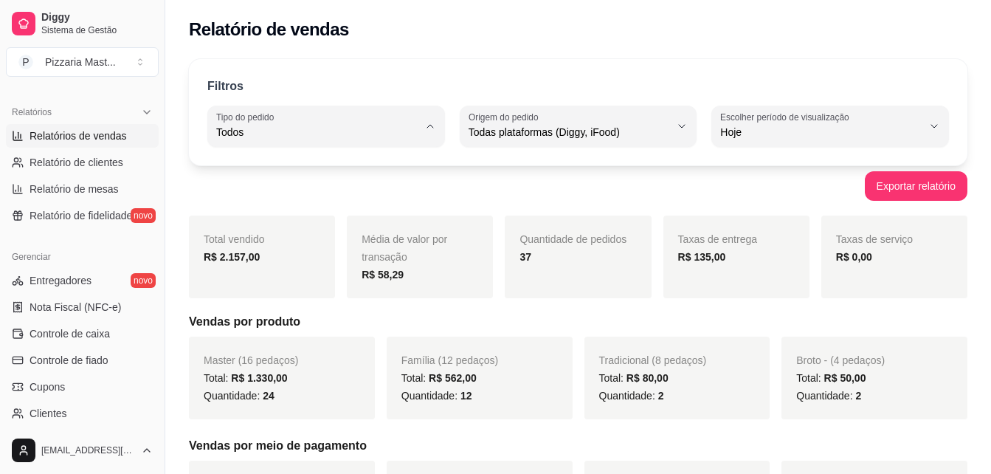
click at [247, 186] on span "Entrega" at bounding box center [318, 191] width 191 height 14
type input "DELIVERY"
select select "DELIVERY"
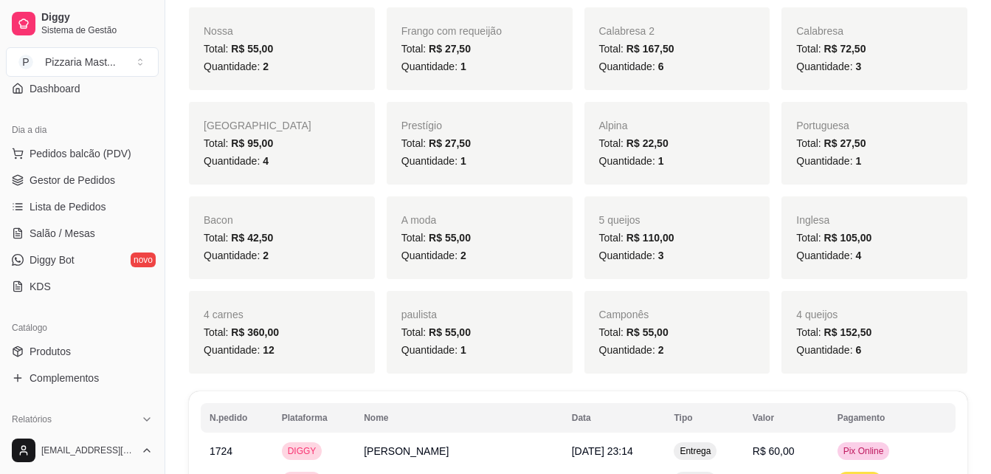
scroll to position [129, 0]
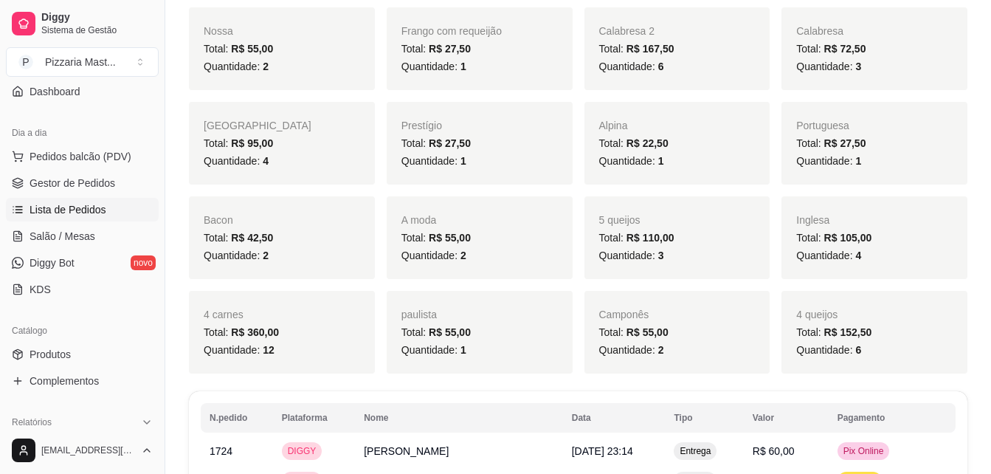
click at [66, 209] on span "Lista de Pedidos" at bounding box center [68, 209] width 77 height 15
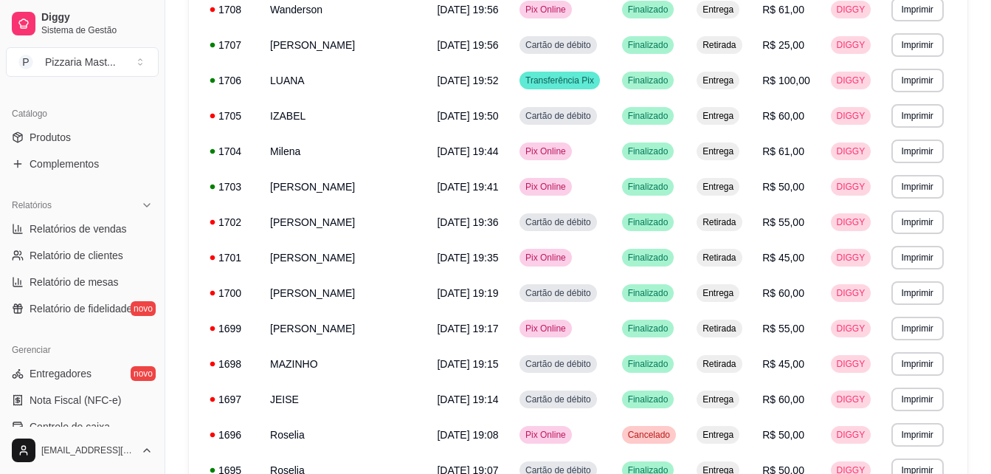
scroll to position [347, 0]
click at [86, 227] on span "Relatórios de vendas" at bounding box center [78, 228] width 97 height 15
select select "ALL"
select select "0"
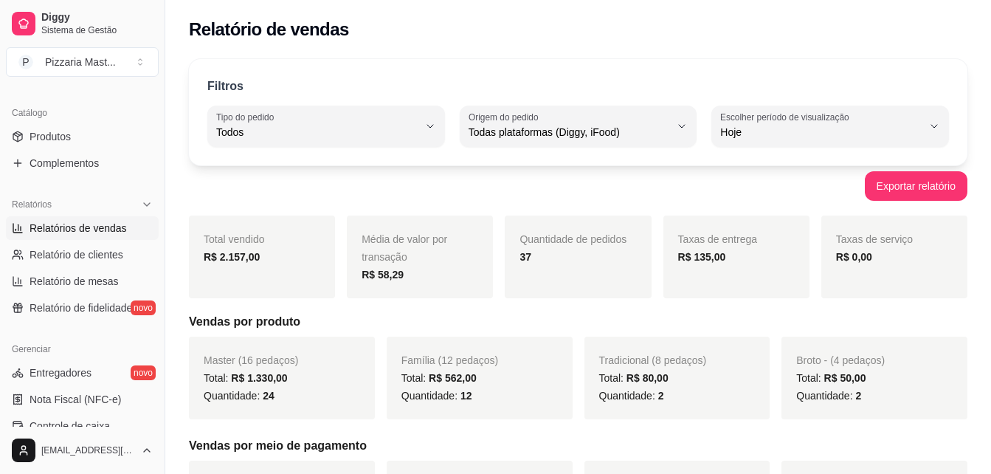
drag, startPoint x: 334, startPoint y: 361, endPoint x: 493, endPoint y: 35, distance: 362.5
click at [493, 35] on div "Relatório de vendas" at bounding box center [578, 30] width 778 height 24
